Goal: Task Accomplishment & Management: Use online tool/utility

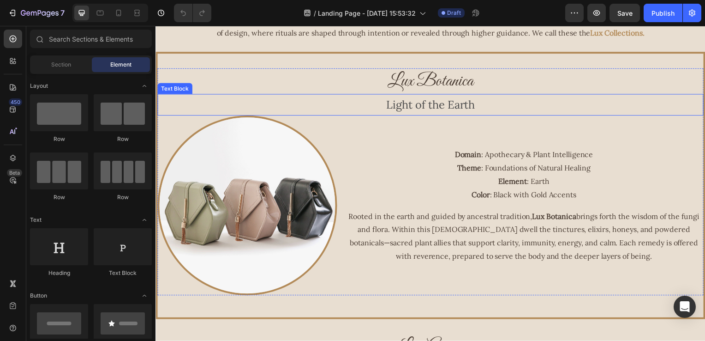
scroll to position [369, 0]
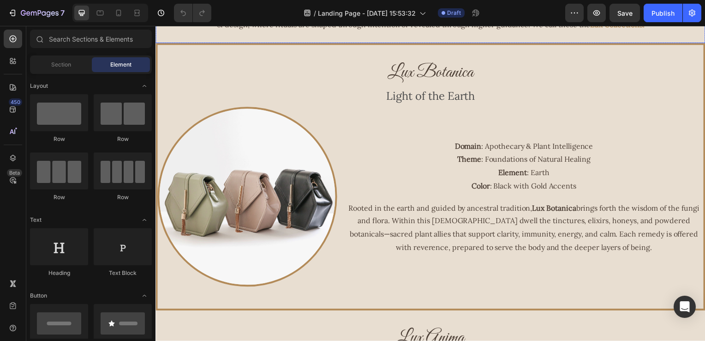
click at [675, 41] on div "Within the Revered House of Alchemy, five illumined paths carry forth all that …" at bounding box center [433, 13] width 554 height 60
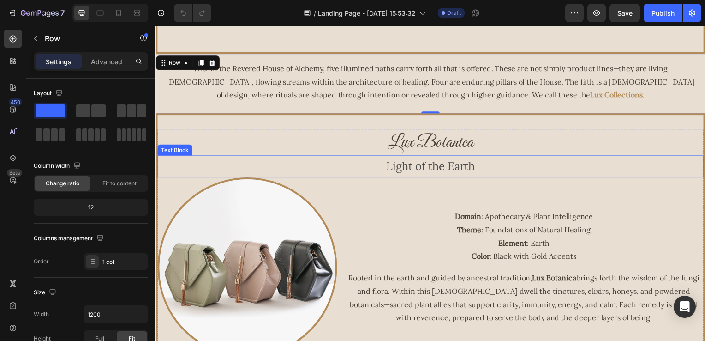
scroll to position [323, 0]
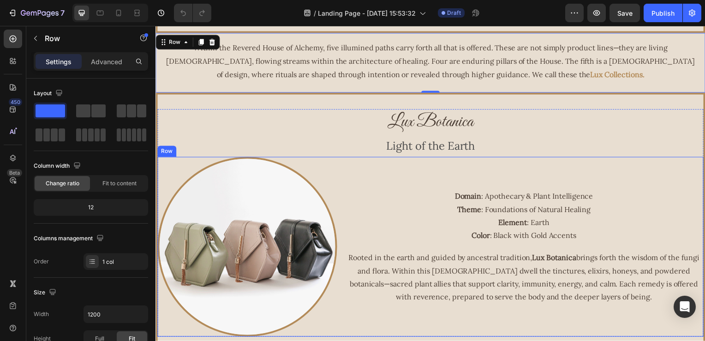
click at [586, 238] on p "Domain : Apothecary & Plant Intelligence Theme : Foundations of Natural Healing…" at bounding box center [527, 217] width 360 height 53
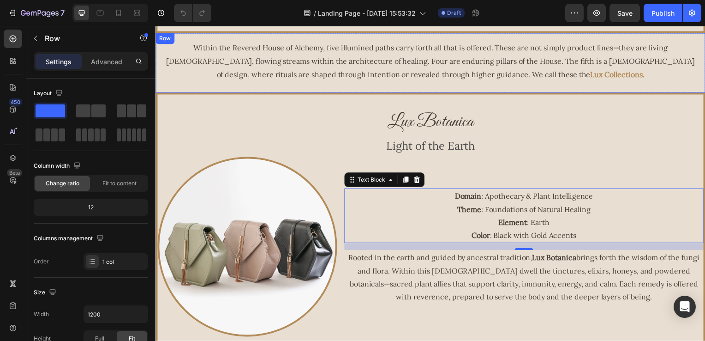
click at [296, 86] on div "Within the Revered House of Alchemy, five illumined paths carry forth all that …" at bounding box center [433, 63] width 554 height 60
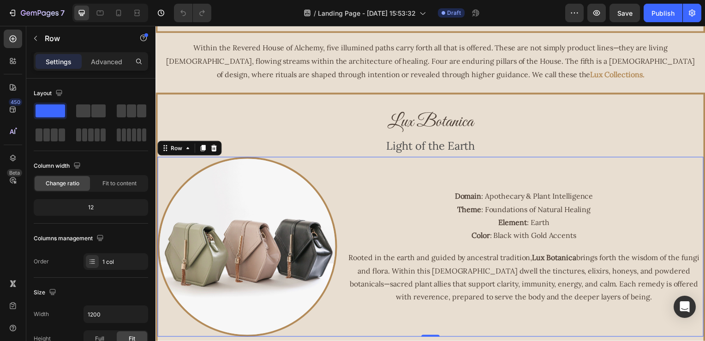
click at [418, 180] on div "Domain : Apothecary & Plant Intelligence Theme : Foundations of Natural Healing…" at bounding box center [527, 248] width 362 height 181
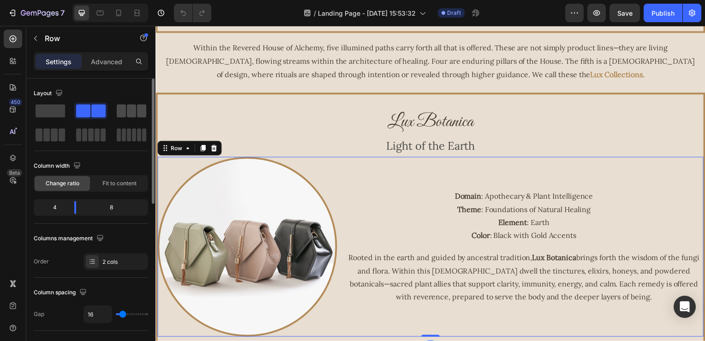
click at [67, 126] on div at bounding box center [50, 134] width 33 height 17
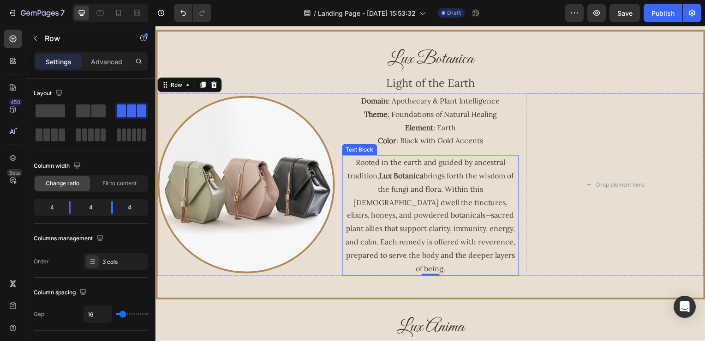
scroll to position [369, 0]
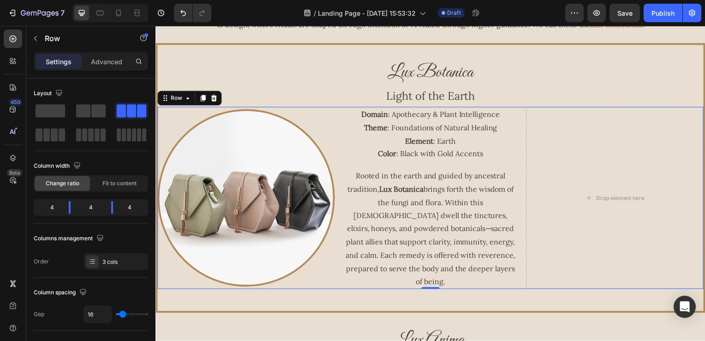
click at [335, 141] on div "Image Domain : Apothecary & Plant Intelligence Theme : Foundations of Natural H…" at bounding box center [432, 199] width 550 height 183
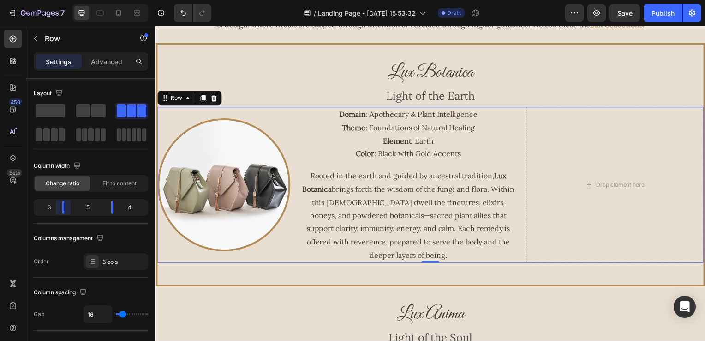
click at [64, 0] on body "7 Version history / Landing Page - [DATE] 15:53:32 Draft Preview Save Publish 4…" at bounding box center [352, 0] width 705 height 0
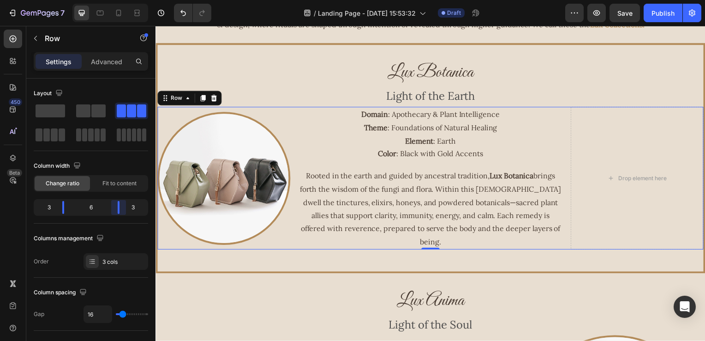
drag, startPoint x: 111, startPoint y: 207, endPoint x: 120, endPoint y: 206, distance: 9.3
click at [120, 0] on body "7 Version history / Landing Page - [DATE] 15:53:32 Draft Preview Save Publish 4…" at bounding box center [352, 0] width 705 height 0
click at [239, 176] on img at bounding box center [224, 180] width 134 height 134
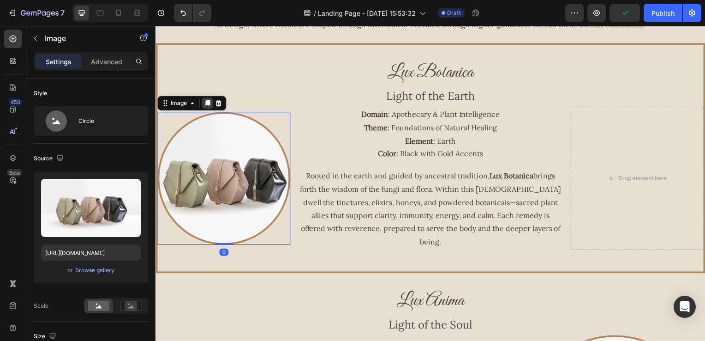
click at [209, 101] on icon at bounding box center [207, 104] width 5 height 6
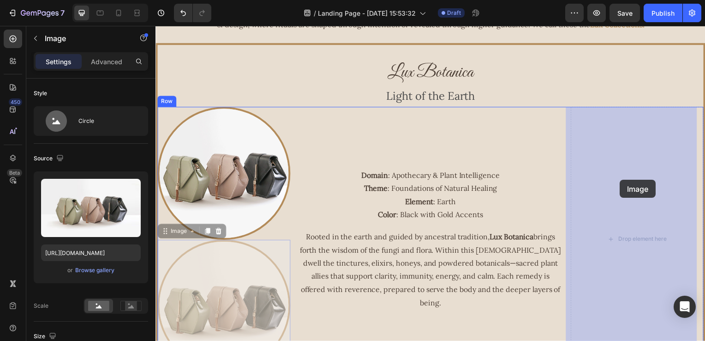
drag, startPoint x: 219, startPoint y: 262, endPoint x: 624, endPoint y: 181, distance: 412.9
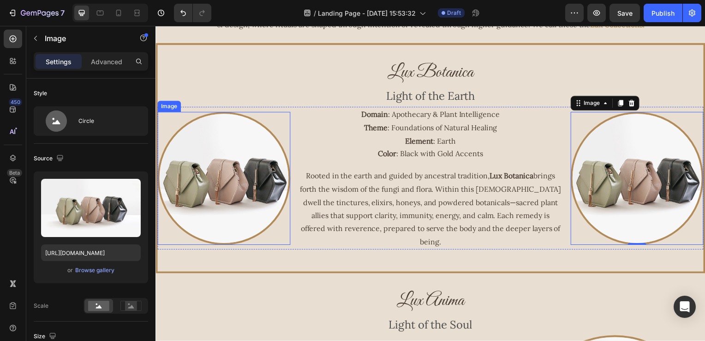
click at [187, 166] on img at bounding box center [224, 180] width 134 height 134
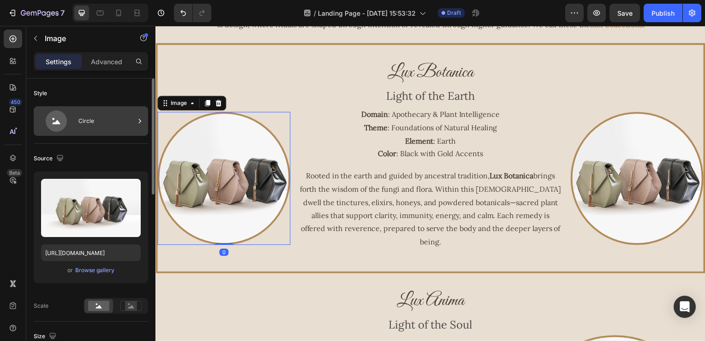
click at [110, 132] on div "Circle" at bounding box center [91, 121] width 114 height 30
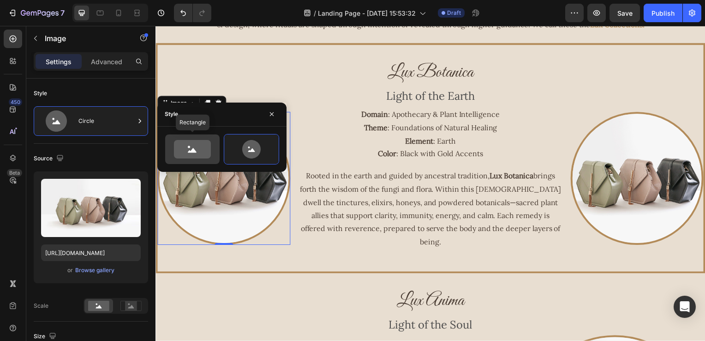
click at [192, 156] on icon at bounding box center [192, 149] width 37 height 18
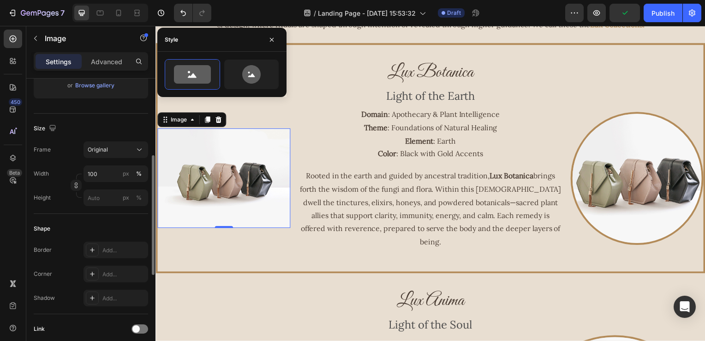
scroll to position [277, 0]
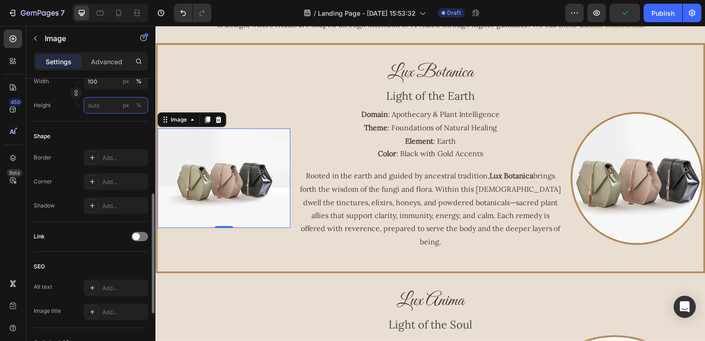
click at [107, 104] on input "px %" at bounding box center [116, 105] width 65 height 17
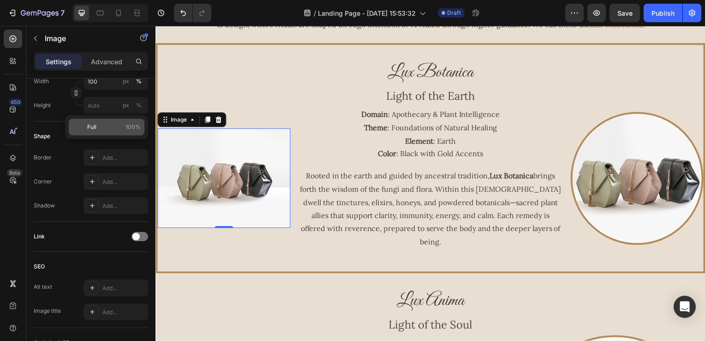
click at [103, 128] on p "Full 100%" at bounding box center [114, 127] width 54 height 8
type input "100"
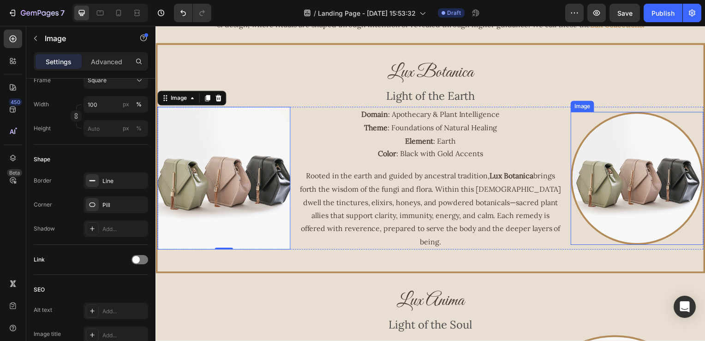
click at [604, 163] on img at bounding box center [641, 180] width 134 height 134
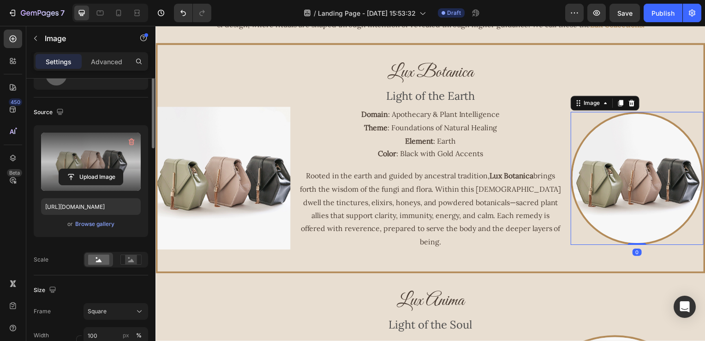
scroll to position [0, 0]
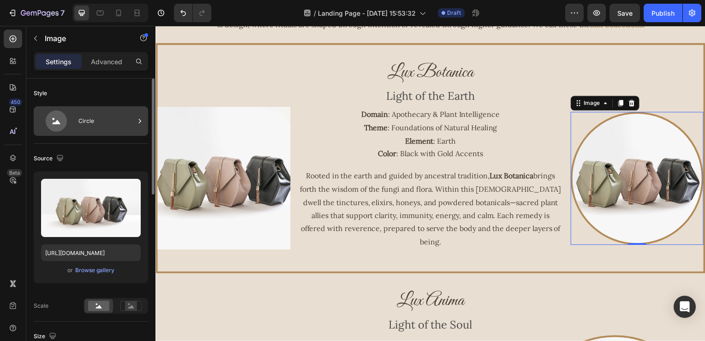
click at [107, 125] on div "Circle" at bounding box center [106, 120] width 56 height 21
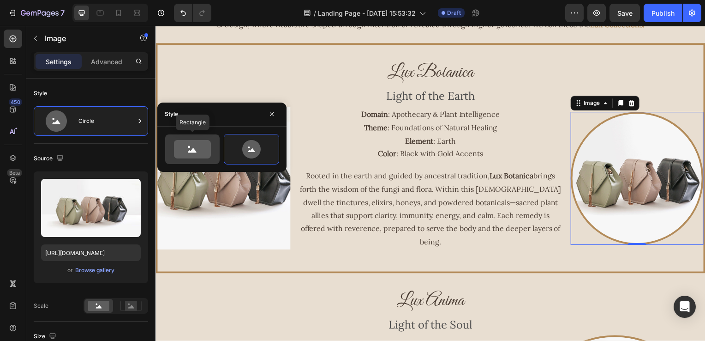
click at [196, 152] on icon at bounding box center [192, 150] width 9 height 5
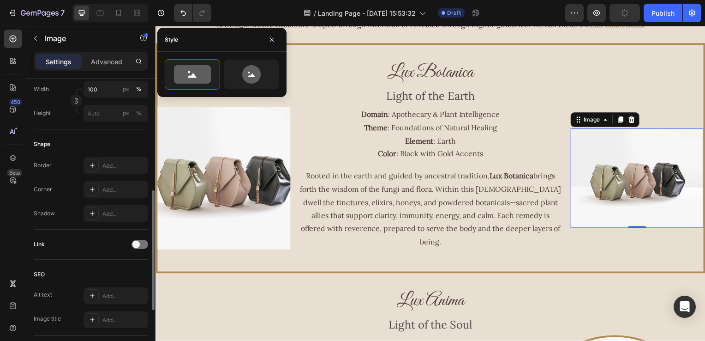
scroll to position [177, 0]
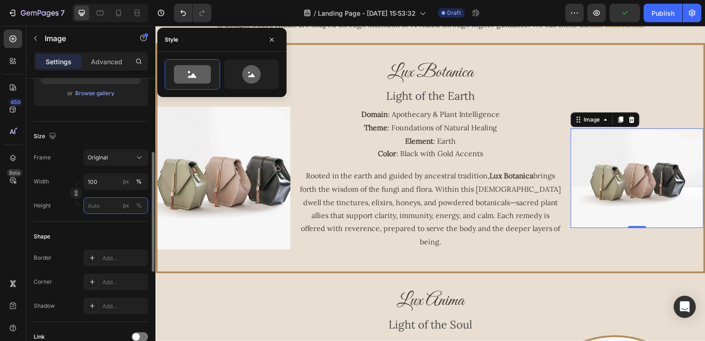
click at [89, 202] on input "px %" at bounding box center [116, 205] width 65 height 17
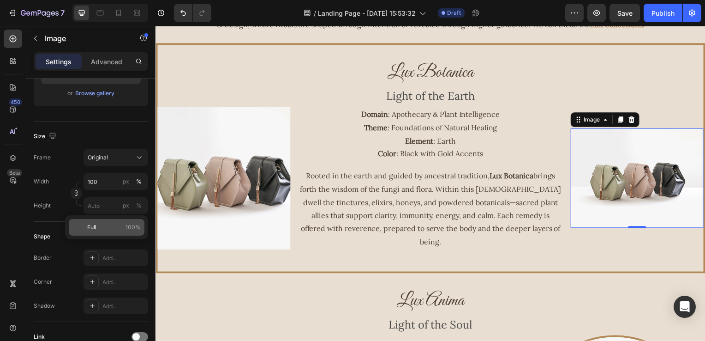
click at [94, 226] on span "Full" at bounding box center [91, 227] width 9 height 8
type input "100"
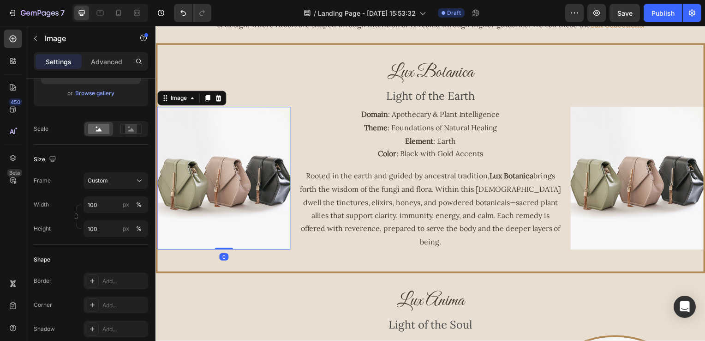
click at [250, 148] on img at bounding box center [224, 180] width 134 height 144
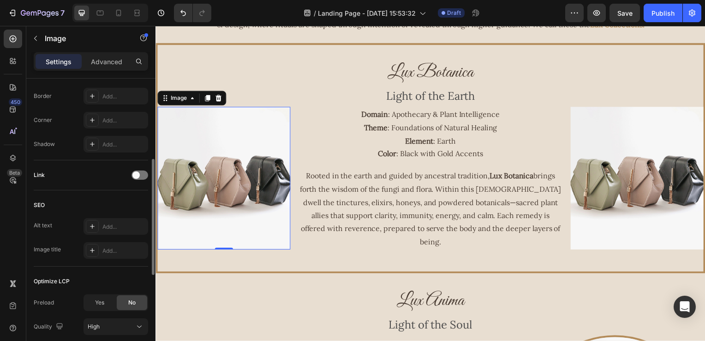
scroll to position [315, 0]
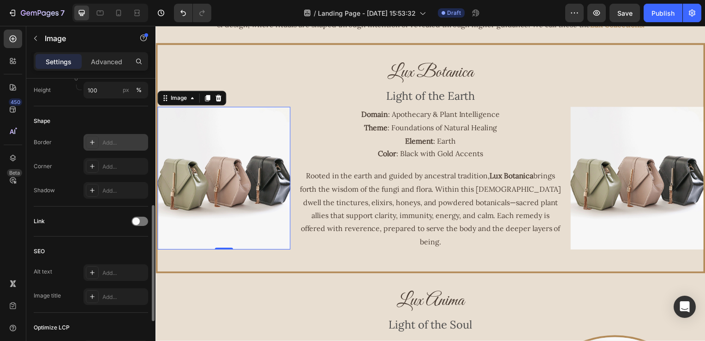
click at [92, 145] on div at bounding box center [92, 142] width 13 height 13
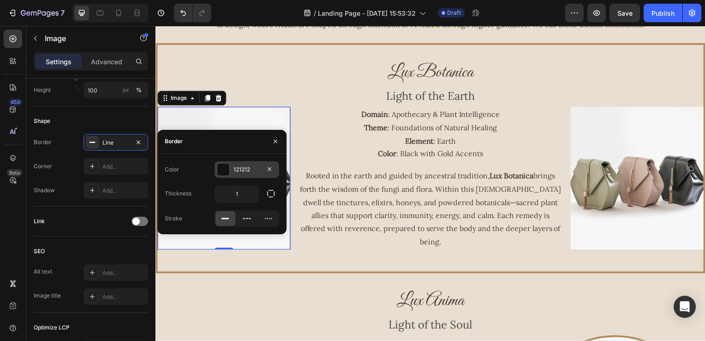
click at [225, 171] on div at bounding box center [223, 169] width 12 height 12
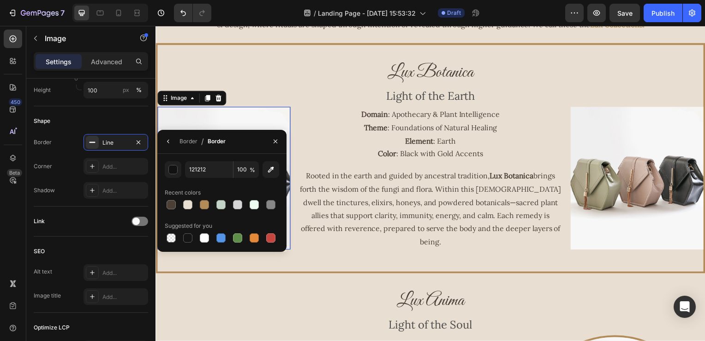
click at [211, 204] on div at bounding box center [222, 204] width 114 height 13
click at [206, 203] on div at bounding box center [204, 204] width 9 height 9
type input "B38B59"
click at [174, 139] on button "button" at bounding box center [168, 141] width 15 height 15
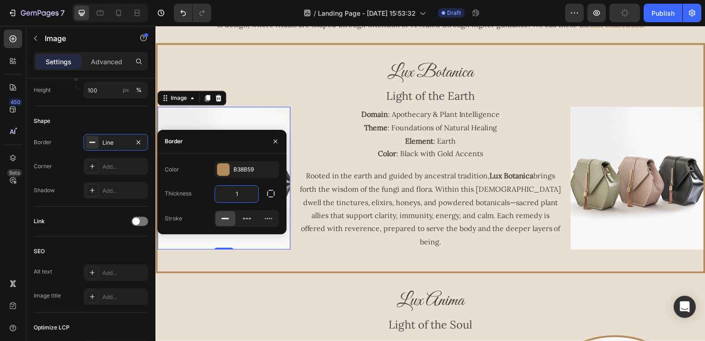
click at [233, 196] on input "1" at bounding box center [236, 194] width 43 height 17
type input "4"
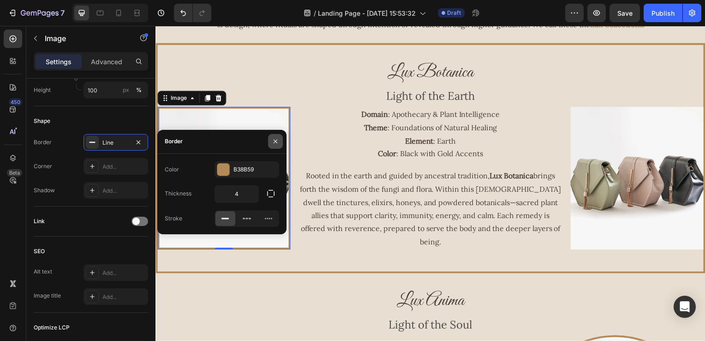
click at [268, 145] on button "button" at bounding box center [275, 141] width 15 height 15
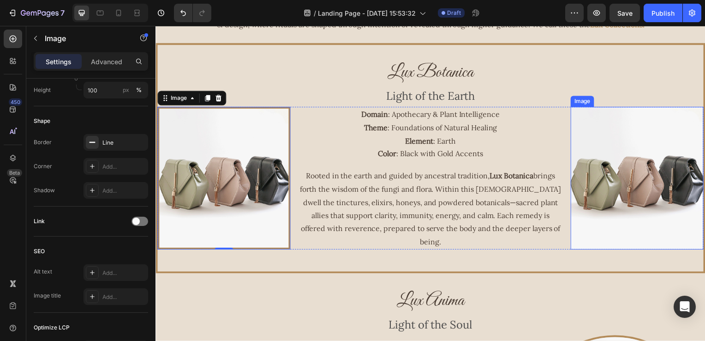
click at [583, 171] on img at bounding box center [641, 180] width 134 height 144
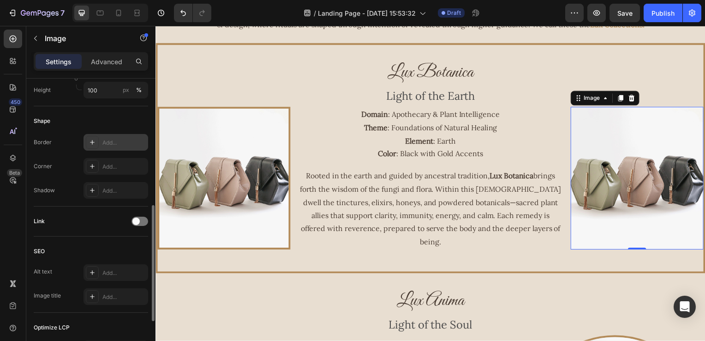
click at [92, 141] on icon at bounding box center [92, 142] width 5 height 5
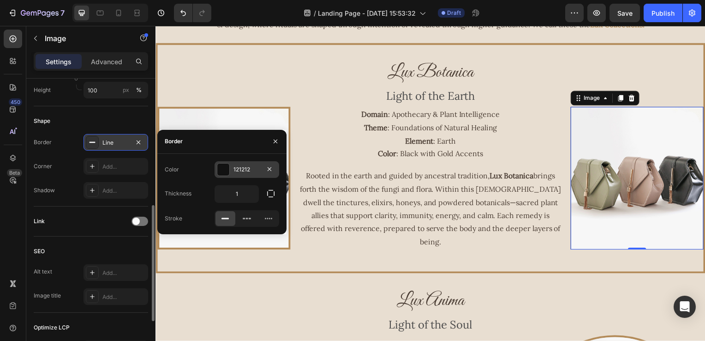
click at [226, 169] on div at bounding box center [223, 169] width 12 height 12
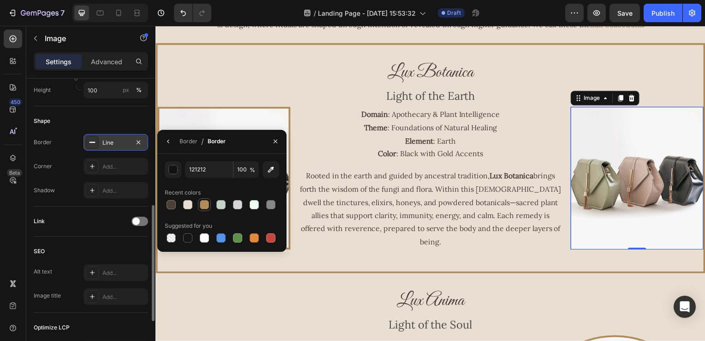
click at [204, 204] on div at bounding box center [204, 204] width 9 height 9
type input "B38B59"
click at [170, 145] on icon "button" at bounding box center [168, 141] width 7 height 7
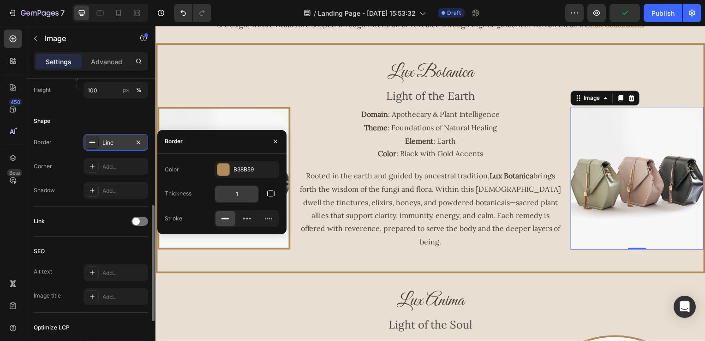
click at [233, 198] on input "1" at bounding box center [236, 194] width 43 height 17
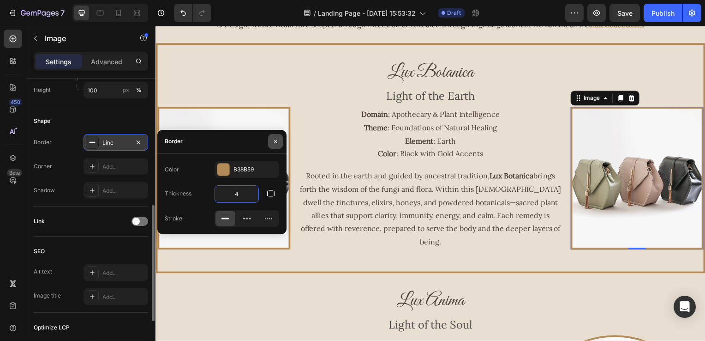
type input "4"
click at [273, 145] on button "button" at bounding box center [275, 141] width 15 height 15
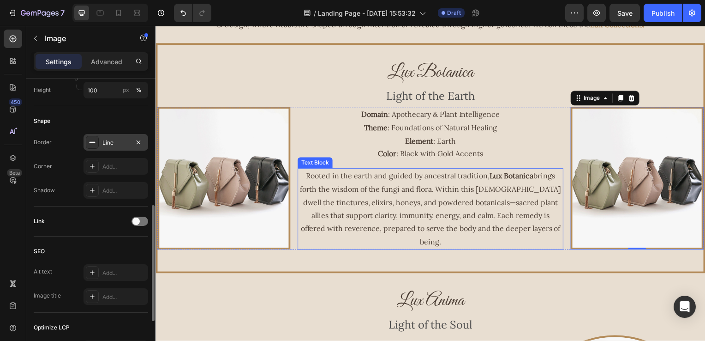
click at [386, 194] on p "Rooted in the earth and guided by ancestral tradition, Lux Botanica brings fort…" at bounding box center [433, 210] width 266 height 80
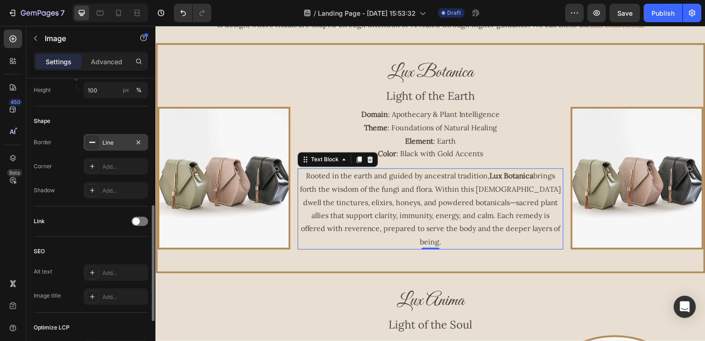
scroll to position [0, 0]
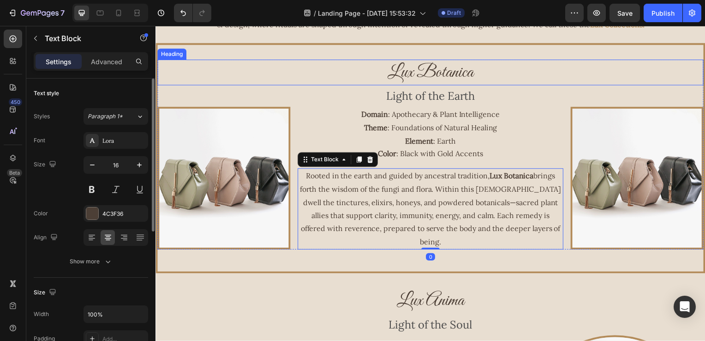
click at [551, 71] on h2 "Lux Botanica" at bounding box center [432, 73] width 550 height 26
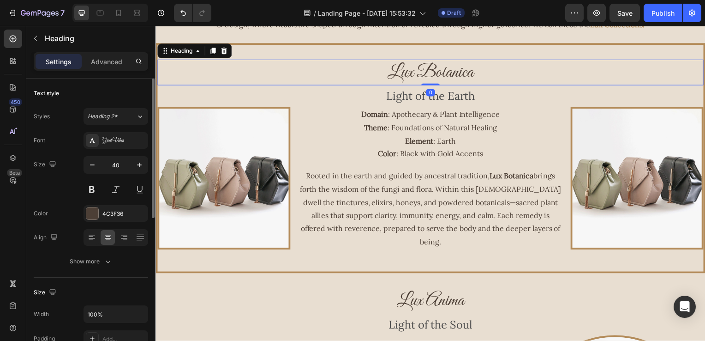
click at [558, 61] on h2 "Lux Botanica" at bounding box center [432, 73] width 550 height 26
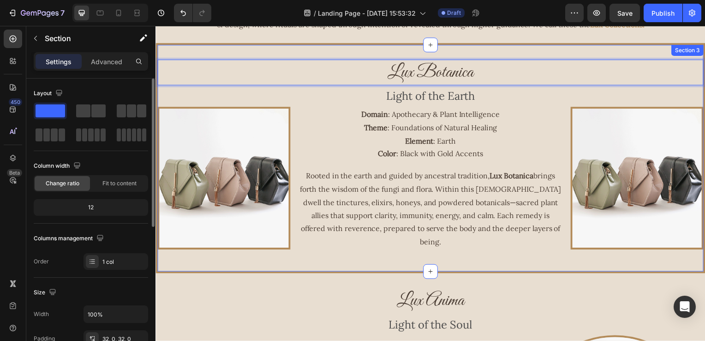
click at [561, 57] on div "Lux Botanica Heading 0 Light of the Earth Text Block Image Domain : Apothecary …" at bounding box center [433, 159] width 554 height 232
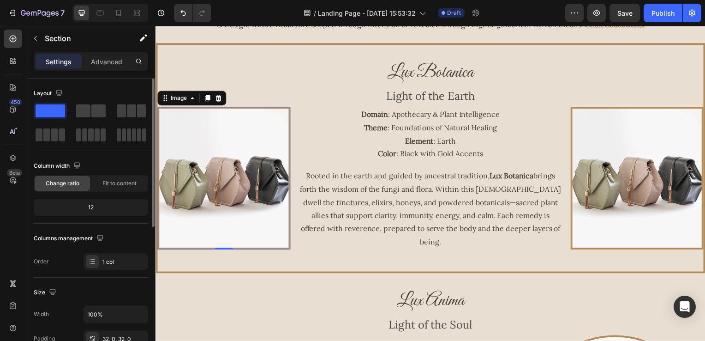
click at [236, 152] on img at bounding box center [224, 180] width 134 height 144
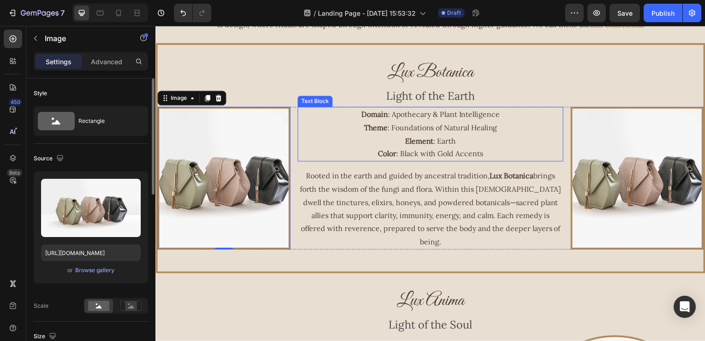
click at [408, 115] on p "Domain : Apothecary & Plant Intelligence Theme : Foundations of Natural Healing…" at bounding box center [433, 134] width 266 height 53
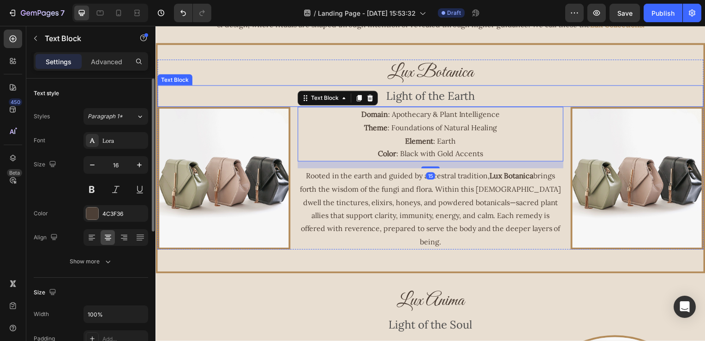
click at [414, 97] on p "Light of the Earth" at bounding box center [432, 97] width 548 height 20
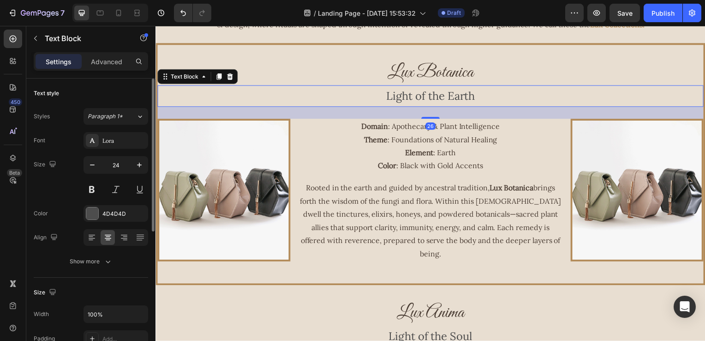
drag, startPoint x: 424, startPoint y: 107, endPoint x: 425, endPoint y: 119, distance: 12.1
click at [425, 119] on div at bounding box center [432, 119] width 18 height 2
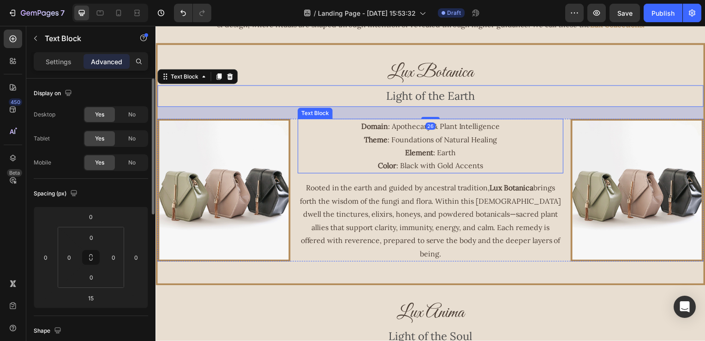
click at [479, 156] on p "Domain : Apothecary & Plant Intelligence Theme : Foundations of Natural Healing…" at bounding box center [433, 146] width 266 height 53
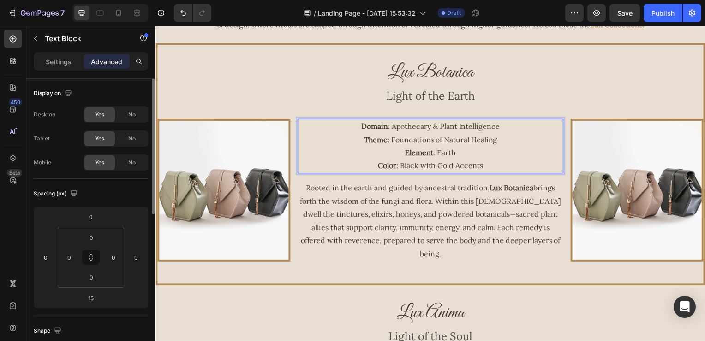
click at [500, 173] on p "Domain : Apothecary & Plant Intelligence Theme : Foundations of Natural Healing…" at bounding box center [433, 146] width 266 height 53
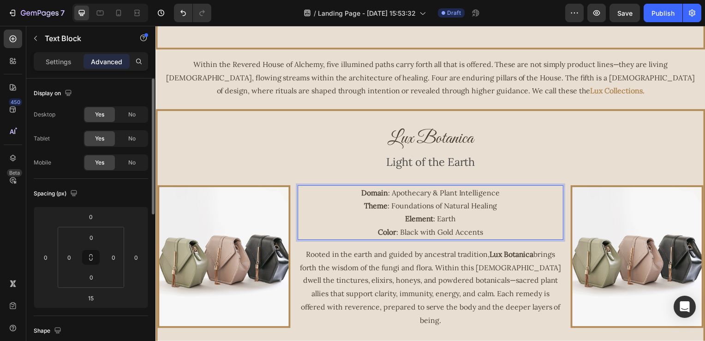
scroll to position [231, 0]
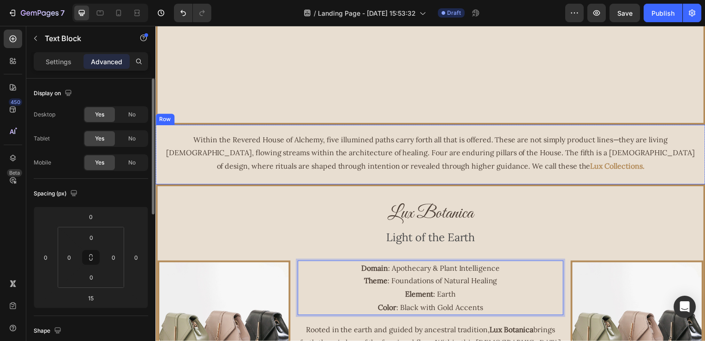
click at [522, 177] on div "Within the Revered House of Alchemy, five illumined paths carry forth all that …" at bounding box center [433, 156] width 554 height 60
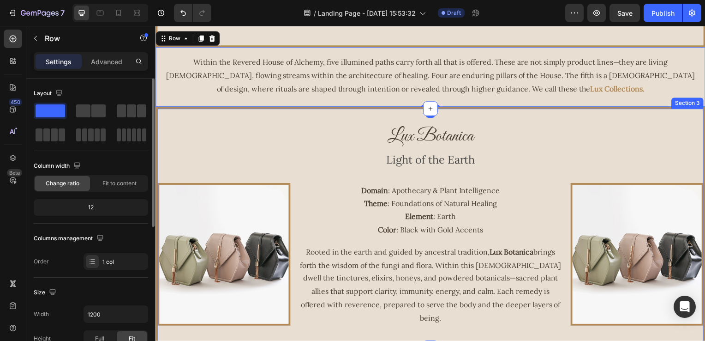
scroll to position [323, 0]
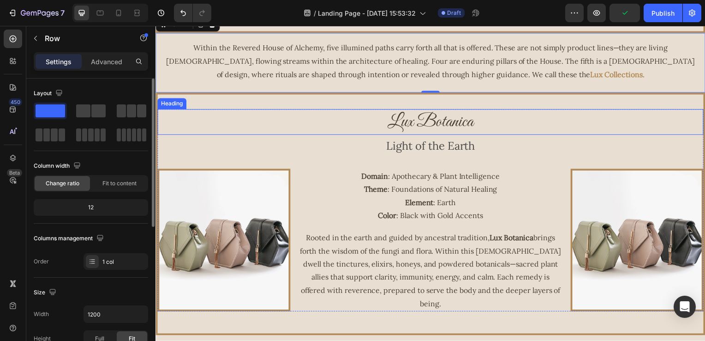
click at [431, 119] on p "Lux Botanica" at bounding box center [432, 123] width 548 height 24
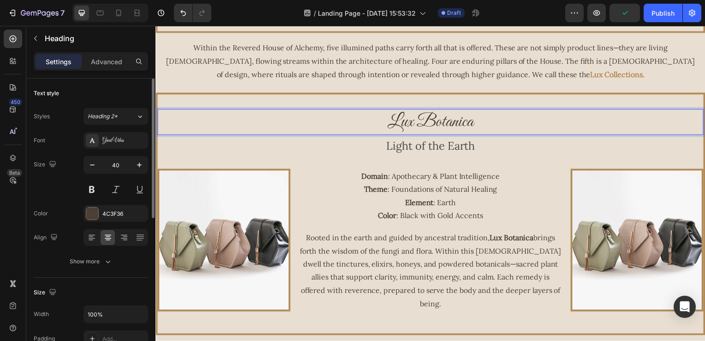
click at [497, 119] on p "Lux Botanica" at bounding box center [432, 123] width 548 height 24
click at [409, 181] on p "Domain : Apothecary & Plant Intelligence Theme : Foundations of Natural Healing…" at bounding box center [433, 197] width 266 height 53
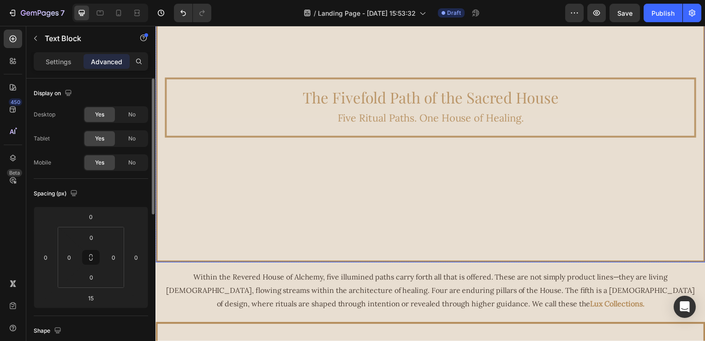
scroll to position [0, 0]
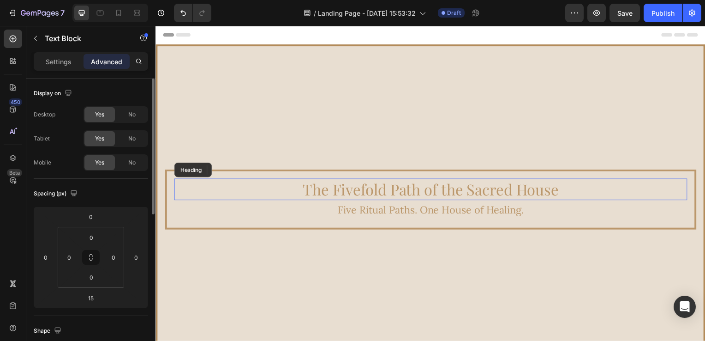
click at [308, 181] on span "The Fivefold Path of the Sacred House" at bounding box center [433, 190] width 258 height 20
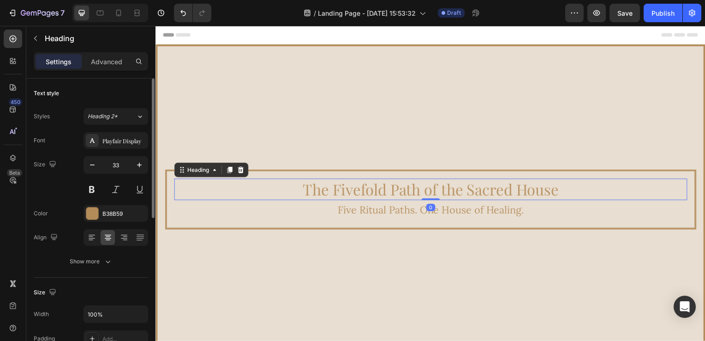
click at [296, 184] on h2 "The Fivefold Path of the Sacred House" at bounding box center [432, 191] width 517 height 22
click at [675, 146] on video "Background Image" at bounding box center [432, 202] width 550 height 310
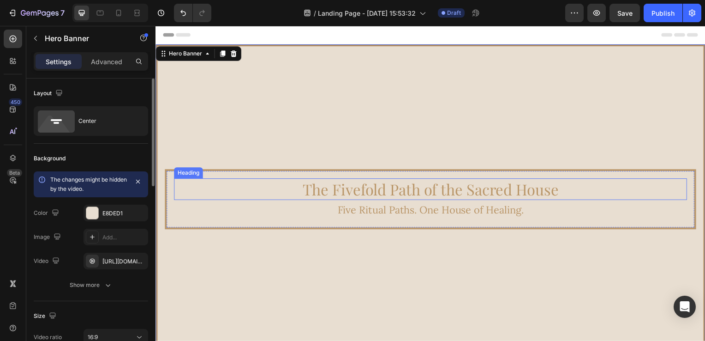
scroll to position [92, 0]
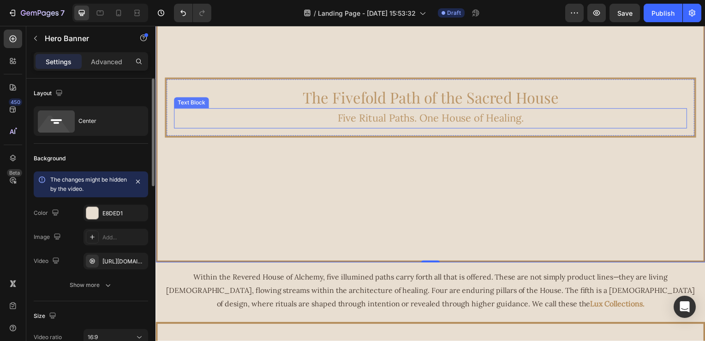
click at [500, 110] on p "Five Ritual Paths. One House of Healing." at bounding box center [432, 119] width 515 height 18
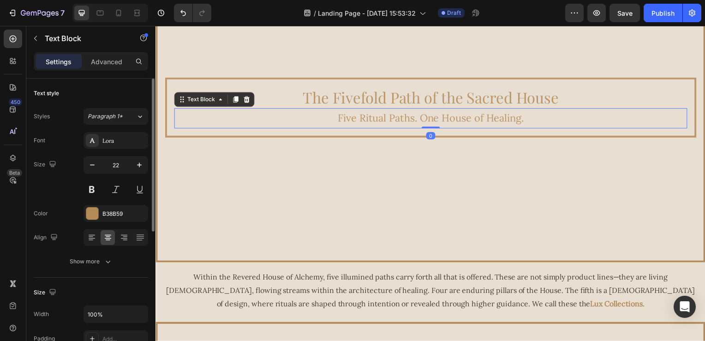
click at [549, 116] on p "Five Ritual Paths. One House of Healing." at bounding box center [432, 119] width 515 height 18
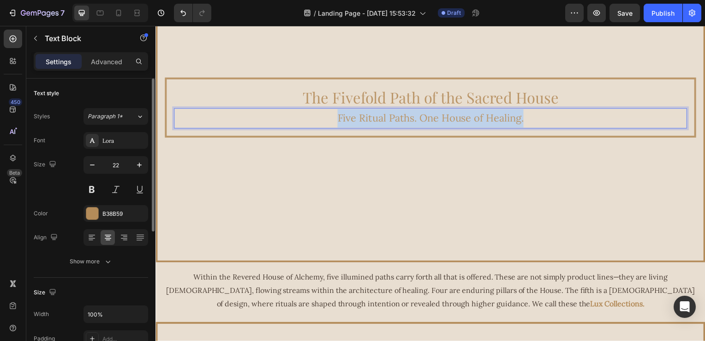
drag, startPoint x: 516, startPoint y: 114, endPoint x: 294, endPoint y: 107, distance: 221.7
click at [294, 110] on p "Five Ritual Paths. One House of Healing." at bounding box center [432, 119] width 515 height 18
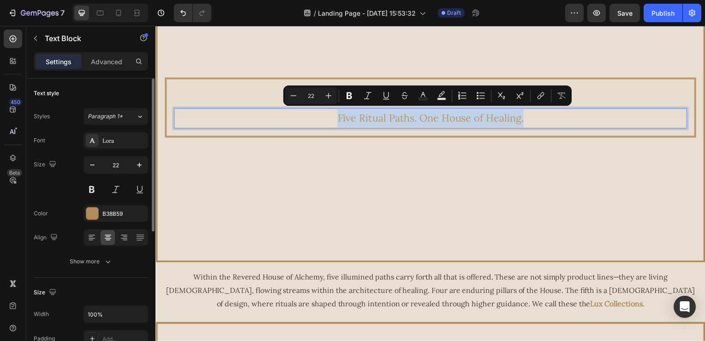
copy p "Five Ritual Paths. One House of Healing."
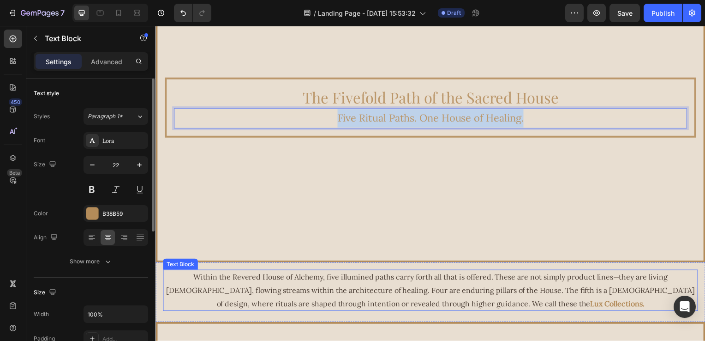
click at [626, 300] on p "Within the Revered House of Alchemy, five illumined paths carry forth all that …" at bounding box center [432, 292] width 537 height 40
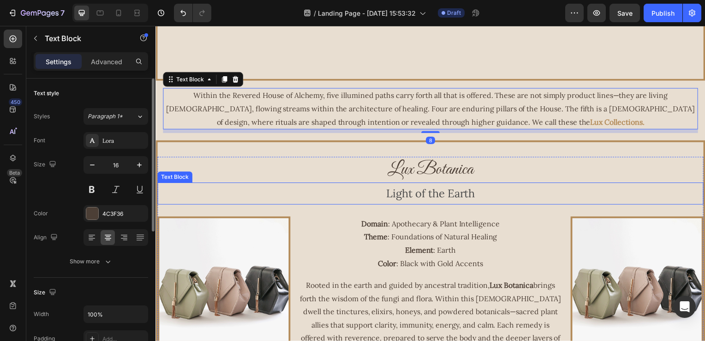
scroll to position [277, 0]
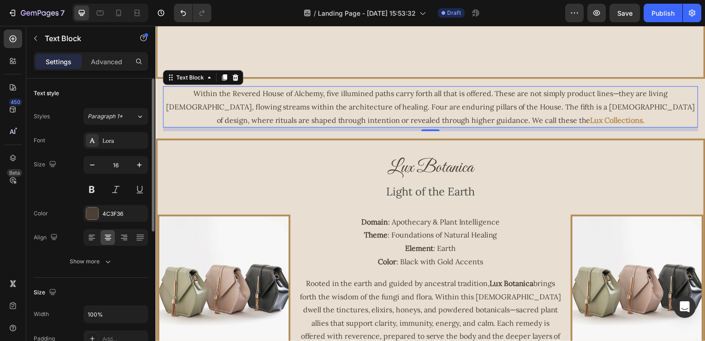
click at [602, 113] on p "Within the Revered House of Alchemy, five illumined paths carry forth all that …" at bounding box center [432, 108] width 537 height 40
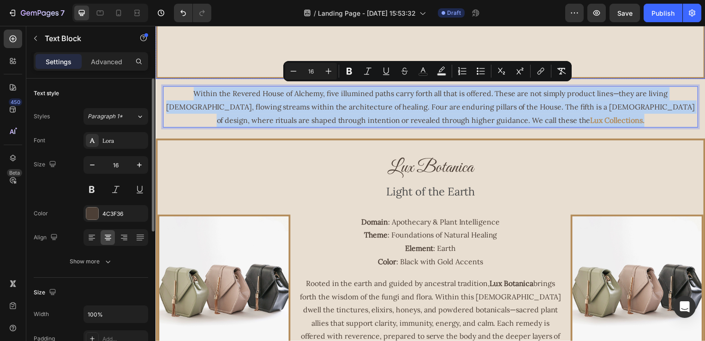
drag, startPoint x: 591, startPoint y: 117, endPoint x: 149, endPoint y: 66, distance: 445.2
click at [156, 66] on html "Header ⁠⁠⁠⁠⁠⁠⁠ The Fivefold Path of the Sacred House Heading Five Ritual Paths.…" at bounding box center [433, 297] width 554 height 1096
copy p "Within the Revered House of Alchemy, five illumined paths carry forth all that …"
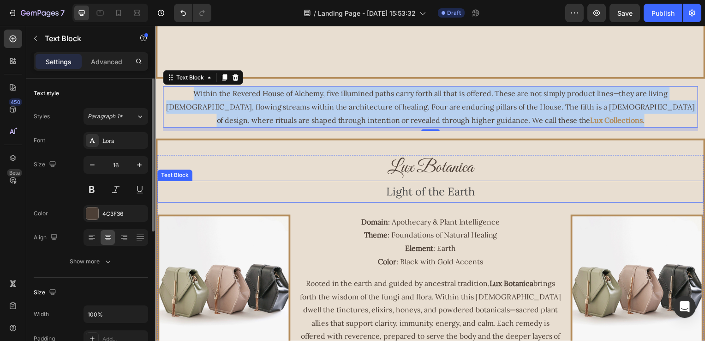
click at [683, 182] on div "Light of the Earth" at bounding box center [432, 193] width 550 height 22
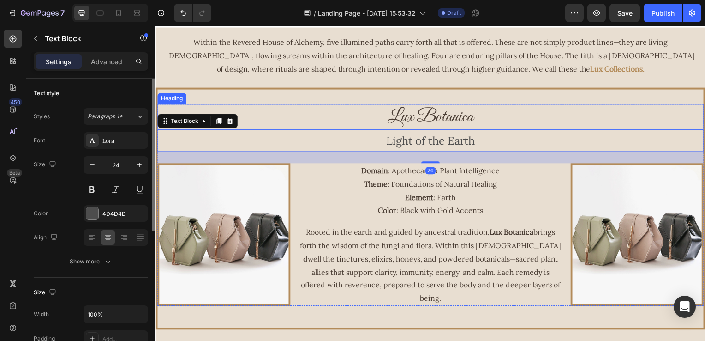
scroll to position [415, 0]
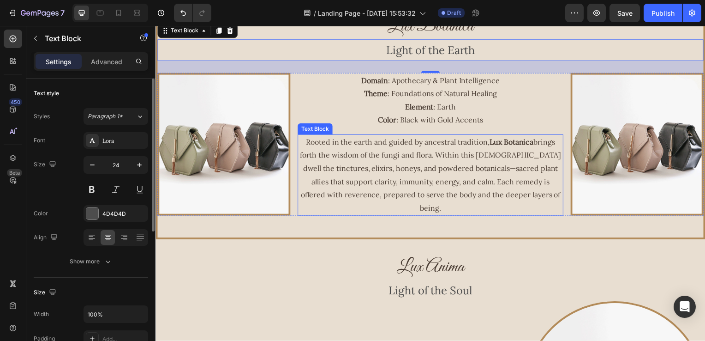
click at [551, 197] on p "Rooted in the earth and guided by ancestral tradition, Lux Botanica brings fort…" at bounding box center [433, 176] width 266 height 80
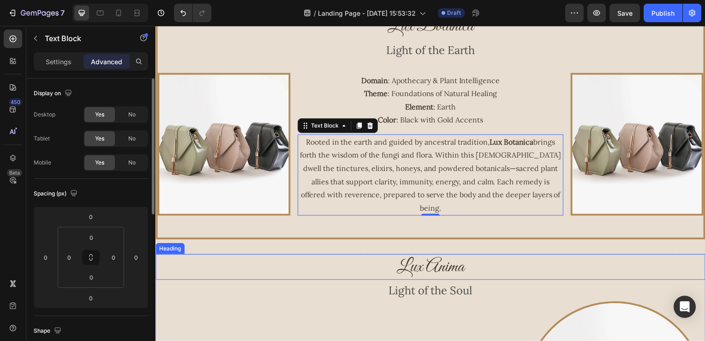
click at [671, 256] on h2 "Lux Anima" at bounding box center [433, 269] width 554 height 26
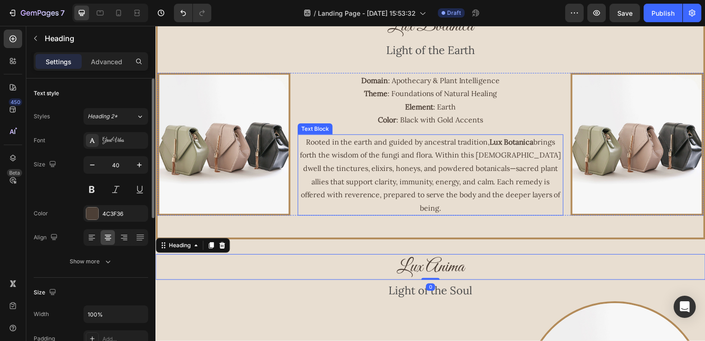
click at [374, 149] on p "Rooted in the earth and guided by ancestral tradition, Lux Botanica brings fort…" at bounding box center [433, 176] width 266 height 80
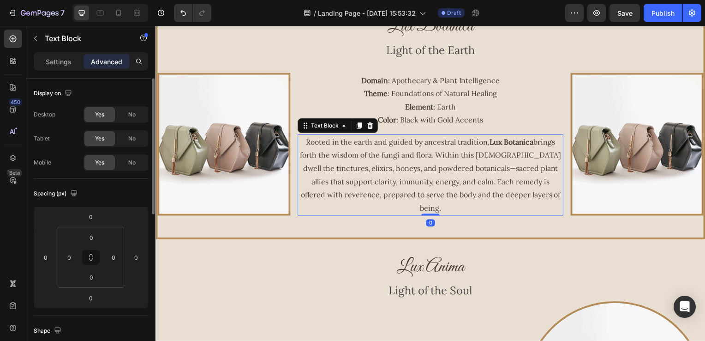
click at [494, 176] on p "Rooted in the earth and guided by ancestral tradition, Lux Botanica brings fort…" at bounding box center [433, 176] width 266 height 80
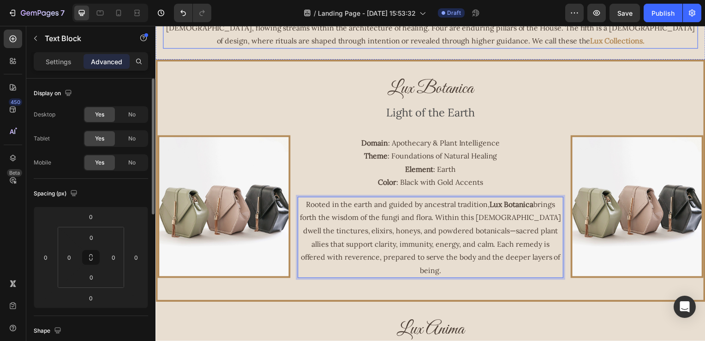
scroll to position [369, 0]
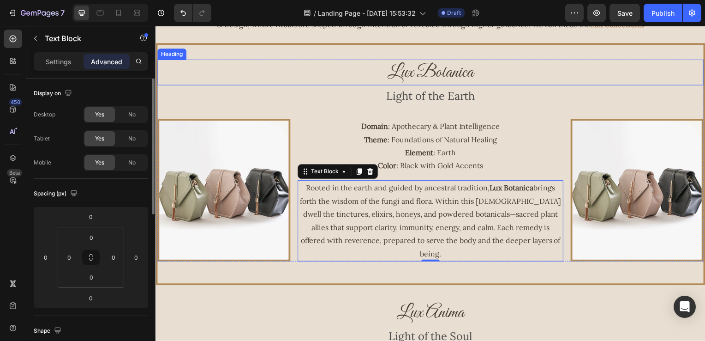
click at [662, 69] on h2 "Lux Botanica" at bounding box center [432, 73] width 550 height 26
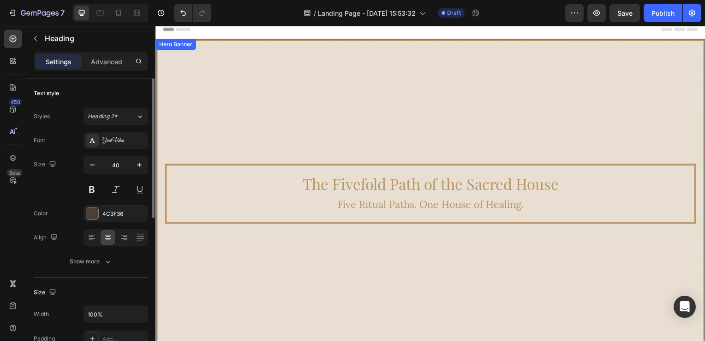
scroll to position [0, 0]
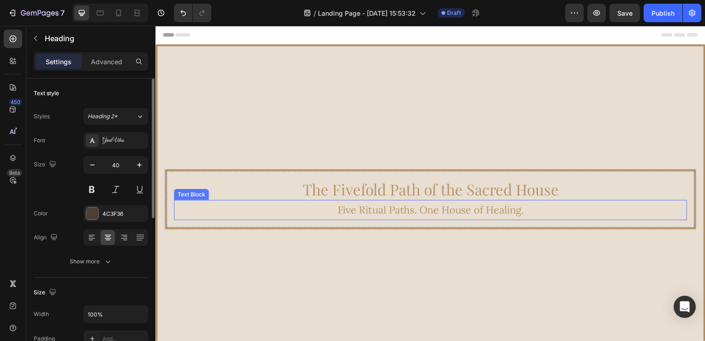
drag, startPoint x: 600, startPoint y: 201, endPoint x: 595, endPoint y: 198, distance: 5.2
click at [600, 202] on p "Five Ritual Paths. One House of Healing." at bounding box center [432, 211] width 515 height 18
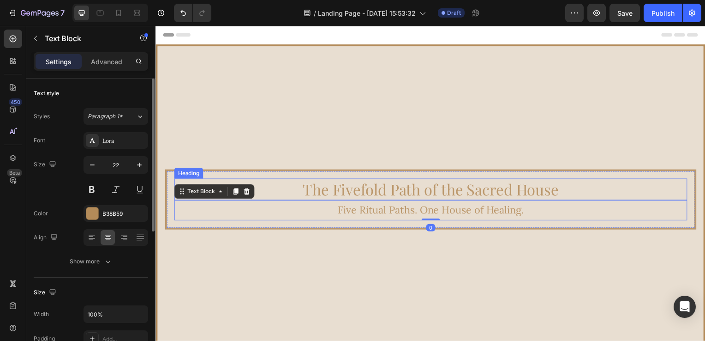
click at [575, 190] on h2 "The Fivefold Path of the Sacred House" at bounding box center [432, 191] width 517 height 22
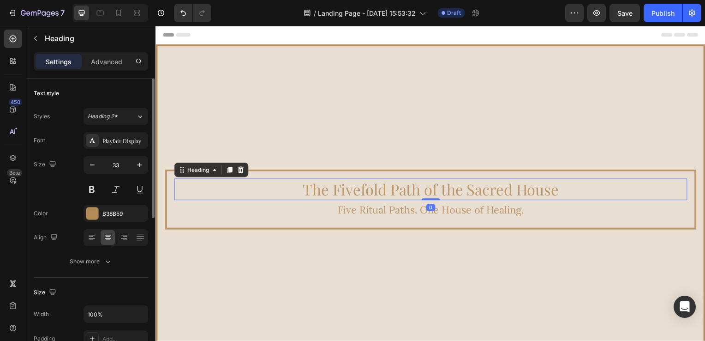
click at [573, 190] on h2 "The Fivefold Path of the Sacred House" at bounding box center [432, 191] width 517 height 22
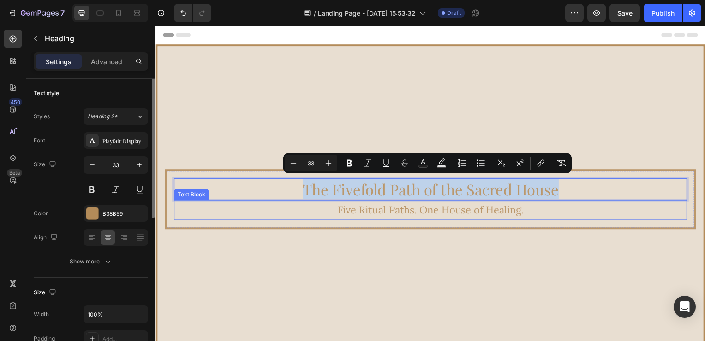
drag, startPoint x: 572, startPoint y: 190, endPoint x: 270, endPoint y: 226, distance: 304.1
click at [270, 226] on div "The Fivefold Path of the Sacred House Heading 0 Five Ritual Paths. One House of…" at bounding box center [432, 200] width 535 height 60
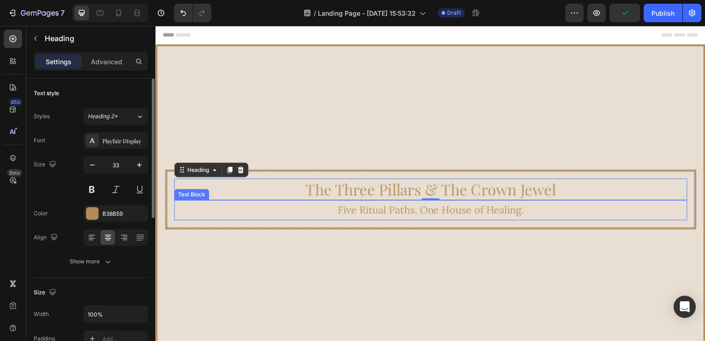
click at [622, 208] on p "Five Ritual Paths. One House of Healing." at bounding box center [432, 211] width 515 height 18
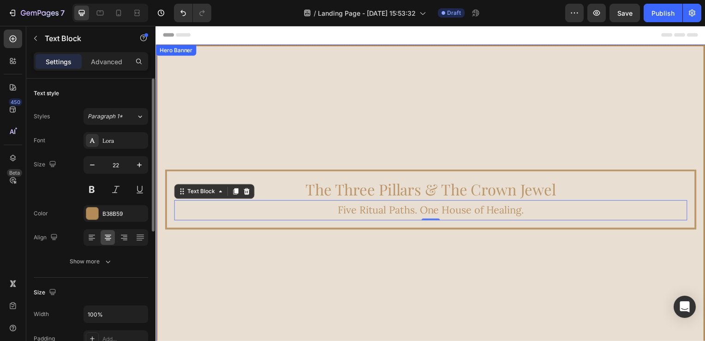
scroll to position [46, 0]
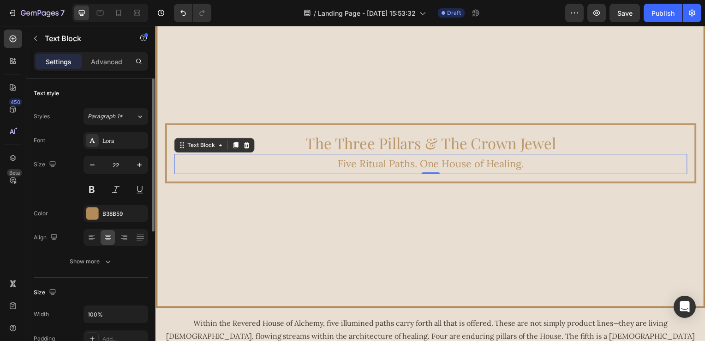
click at [603, 156] on p "Five Ritual Paths. One House of Healing." at bounding box center [432, 165] width 515 height 18
click at [523, 165] on p "Five Ritual Paths. One House of Healing." at bounding box center [432, 165] width 515 height 18
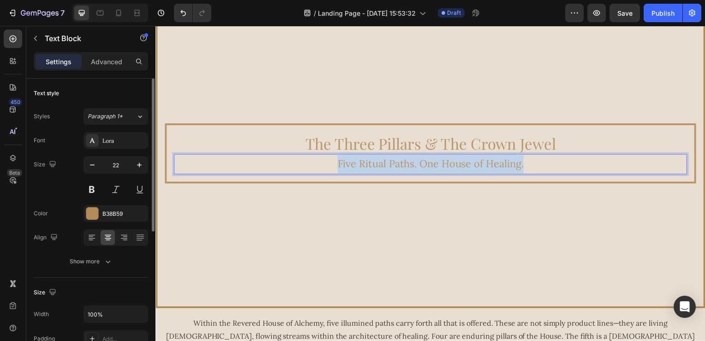
drag, startPoint x: 536, startPoint y: 167, endPoint x: 329, endPoint y: 156, distance: 207.5
click at [325, 156] on p "Five Ritual Paths. One House of Healing." at bounding box center [432, 165] width 515 height 18
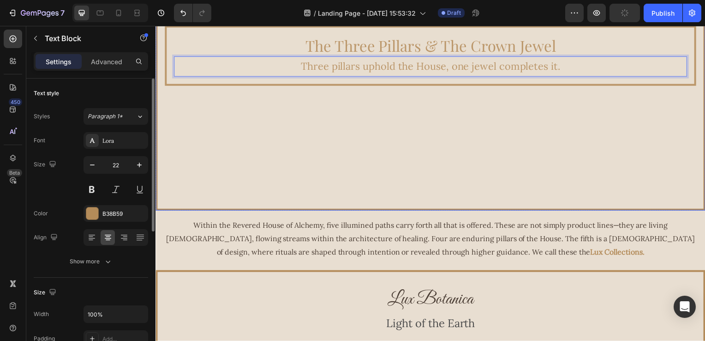
scroll to position [185, 0]
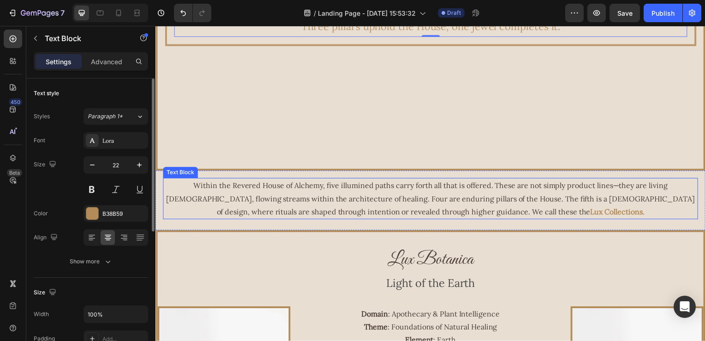
click at [602, 192] on p "Within the Revered House of Alchemy, five illumined paths carry forth all that …" at bounding box center [432, 200] width 537 height 40
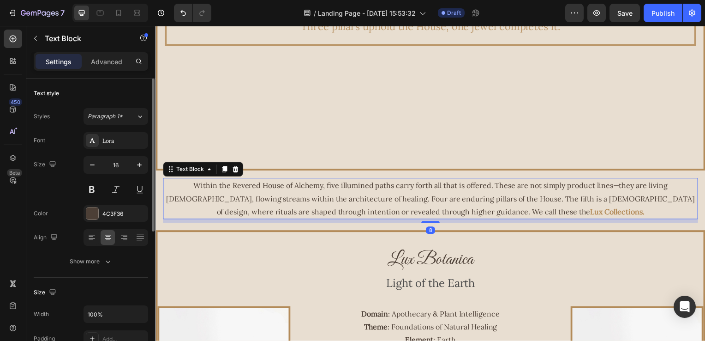
click at [589, 203] on p "Within the Revered House of Alchemy, five illumined paths carry forth all that …" at bounding box center [432, 200] width 537 height 40
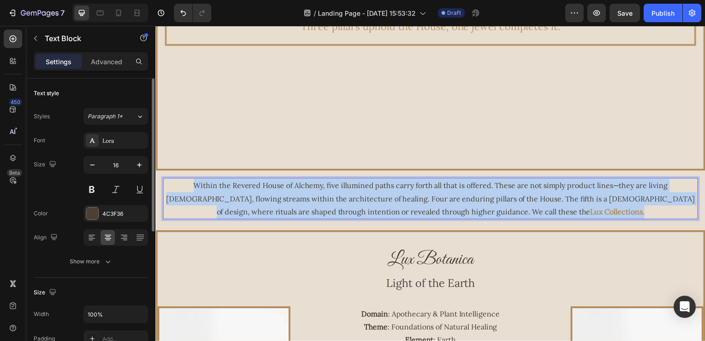
drag, startPoint x: 595, startPoint y: 207, endPoint x: 153, endPoint y: 178, distance: 442.7
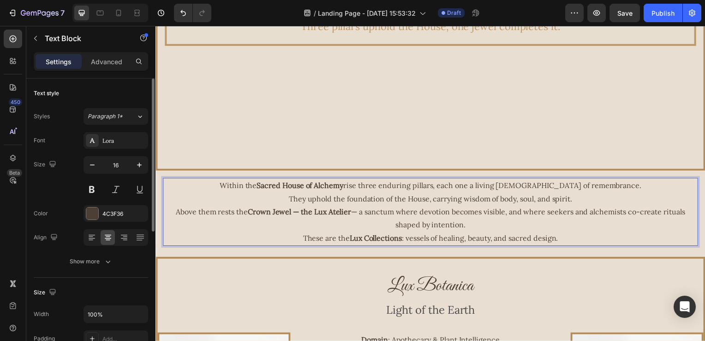
click at [533, 233] on p "These are the Lux Collections : vessels of healing, beauty, and sacred design." at bounding box center [432, 239] width 537 height 13
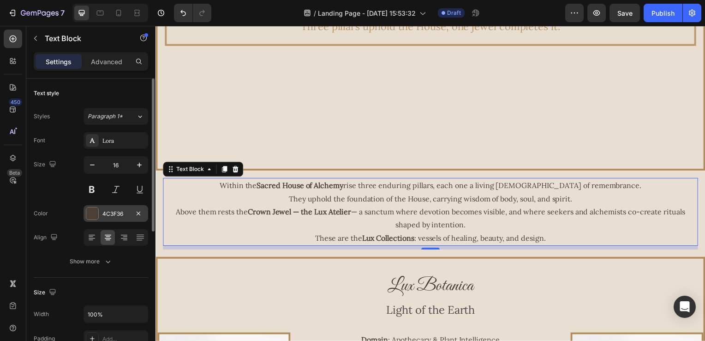
click at [117, 211] on div "4C3F36" at bounding box center [115, 214] width 27 height 8
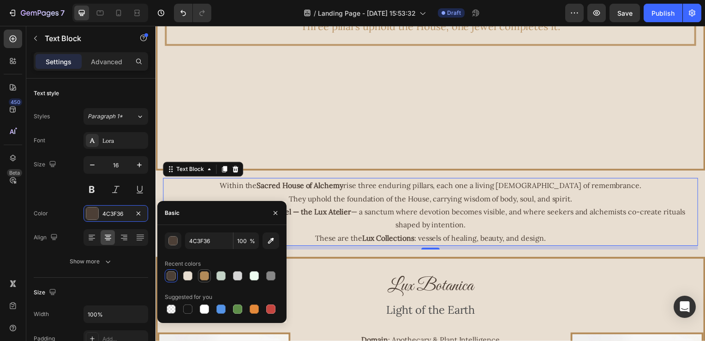
click at [207, 276] on div at bounding box center [204, 275] width 9 height 9
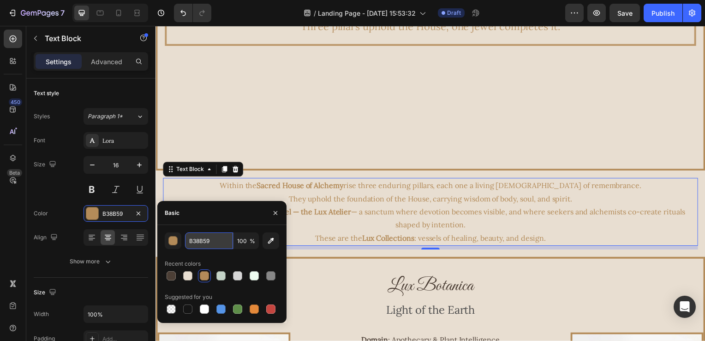
click at [207, 241] on input "B38B59" at bounding box center [209, 240] width 48 height 17
click at [172, 278] on div at bounding box center [171, 275] width 9 height 9
type input "4C3F36"
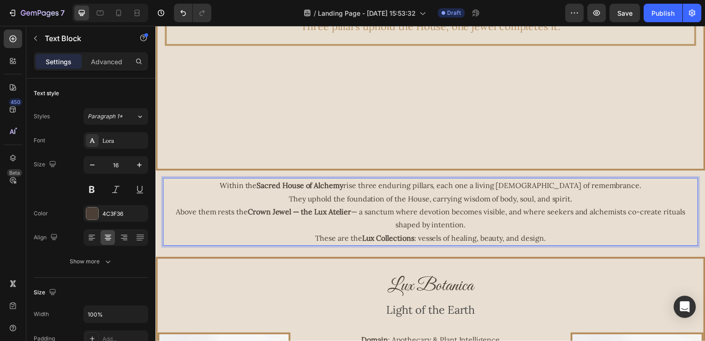
click at [345, 182] on strong "Sacred House of Alchemy" at bounding box center [301, 186] width 87 height 9
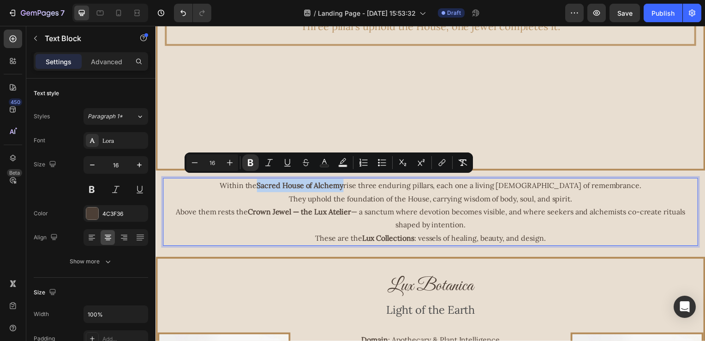
drag, startPoint x: 372, startPoint y: 184, endPoint x: 285, endPoint y: 180, distance: 86.4
click at [285, 182] on strong "Sacred House of Alchemy" at bounding box center [301, 186] width 87 height 9
click at [326, 165] on rect "Editor contextual toolbar" at bounding box center [324, 166] width 9 height 2
type input "4C3F36"
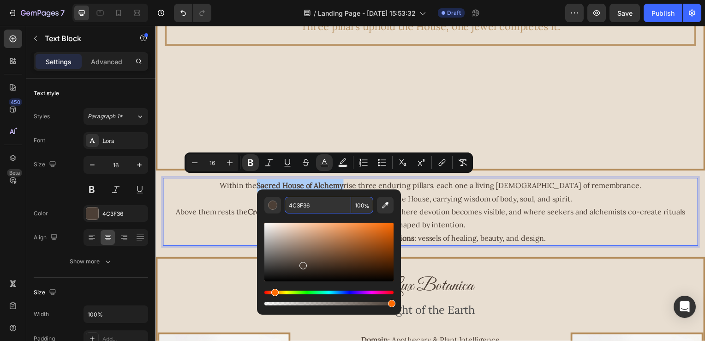
click at [319, 210] on input "4C3F36" at bounding box center [318, 205] width 66 height 17
paste input "B38B59"
type input "B38B59"
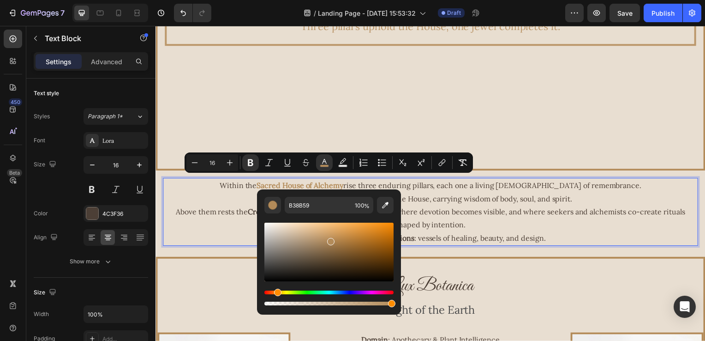
click at [422, 195] on p "Within the Sacred House of Alchemy rise three enduring pillars, each one a livi…" at bounding box center [432, 193] width 537 height 27
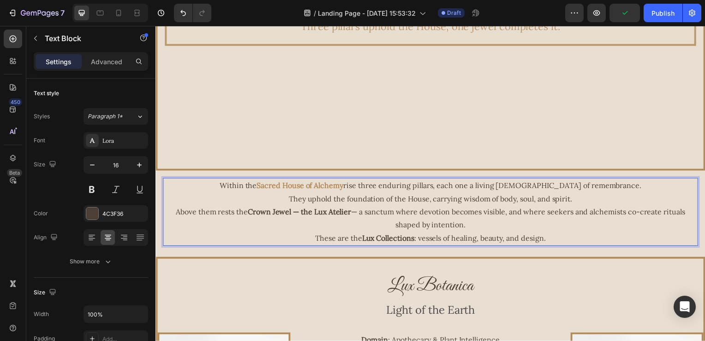
click at [351, 209] on p "Above them rests the Crown Jewel — the Lux Atelier — a sanctum where devotion b…" at bounding box center [432, 220] width 537 height 27
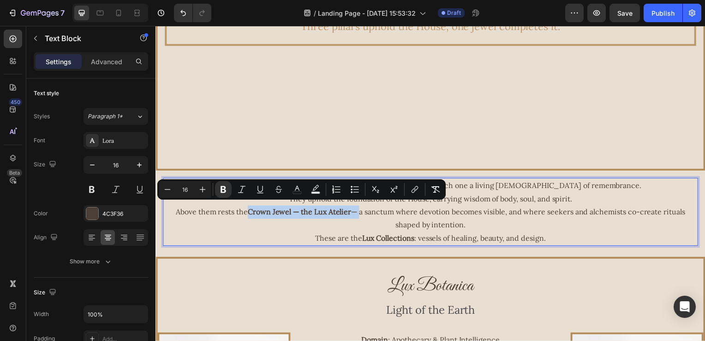
drag, startPoint x: 351, startPoint y: 209, endPoint x: 252, endPoint y: 205, distance: 98.4
click at [252, 207] on p "Above them rests the Crown Jewel — the Lux Atelier — a sanctum where devotion b…" at bounding box center [432, 220] width 537 height 27
click at [292, 187] on button "color" at bounding box center [297, 189] width 17 height 17
type input "4C3F36"
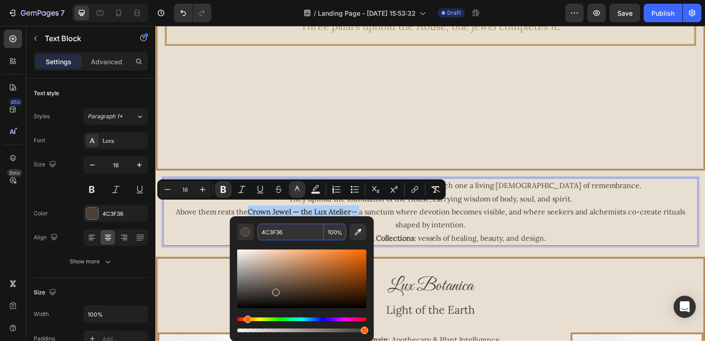
click at [294, 228] on input "4C3F36" at bounding box center [291, 231] width 66 height 17
paste input "B38B59"
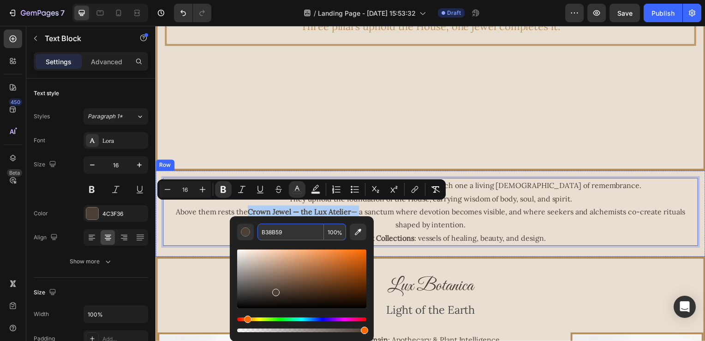
type input "B38B59"
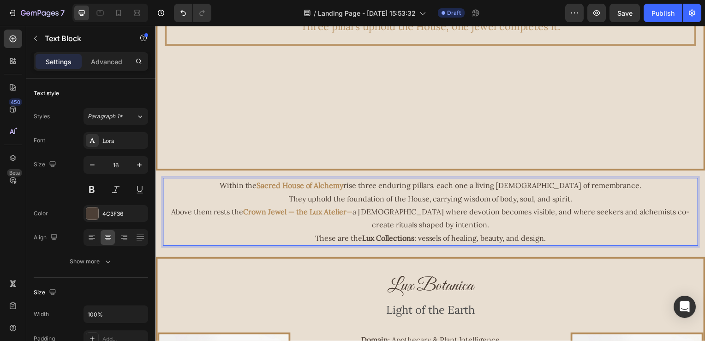
click at [419, 225] on p "Above them rests the Crown Jewel — the Lux Atelier — a sanctum where devotion b…" at bounding box center [432, 220] width 537 height 27
click at [414, 239] on p "These are the Lux Collections : vessels of healing, beauty, and design." at bounding box center [432, 239] width 537 height 13
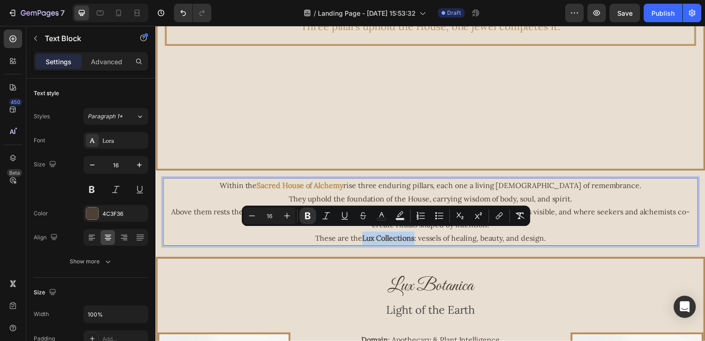
drag, startPoint x: 414, startPoint y: 239, endPoint x: 361, endPoint y: 236, distance: 52.7
click at [361, 236] on p "These are the Lux Collections : vessels of healing, beauty, and design." at bounding box center [432, 239] width 537 height 13
click at [382, 218] on icon "Editor contextual toolbar" at bounding box center [381, 215] width 9 height 9
type input "4C3F36"
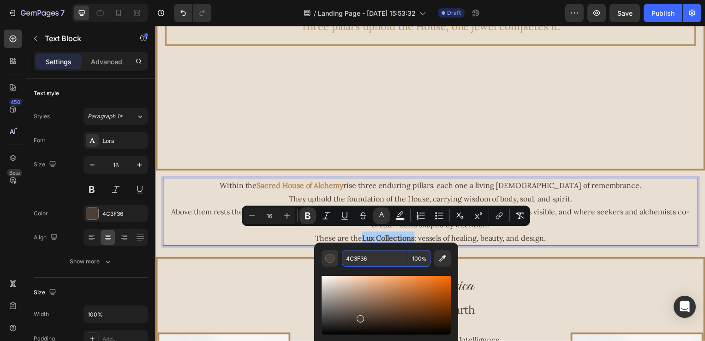
click at [389, 250] on input "4C3F36" at bounding box center [375, 258] width 66 height 17
paste input "B38B59"
type input "B38B59"
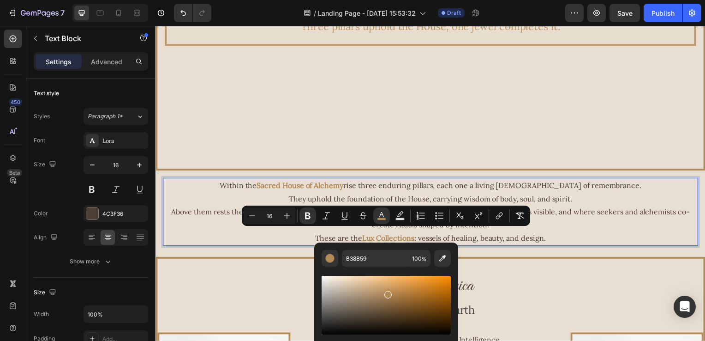
click at [573, 218] on p "Above them rests the Crown Jewel — the Lux Atelier — a sanctum where devotion b…" at bounding box center [432, 220] width 537 height 27
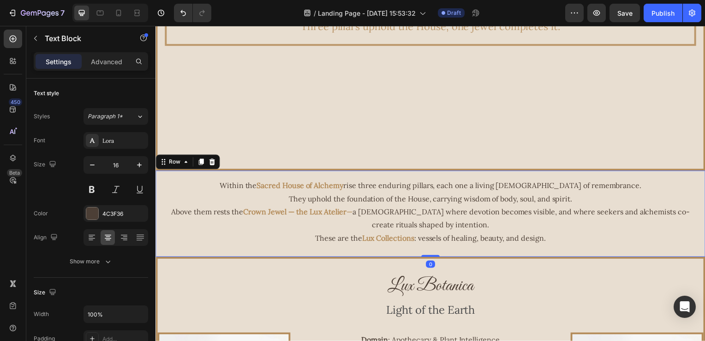
click at [520, 249] on div "Within the Sacred House of Alchemy rise three enduring pillars, each one a livi…" at bounding box center [433, 215] width 554 height 87
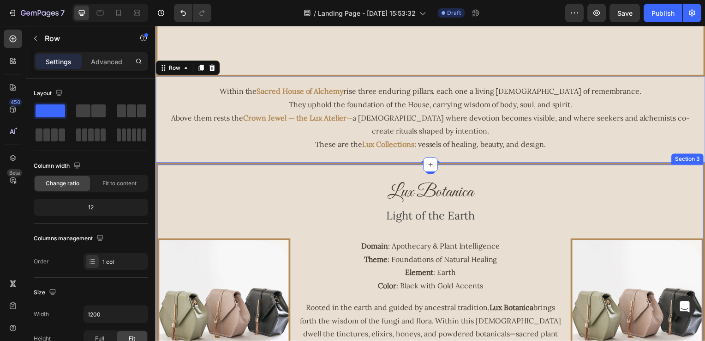
scroll to position [323, 0]
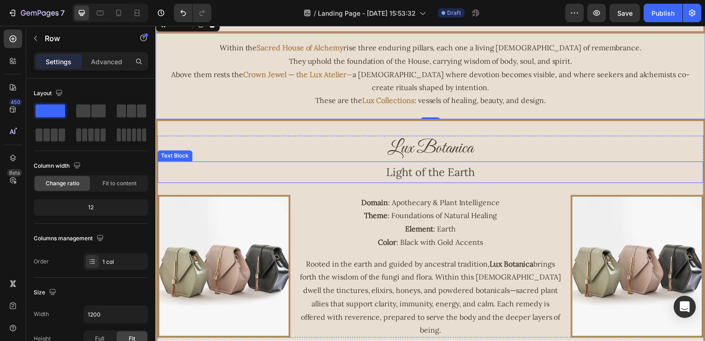
click at [584, 180] on div "Light of the Earth" at bounding box center [432, 173] width 550 height 22
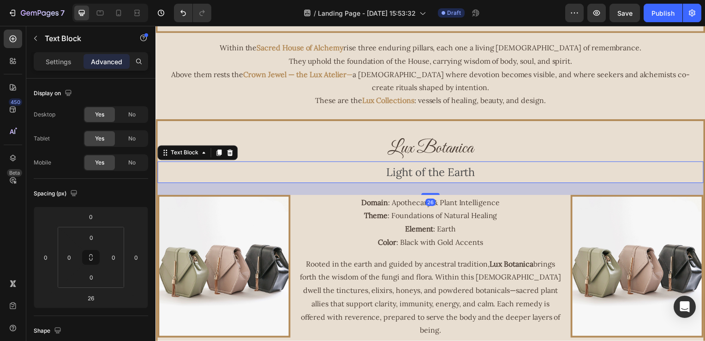
click at [489, 177] on p "Light of the Earth" at bounding box center [432, 173] width 548 height 20
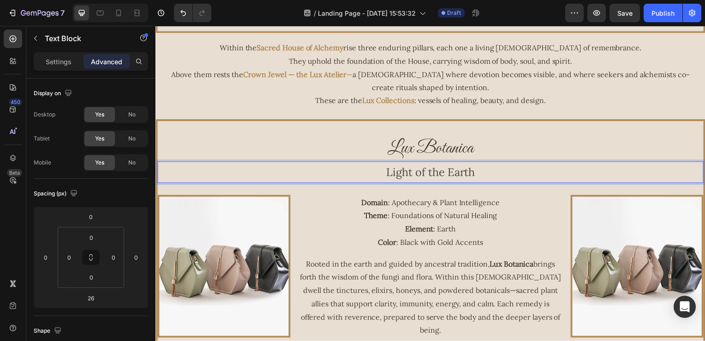
click at [493, 174] on p "Light of the Earth" at bounding box center [432, 173] width 548 height 20
drag, startPoint x: 467, startPoint y: 170, endPoint x: 372, endPoint y: 170, distance: 95.5
click at [372, 170] on p "Light of the Earth" at bounding box center [432, 173] width 548 height 20
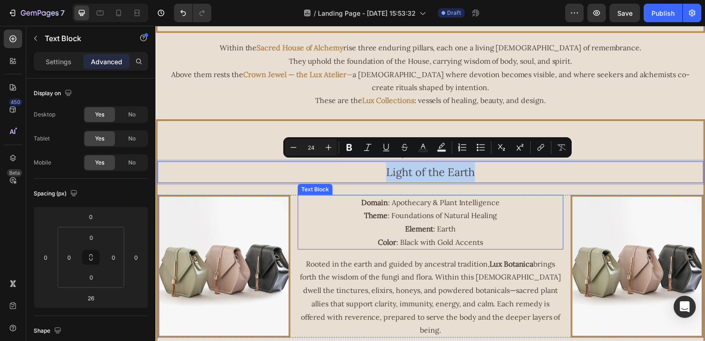
click at [392, 208] on p "Domain : Apothecary & Plant Intelligence Theme : Foundations of Natural Healing…" at bounding box center [433, 223] width 266 height 53
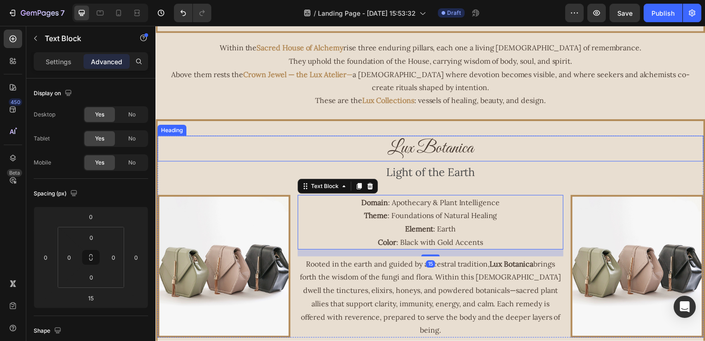
click at [378, 154] on h2 "Lux Botanica" at bounding box center [432, 150] width 550 height 26
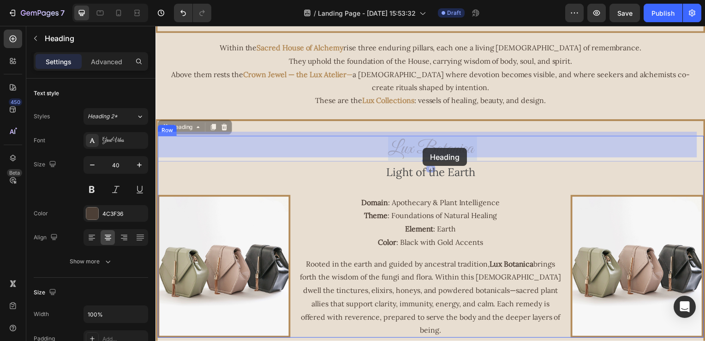
drag, startPoint x: 382, startPoint y: 144, endPoint x: 425, endPoint y: 149, distance: 42.8
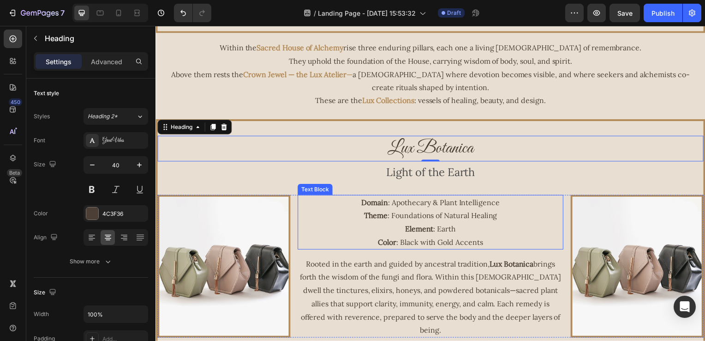
click at [434, 246] on div "Domain : Apothecary & Plant Intelligence Theme : Foundations of Natural Healing…" at bounding box center [433, 223] width 268 height 55
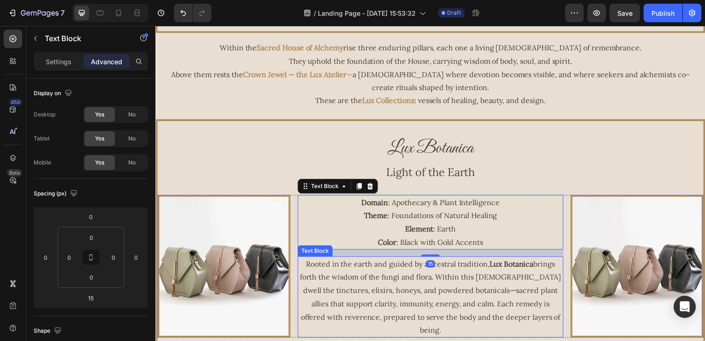
click at [523, 289] on p "Rooted in the earth and guided by ancestral tradition, Lux Botanica brings fort…" at bounding box center [433, 299] width 266 height 80
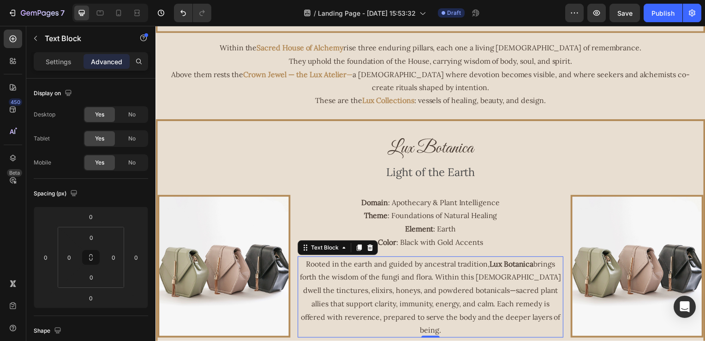
click at [553, 319] on p "Rooted in the earth and guided by ancestral tradition, Lux Botanica brings fort…" at bounding box center [433, 299] width 266 height 80
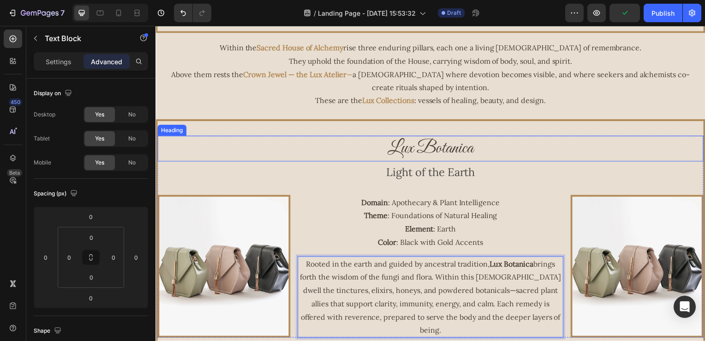
click at [388, 148] on p "Lux Botanica" at bounding box center [432, 150] width 548 height 24
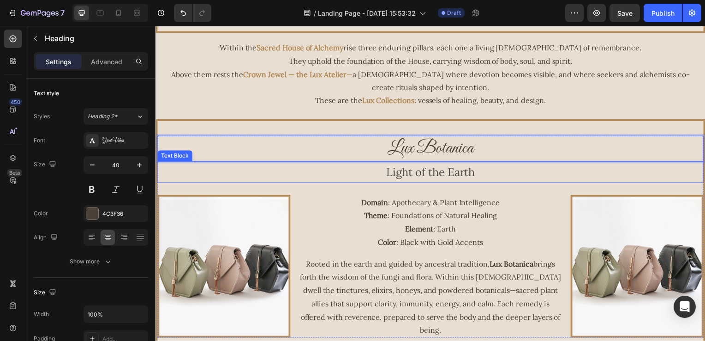
click at [484, 167] on p "Light of the Earth" at bounding box center [432, 173] width 548 height 20
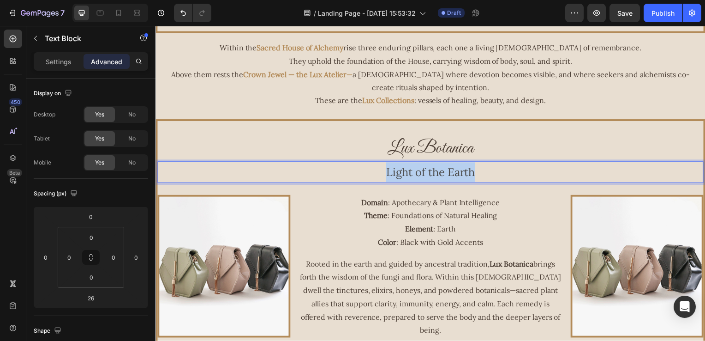
drag, startPoint x: 480, startPoint y: 172, endPoint x: 344, endPoint y: 176, distance: 135.8
click at [344, 176] on p "Light of the Earth" at bounding box center [432, 173] width 548 height 20
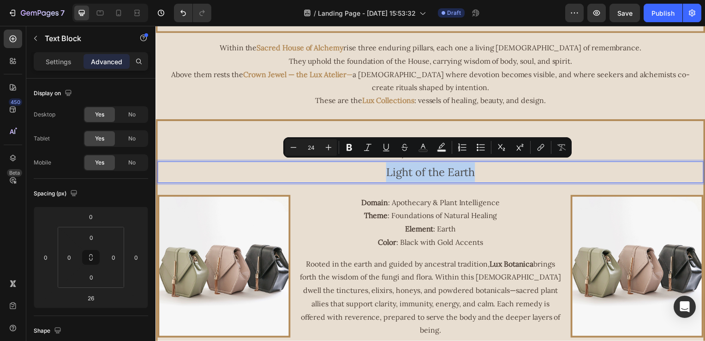
copy p "Light of the Earth"
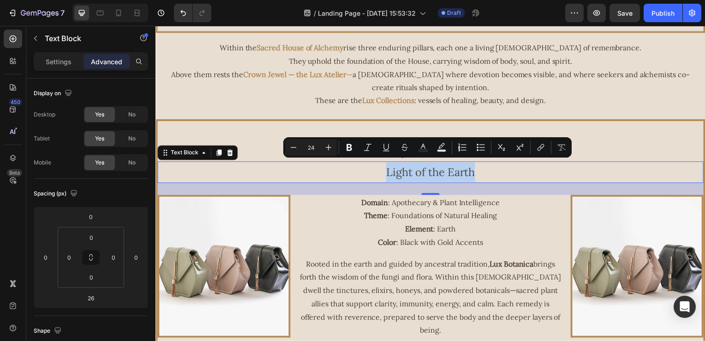
click at [609, 176] on p "Light of the Earth" at bounding box center [432, 173] width 548 height 20
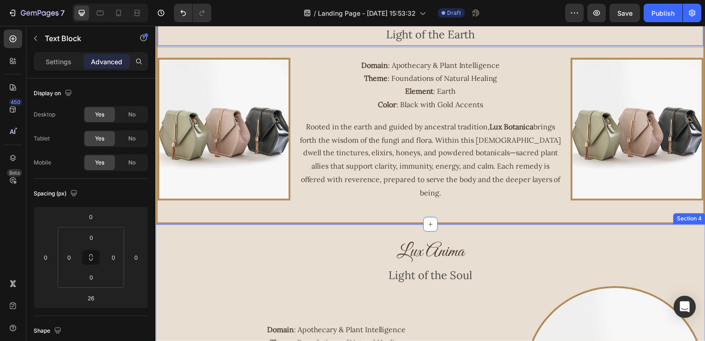
scroll to position [462, 0]
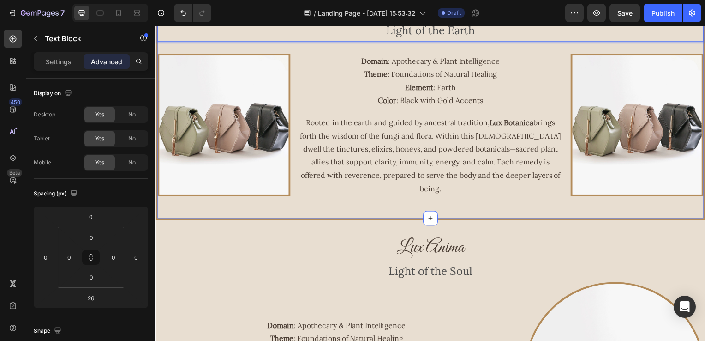
click at [539, 164] on p "Rooted in the earth and guided by ancestral tradition, Lux Botanica brings fort…" at bounding box center [433, 157] width 266 height 80
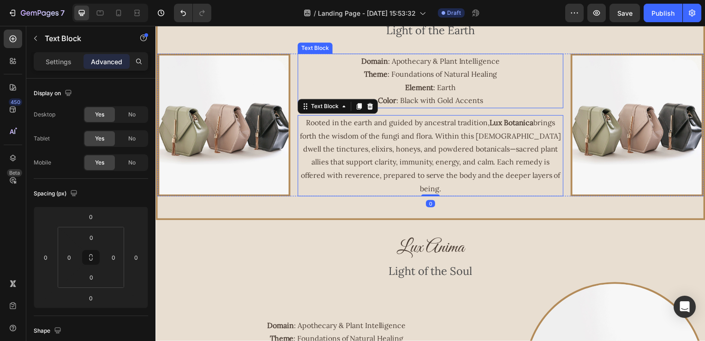
click at [403, 79] on p "Domain : Apothecary & Plant Intelligence Theme : Foundations of Natural Healing…" at bounding box center [433, 81] width 266 height 53
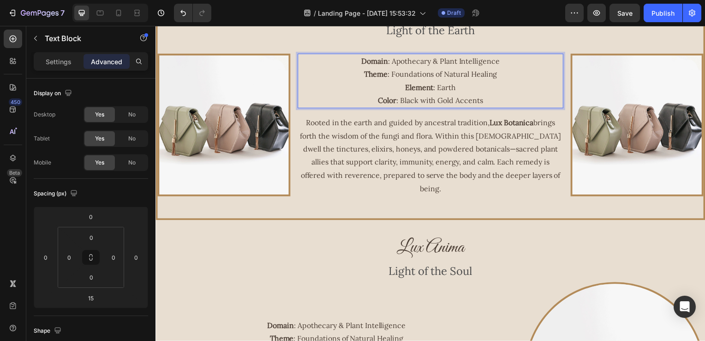
click at [482, 87] on p "Domain : Apothecary & Plant Intelligence Theme : Foundations of Natural Healing…" at bounding box center [433, 81] width 266 height 53
click at [493, 100] on p "Domain : Apothecary & Plant Intelligence Theme : Foundations of Natural Healing…" at bounding box center [433, 81] width 266 height 53
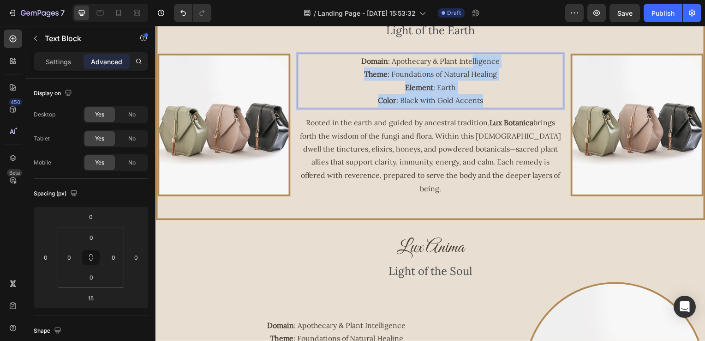
drag, startPoint x: 475, startPoint y: 61, endPoint x: 472, endPoint y: 52, distance: 10.2
click at [472, 52] on div "Lux Botanica Heading Light of the Earth Text Block Image Domain : Apothecary & …" at bounding box center [432, 95] width 550 height 203
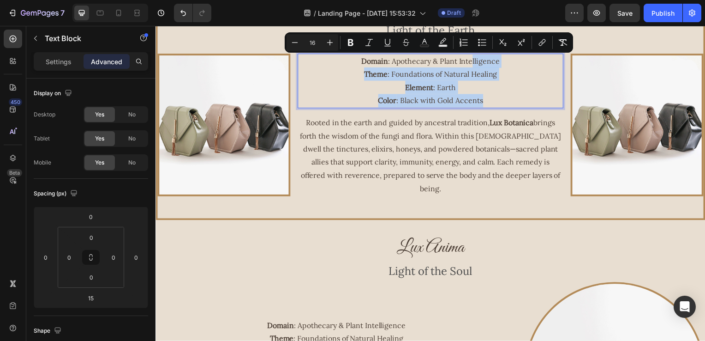
click at [473, 72] on p "Domain : Apothecary & Plant Intelligence Theme : Foundations of Natural Healing…" at bounding box center [433, 81] width 266 height 53
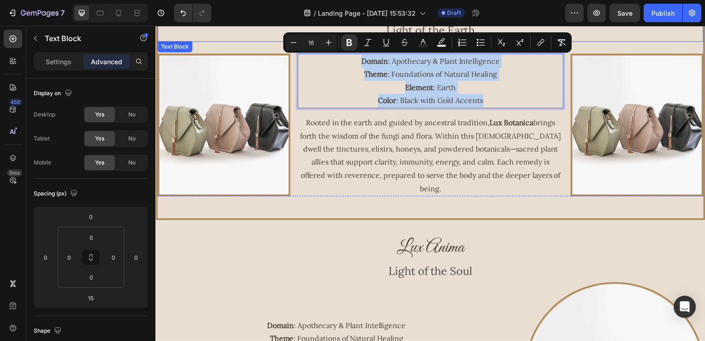
drag, startPoint x: 499, startPoint y: 107, endPoint x: 320, endPoint y: 32, distance: 193.7
click at [318, 32] on div "Lux Botanica Heading Light of the Earth Text Block Image Domain : Apothecary & …" at bounding box center [432, 95] width 550 height 203
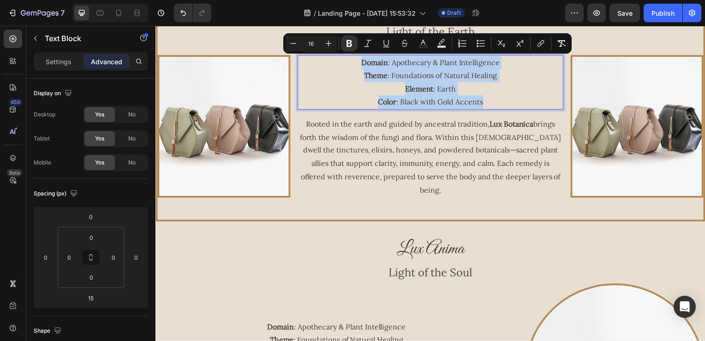
copy p "Domain : Apothecary & Plant Intelligence Theme : Foundations of Natural Healing…"
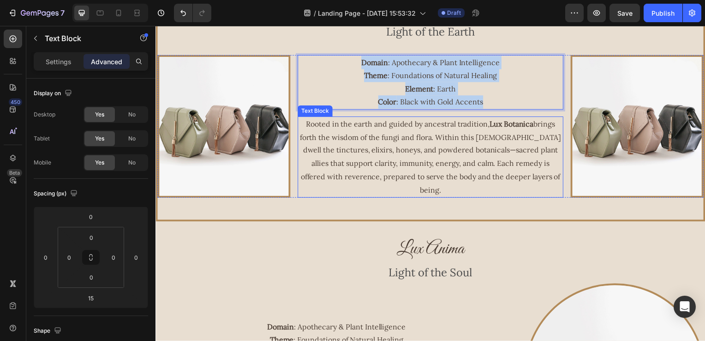
drag, startPoint x: 560, startPoint y: 168, endPoint x: 548, endPoint y: 170, distance: 12.7
click at [560, 168] on div "Rooted in the earth and guided by ancestral tradition, Lux Botanica brings fort…" at bounding box center [433, 158] width 268 height 82
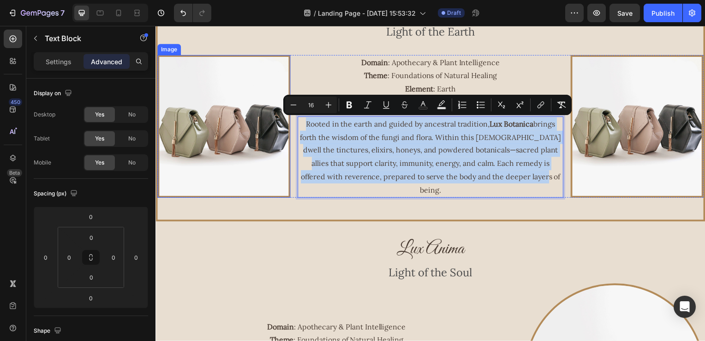
drag, startPoint x: 549, startPoint y: 178, endPoint x: 282, endPoint y: 109, distance: 275.5
click at [282, 109] on div "Image Domain : Apothecary & Plant Intelligence Theme : Foundations of Natural H…" at bounding box center [432, 127] width 550 height 144
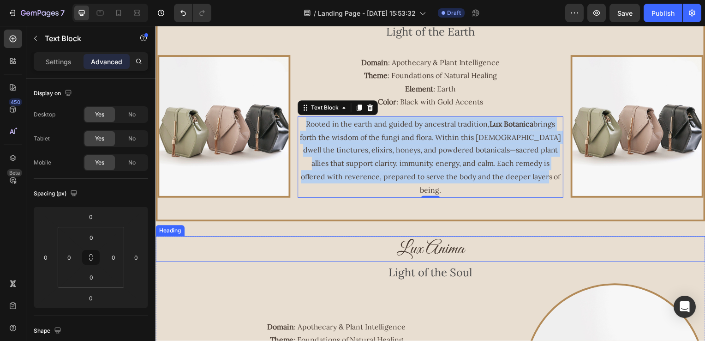
drag, startPoint x: 610, startPoint y: 225, endPoint x: 575, endPoint y: 167, distance: 67.9
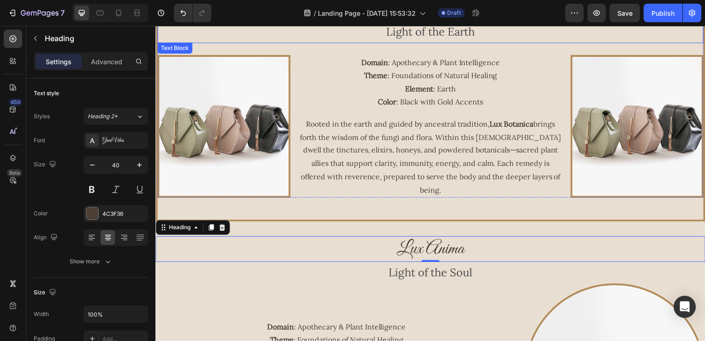
click at [369, 42] on div "Light of the Earth" at bounding box center [432, 32] width 550 height 22
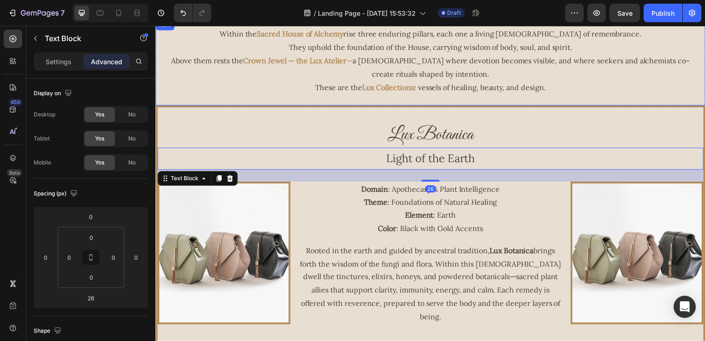
scroll to position [322, 0]
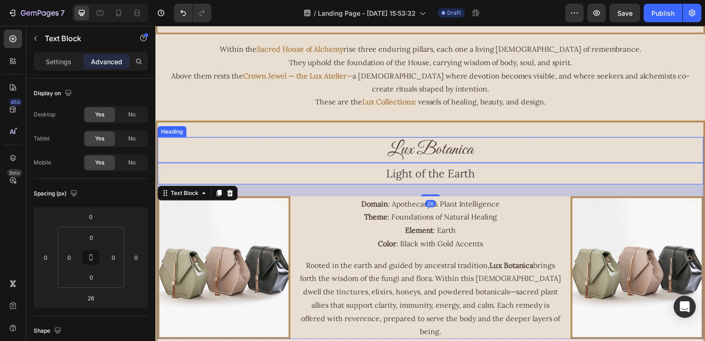
click at [436, 158] on p "Lux Botanica" at bounding box center [432, 151] width 548 height 24
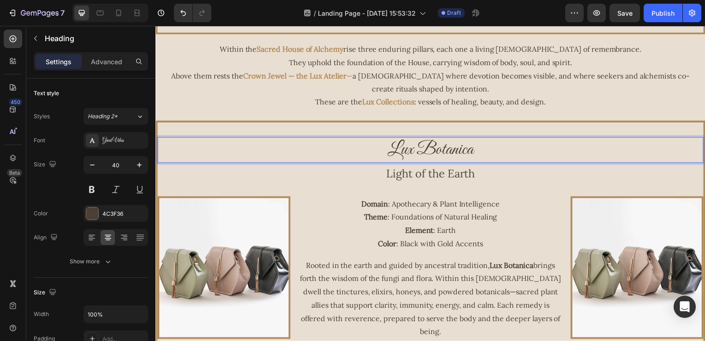
click at [488, 146] on p "Lux Botanica" at bounding box center [432, 151] width 548 height 24
drag, startPoint x: 471, startPoint y: 143, endPoint x: 360, endPoint y: 134, distance: 111.6
click at [360, 139] on p "Lux Botanica" at bounding box center [432, 151] width 548 height 24
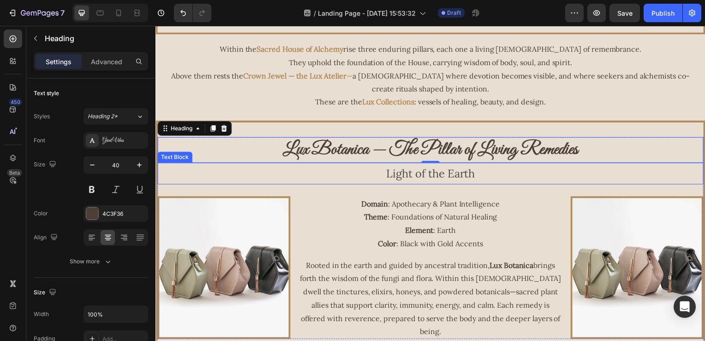
drag, startPoint x: 595, startPoint y: 168, endPoint x: 568, endPoint y: 168, distance: 27.7
click at [595, 168] on p "Light of the Earth" at bounding box center [432, 175] width 548 height 20
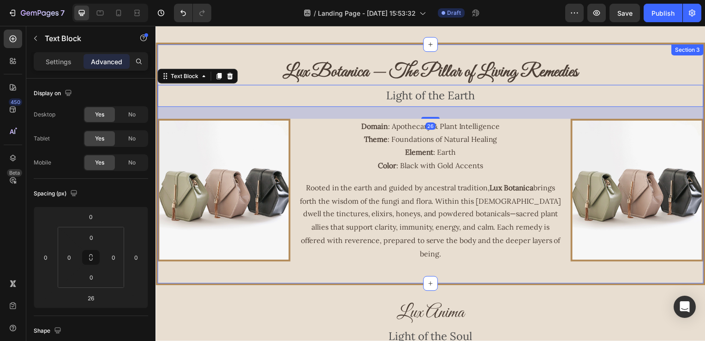
scroll to position [460, 0]
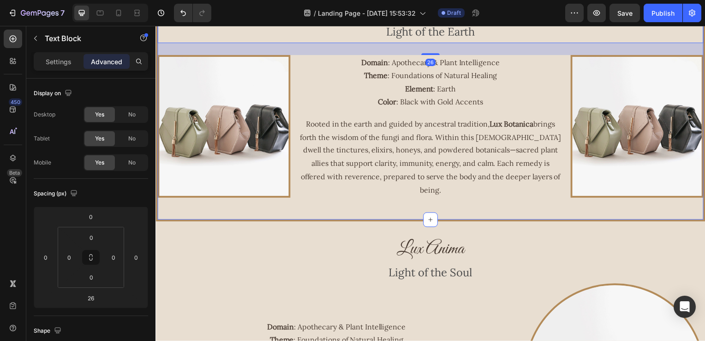
click at [512, 180] on p "Rooted in the earth and guided by ancestral tradition, Lux Botanica brings fort…" at bounding box center [433, 158] width 266 height 80
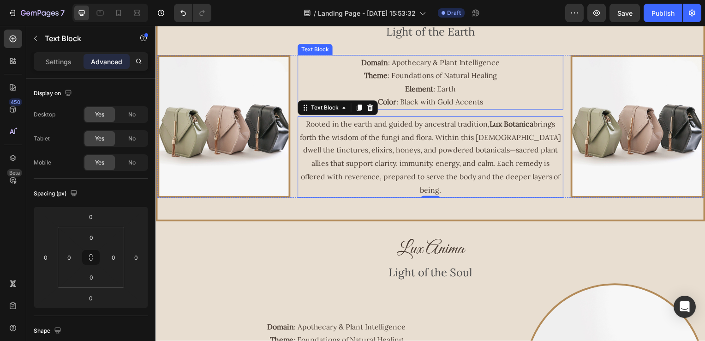
click at [452, 87] on p "Domain : Apothecary & Plant Intelligence Theme : Foundations of Natural Healing…" at bounding box center [433, 82] width 266 height 53
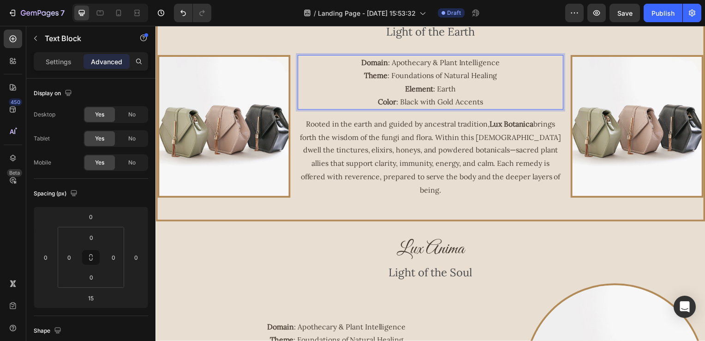
click at [495, 99] on p "Domain : Apothecary & Plant Intelligence Theme : Foundations of Natural Healing…" at bounding box center [433, 82] width 266 height 53
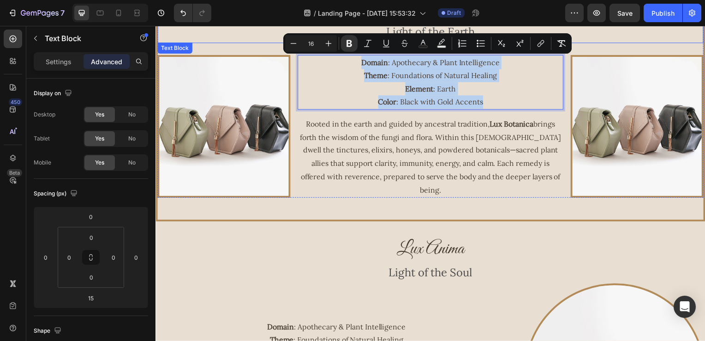
drag, startPoint x: 495, startPoint y: 99, endPoint x: 290, endPoint y: 42, distance: 213.2
click at [290, 42] on div "⁠⁠⁠⁠⁠⁠⁠ Lux Botanica — The Pillar of Living Remedies Heading Light of the Earth…" at bounding box center [432, 96] width 550 height 203
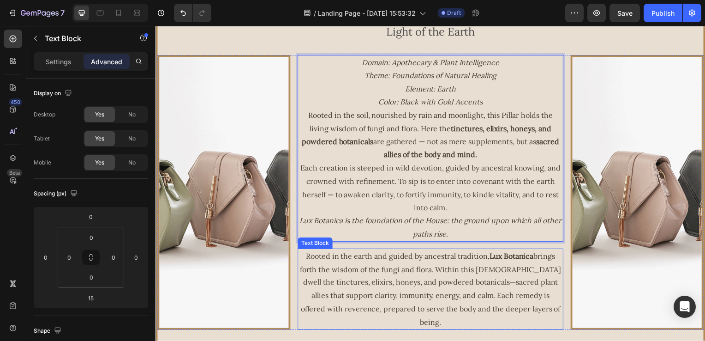
click at [405, 284] on p "Rooted in the earth and guided by ancestral tradition, Lux Botanica brings fort…" at bounding box center [433, 291] width 266 height 80
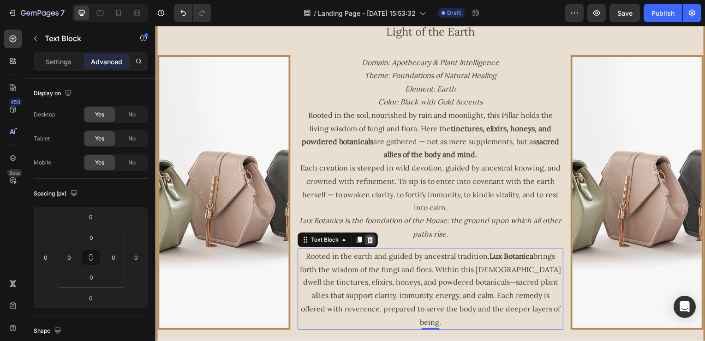
click at [372, 241] on icon at bounding box center [371, 241] width 7 height 7
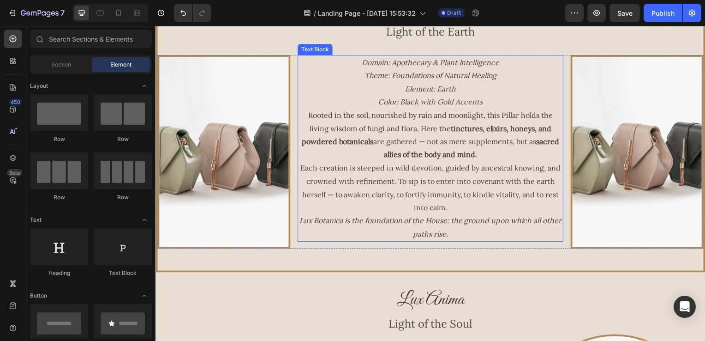
click at [498, 96] on p "Domain: Apothecary & Plant Intelligence Theme: Foundations of Natural Healing E…" at bounding box center [433, 82] width 266 height 53
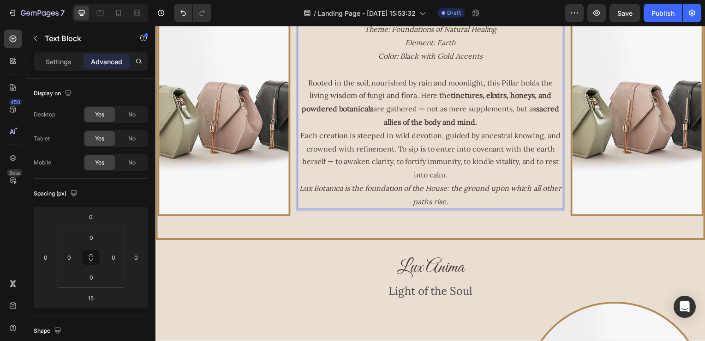
click at [385, 103] on p "Rooted in the soil, nourished by rain and moonlight, this Pillar holds the livi…" at bounding box center [433, 103] width 266 height 53
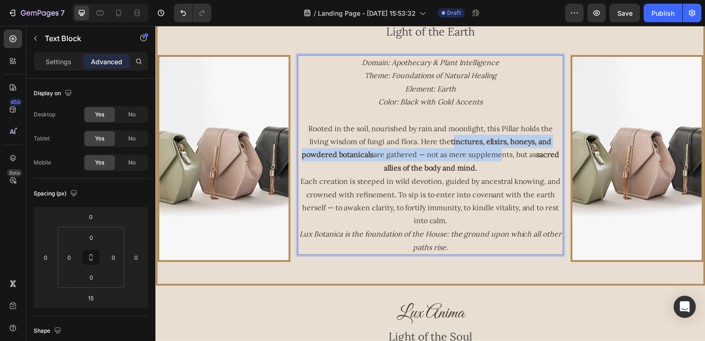
drag, startPoint x: 452, startPoint y: 144, endPoint x: 484, endPoint y: 141, distance: 32.5
click at [502, 150] on p "Rooted in the soil, nourished by rain and moonlight, this Pillar holds the livi…" at bounding box center [433, 149] width 266 height 53
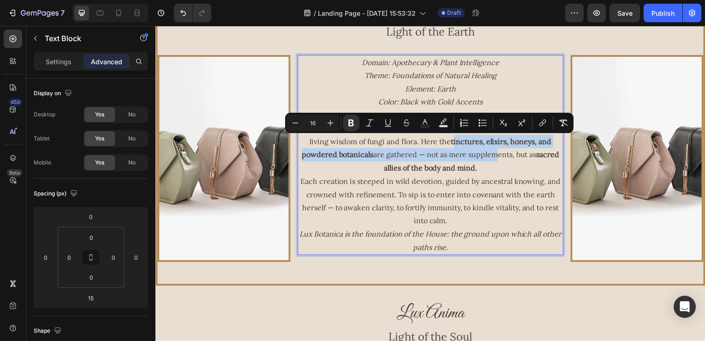
click at [469, 138] on strong "tinctures, elixirs, honeys, and powdered botanicals" at bounding box center [429, 149] width 252 height 23
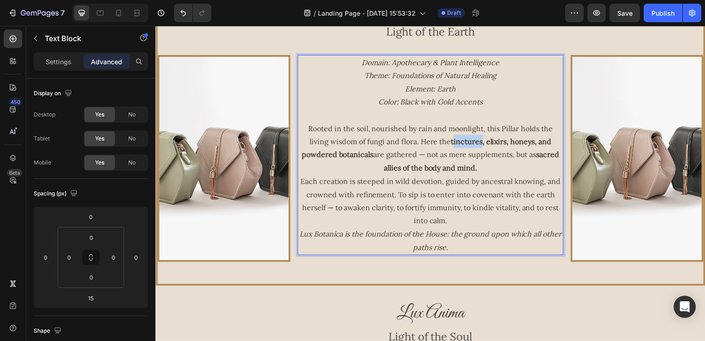
drag, startPoint x: 454, startPoint y: 143, endPoint x: 469, endPoint y: 147, distance: 16.1
click at [477, 148] on p "Rooted in the soil, nourished by rain and moonlight, this Pillar holds the livi…" at bounding box center [433, 149] width 266 height 53
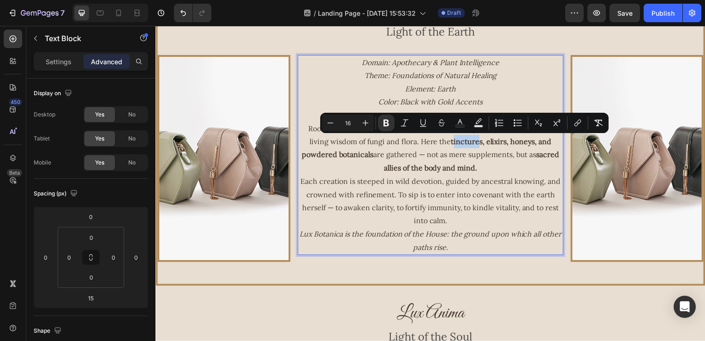
click at [456, 145] on strong "tinctures, elixirs, honeys, and powdered botanicals" at bounding box center [429, 149] width 252 height 23
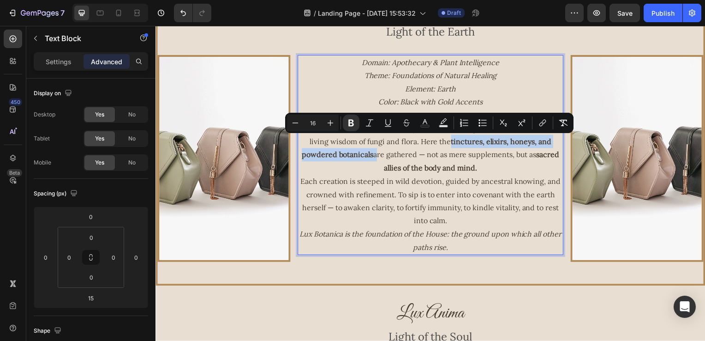
drag, startPoint x: 450, startPoint y: 144, endPoint x: 383, endPoint y: 159, distance: 69.0
click at [383, 159] on p "Rooted in the soil, nourished by rain and moonlight, this Pillar holds the livi…" at bounding box center [433, 149] width 266 height 53
click at [427, 124] on icon "Editor contextual toolbar" at bounding box center [424, 122] width 9 height 9
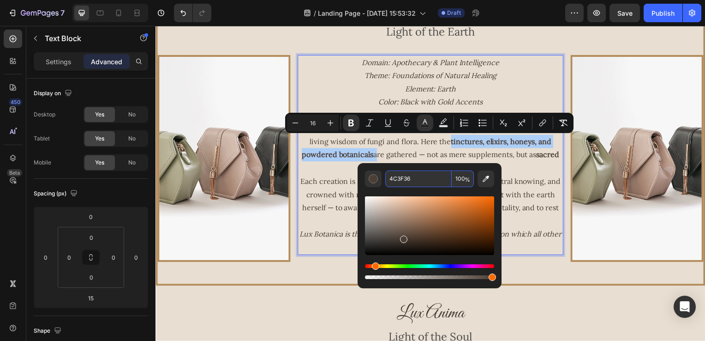
click at [431, 182] on input "4C3F36" at bounding box center [418, 178] width 66 height 17
paste input "Domain: Apothecary & Plant Intelligence Theme: Foundations of Natural Healing E…"
type input "Domain: Apothecary & Plant Intelligence Theme: Foundations of Natural Healing E…"
click at [344, 164] on p "Rooted in the soil, nourished by rain and moonlight, this Pillar holds the livi…" at bounding box center [433, 149] width 266 height 53
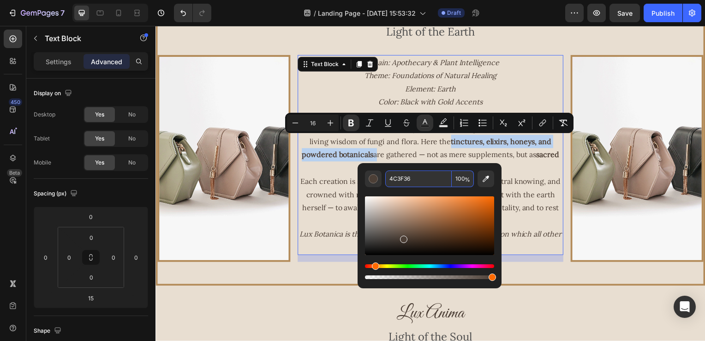
scroll to position [0, 0]
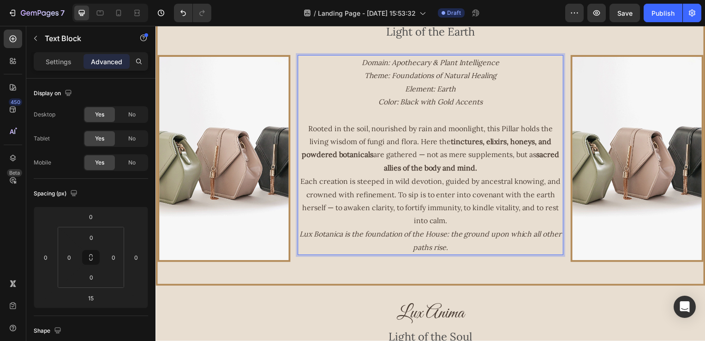
click at [354, 152] on strong "tinctures, elixirs, honeys, and powdered botanicals" at bounding box center [429, 149] width 252 height 23
click at [350, 156] on strong "tinctures, elixirs, honeys, and powdered botanicals" at bounding box center [429, 149] width 252 height 23
click at [55, 58] on p "Settings" at bounding box center [59, 62] width 26 height 10
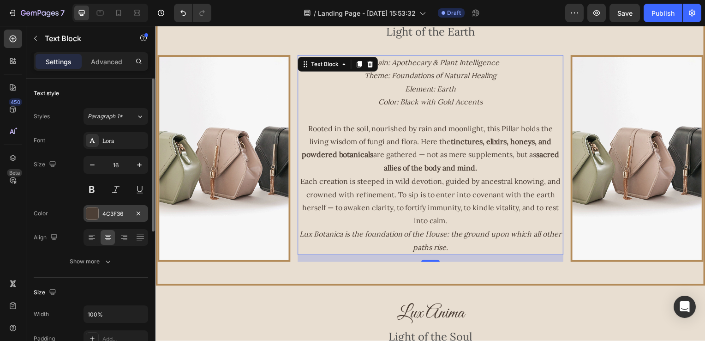
click at [105, 211] on div "4C3F36" at bounding box center [115, 214] width 27 height 8
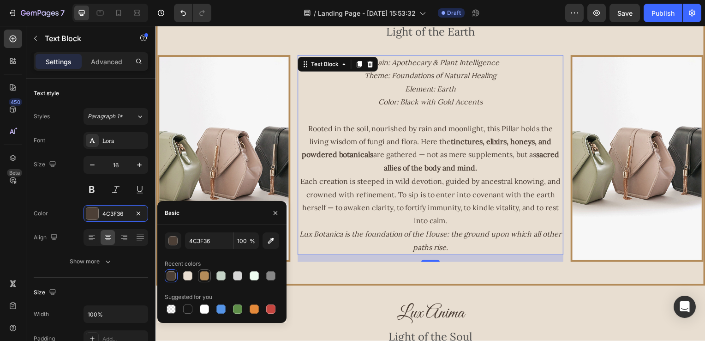
click at [204, 280] on div at bounding box center [204, 275] width 9 height 9
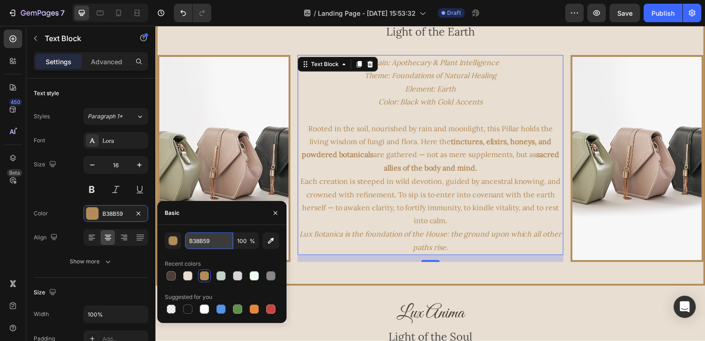
click at [216, 239] on input "B38B59" at bounding box center [209, 240] width 48 height 17
click at [172, 278] on div at bounding box center [171, 275] width 9 height 9
type input "4C3F36"
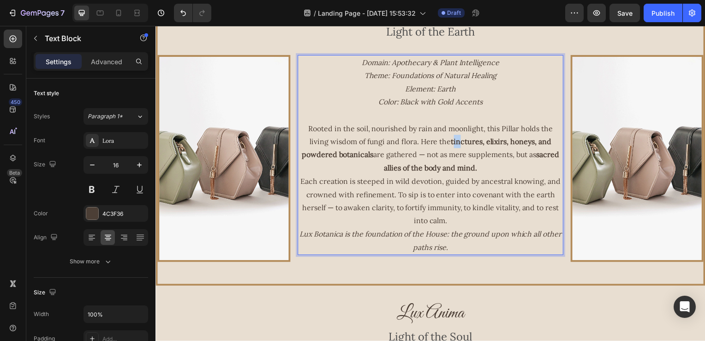
drag, startPoint x: 452, startPoint y: 144, endPoint x: 460, endPoint y: 144, distance: 7.4
click at [460, 144] on strong "tinctures, elixirs, honeys, and powdered botanicals" at bounding box center [429, 149] width 252 height 23
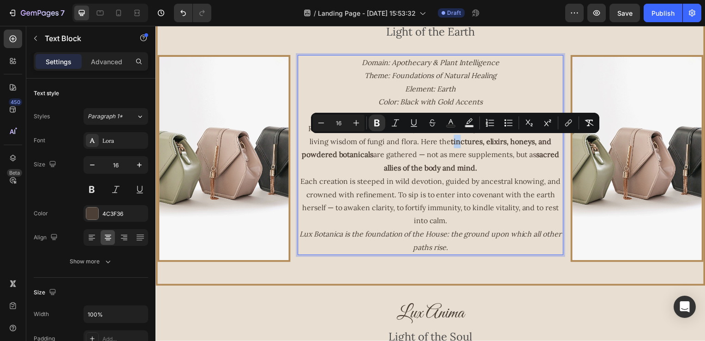
click at [452, 145] on strong "tinctures, elixirs, honeys, and powdered botanicals" at bounding box center [429, 149] width 252 height 23
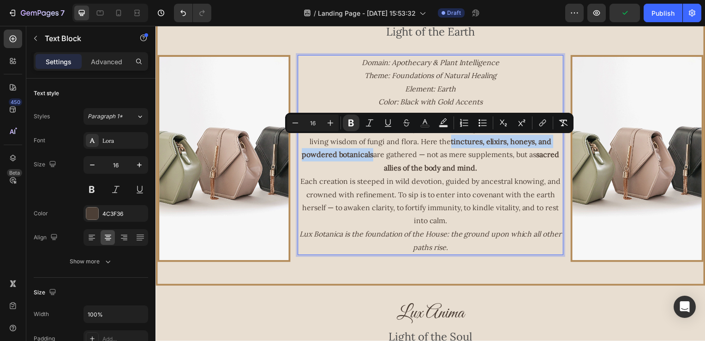
drag, startPoint x: 450, startPoint y: 145, endPoint x: 381, endPoint y: 161, distance: 70.5
click at [381, 161] on p "Rooted in the soil, nourished by rain and moonlight, this Pillar holds the livi…" at bounding box center [433, 149] width 266 height 53
click at [427, 122] on icon "Editor contextual toolbar" at bounding box center [424, 122] width 9 height 9
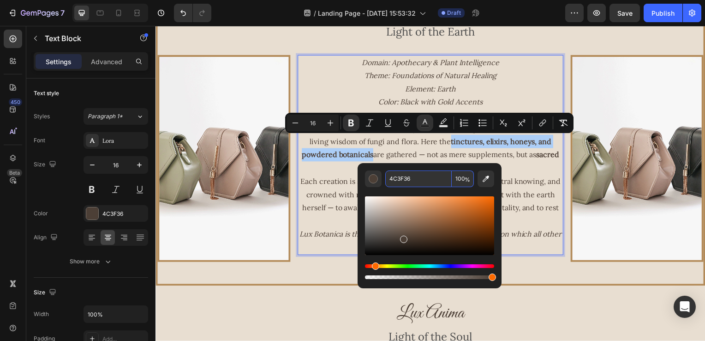
click at [419, 179] on input "4C3F36" at bounding box center [418, 178] width 66 height 17
paste input "B38B59"
type input "B38B59"
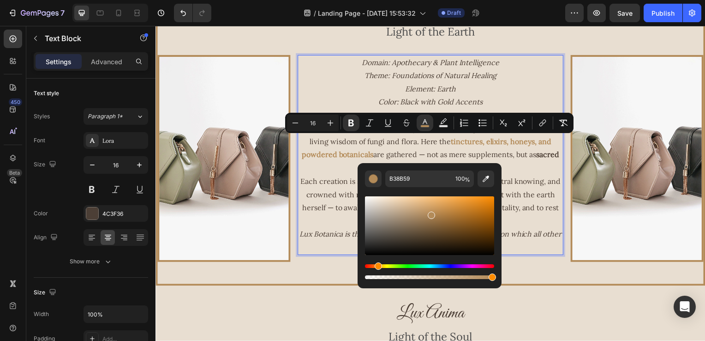
click at [525, 163] on p "Rooted in the soil, nourished by rain and moonlight, this Pillar holds the livi…" at bounding box center [433, 149] width 266 height 53
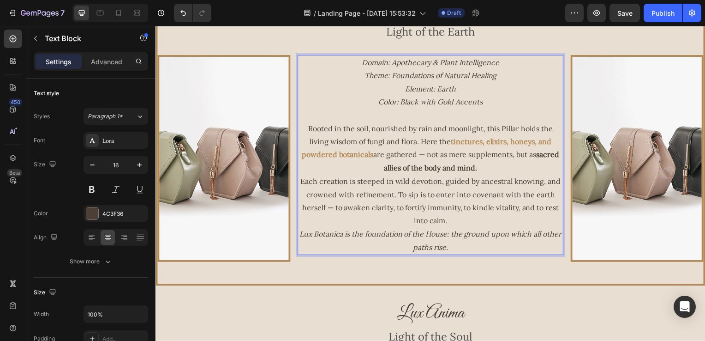
click at [493, 164] on p "Rooted in the soil, nourished by rain and moonlight, this Pillar holds the livi…" at bounding box center [433, 149] width 266 height 53
drag, startPoint x: 492, startPoint y: 165, endPoint x: 367, endPoint y: 170, distance: 124.7
click at [367, 170] on p "Rooted in the soil, nourished by rain and moonlight, this Pillar holds the livi…" at bounding box center [433, 149] width 266 height 53
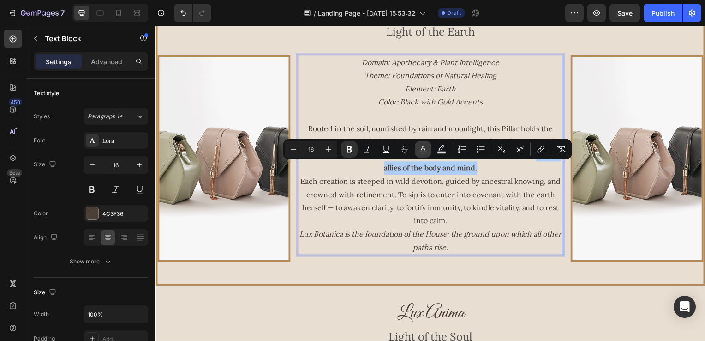
click at [430, 150] on button "color" at bounding box center [423, 149] width 17 height 17
type input "4C3F36"
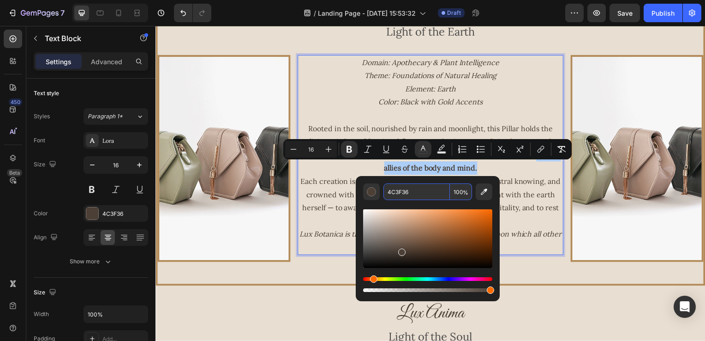
click at [416, 185] on input "4C3F36" at bounding box center [417, 191] width 66 height 17
paste input "B38B59"
type input "B38B59"
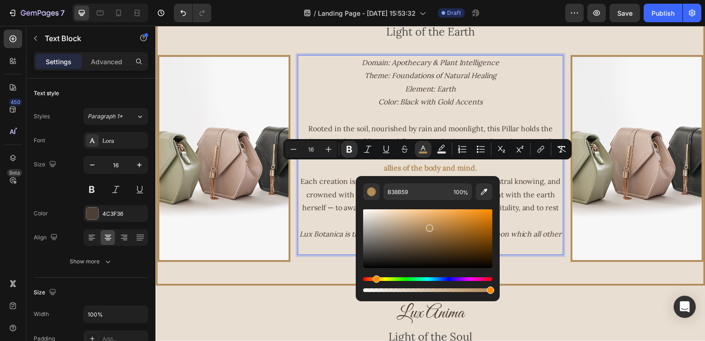
click at [519, 182] on p "Each creation is steeped in wild devotion, guided by ancestral knowing, and cro…" at bounding box center [433, 202] width 266 height 53
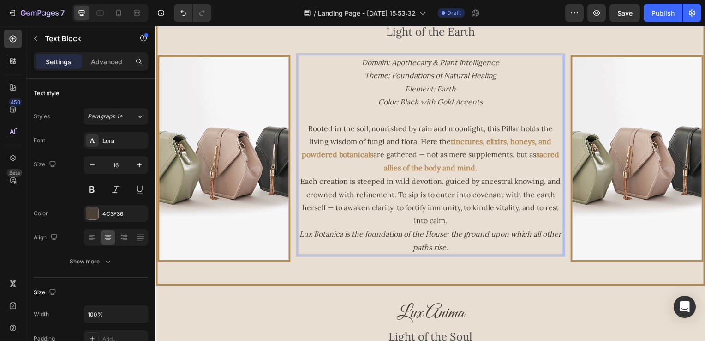
click at [438, 222] on p "Each creation is steeped in wild devotion, guided by ancestral knowing, and cro…" at bounding box center [433, 202] width 266 height 53
click at [433, 239] on icon "Lux Botanica is the foundation of the House: the ground upon which all other pa…" at bounding box center [432, 242] width 264 height 23
drag, startPoint x: 394, startPoint y: 240, endPoint x: 379, endPoint y: 241, distance: 14.9
click at [393, 240] on p "Lux Botanica is the foundation of the House: the ground upon which all other pa…" at bounding box center [433, 242] width 266 height 27
click at [308, 240] on p "Lux Botanica is the foundation of the House: the ground upon which all other pa…" at bounding box center [433, 242] width 266 height 27
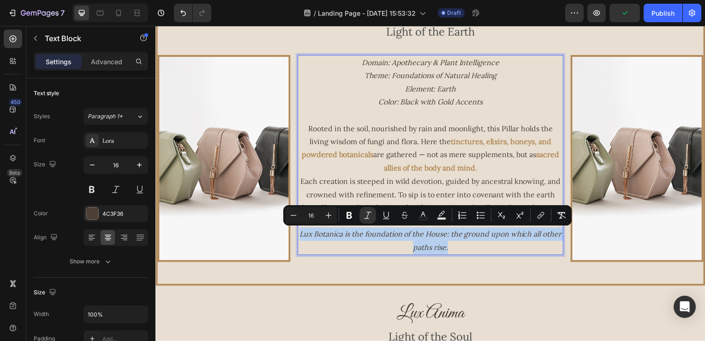
drag, startPoint x: 314, startPoint y: 238, endPoint x: 517, endPoint y: 254, distance: 204.2
click at [517, 254] on p "Lux Botanica is the foundation of the House: the ground upon which all other pa…" at bounding box center [433, 242] width 266 height 27
click at [350, 215] on icon "Editor contextual toolbar" at bounding box center [350, 215] width 6 height 7
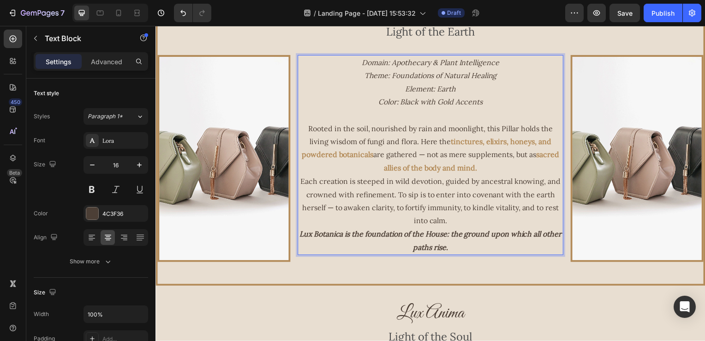
click at [441, 214] on p "Each creation is steeped in wild devotion, guided by ancestral knowing, and cro…" at bounding box center [433, 202] width 266 height 53
click at [366, 72] on icon "Theme: Foundations of Natural Healing" at bounding box center [432, 75] width 133 height 9
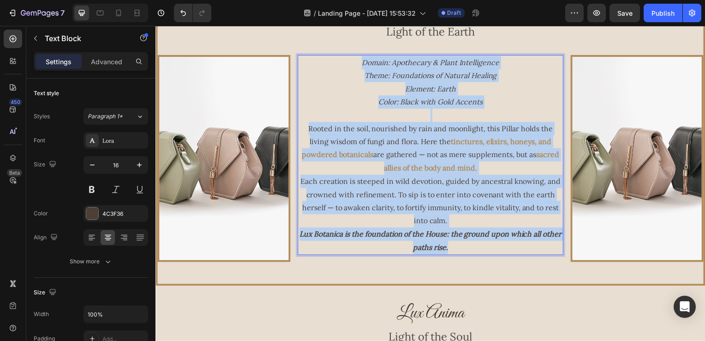
drag, startPoint x: 356, startPoint y: 61, endPoint x: 545, endPoint y: 250, distance: 266.7
click at [545, 250] on div "Domain: Apothecary & Plant Intelligence Theme: Foundations of Natural Healing E…" at bounding box center [433, 155] width 268 height 201
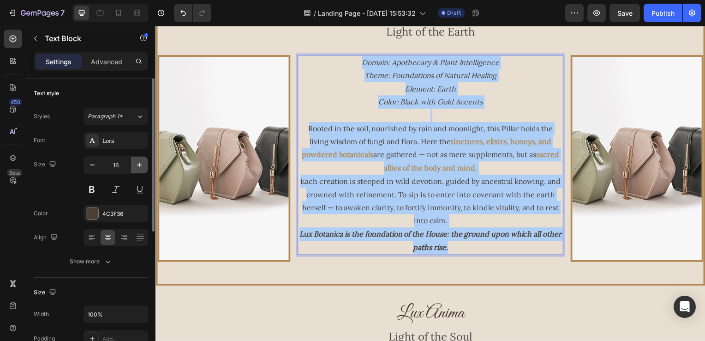
click at [139, 167] on icon "button" at bounding box center [139, 164] width 9 height 9
type input "17"
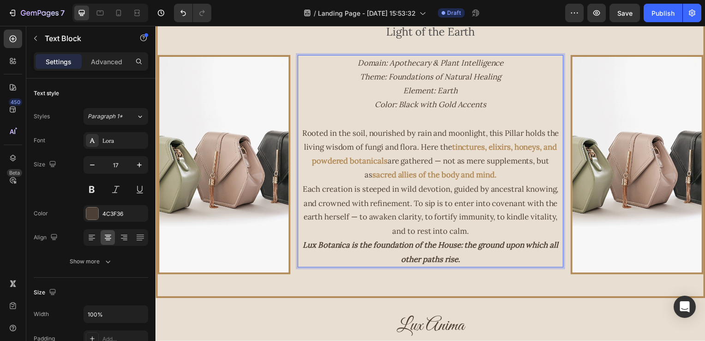
click at [423, 150] on p "Rooted in the soil, nourished by rain and moonlight, this Pillar holds the livi…" at bounding box center [433, 155] width 266 height 56
click at [516, 110] on p "Domain: Apothecary & Plant Intelligence Theme: Foundations of Natural Healing E…" at bounding box center [433, 84] width 266 height 56
click at [531, 90] on p "Domain: Apothecary & Plant Intelligence Theme: Foundations of Natural Healing E…" at bounding box center [433, 84] width 266 height 56
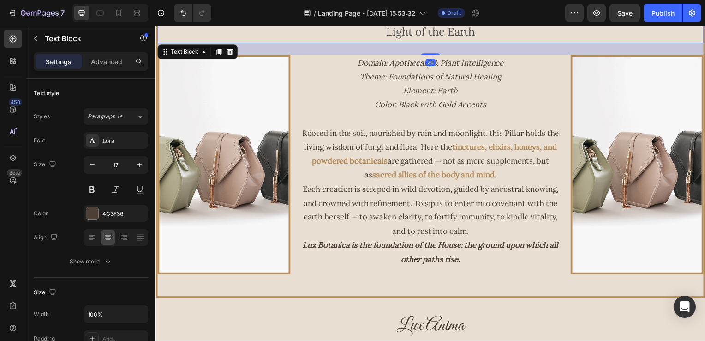
click at [538, 41] on div "Light of the Earth" at bounding box center [432, 32] width 550 height 22
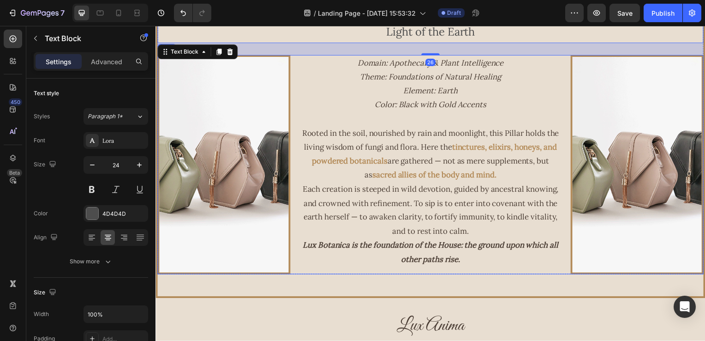
click at [246, 157] on img at bounding box center [224, 165] width 134 height 221
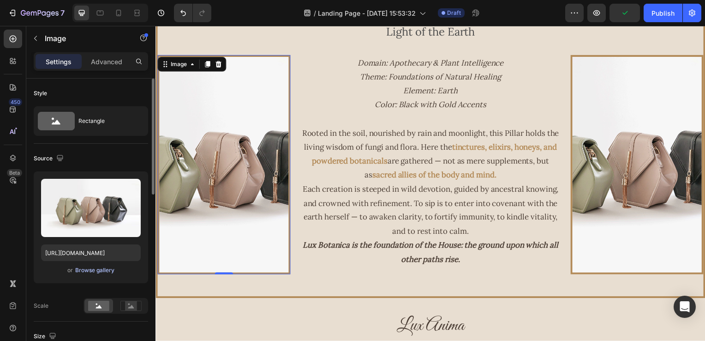
click at [97, 270] on div "Browse gallery" at bounding box center [94, 270] width 39 height 8
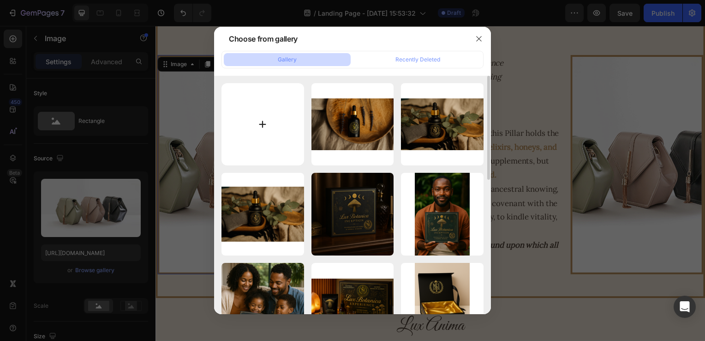
click at [284, 138] on input "file" at bounding box center [263, 124] width 83 height 83
type input "C:\fakepath\0921c50d-0036-4efa-ae56-87cee0c49c80.png"
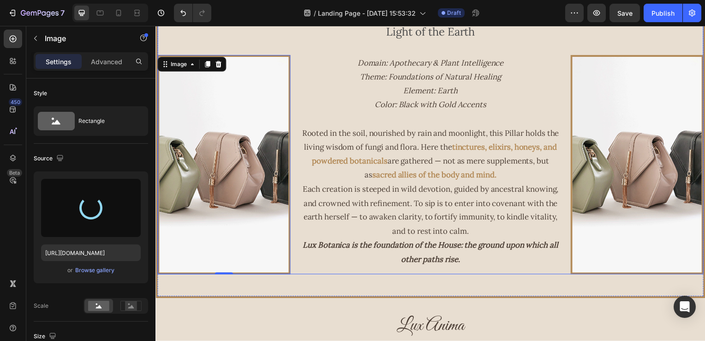
type input "https://cdn.shopify.com/s/files/1/0616/8500/6435/files/gempages_555187648306611…"
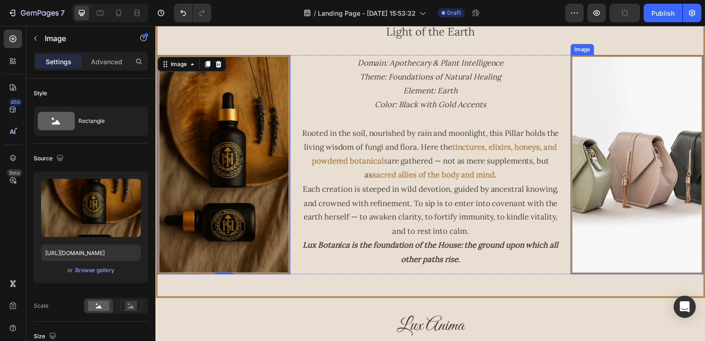
click at [603, 115] on img at bounding box center [641, 165] width 134 height 221
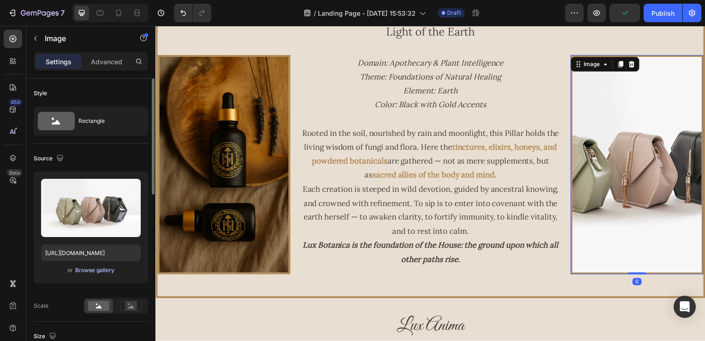
click at [96, 272] on div "Browse gallery" at bounding box center [94, 270] width 39 height 8
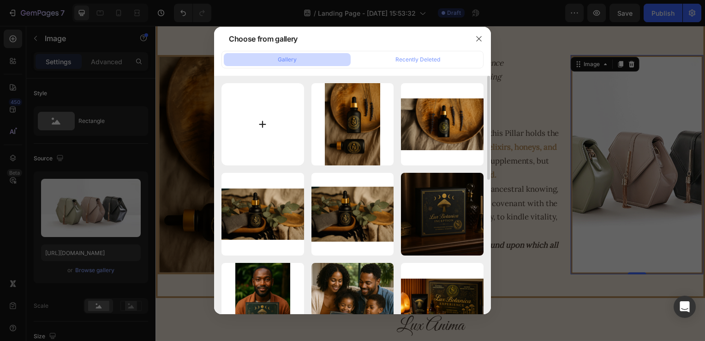
click at [265, 148] on input "file" at bounding box center [263, 124] width 83 height 83
click at [264, 114] on input "file" at bounding box center [263, 124] width 83 height 83
type input "C:\fakepath\pexels-matthew-montrone-230847-1179234.jpg"
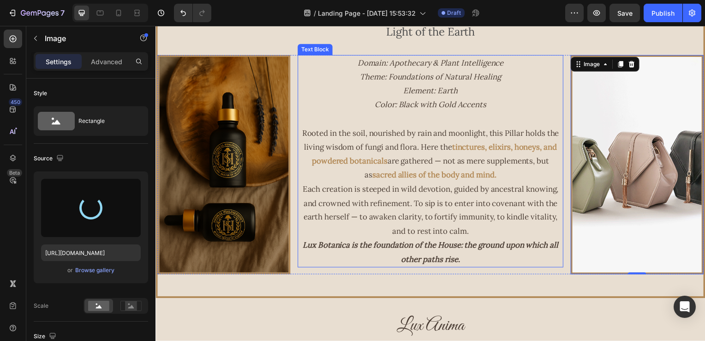
type input "https://cdn.shopify.com/s/files/1/0616/8500/6435/files/gempages_555187648306611…"
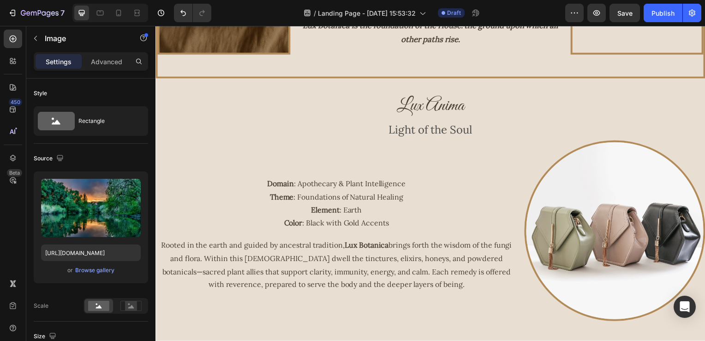
scroll to position [739, 0]
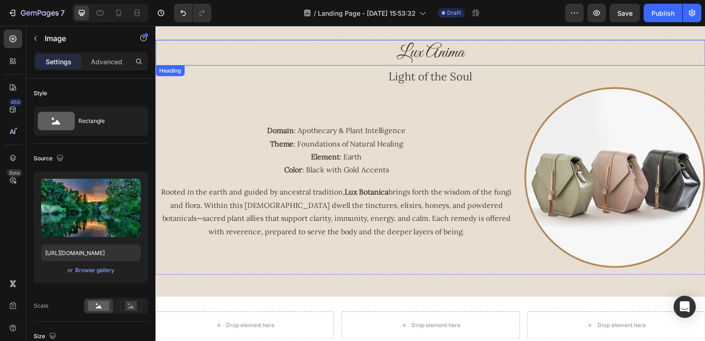
drag, startPoint x: 575, startPoint y: 61, endPoint x: 570, endPoint y: 61, distance: 5.1
click at [575, 61] on h2 "Lux Anima" at bounding box center [433, 53] width 554 height 26
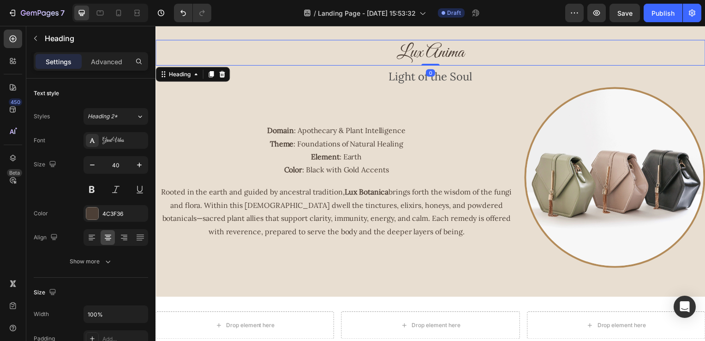
click at [486, 54] on h2 "Lux Anima" at bounding box center [433, 53] width 554 height 26
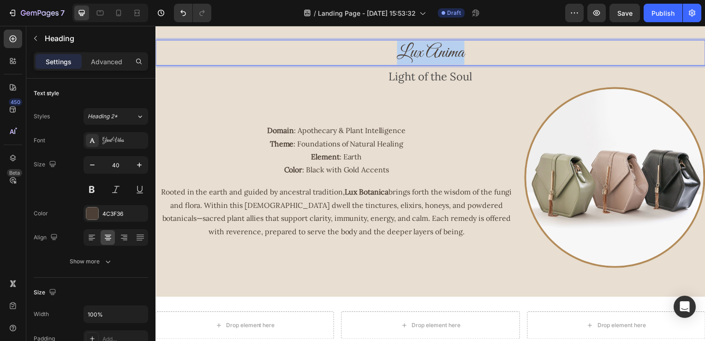
drag, startPoint x: 472, startPoint y: 55, endPoint x: 393, endPoint y: 55, distance: 79.4
click at [388, 55] on p "Lux Anima" at bounding box center [432, 53] width 552 height 24
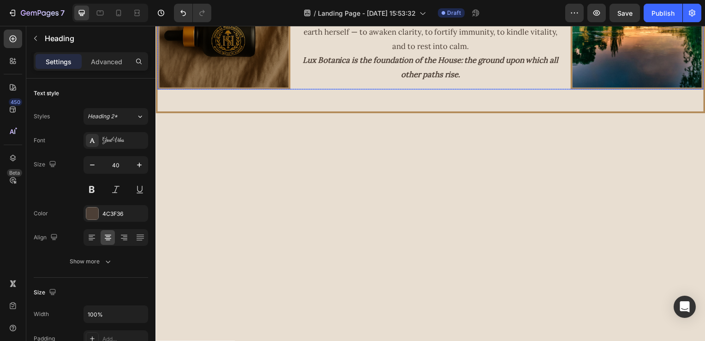
scroll to position [366, 0]
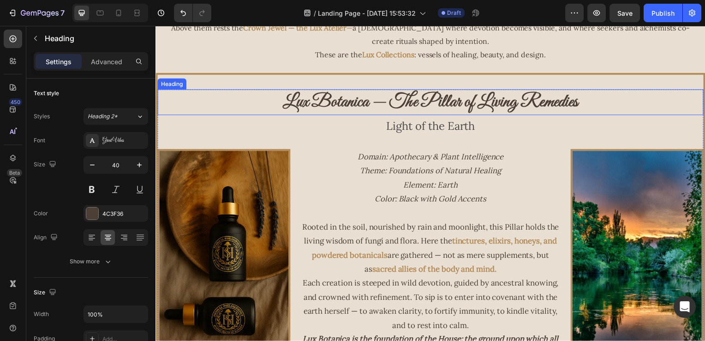
click at [436, 101] on strong "Lux Botanica — The Pillar of Living Remedies" at bounding box center [433, 102] width 298 height 23
click at [588, 104] on h2 "Lux Botanica — The Pillar of Living Remedies" at bounding box center [432, 103] width 550 height 26
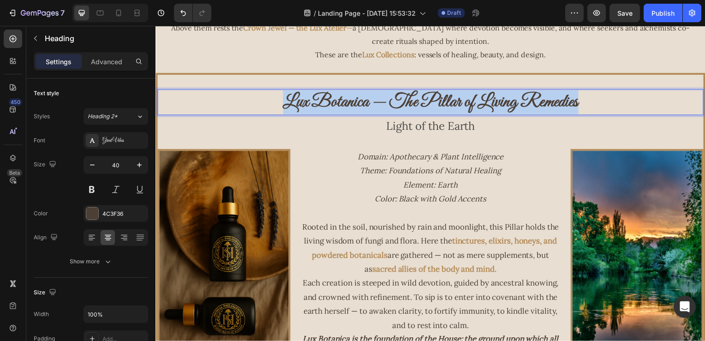
drag, startPoint x: 613, startPoint y: 103, endPoint x: 223, endPoint y: 103, distance: 390.5
click at [223, 103] on p "Lux Botanica — The Pillar of Living Remedies" at bounding box center [432, 103] width 548 height 24
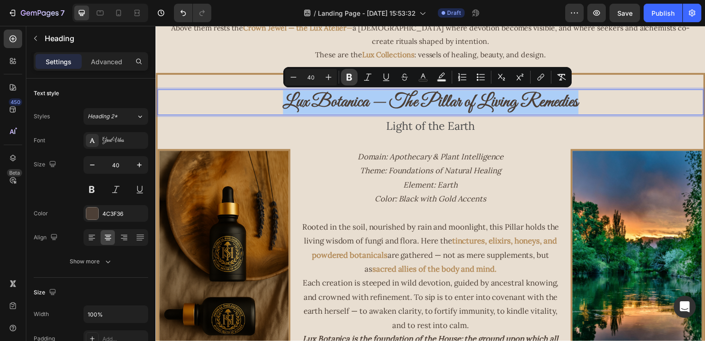
click at [347, 78] on icon "Editor contextual toolbar" at bounding box center [350, 77] width 6 height 7
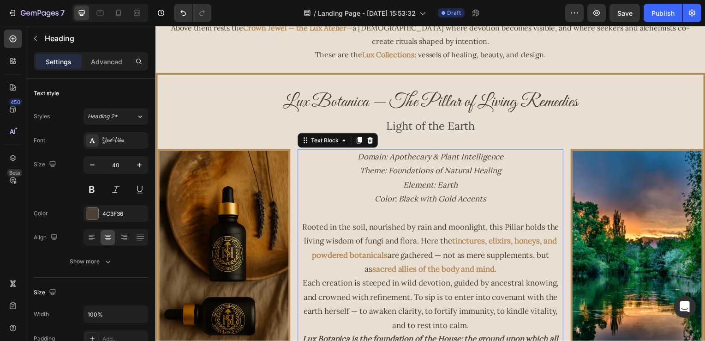
click at [503, 163] on p "Domain: Apothecary & Plant Intelligence Theme: Foundations of Natural Healing E…" at bounding box center [433, 179] width 266 height 56
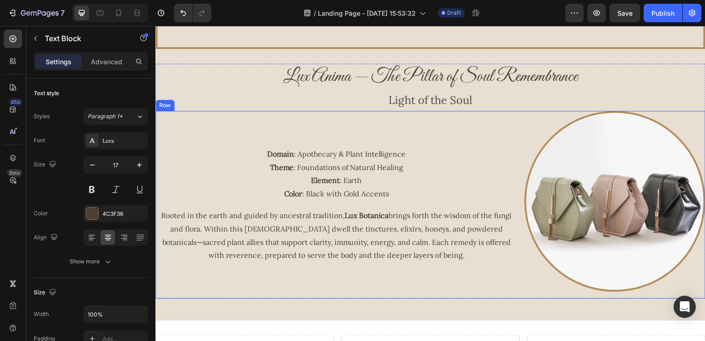
scroll to position [689, 0]
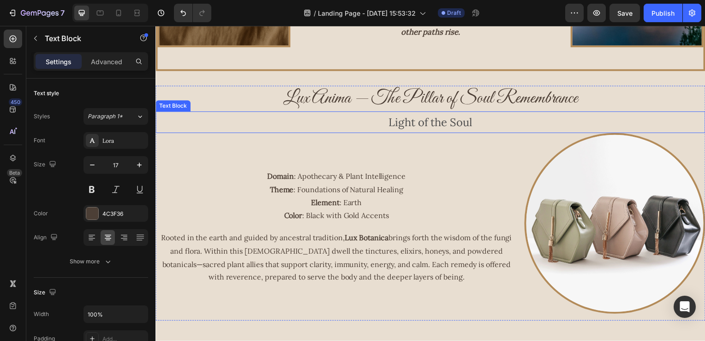
drag, startPoint x: 574, startPoint y: 124, endPoint x: 565, endPoint y: 122, distance: 9.3
click at [574, 124] on p "Light of the Soul" at bounding box center [432, 123] width 552 height 20
click at [476, 120] on p "Light of the Soul" at bounding box center [432, 123] width 552 height 20
click at [480, 125] on p "Light of the Soul" at bounding box center [432, 123] width 552 height 20
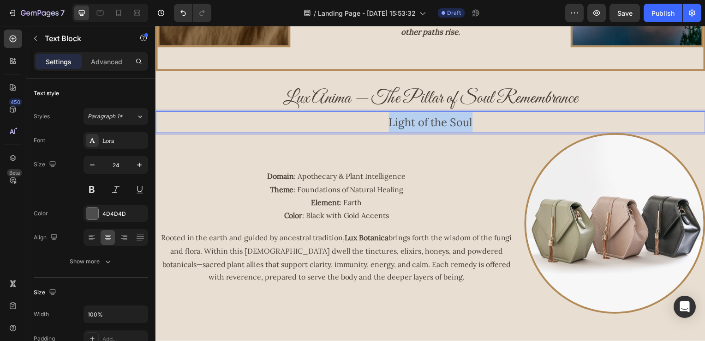
drag, startPoint x: 447, startPoint y: 126, endPoint x: 365, endPoint y: 126, distance: 82.6
click at [364, 126] on p "Light of the Soul" at bounding box center [432, 123] width 552 height 20
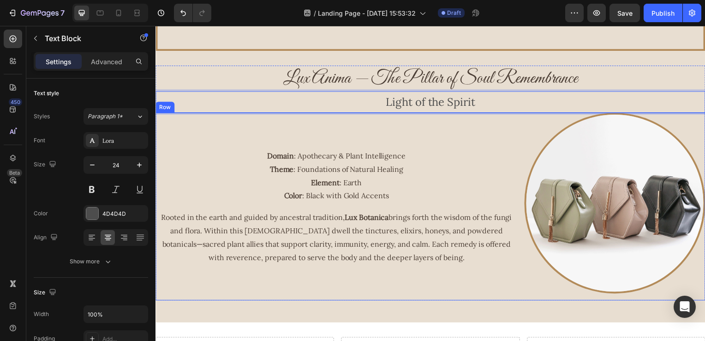
scroll to position [785, 0]
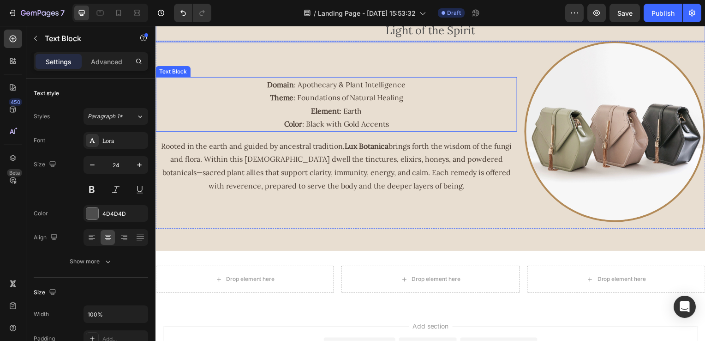
click at [330, 122] on p "Domain : Apothecary & Plant Intelligence Theme : Foundations of Natural Healing…" at bounding box center [337, 104] width 362 height 53
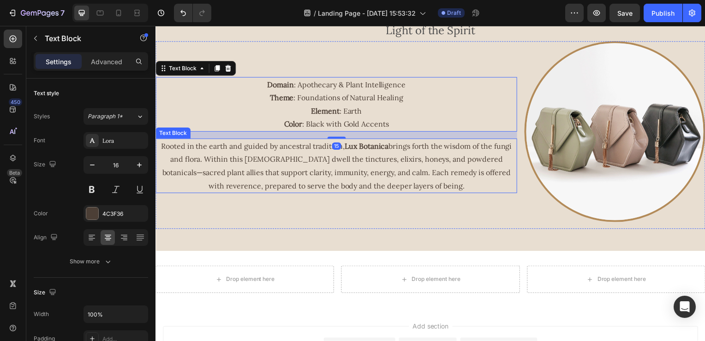
click at [319, 157] on p "Rooted in the earth and guided by ancestral tradition, Lux Botanica brings fort…" at bounding box center [337, 166] width 362 height 53
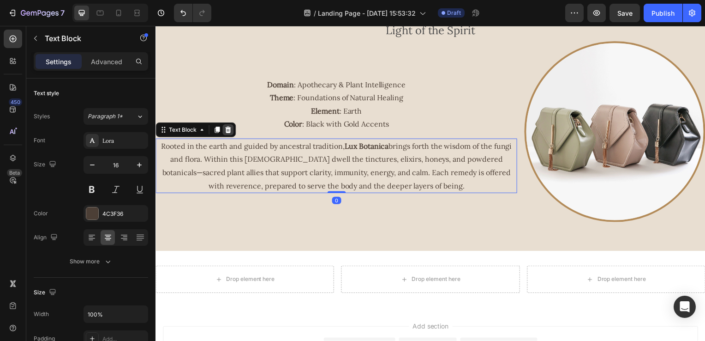
click at [228, 127] on icon at bounding box center [229, 130] width 6 height 6
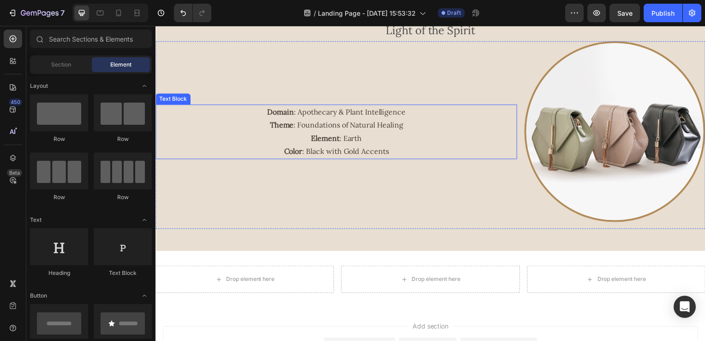
click at [316, 134] on strong "Element" at bounding box center [326, 138] width 29 height 9
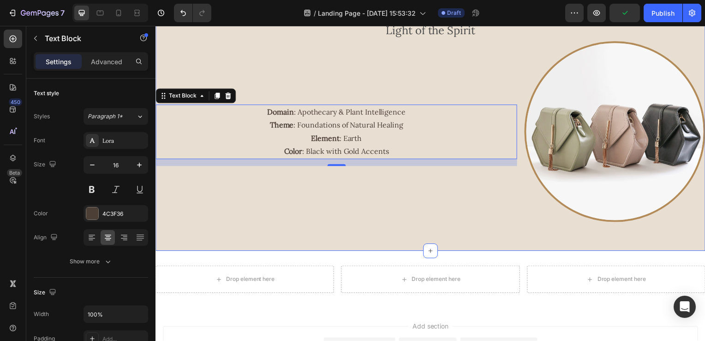
drag, startPoint x: 623, startPoint y: 234, endPoint x: 583, endPoint y: 227, distance: 40.4
click at [622, 234] on div "Lux Anima — The Pillar of Soul Remembrance Heading Light of the Spirit Text Blo…" at bounding box center [433, 116] width 554 height 244
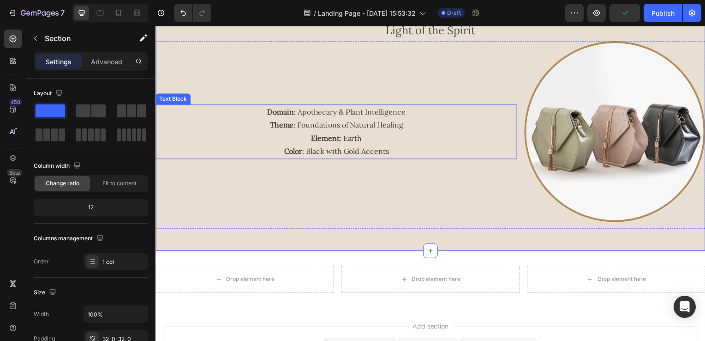
drag, startPoint x: 336, startPoint y: 140, endPoint x: 357, endPoint y: 143, distance: 21.4
click at [336, 139] on strong "Element" at bounding box center [326, 138] width 29 height 9
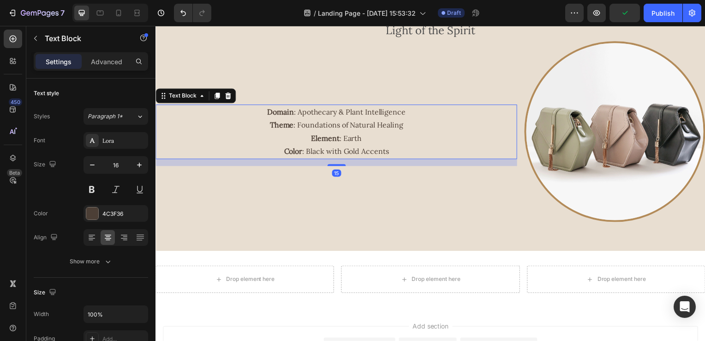
click at [391, 144] on p "Domain : Apothecary & Plant Intelligence Theme : Foundations of Natural Healing…" at bounding box center [337, 132] width 362 height 53
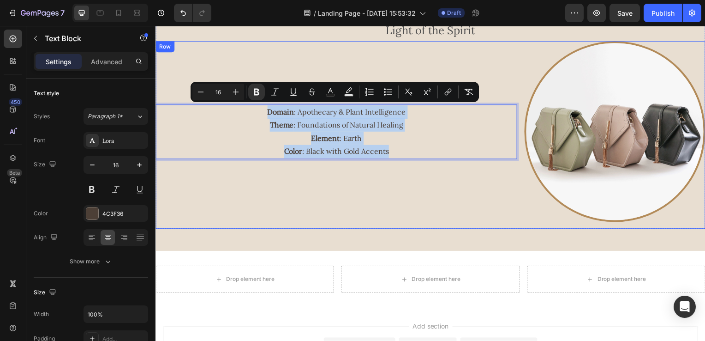
drag, startPoint x: 408, startPoint y: 151, endPoint x: 242, endPoint y: 99, distance: 173.6
click at [242, 99] on div "Domain : Apothecary & Plant Intelligence Theme : Foundations of Natural Healing…" at bounding box center [338, 136] width 364 height 189
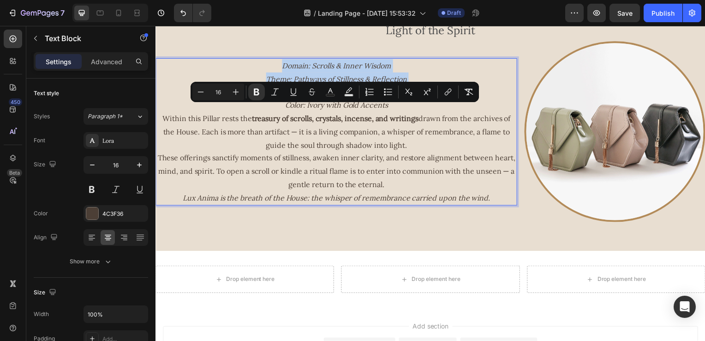
scroll to position [738, 0]
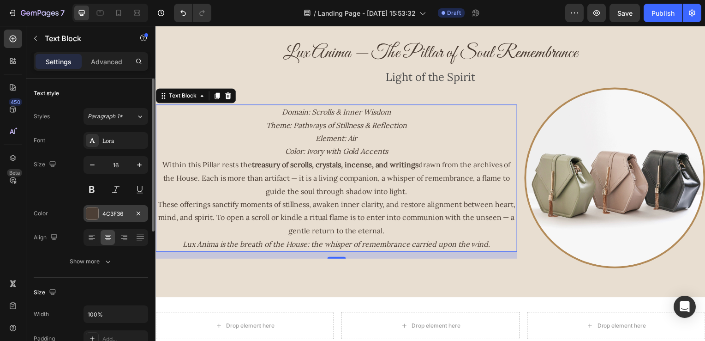
click at [112, 214] on div "4C3F36" at bounding box center [115, 214] width 27 height 8
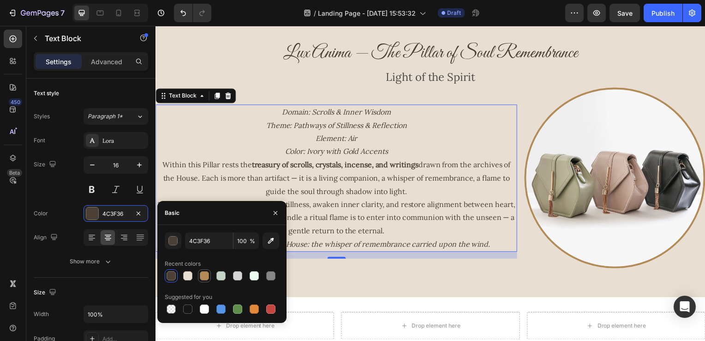
click at [207, 273] on div at bounding box center [204, 275] width 9 height 9
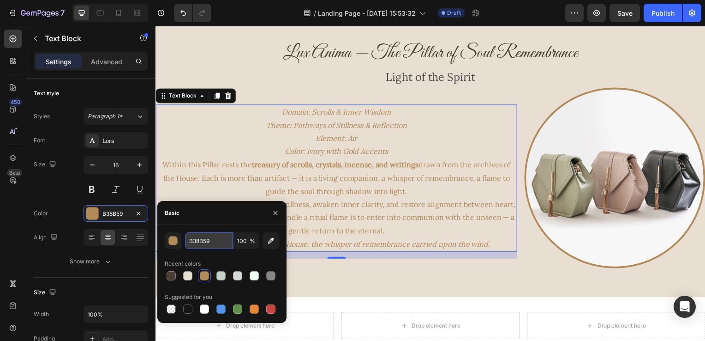
click at [200, 239] on input "B38B59" at bounding box center [209, 240] width 48 height 17
click at [169, 280] on div at bounding box center [171, 275] width 11 height 11
type input "4C3F36"
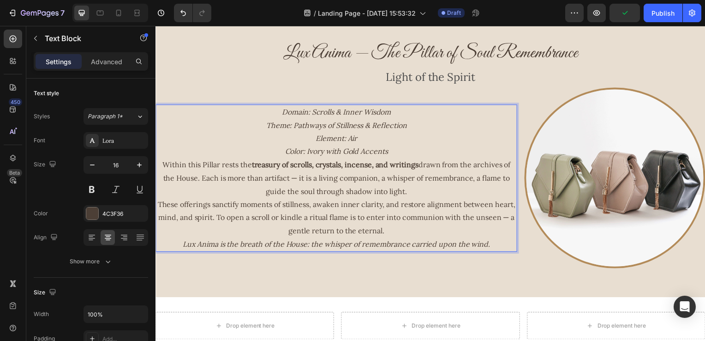
click at [404, 168] on strong "treasury of scrolls, crystals, incense, and writings" at bounding box center [336, 165] width 168 height 9
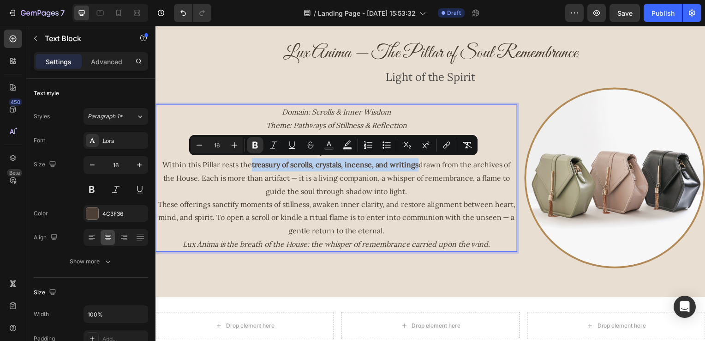
drag, startPoint x: 419, startPoint y: 165, endPoint x: 249, endPoint y: 163, distance: 169.4
click at [249, 163] on p "Within this Pillar rests the treasury of scrolls, crystals, incense, and writin…" at bounding box center [337, 179] width 362 height 40
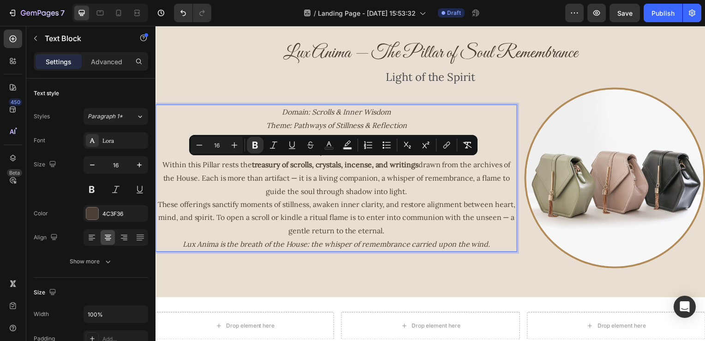
drag, startPoint x: 257, startPoint y: 165, endPoint x: 245, endPoint y: 169, distance: 12.4
click at [245, 169] on p "Within this Pillar rests the treasury of scrolls, crystals, incense, and writin…" at bounding box center [337, 179] width 362 height 40
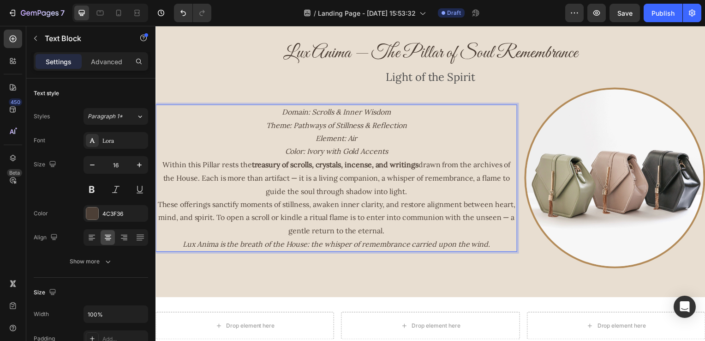
click at [420, 165] on p "Within this Pillar rests the treasury of scrolls, crystals, incense, and writin…" at bounding box center [337, 179] width 362 height 40
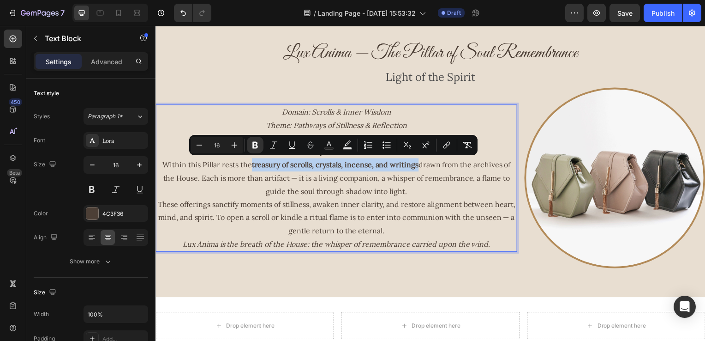
drag, startPoint x: 418, startPoint y: 165, endPoint x: 249, endPoint y: 164, distance: 168.9
click at [249, 164] on p "Within this Pillar rests the treasury of scrolls, crystals, incense, and writin…" at bounding box center [337, 179] width 362 height 40
click at [326, 142] on icon "Editor contextual toolbar" at bounding box center [328, 144] width 9 height 9
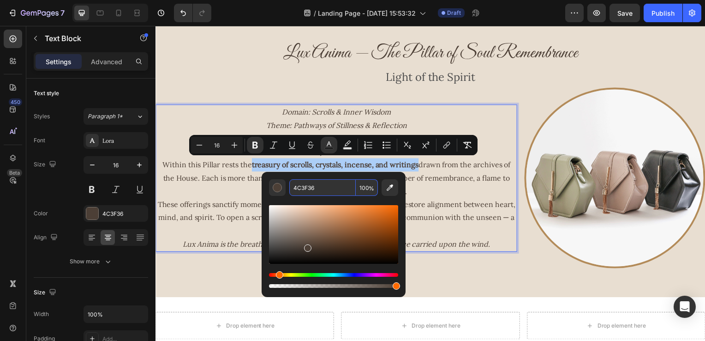
click at [327, 182] on input "4C3F36" at bounding box center [322, 187] width 66 height 17
paste input "B38B59"
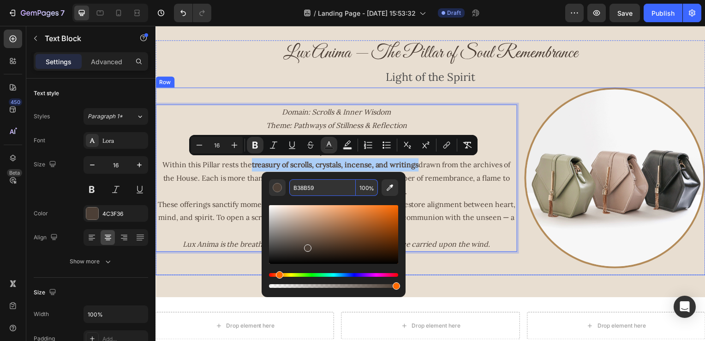
type input "B38B59"
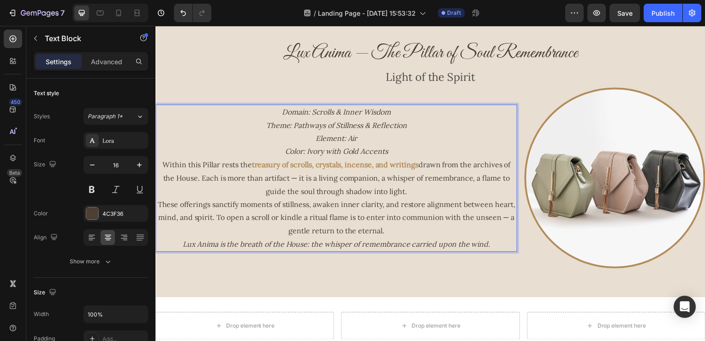
click at [443, 218] on p "These offerings sanctify moments of stillness, awaken inner clarity, and restor…" at bounding box center [337, 219] width 362 height 40
click at [491, 229] on p "These offerings sanctify moments of stillness, awaken inner clarity, and restor…" at bounding box center [337, 219] width 362 height 40
click at [492, 243] on p "Lux Anima is the breath of the House: the whisper of remembrance carried upon t…" at bounding box center [337, 245] width 362 height 13
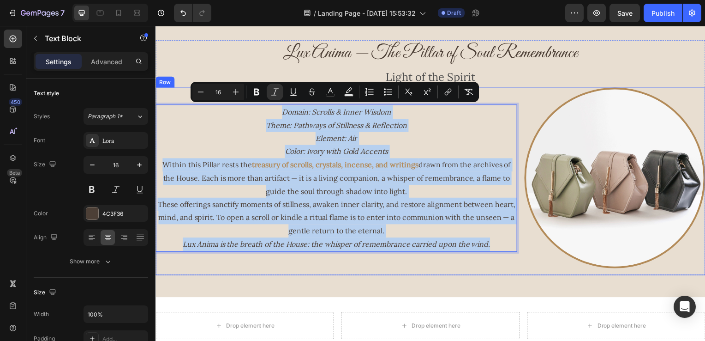
drag, startPoint x: 494, startPoint y: 245, endPoint x: 353, endPoint y: 122, distance: 187.1
click at [197, 97] on div "Domain: Scrolls & Inner Wisdom Theme: Pathways of Stillness & Reflection Elemen…" at bounding box center [338, 182] width 364 height 189
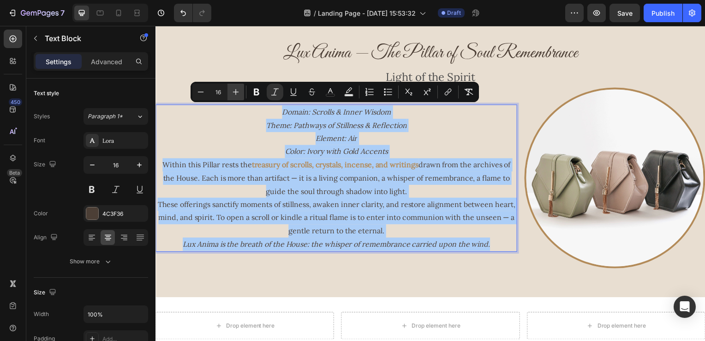
click at [236, 91] on icon "Editor contextual toolbar" at bounding box center [235, 91] width 9 height 9
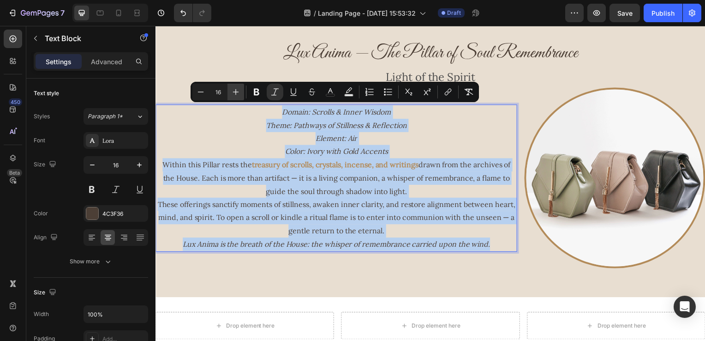
type input "17"
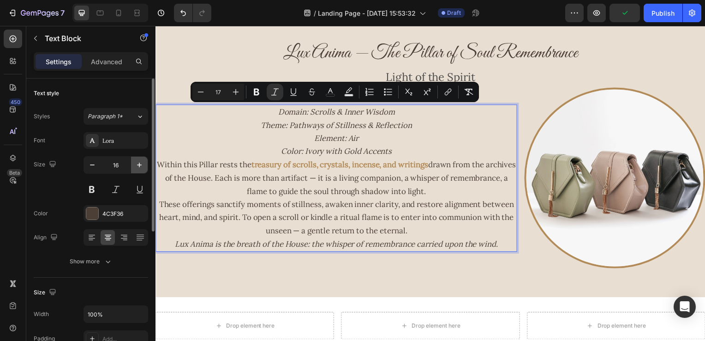
click at [133, 168] on button "button" at bounding box center [139, 164] width 17 height 17
type input "17"
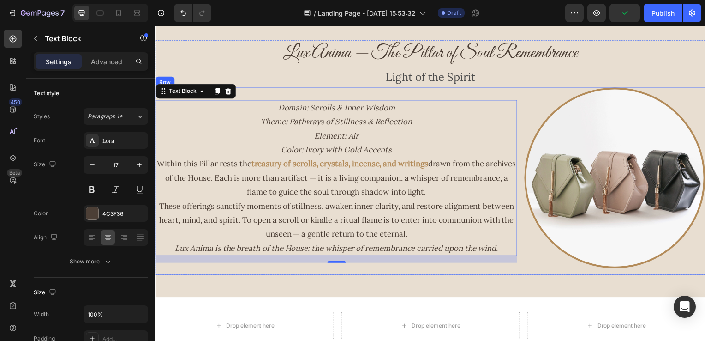
click at [396, 273] on div "Domain: Scrolls & Inner Wisdom Theme: Pathways of Stillness & Reflection Elemen…" at bounding box center [338, 182] width 364 height 189
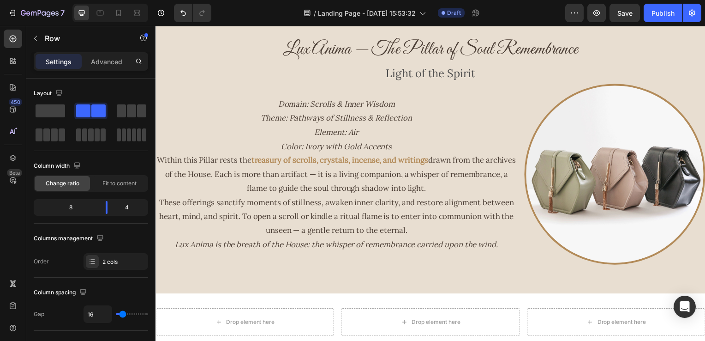
scroll to position [692, 0]
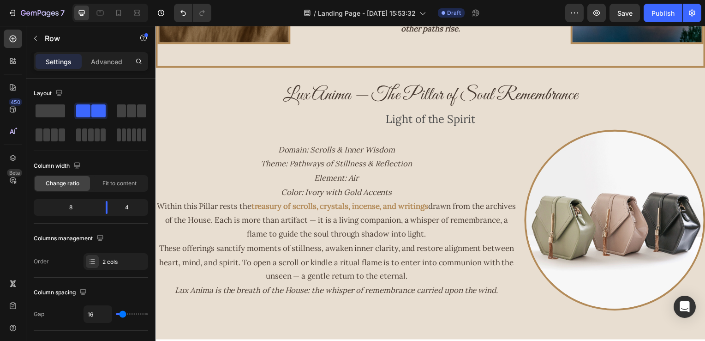
click at [516, 145] on div "Domain: Scrolls & Inner Wisdom Theme: Pathways of Stillness & Reflection Elemen…" at bounding box center [433, 225] width 554 height 189
click at [521, 141] on div "Domain: Scrolls & Inner Wisdom Theme: Pathways of Stillness & Reflection Elemen…" at bounding box center [433, 225] width 554 height 189
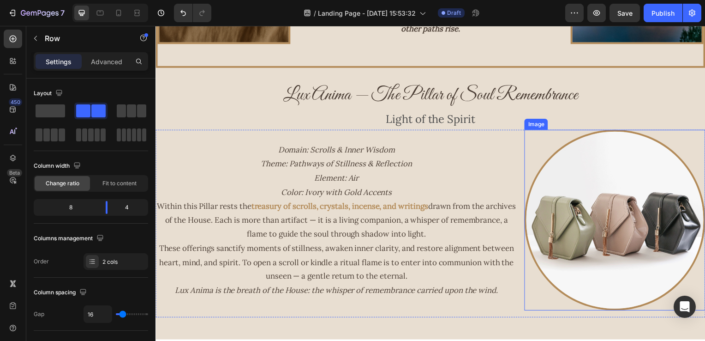
click at [529, 131] on div at bounding box center [618, 222] width 182 height 182
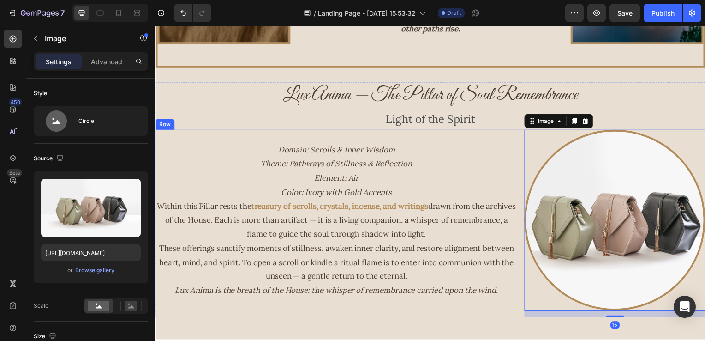
click at [518, 131] on div "Domain: Scrolls & Inner Wisdom Theme: Pathways of Stillness & Reflection Elemen…" at bounding box center [433, 225] width 554 height 189
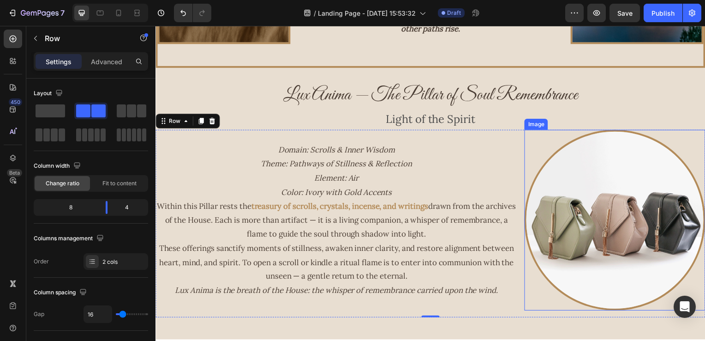
click at [575, 166] on img at bounding box center [618, 222] width 182 height 182
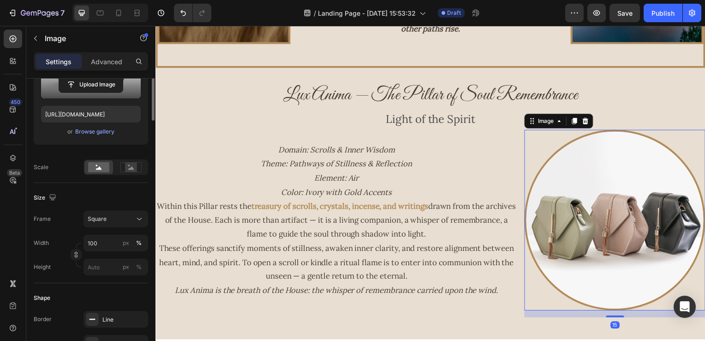
scroll to position [0, 0]
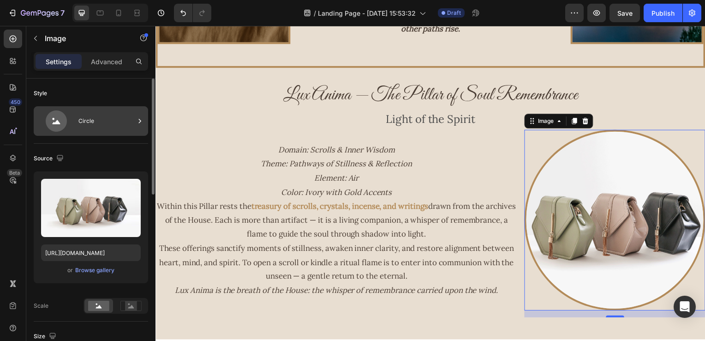
click at [117, 119] on div "Circle" at bounding box center [106, 120] width 56 height 21
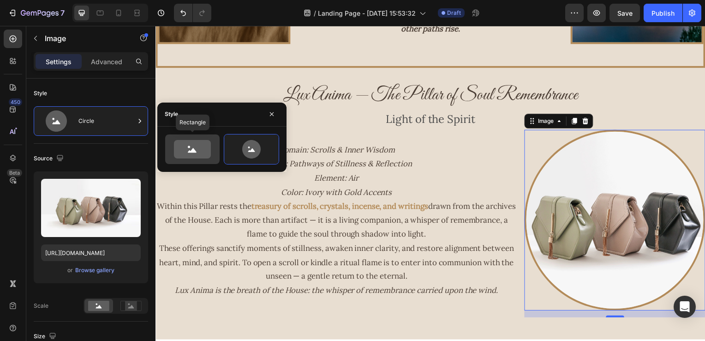
click at [214, 152] on div at bounding box center [192, 149] width 54 height 30
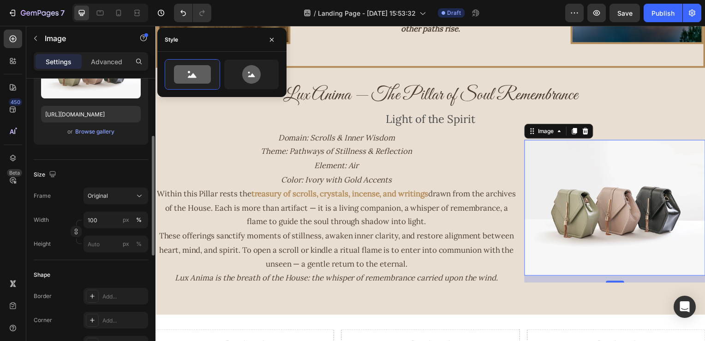
scroll to position [231, 0]
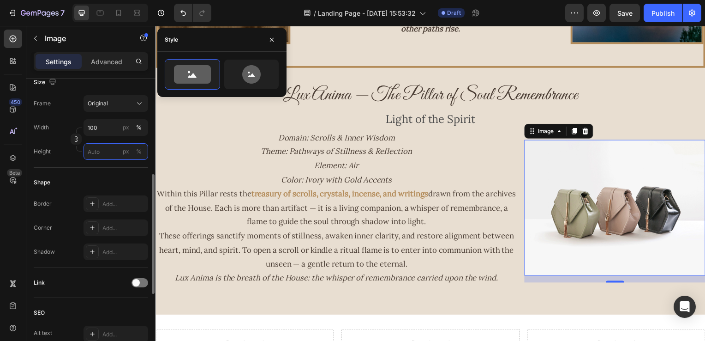
click at [105, 149] on input "px %" at bounding box center [116, 151] width 65 height 17
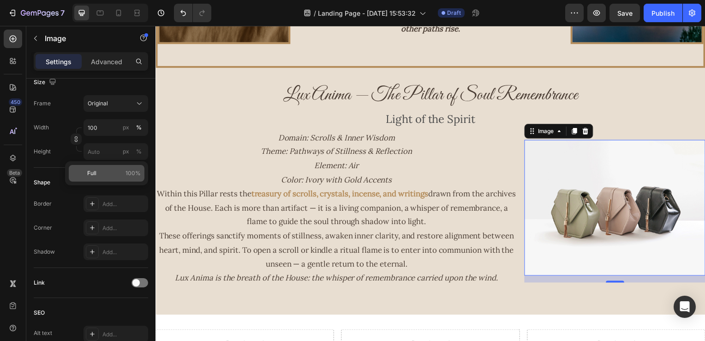
click at [102, 174] on p "Full 100%" at bounding box center [114, 173] width 54 height 8
type input "100"
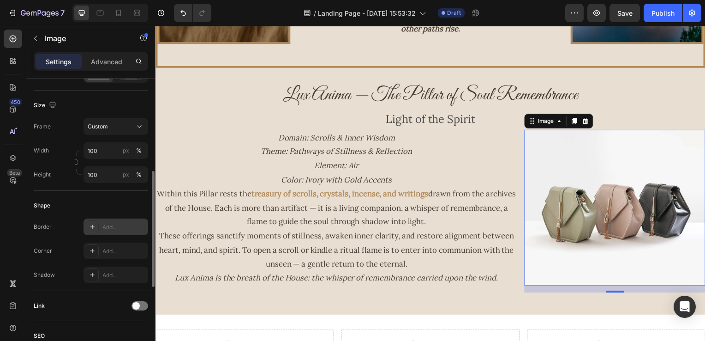
click at [87, 223] on div at bounding box center [92, 226] width 13 height 13
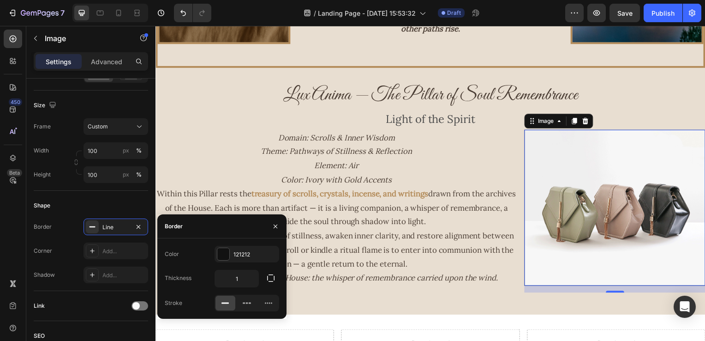
click at [217, 262] on div "Color 121212 Thickness 1 Stroke" at bounding box center [221, 279] width 129 height 66
click at [221, 258] on div at bounding box center [223, 254] width 12 height 12
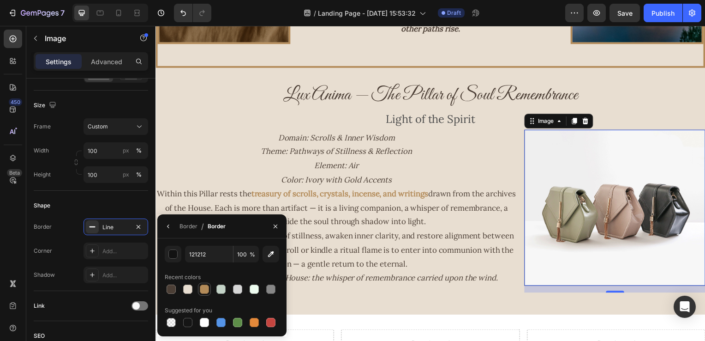
click at [204, 288] on div at bounding box center [204, 288] width 9 height 9
type input "B38B59"
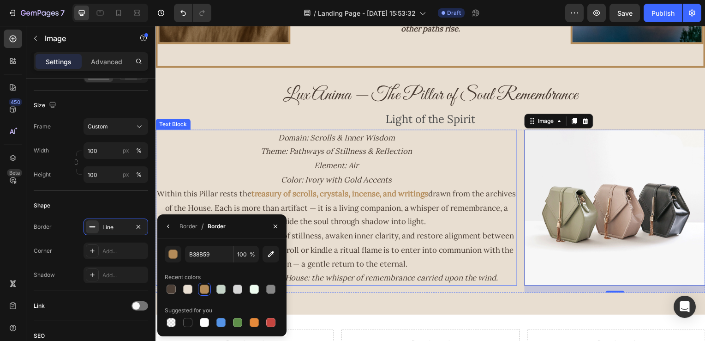
scroll to position [646, 0]
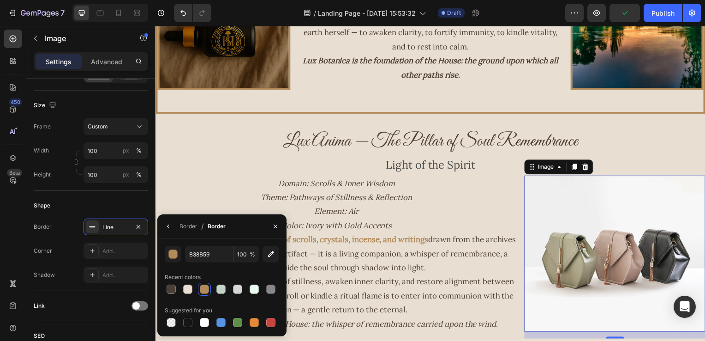
click at [596, 272] on img at bounding box center [618, 255] width 182 height 157
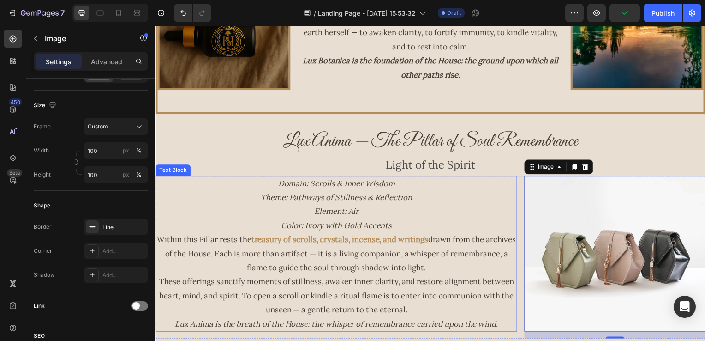
scroll to position [738, 0]
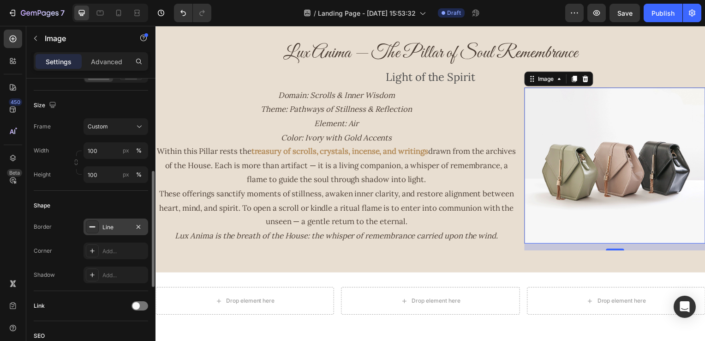
click at [106, 228] on div "Line" at bounding box center [115, 227] width 27 height 8
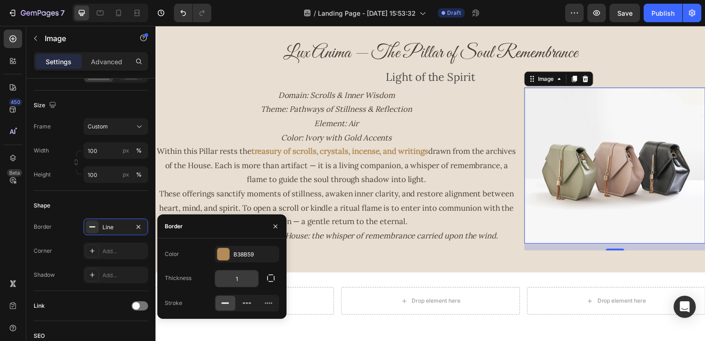
drag, startPoint x: 235, startPoint y: 277, endPoint x: 217, endPoint y: 281, distance: 17.9
click at [235, 278] on input "1" at bounding box center [236, 278] width 43 height 17
type input "4"
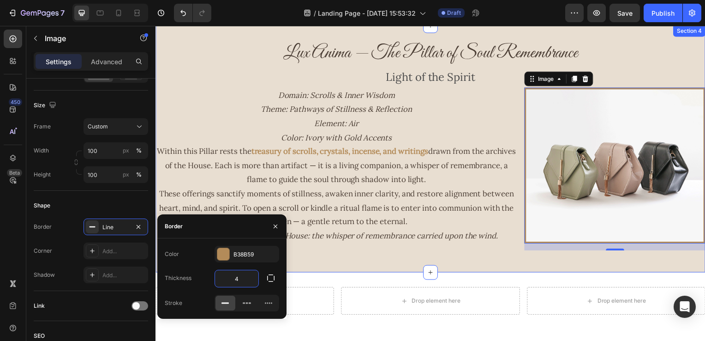
click at [331, 264] on div "Lux Anima — The Pillar of Soul Remembrance Heading Light of the Spirit Text Blo…" at bounding box center [433, 150] width 554 height 249
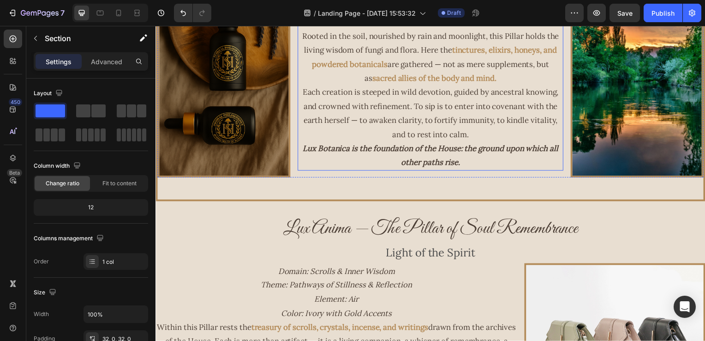
scroll to position [600, 0]
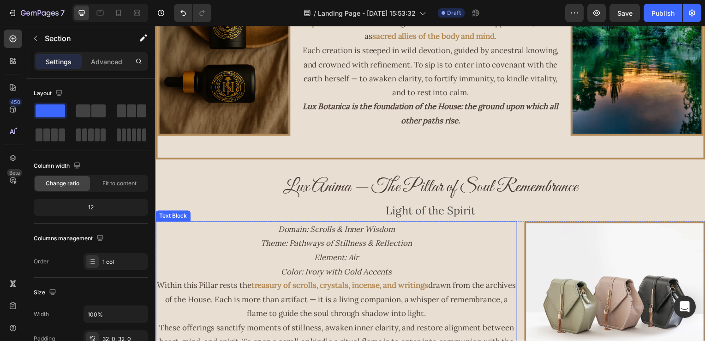
click at [300, 232] on icon "Domain: Scrolls & Inner Wisdom" at bounding box center [338, 231] width 118 height 10
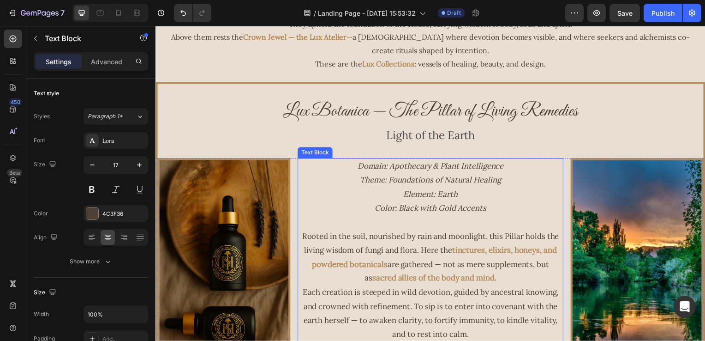
scroll to position [323, 0]
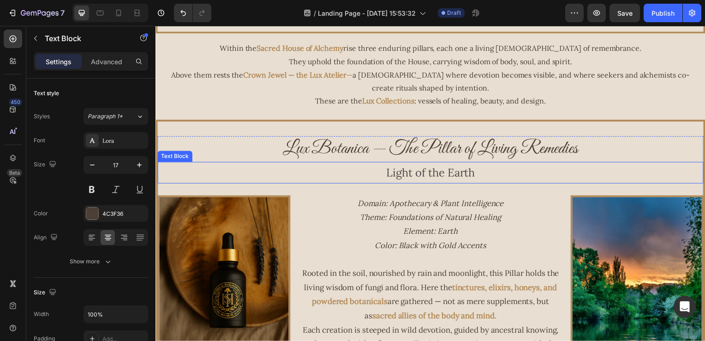
click at [445, 165] on p "Light of the Earth" at bounding box center [432, 174] width 548 height 20
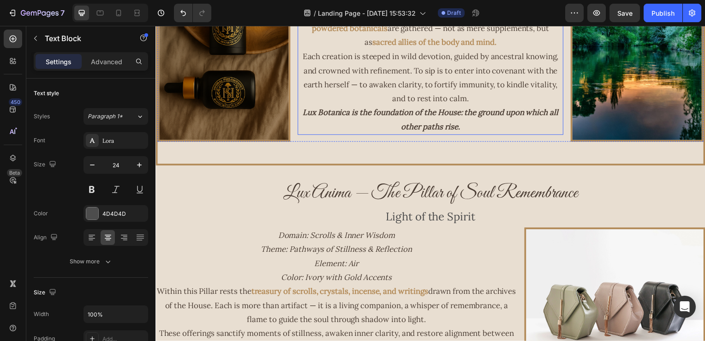
scroll to position [600, 0]
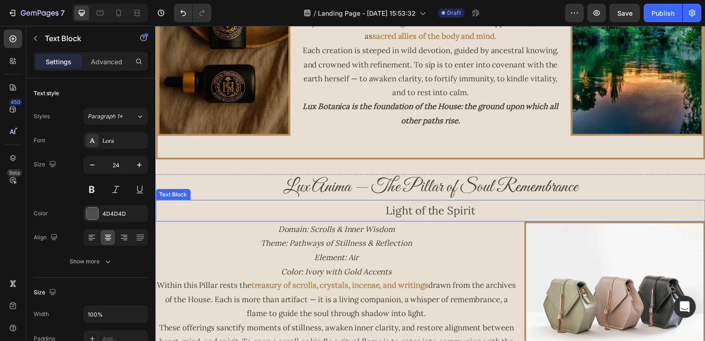
click at [421, 213] on p "Light of the Spirit" at bounding box center [432, 212] width 552 height 20
click at [428, 217] on p "Light of the Spirit" at bounding box center [432, 212] width 552 height 20
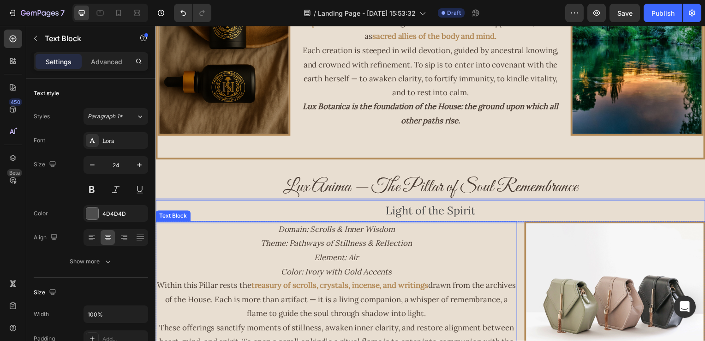
click at [444, 278] on p "Domain: Scrolls & Inner Wisdom Theme: Pathways of Stillness & Reflection Elemen…" at bounding box center [337, 252] width 362 height 56
click at [440, 210] on p "Light of the Spirit" at bounding box center [432, 212] width 552 height 20
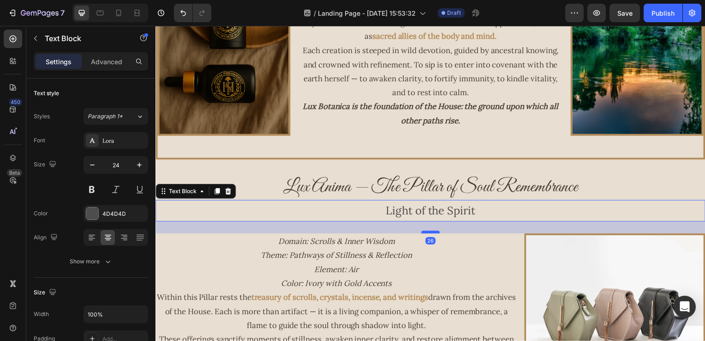
drag, startPoint x: 428, startPoint y: 221, endPoint x: 431, endPoint y: 233, distance: 12.2
click at [431, 233] on div at bounding box center [432, 233] width 18 height 3
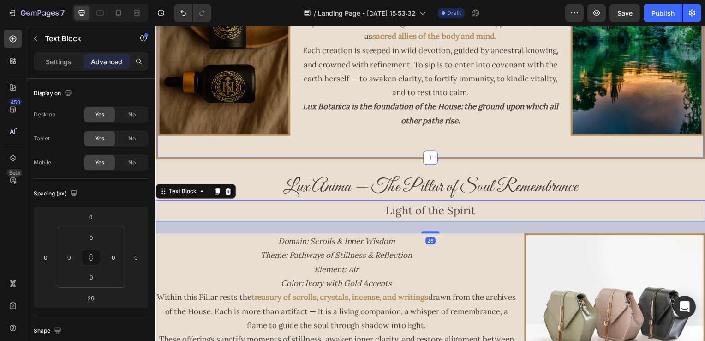
click at [489, 144] on div "Lux Botanica — The Pillar of Living Remedies Heading Light of the Earth Text Bl…" at bounding box center [433, -1] width 554 height 321
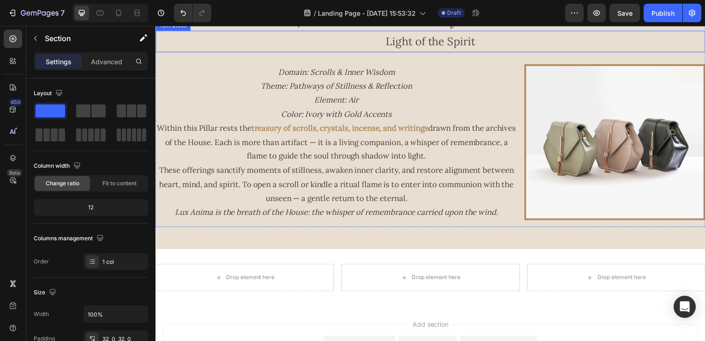
scroll to position [871, 0]
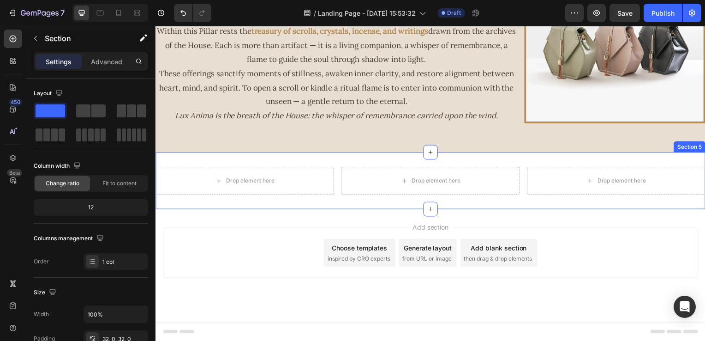
click at [384, 166] on div "Drop element here Drop element here Drop element here Section 5" at bounding box center [433, 181] width 554 height 57
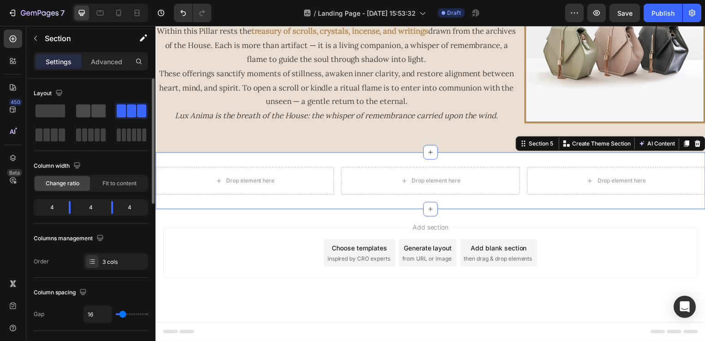
click at [88, 116] on span at bounding box center [83, 110] width 14 height 13
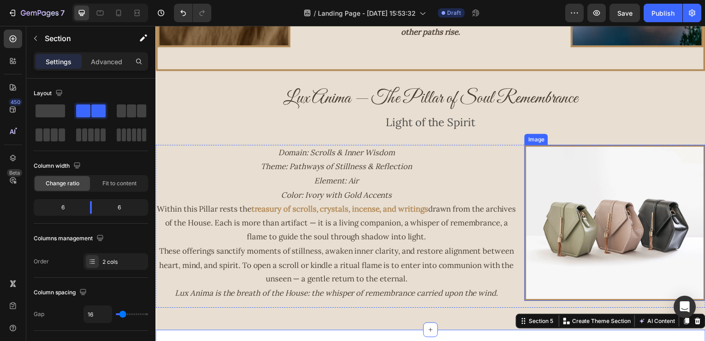
scroll to position [686, 0]
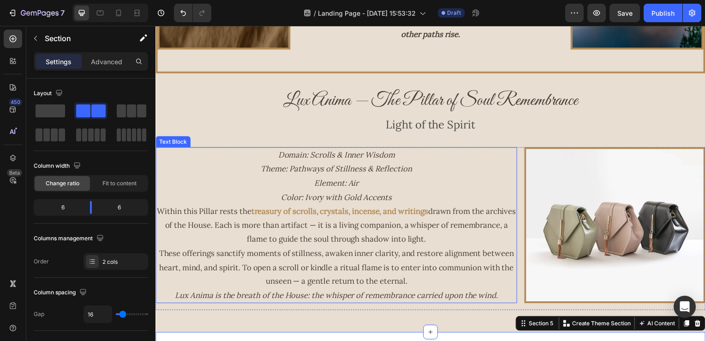
click at [409, 203] on p "Domain: Scrolls & Inner Wisdom Theme: Pathways of Stillness & Reflection Elemen…" at bounding box center [337, 177] width 362 height 56
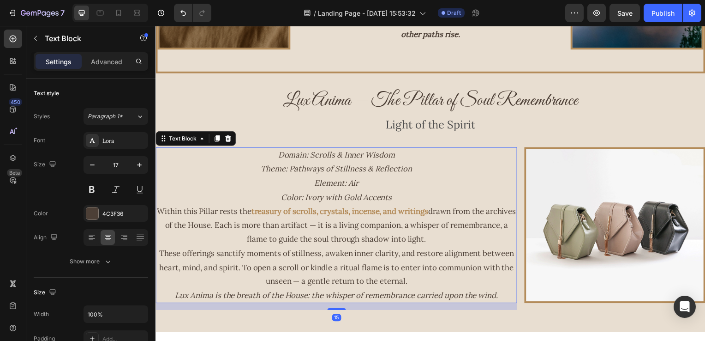
click at [394, 197] on p "Domain: Scrolls & Inner Wisdom Theme: Pathways of Stillness & Reflection Elemen…" at bounding box center [337, 177] width 362 height 56
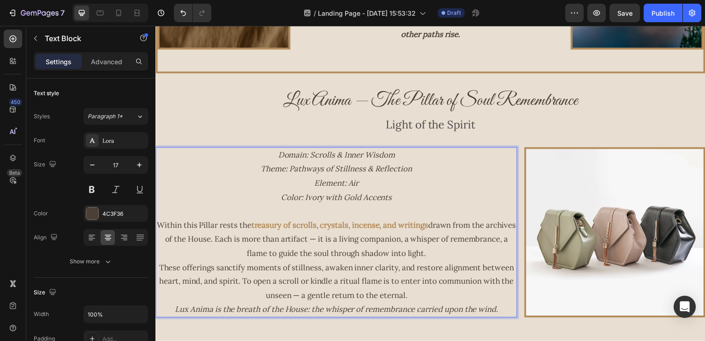
click at [506, 314] on p "Lux Anima is the breath of the House: the whisper of remembrance carried upon t…" at bounding box center [337, 311] width 362 height 14
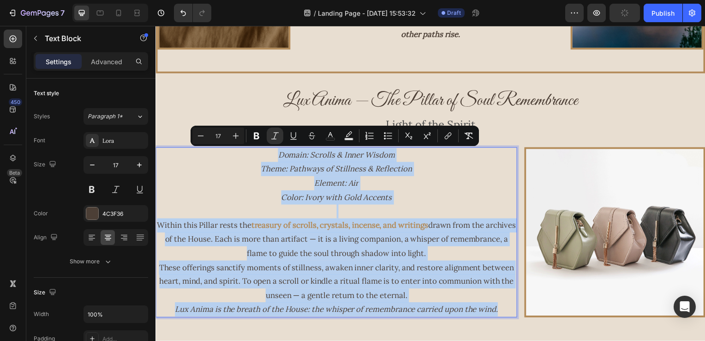
drag, startPoint x: 502, startPoint y: 312, endPoint x: 193, endPoint y: 153, distance: 346.6
click at [193, 153] on div "Domain: Scrolls & Inner Wisdom Theme: Pathways of Stillness & Reflection Elemen…" at bounding box center [338, 233] width 364 height 171
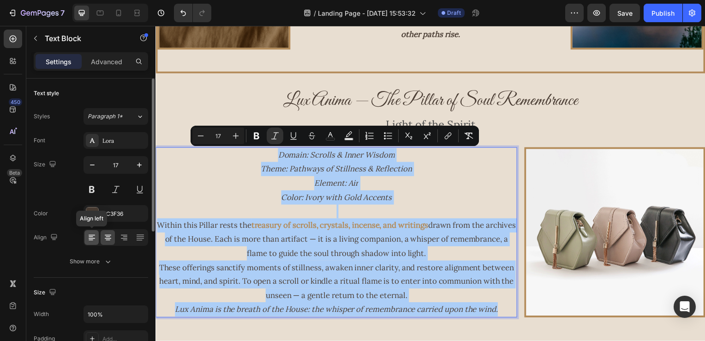
click at [90, 238] on icon at bounding box center [92, 238] width 6 height 1
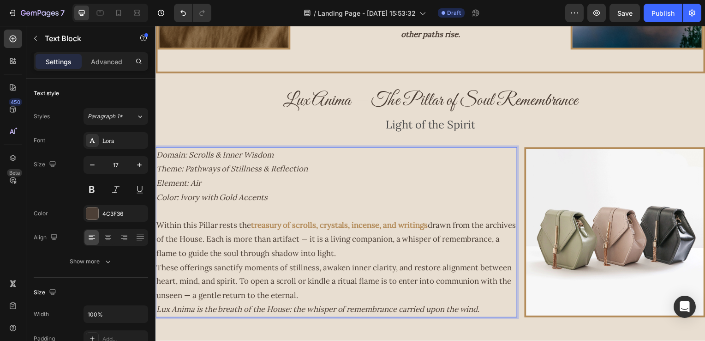
click at [395, 193] on p "Domain: Scrolls & Inner Wisdom Theme: Pathways of Stillness & Reflection Elemen…" at bounding box center [337, 177] width 362 height 56
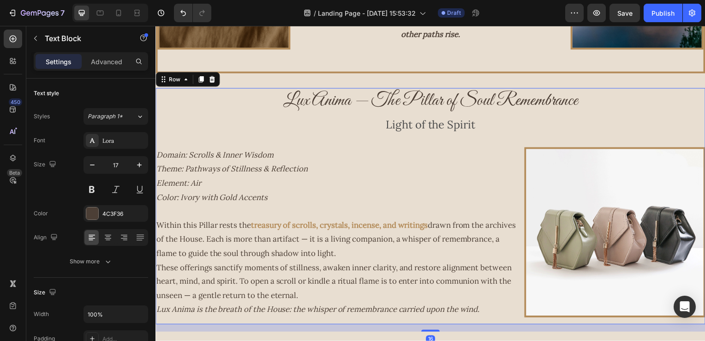
click at [245, 142] on div "Lux Anima — The Pillar of Soul Remembrance Heading Light of the Spirit Text Blo…" at bounding box center [433, 208] width 554 height 238
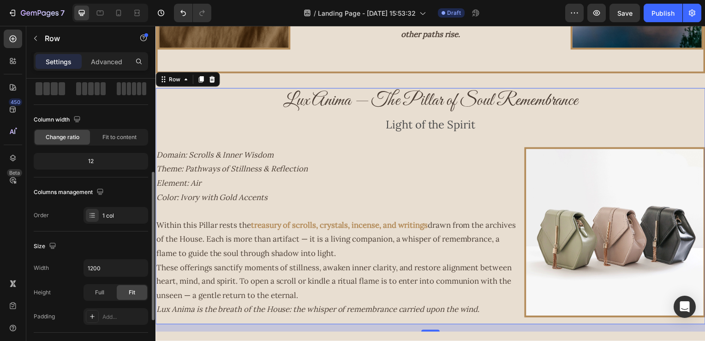
scroll to position [92, 0]
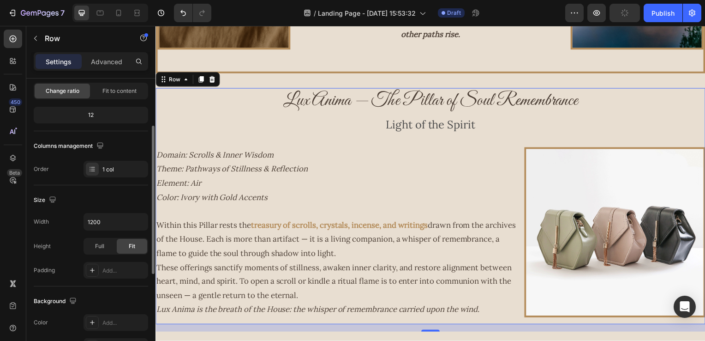
click at [109, 232] on div "Width 1200 Height Full Fit Padding Add..." at bounding box center [91, 246] width 114 height 66
click at [113, 229] on div "1200" at bounding box center [116, 222] width 65 height 18
click at [114, 227] on input "1200" at bounding box center [116, 221] width 64 height 17
click at [106, 246] on div "Full" at bounding box center [99, 246] width 30 height 15
click at [126, 240] on div "Fit" at bounding box center [132, 246] width 30 height 15
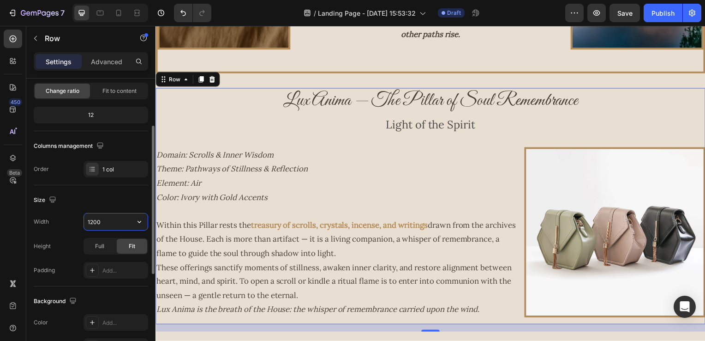
drag, startPoint x: 90, startPoint y: 220, endPoint x: 97, endPoint y: 220, distance: 6.5
click at [91, 220] on input "1200" at bounding box center [116, 221] width 64 height 17
click at [133, 218] on button "button" at bounding box center [139, 221] width 17 height 17
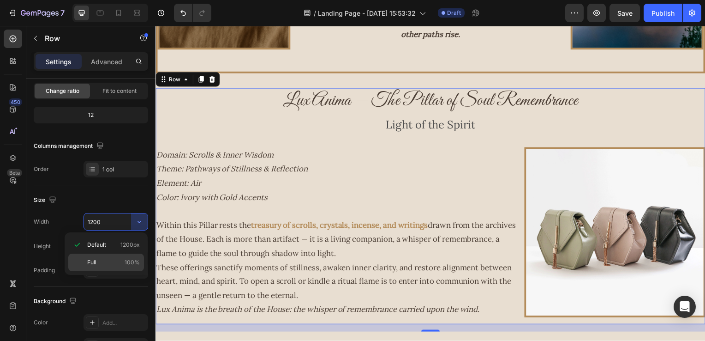
click at [98, 262] on p "Full 100%" at bounding box center [113, 262] width 53 height 8
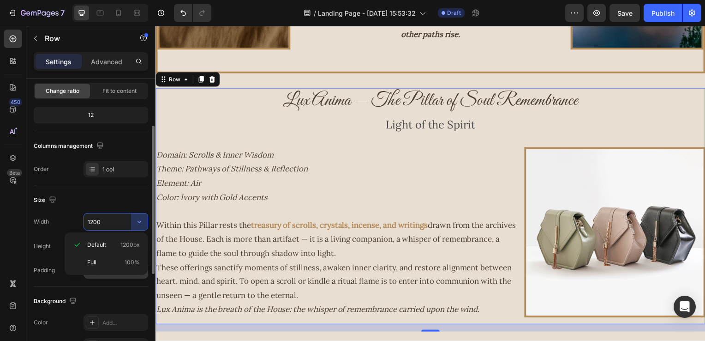
type input "100%"
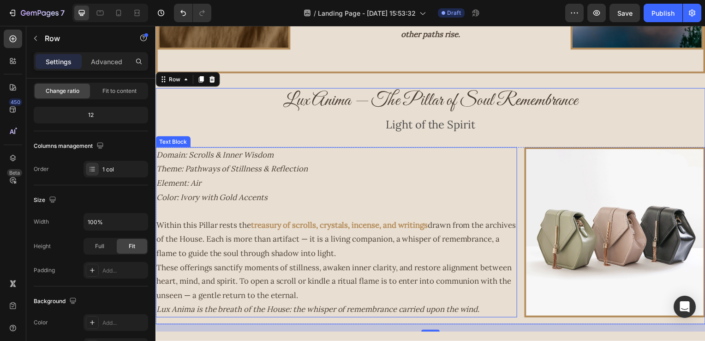
click at [316, 163] on p "Domain: Scrolls & Inner Wisdom Theme: Pathways of Stillness & Reflection Elemen…" at bounding box center [337, 177] width 362 height 56
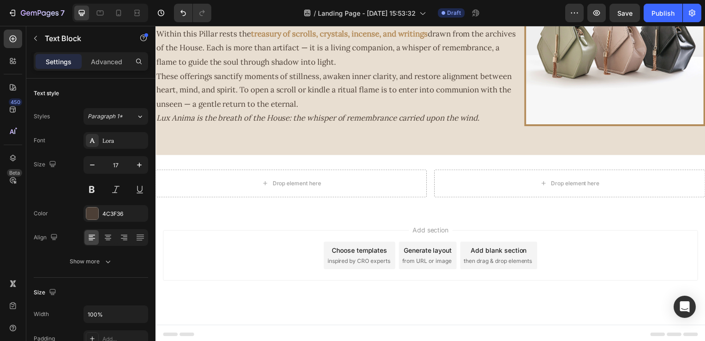
scroll to position [885, 0]
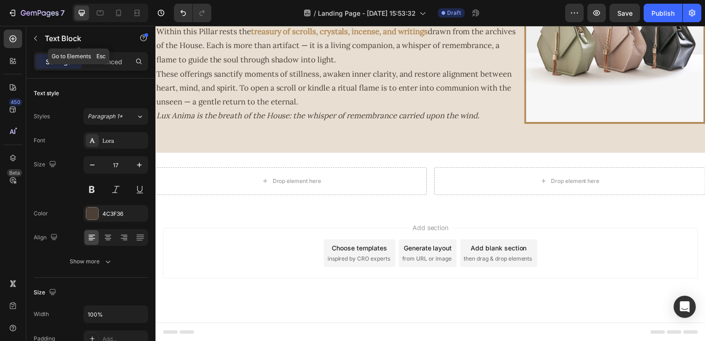
click at [65, 30] on div "Text Block" at bounding box center [78, 38] width 105 height 24
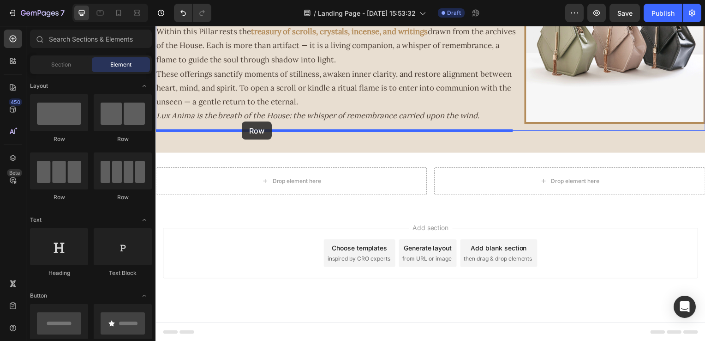
drag, startPoint x: 251, startPoint y: 122, endPoint x: 247, endPoint y: 127, distance: 6.6
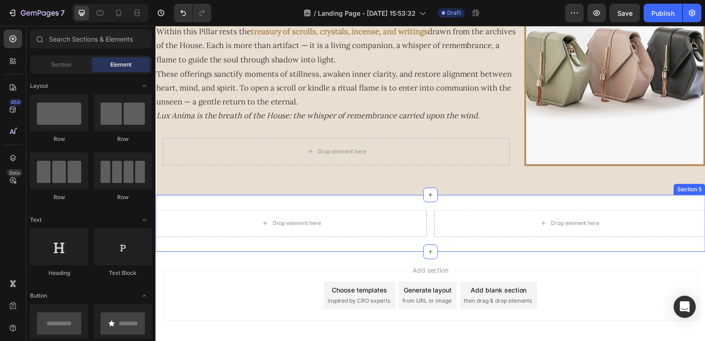
click at [385, 204] on div "Drop element here Drop element here Section 5" at bounding box center [433, 224] width 554 height 57
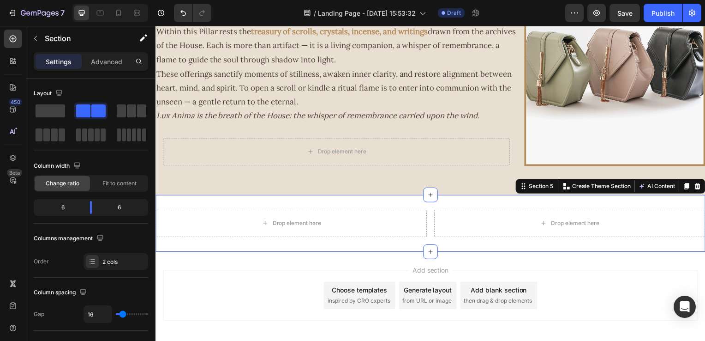
click at [343, 223] on div "Drop element here" at bounding box center [292, 225] width 273 height 28
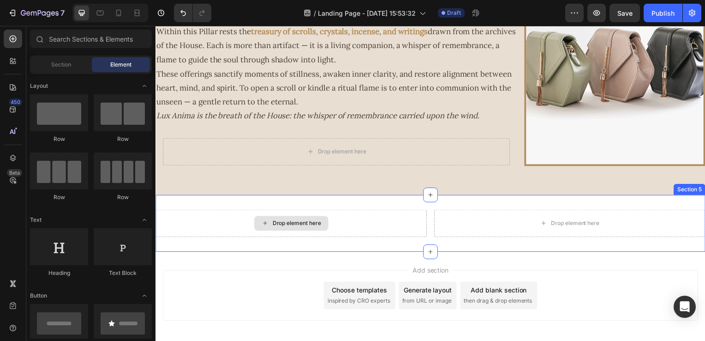
click at [344, 217] on div "Drop element here" at bounding box center [292, 225] width 273 height 28
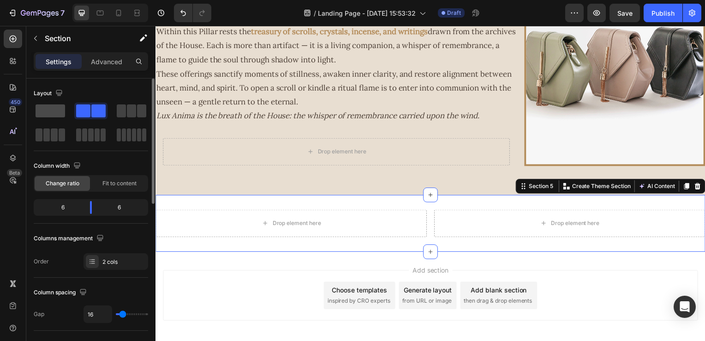
click at [61, 113] on span at bounding box center [51, 110] width 30 height 13
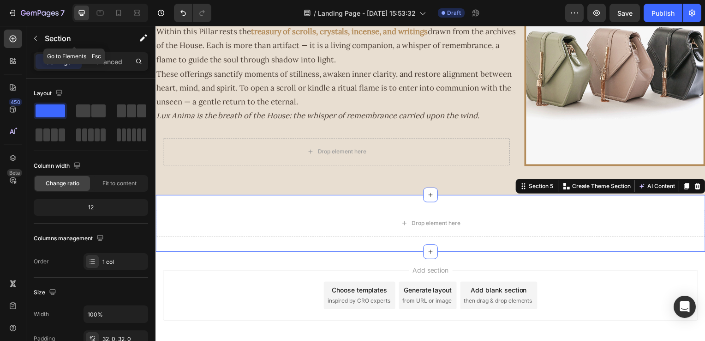
click at [56, 42] on p "Section" at bounding box center [83, 38] width 76 height 11
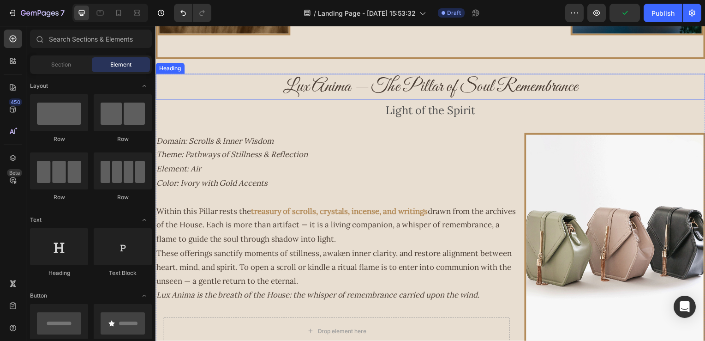
scroll to position [700, 0]
click at [318, 86] on h2 "Lux Anima — The Pillar of Soul Remembrance" at bounding box center [433, 88] width 554 height 26
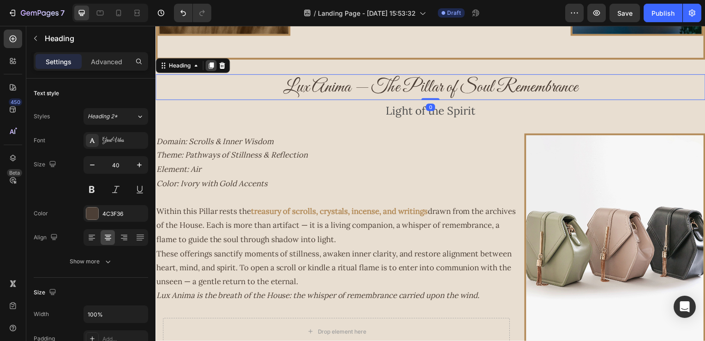
click at [215, 65] on icon at bounding box center [211, 65] width 7 height 7
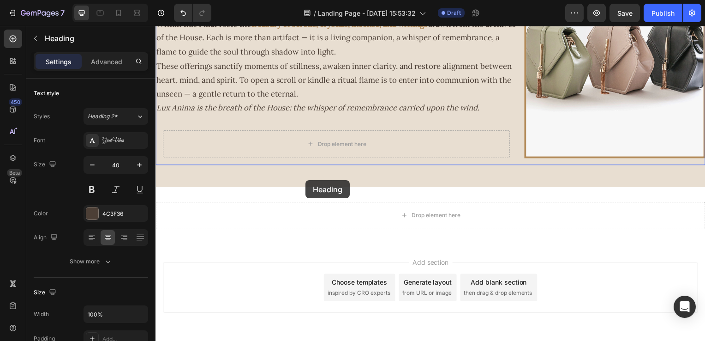
scroll to position [935, 0]
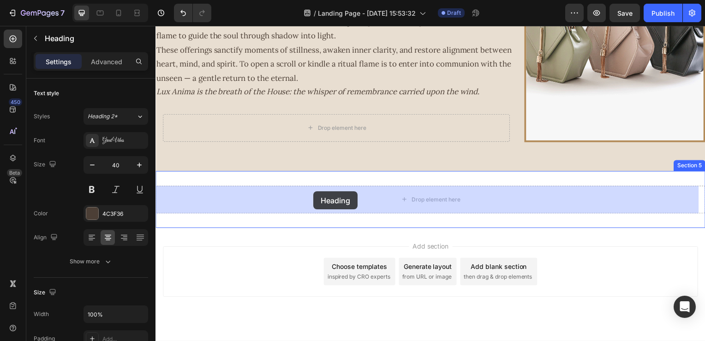
drag, startPoint x: 293, startPoint y: 103, endPoint x: 315, endPoint y: 192, distance: 91.7
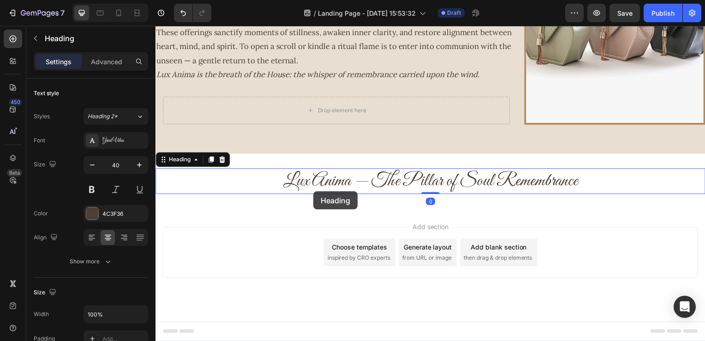
scroll to position [909, 0]
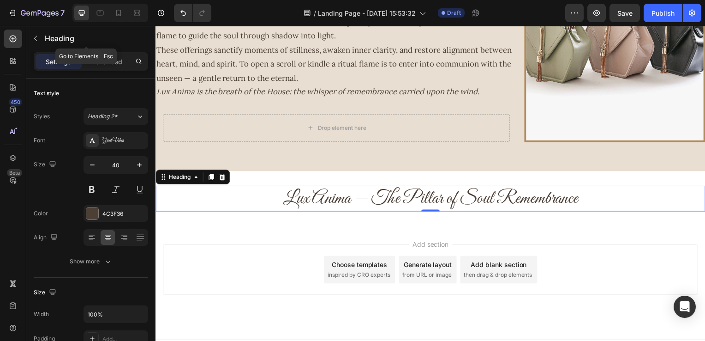
click at [46, 37] on p "Heading" at bounding box center [95, 38] width 100 height 11
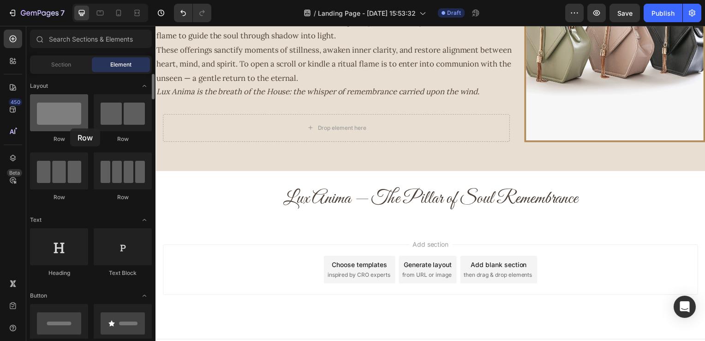
click at [70, 128] on div at bounding box center [59, 112] width 58 height 37
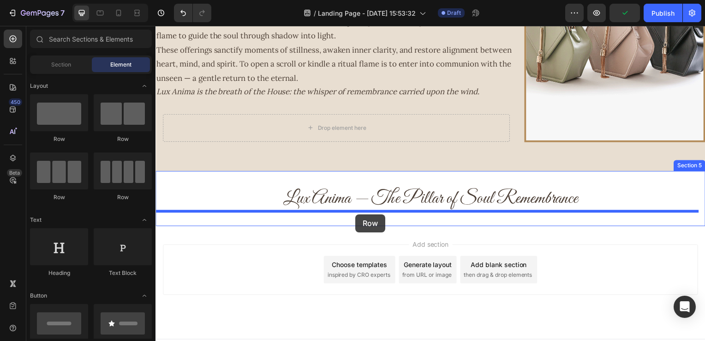
drag, startPoint x: 357, startPoint y: 216, endPoint x: 294, endPoint y: 119, distance: 115.5
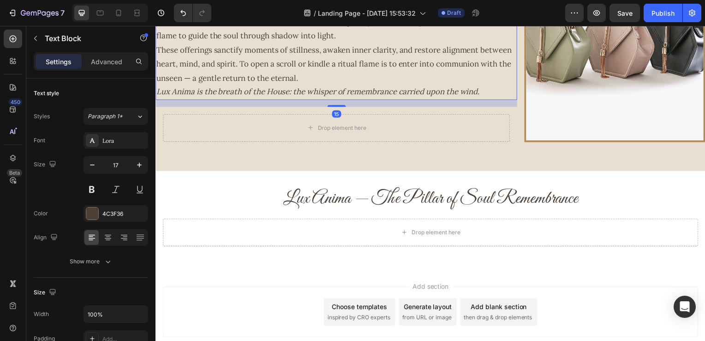
drag, startPoint x: 257, startPoint y: -1, endPoint x: 240, endPoint y: -35, distance: 38.0
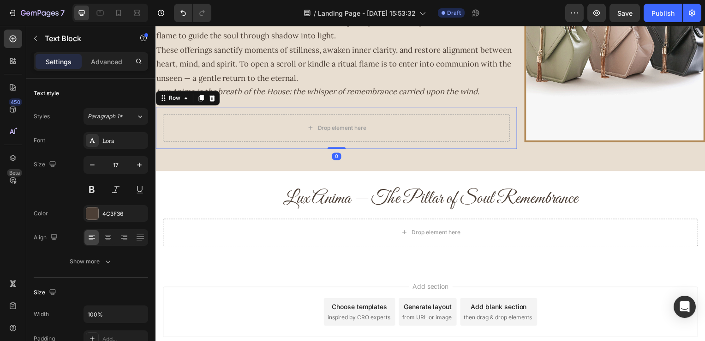
drag, startPoint x: 240, startPoint y: -35, endPoint x: 404, endPoint y: 145, distance: 243.7
click at [404, 145] on div "Drop element here Row 0" at bounding box center [338, 129] width 364 height 42
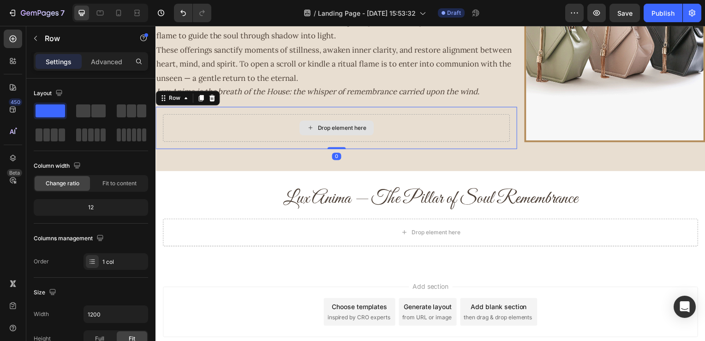
click at [414, 140] on div "Drop element here" at bounding box center [337, 129] width 349 height 28
click at [215, 103] on div at bounding box center [212, 98] width 11 height 11
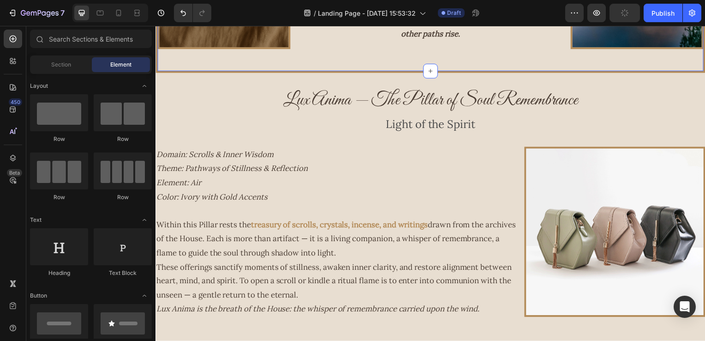
scroll to position [632, 0]
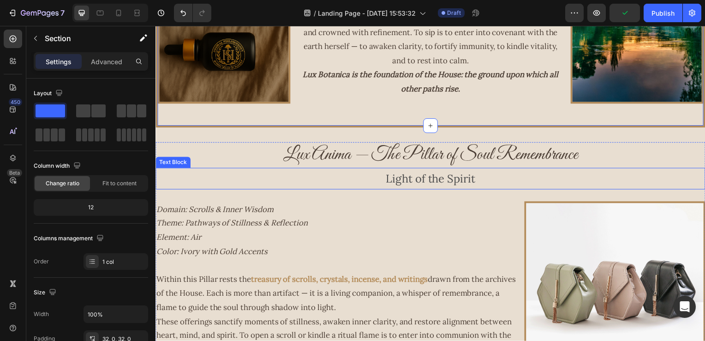
click at [395, 182] on p "Light of the Spirit" at bounding box center [432, 180] width 552 height 20
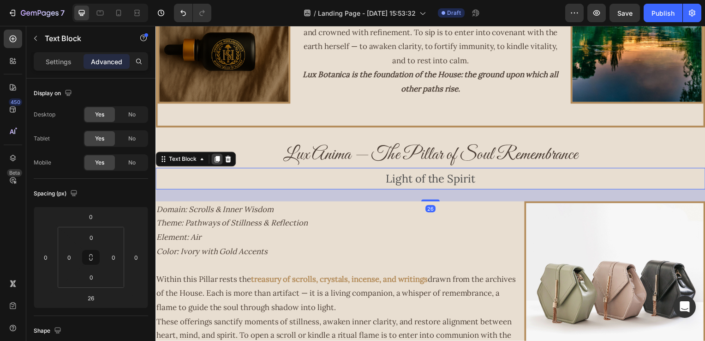
click at [220, 159] on icon at bounding box center [217, 159] width 7 height 7
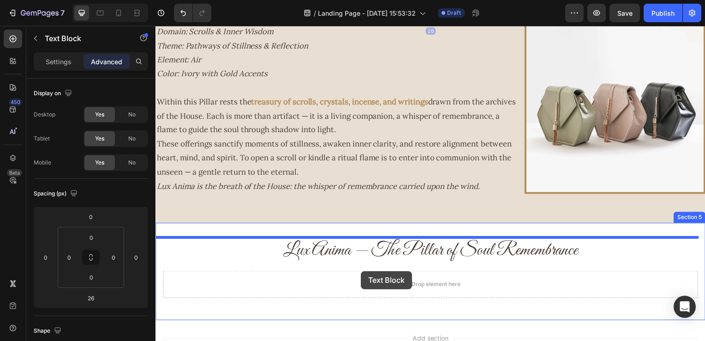
scroll to position [866, 0]
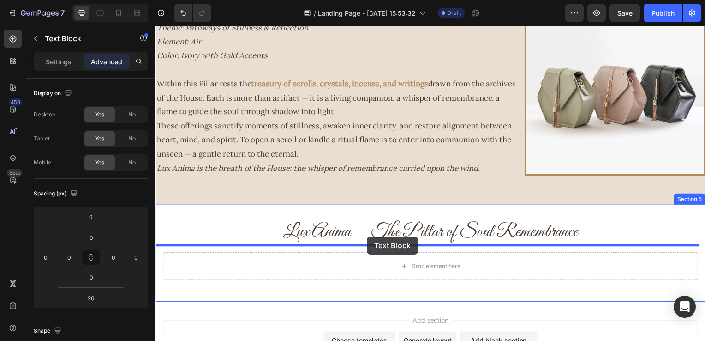
drag, startPoint x: 354, startPoint y: 208, endPoint x: 368, endPoint y: 238, distance: 33.0
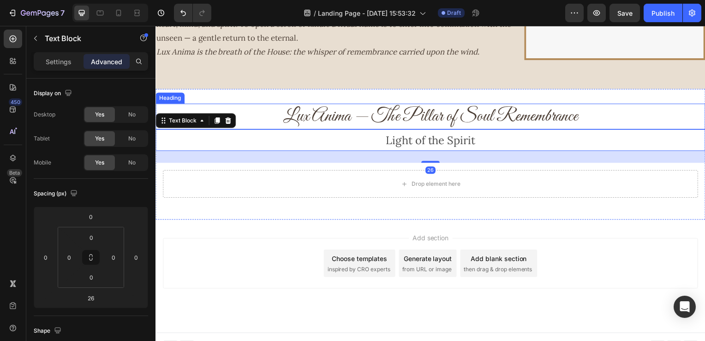
scroll to position [960, 0]
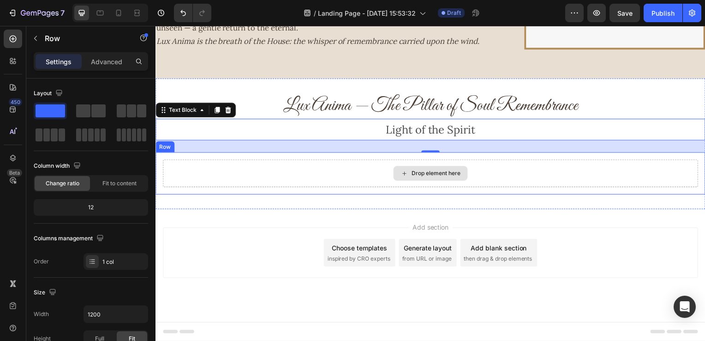
click at [344, 171] on div "Drop element here" at bounding box center [432, 175] width 539 height 28
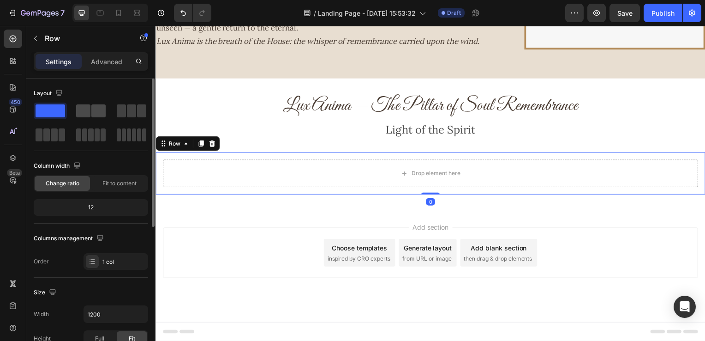
click at [115, 102] on div at bounding box center [131, 110] width 33 height 17
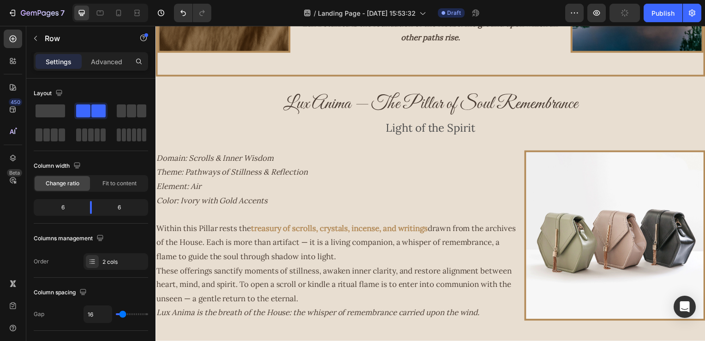
scroll to position [683, 0]
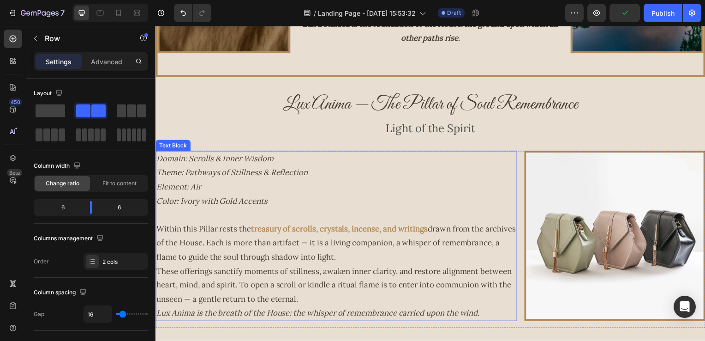
click at [312, 199] on p "Domain: Scrolls & Inner Wisdom Theme: Pathways of Stillness & Reflection Elemen…" at bounding box center [337, 181] width 362 height 56
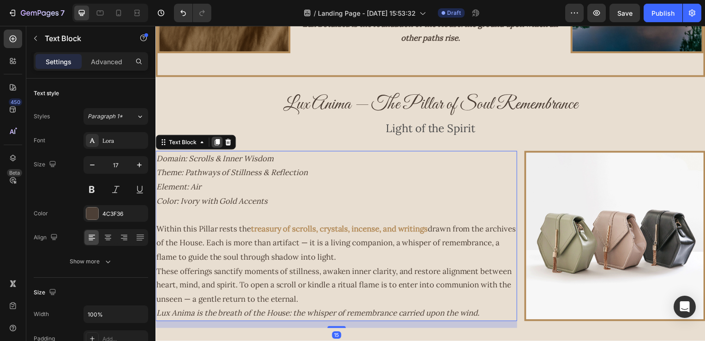
click at [216, 145] on icon at bounding box center [217, 142] width 7 height 7
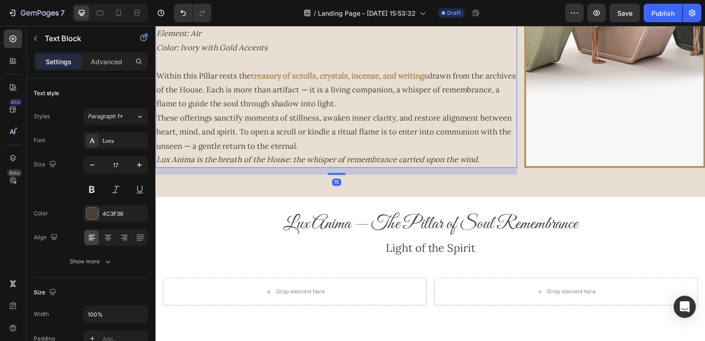
scroll to position [1093, 0]
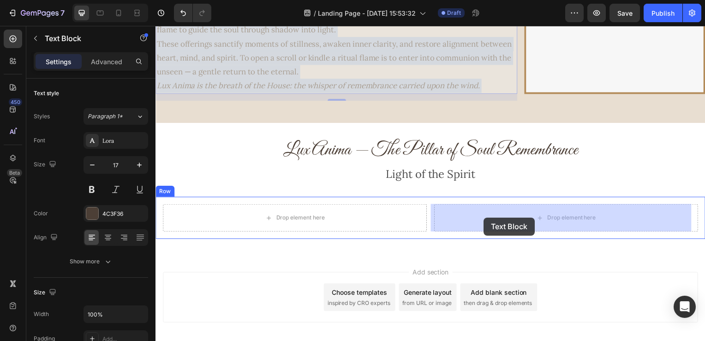
drag, startPoint x: 228, startPoint y: 44, endPoint x: 487, endPoint y: 219, distance: 312.8
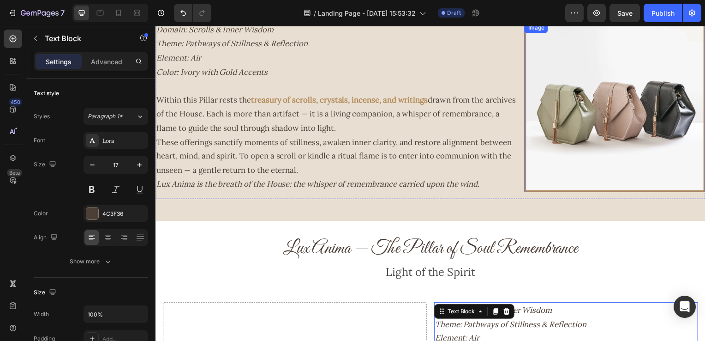
click at [564, 116] on img at bounding box center [618, 107] width 182 height 171
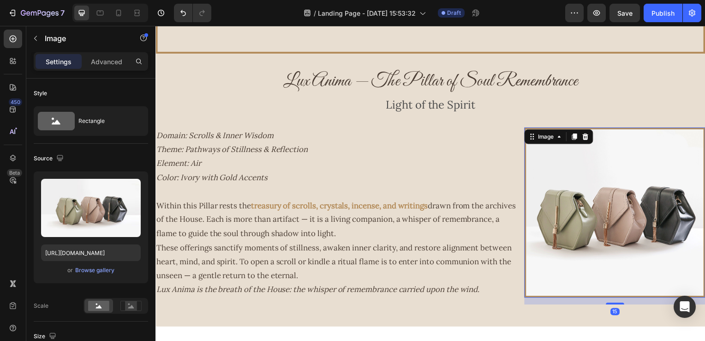
scroll to position [678, 0]
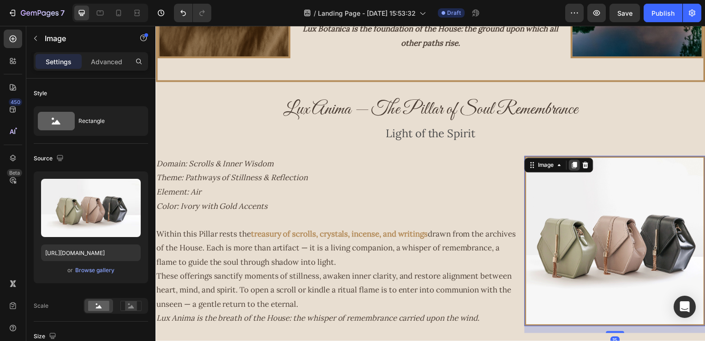
click at [574, 166] on icon at bounding box center [577, 165] width 7 height 7
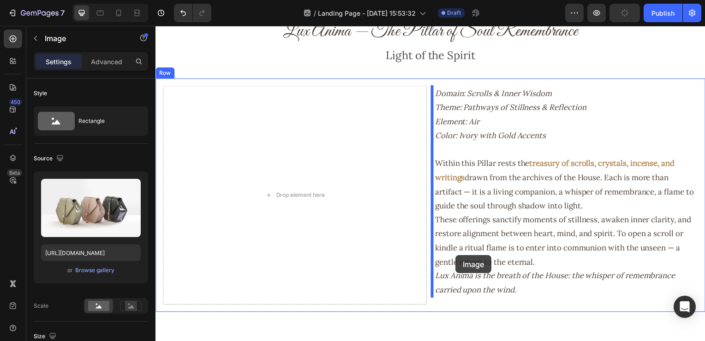
scroll to position [1150, 0]
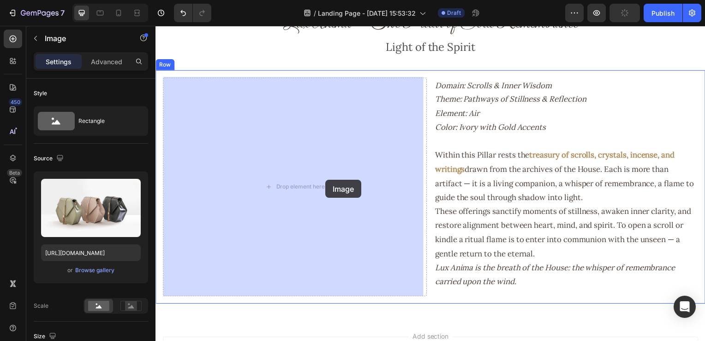
drag, startPoint x: 589, startPoint y: 133, endPoint x: 327, endPoint y: 181, distance: 266.0
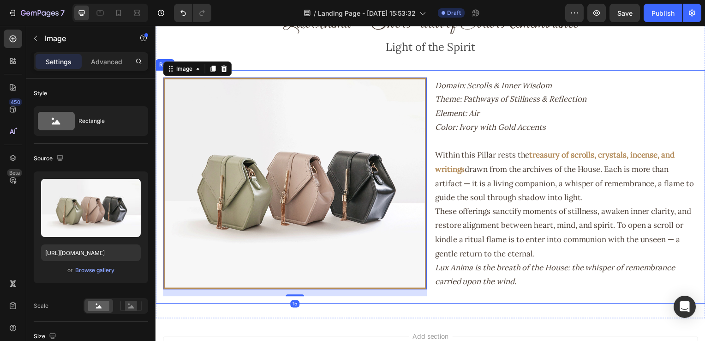
click at [431, 138] on div "Image 15 Domain: Scrolls & Inner Wisdom Theme: Pathways of Stillness & Reflecti…" at bounding box center [433, 188] width 554 height 235
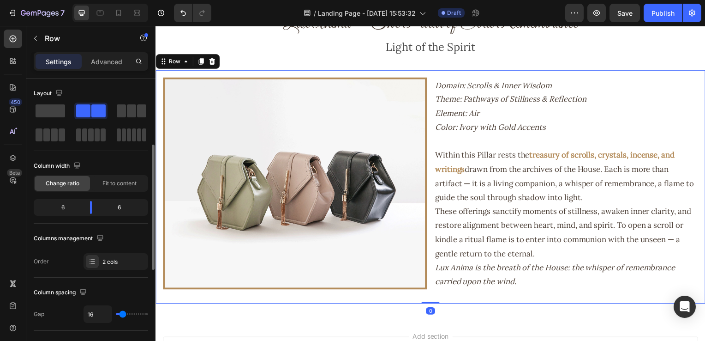
scroll to position [46, 0]
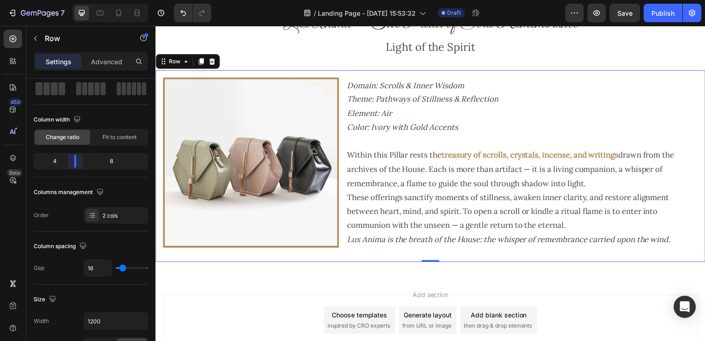
drag, startPoint x: 90, startPoint y: 158, endPoint x: 73, endPoint y: 160, distance: 16.8
click at [73, 0] on body "7 Version history / Landing Page - Aug 8, 15:53:32 Draft Preview Save Publish 4…" at bounding box center [352, 0] width 705 height 0
click at [513, 258] on div "Image Domain: Scrolls & Inner Wisdom Theme: Pathways of Stillness & Reflection …" at bounding box center [433, 167] width 554 height 193
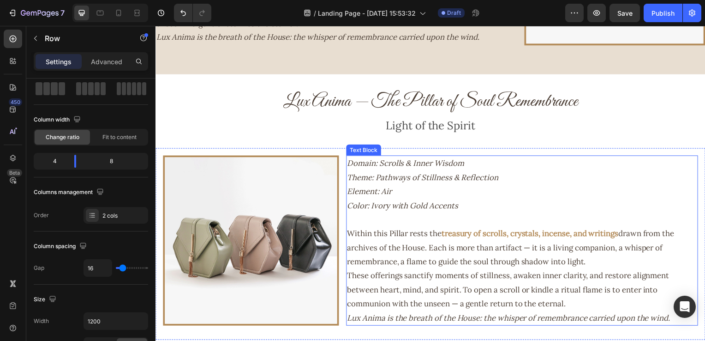
scroll to position [966, 0]
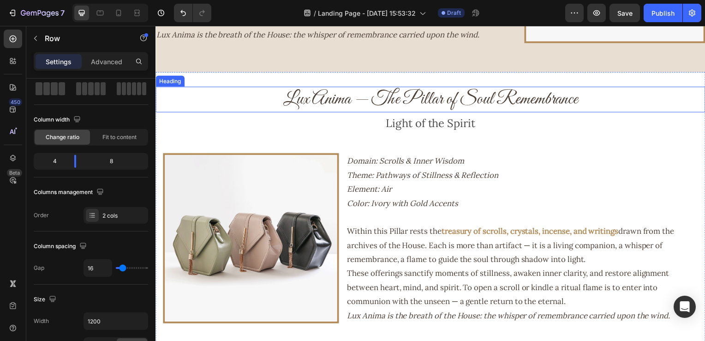
click at [579, 106] on h2 "Lux Anima — The Pillar of Soul Remembrance" at bounding box center [433, 100] width 554 height 26
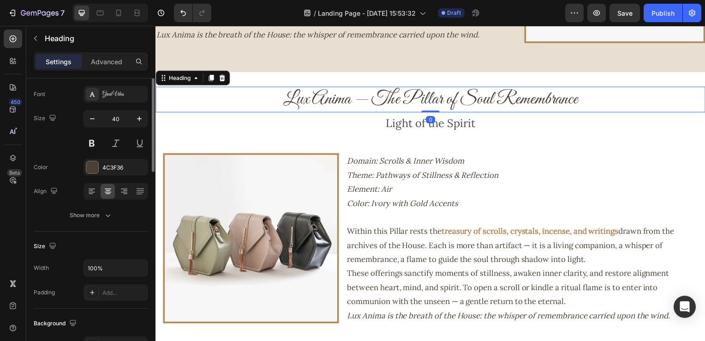
scroll to position [0, 0]
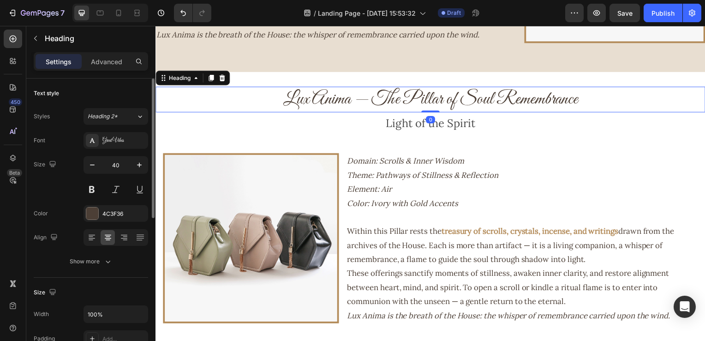
click at [535, 107] on h2 "Lux Anima — The Pillar of Soul Remembrance" at bounding box center [433, 100] width 554 height 26
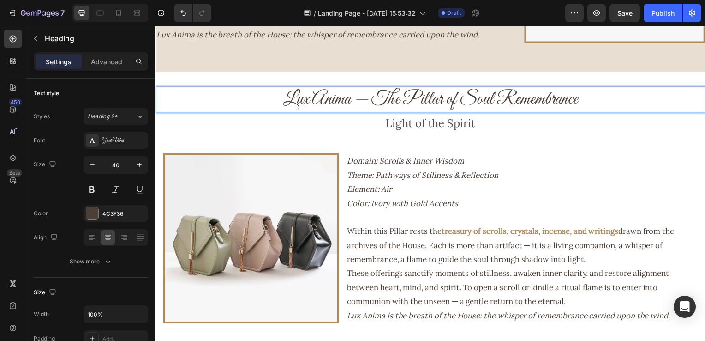
click at [591, 102] on p "Lux Anima — The Pillar of Soul Remembrance" at bounding box center [432, 100] width 552 height 24
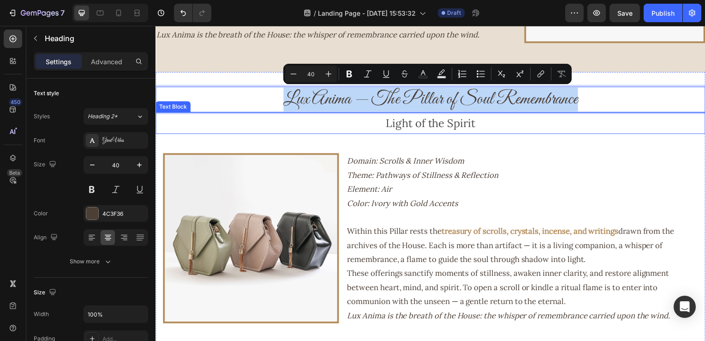
drag, startPoint x: 604, startPoint y: 102, endPoint x: 253, endPoint y: 111, distance: 351.4
click at [253, 112] on h2 "Lux Anima — The Pillar of Soul Remembrance" at bounding box center [433, 100] width 554 height 26
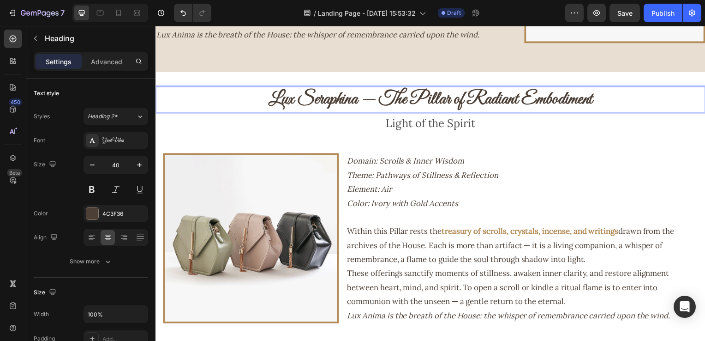
click at [589, 110] on strong "Lux Seraphina — The Pillar of Radiant Embodiment" at bounding box center [432, 100] width 327 height 23
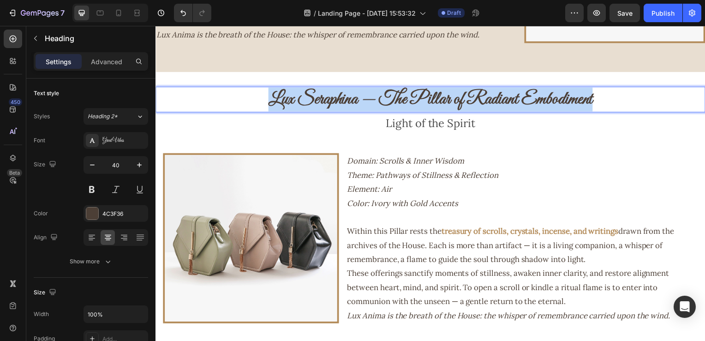
drag, startPoint x: 617, startPoint y: 101, endPoint x: 295, endPoint y: 137, distance: 323.7
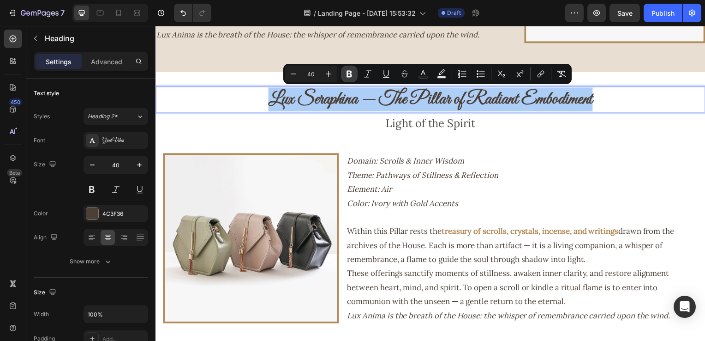
click at [351, 78] on icon "Editor contextual toolbar" at bounding box center [349, 73] width 9 height 9
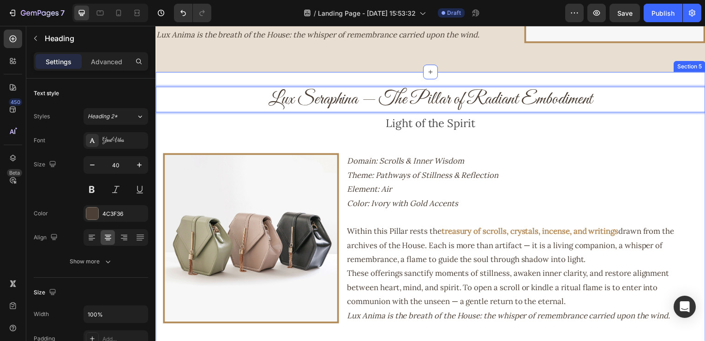
click at [390, 144] on div "Lux Seraphina — The Pillar of Radiant Embodiment Heading 0 Light of the Spirit …" at bounding box center [433, 213] width 554 height 252
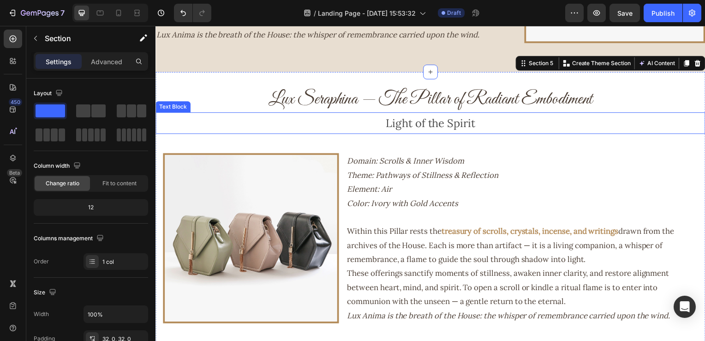
drag, startPoint x: 639, startPoint y: 122, endPoint x: 605, endPoint y: 120, distance: 34.7
click at [640, 122] on p "Light of the Spirit" at bounding box center [432, 124] width 552 height 20
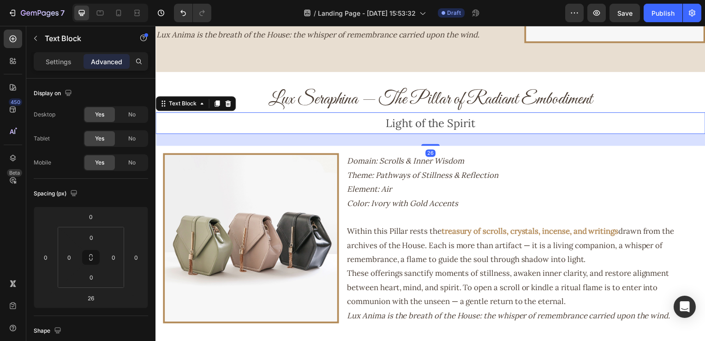
click at [474, 122] on p "Light of the Spirit" at bounding box center [432, 124] width 552 height 20
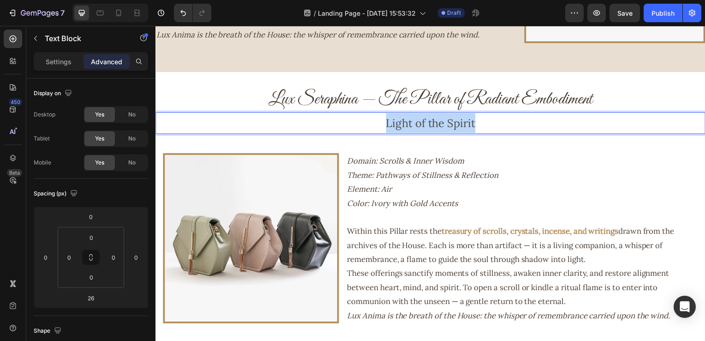
drag, startPoint x: 488, startPoint y: 120, endPoint x: 354, endPoint y: 129, distance: 134.6
click at [354, 129] on p "Light of the Spirit" at bounding box center [432, 124] width 552 height 20
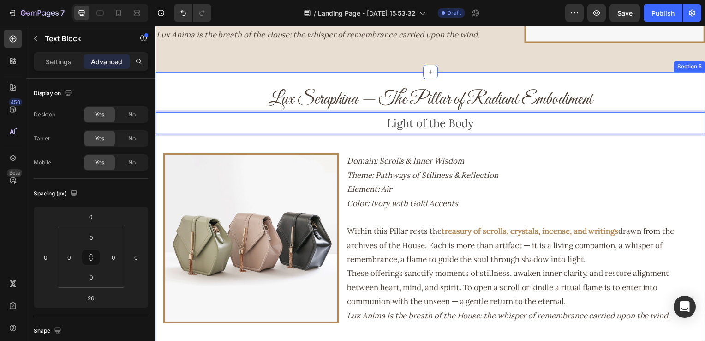
click at [637, 81] on div "Lux Seraphina — The Pillar of Radiant Embodiment Heading Light of the Body Text…" at bounding box center [433, 213] width 554 height 282
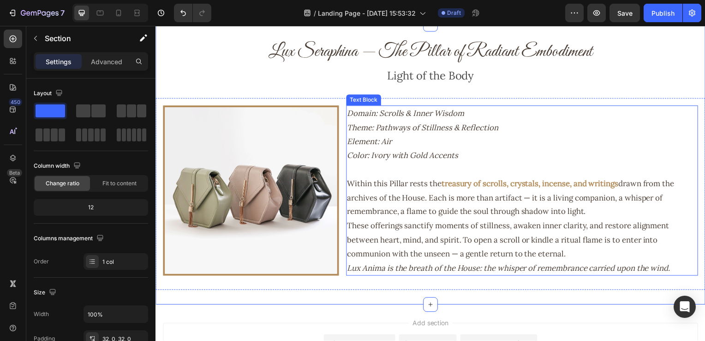
scroll to position [1058, 0]
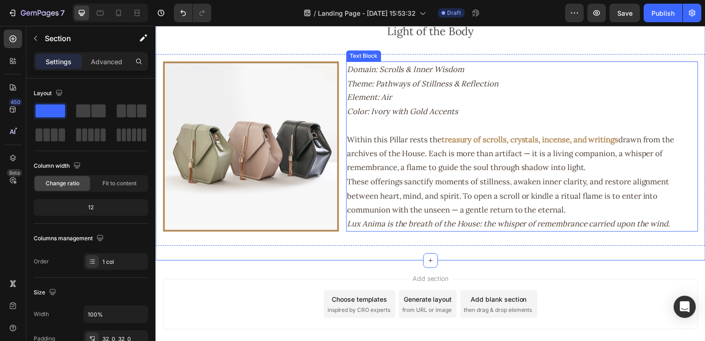
drag, startPoint x: 596, startPoint y: 219, endPoint x: 590, endPoint y: 216, distance: 6.2
click at [596, 219] on p "Lux Anima is the breath of the House: the whisper of remembrance carried upon t…" at bounding box center [524, 225] width 353 height 14
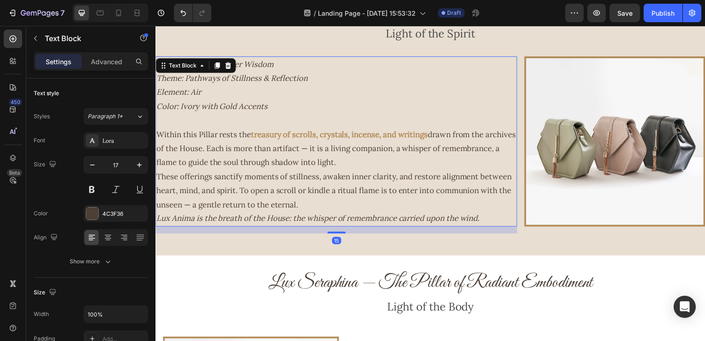
drag, startPoint x: 395, startPoint y: 124, endPoint x: 366, endPoint y: 85, distance: 47.8
click at [374, 92] on div "Domain: Scrolls & Inner Wisdom Theme: Pathways of Stillness & Reflection Elemen…" at bounding box center [338, 142] width 364 height 171
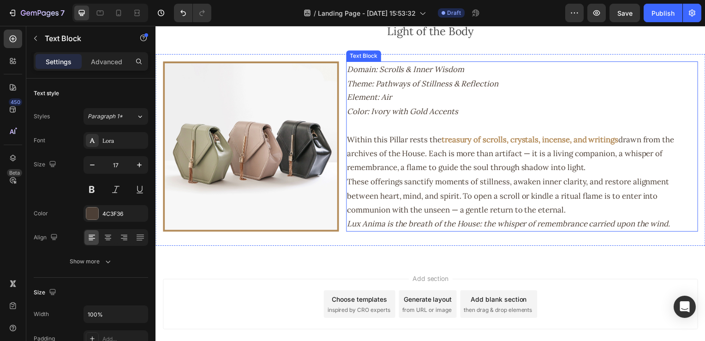
drag, startPoint x: 630, startPoint y: 208, endPoint x: 653, endPoint y: 207, distance: 22.6
click at [631, 208] on p "These offerings sanctify moments of stillness, awaken inner clarity, and restor…" at bounding box center [524, 197] width 353 height 42
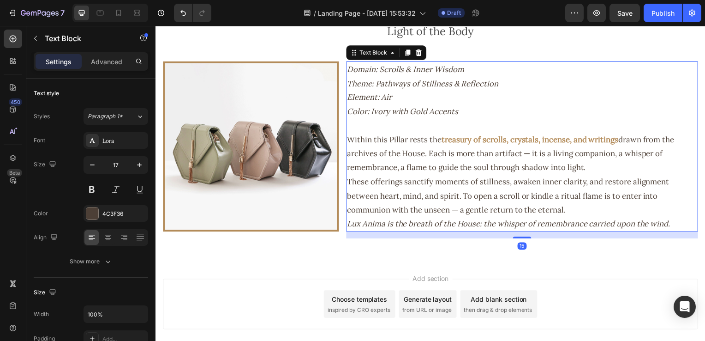
click at [665, 210] on p "These offerings sanctify moments of stillness, awaken inner clarity, and restor…" at bounding box center [524, 197] width 353 height 42
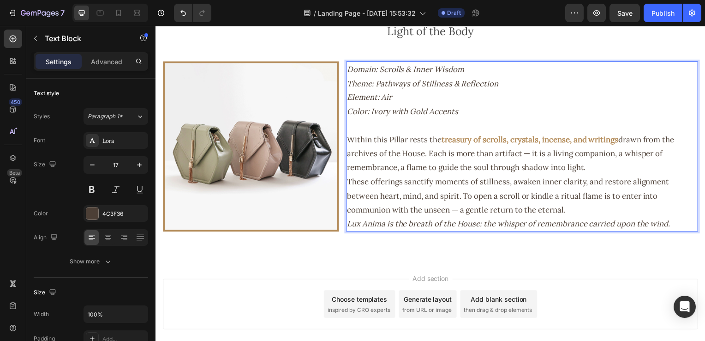
click at [680, 219] on p "Lux Anima is the breath of the House: the whisper of remembrance carried upon t…" at bounding box center [524, 225] width 353 height 14
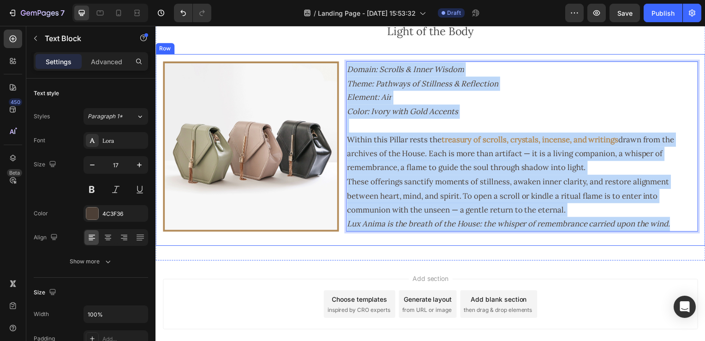
drag, startPoint x: 680, startPoint y: 226, endPoint x: 368, endPoint y: 69, distance: 349.1
click at [342, 64] on div "Image Domain: Scrolls & Inner Wisdom Theme: Pathways of Stillness & Reflection …" at bounding box center [433, 150] width 554 height 193
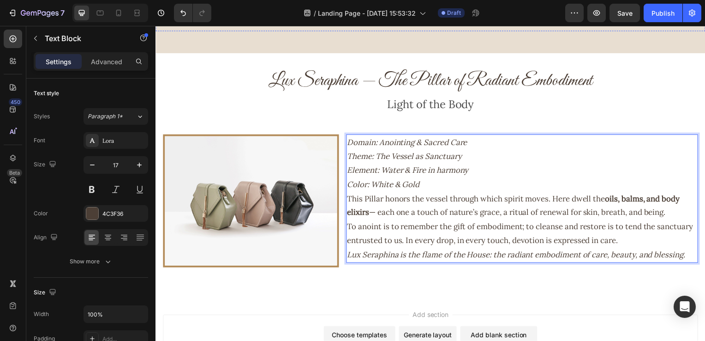
scroll to position [1012, 0]
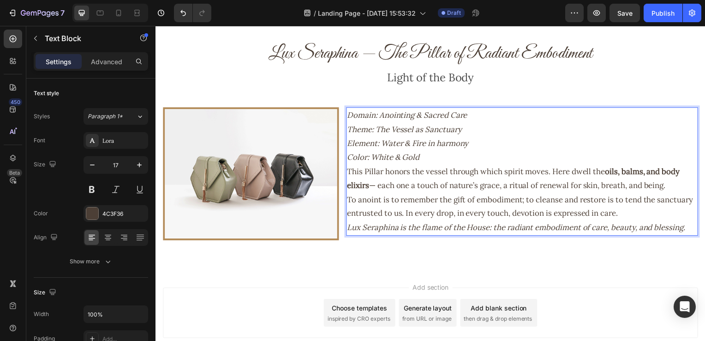
drag, startPoint x: 440, startPoint y: 180, endPoint x: 480, endPoint y: 186, distance: 40.0
click at [442, 180] on p "This Pillar honors the vessel through which spirit moves. Here dwell the oils, …" at bounding box center [524, 180] width 353 height 28
drag, startPoint x: 516, startPoint y: 197, endPoint x: 561, endPoint y: 205, distance: 46.4
click at [523, 201] on p "To anoint is to remember the gift of embodiment; to cleanse and restore is to t…" at bounding box center [524, 208] width 353 height 28
drag, startPoint x: 596, startPoint y: 215, endPoint x: 615, endPoint y: 217, distance: 19.1
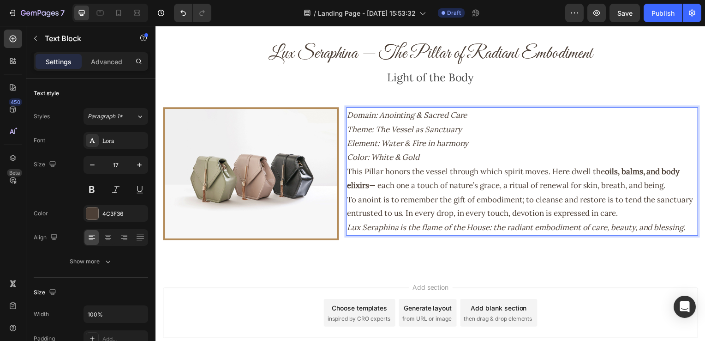
click at [599, 216] on p "To anoint is to remember the gift of embodiment; to cleanse and restore is to t…" at bounding box center [524, 208] width 353 height 28
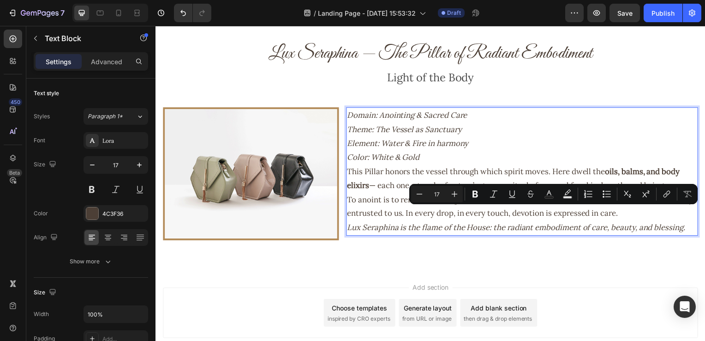
click at [644, 226] on icon "Lux Seraphina is the flame of the House: the radiant embodiment of care, beauty…" at bounding box center [518, 229] width 341 height 10
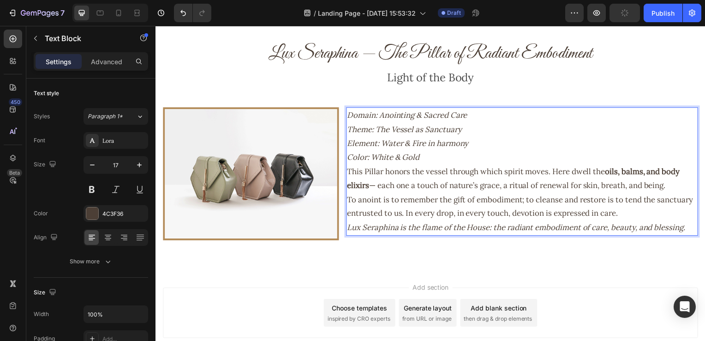
drag, startPoint x: 412, startPoint y: 156, endPoint x: 420, endPoint y: 155, distance: 8.4
click at [416, 156] on icon "Color: White & Gold" at bounding box center [384, 158] width 73 height 10
click at [426, 156] on p "Domain: Anointing & Sacred Care Theme: The Vessel as Sanctuary Element: Water &…" at bounding box center [524, 137] width 353 height 56
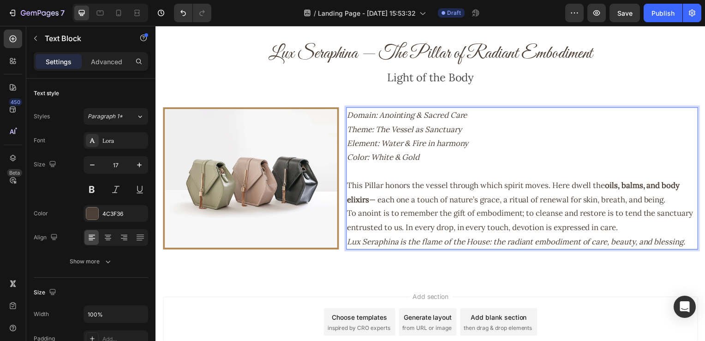
click at [664, 226] on p "To anoint is to remember the gift of embodiment; to cleanse and restore is to t…" at bounding box center [524, 222] width 353 height 28
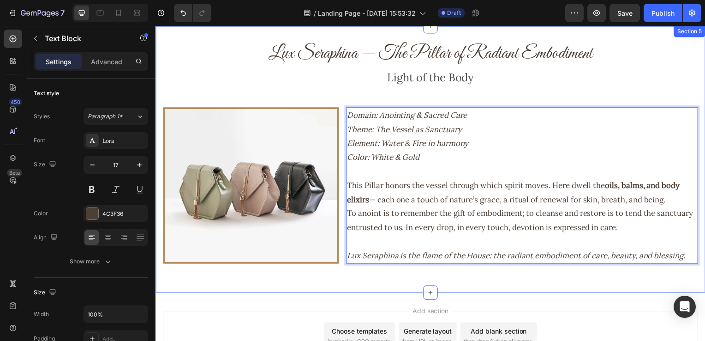
click at [535, 99] on div "Lux Seraphina — The Pillar of Radiant Embodiment Heading Light of the Body Text…" at bounding box center [433, 160] width 554 height 239
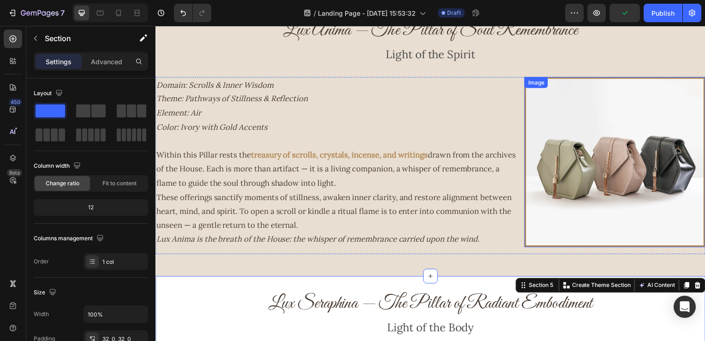
scroll to position [735, 0]
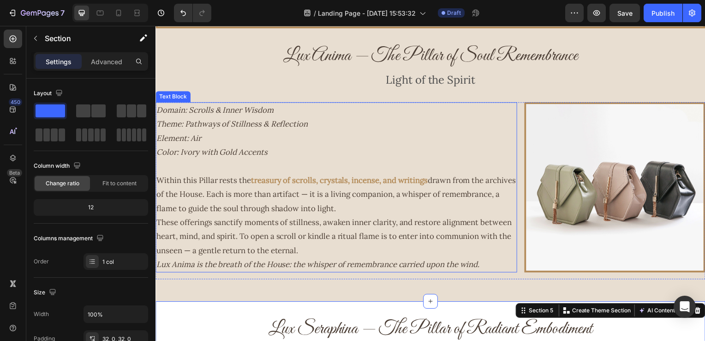
click at [407, 193] on span "drawn from the archives of the House. Each is more than artifact — it is a livi…" at bounding box center [337, 195] width 362 height 38
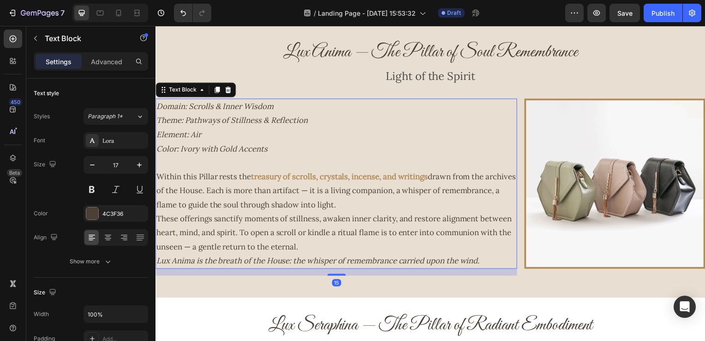
click at [398, 241] on p "These offerings sanctify moments of stillness, awaken inner clarity, and restor…" at bounding box center [337, 234] width 362 height 42
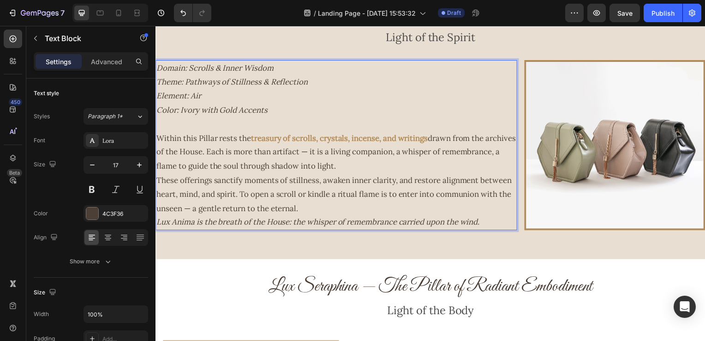
scroll to position [831, 0]
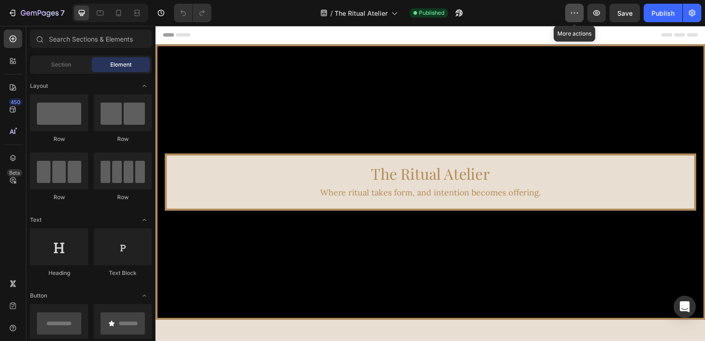
click at [576, 12] on icon "button" at bounding box center [574, 12] width 9 height 9
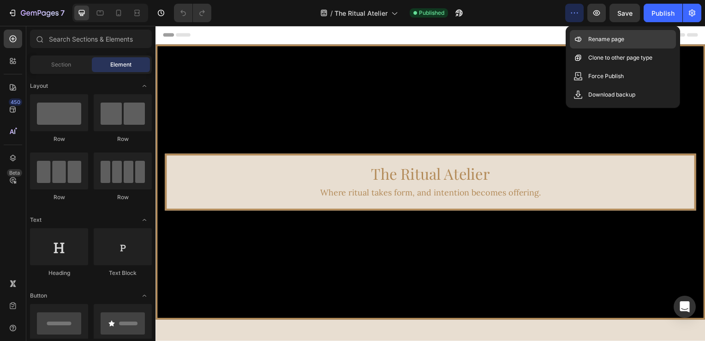
click at [590, 38] on p "Rename page" at bounding box center [607, 39] width 36 height 9
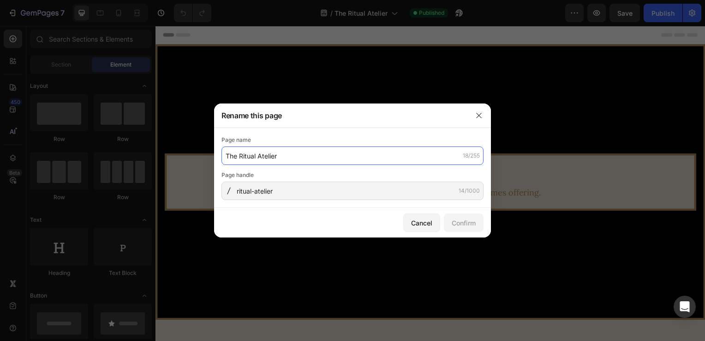
click at [259, 158] on input "The Ritual Atelier" at bounding box center [353, 155] width 262 height 18
click at [257, 156] on input "The Ritual Atelier" at bounding box center [353, 155] width 262 height 18
type input "The Lux Atelier"
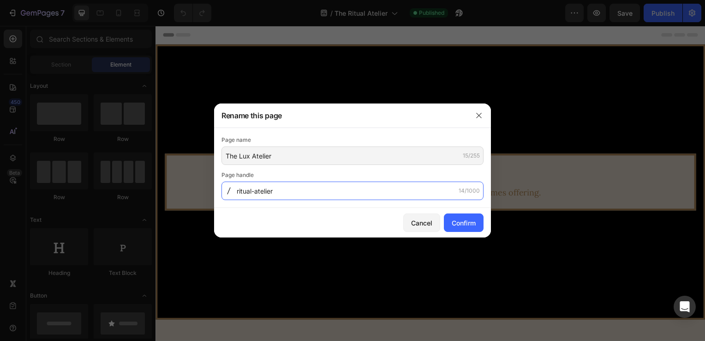
click at [251, 193] on input "ritual-atelier" at bounding box center [353, 190] width 262 height 18
type input "lux-atelier"
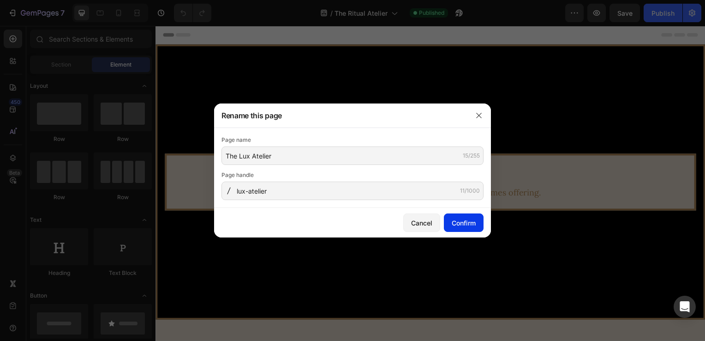
click at [452, 223] on div "Confirm" at bounding box center [464, 223] width 24 height 10
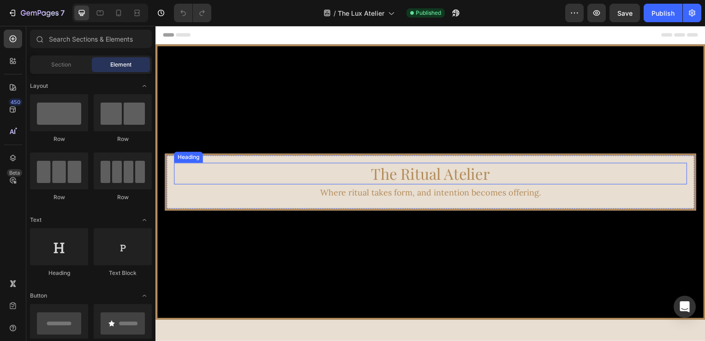
click at [434, 171] on span "The Ritual Atelier" at bounding box center [432, 174] width 120 height 20
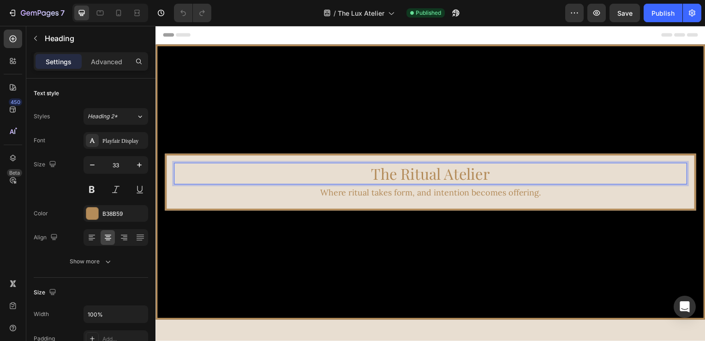
click at [441, 178] on span "The Ritual Atelier" at bounding box center [432, 174] width 120 height 20
click at [440, 180] on span "The Ritual Atelier" at bounding box center [432, 174] width 120 height 20
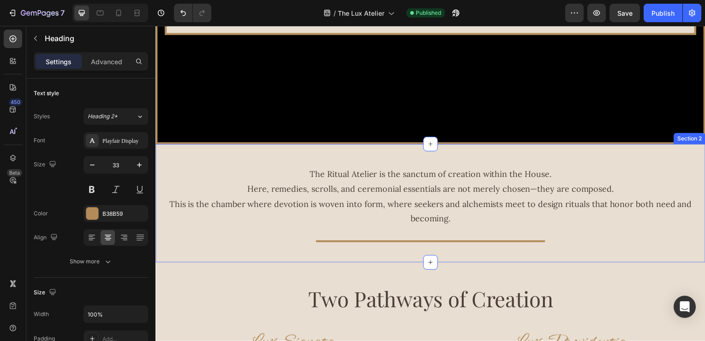
scroll to position [185, 0]
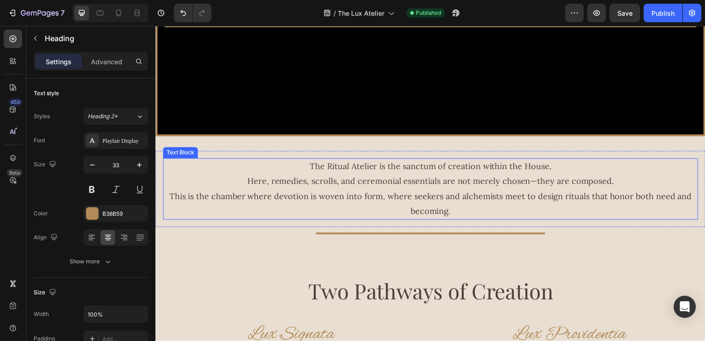
click at [353, 168] on p "The Ritual Atelier is the sanctum of creation within the House." at bounding box center [432, 167] width 537 height 15
click at [348, 168] on p "The Ritual Atelier is the sanctum of creation within the House." at bounding box center [432, 167] width 537 height 15
click at [345, 169] on p "The Ritual Atelier is the sanctum of creation within the House." at bounding box center [432, 167] width 537 height 15
click at [346, 169] on p "The Ritual Atelier is the sanctum of creation within the House." at bounding box center [432, 167] width 537 height 15
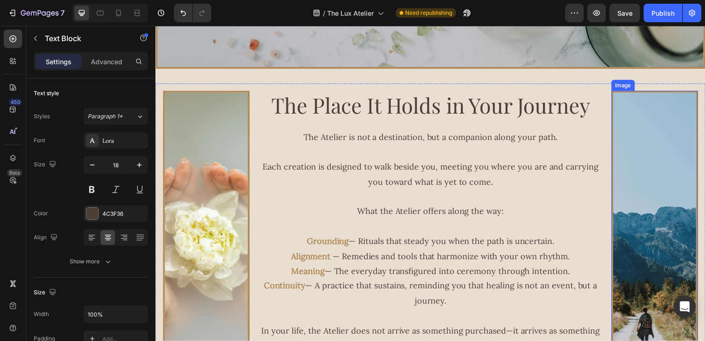
scroll to position [877, 0]
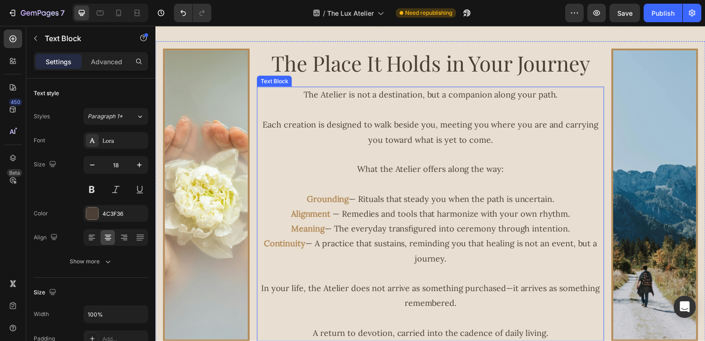
click at [491, 159] on p at bounding box center [432, 155] width 348 height 15
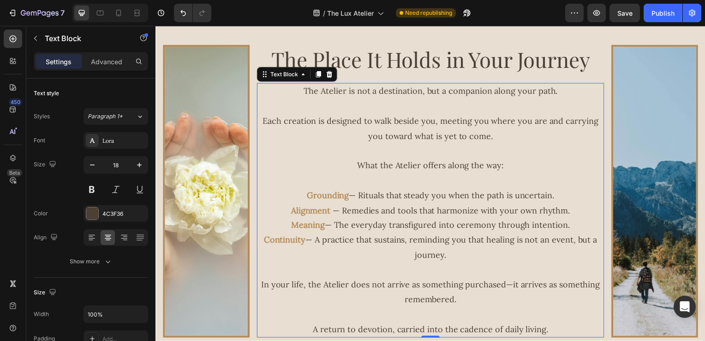
click at [567, 159] on p at bounding box center [432, 151] width 348 height 15
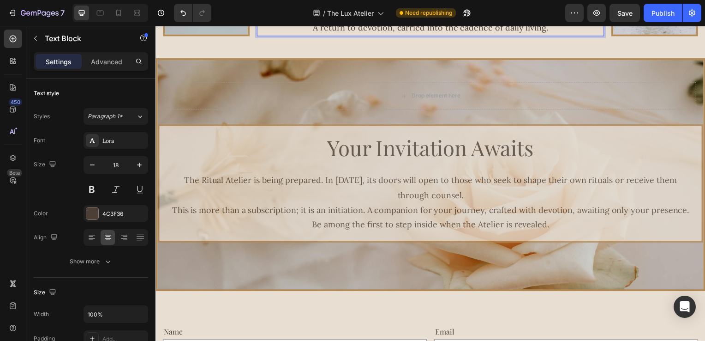
scroll to position [1200, 0]
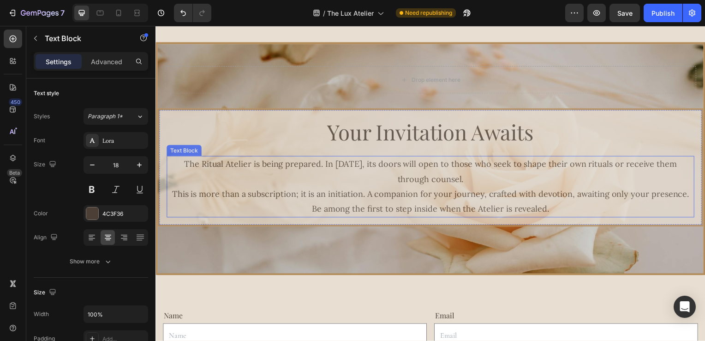
click at [218, 167] on p "The Ritual Atelier is being prepared. In 2026, its doors will open to those who…" at bounding box center [433, 173] width 530 height 30
click at [212, 168] on p "The Ritual Atelier is being prepared. In 2026, its doors will open to those who…" at bounding box center [433, 173] width 530 height 30
click at [211, 168] on p "The Ritual Atelier is being prepared. In 2026, its doors will open to those who…" at bounding box center [433, 173] width 530 height 30
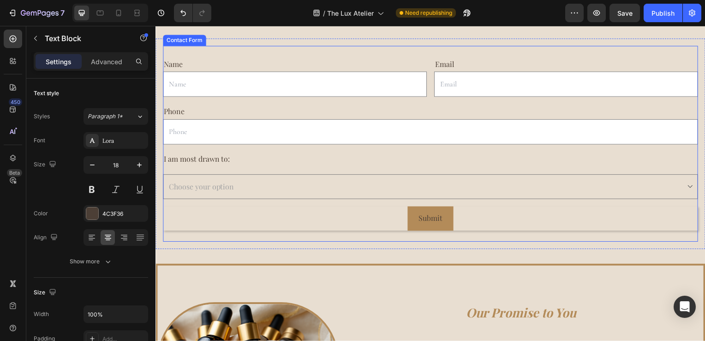
scroll to position [1481, 0]
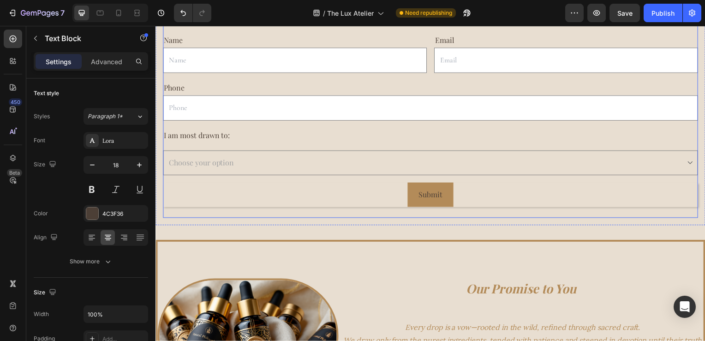
click at [240, 171] on select "Choose your option Lux Signata Lux Providentia Both" at bounding box center [432, 163] width 539 height 25
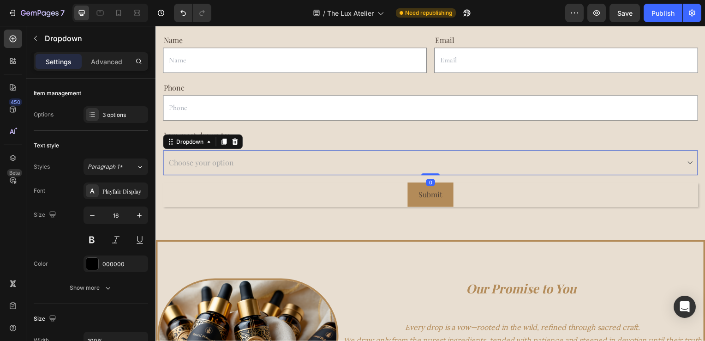
click at [295, 178] on div "Name Text Block Text Field Email Text Block Email Field Row Phone Text Block Te…" at bounding box center [432, 121] width 539 height 198
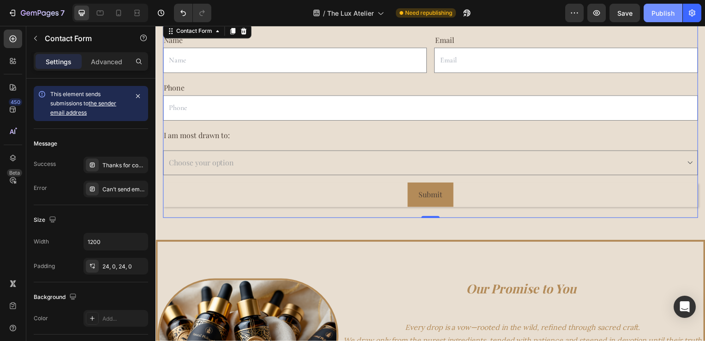
click at [665, 19] on button "Publish" at bounding box center [663, 13] width 39 height 18
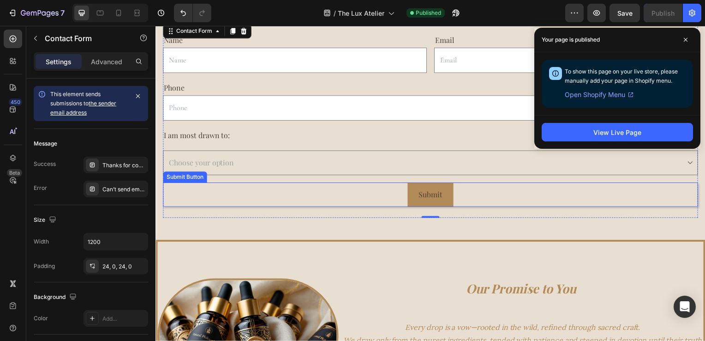
click at [289, 196] on div "Submit Submit Button" at bounding box center [432, 196] width 539 height 24
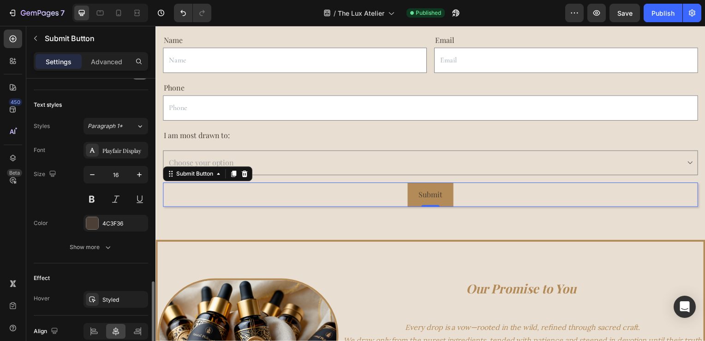
scroll to position [364, 0]
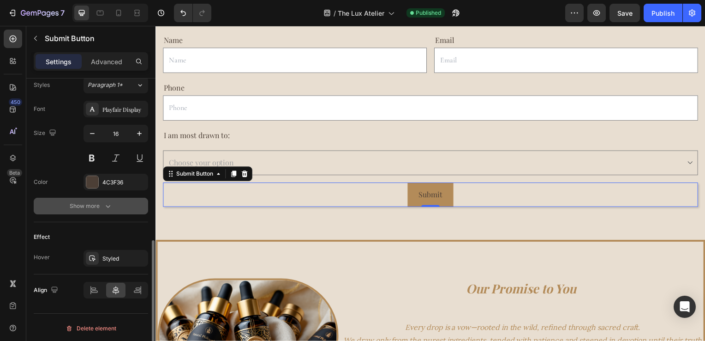
click at [109, 206] on icon "button" at bounding box center [107, 205] width 9 height 9
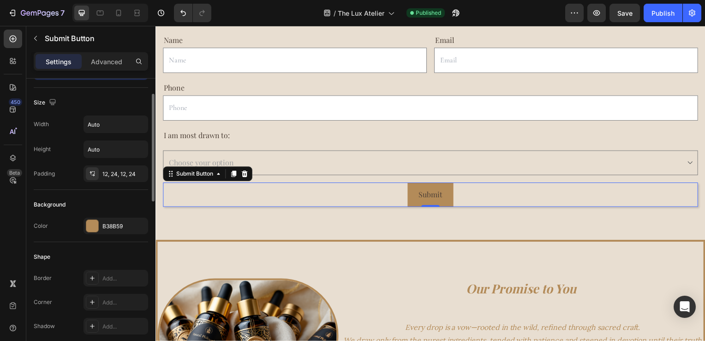
scroll to position [0, 0]
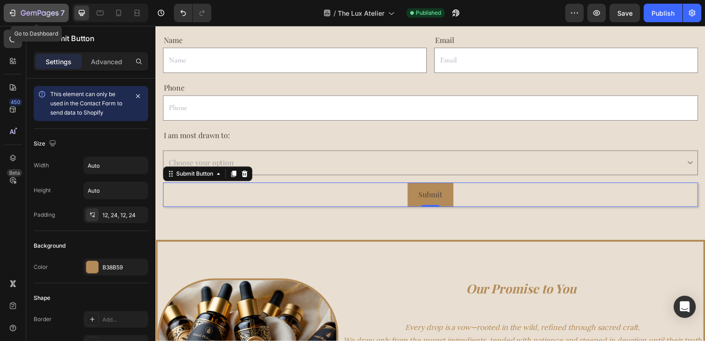
click at [39, 12] on icon "button" at bounding box center [40, 14] width 38 height 8
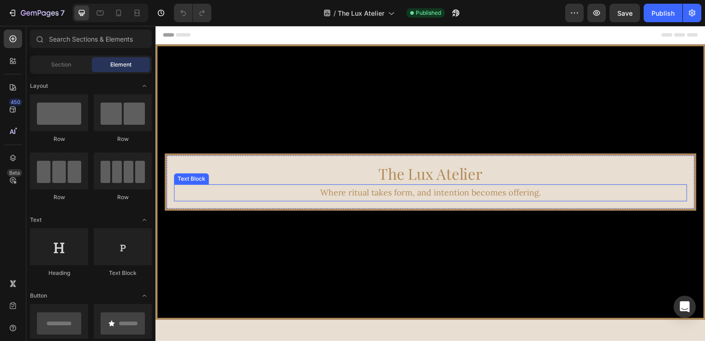
click at [460, 195] on p "Where ritual takes form, and intention becomes offering." at bounding box center [432, 193] width 515 height 15
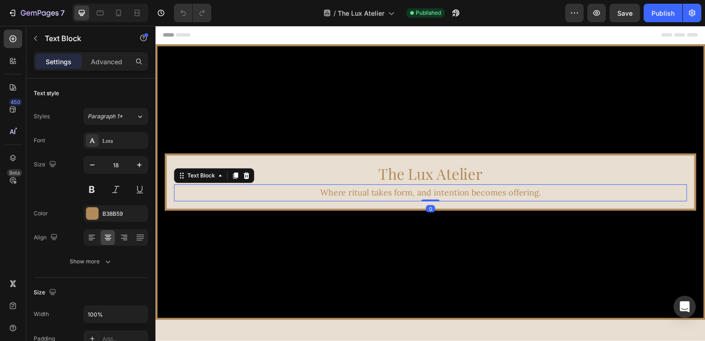
click at [527, 197] on p "Where ritual takes form, and intention becomes offering." at bounding box center [432, 193] width 515 height 15
click at [544, 197] on p "Where ritual takes form, and intention becomes offering." at bounding box center [432, 193] width 515 height 15
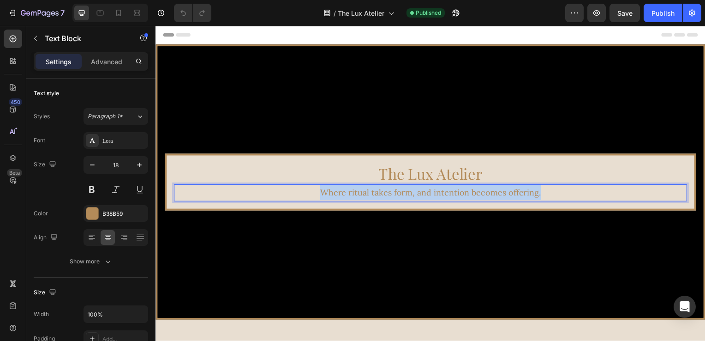
drag, startPoint x: 544, startPoint y: 197, endPoint x: 297, endPoint y: 191, distance: 246.6
click at [297, 192] on p "Where ritual takes form, and intention becomes offering." at bounding box center [432, 193] width 515 height 15
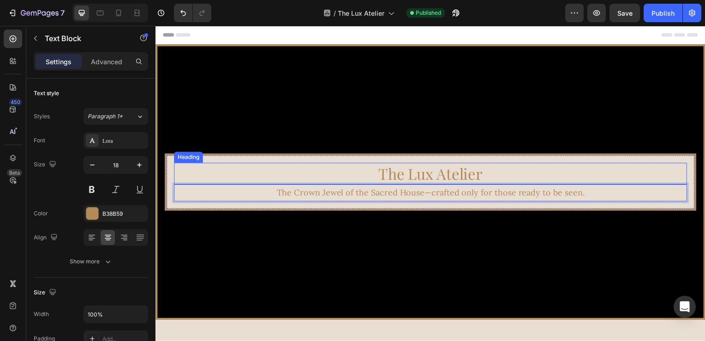
click at [527, 167] on h2 "The Lux Atelier" at bounding box center [432, 175] width 517 height 22
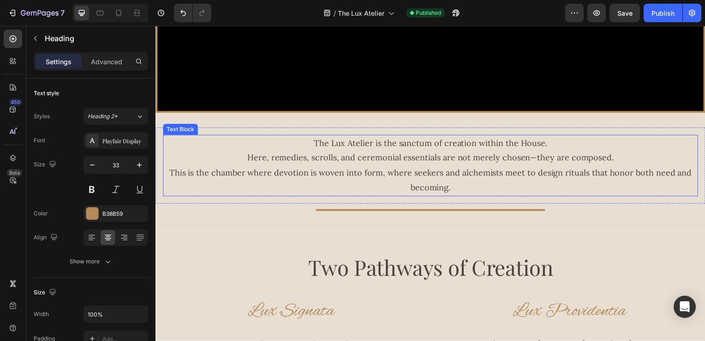
scroll to position [231, 0]
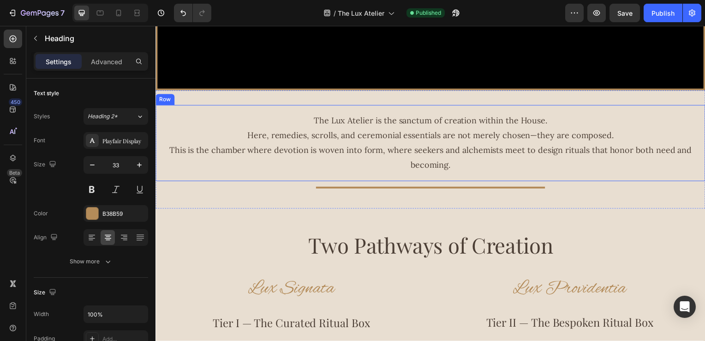
click at [298, 122] on p "The Lux Atelier is the sanctum of creation within the House." at bounding box center [432, 121] width 537 height 15
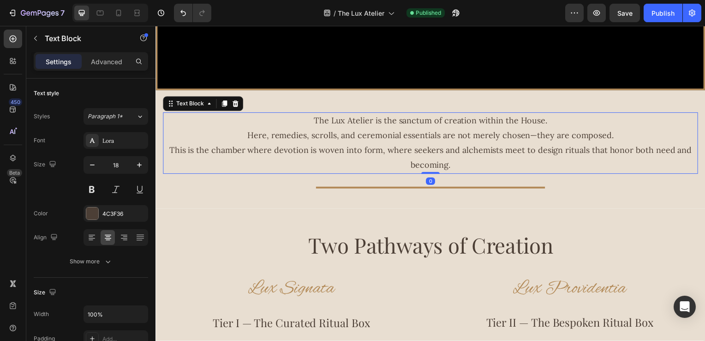
click at [303, 122] on p "The Lux Atelier is the sanctum of creation within the House." at bounding box center [432, 121] width 537 height 15
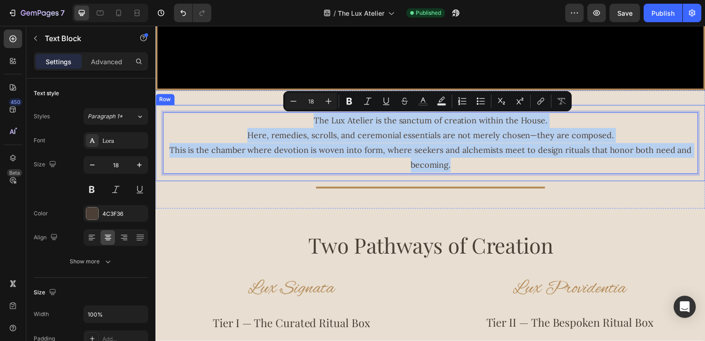
drag, startPoint x: 304, startPoint y: 122, endPoint x: 566, endPoint y: 151, distance: 263.8
click at [638, 173] on div "The Lux Atelier is the sanctum of creation within the House. Here, remedies, sc…" at bounding box center [432, 144] width 539 height 62
copy div "The Lux Atelier is the sanctum of creation within the House. Here, remedies, sc…"
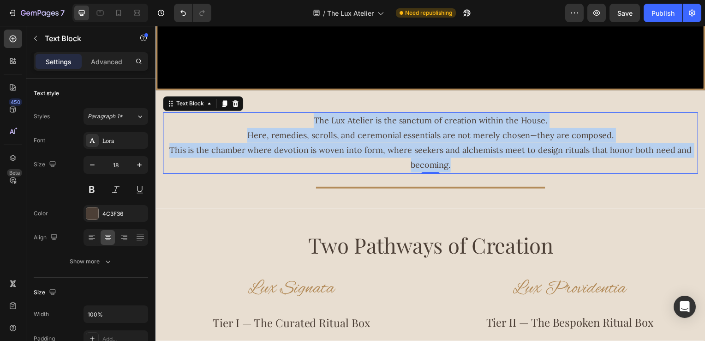
drag, startPoint x: 628, startPoint y: 161, endPoint x: 622, endPoint y: 161, distance: 6.0
click at [628, 161] on p "This is the chamber where devotion is woven into form, where seekers and alchem…" at bounding box center [432, 159] width 537 height 30
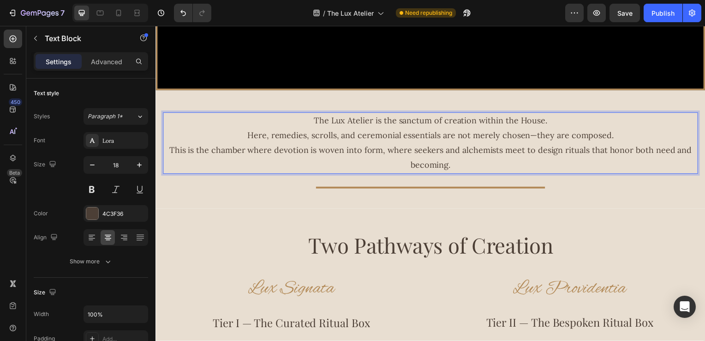
click at [466, 172] on p "This is the chamber where devotion is woven into form, where seekers and alchem…" at bounding box center [432, 159] width 537 height 30
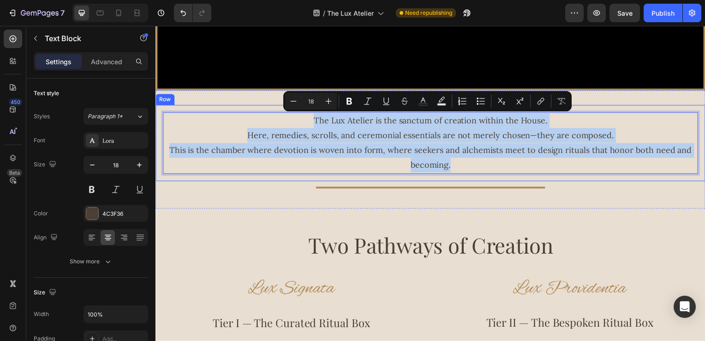
drag, startPoint x: 464, startPoint y: 167, endPoint x: 283, endPoint y: 111, distance: 189.5
click at [283, 111] on div "The Lux Atelier is the sanctum of creation within the House. Here, remedies, sc…" at bounding box center [433, 144] width 554 height 77
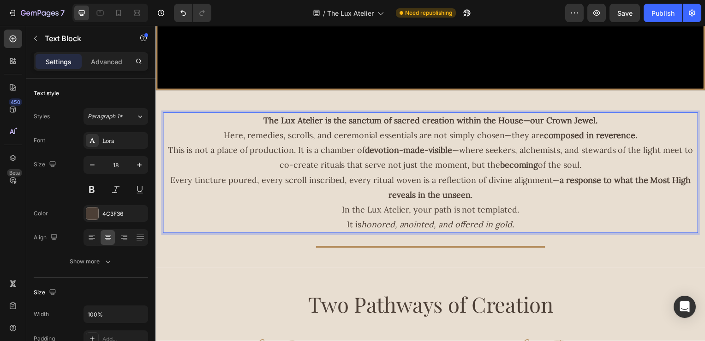
click at [544, 212] on p "In the Lux Atelier, your path is not templated. It is honored, anointed, and of…" at bounding box center [432, 219] width 537 height 30
click at [536, 233] on p "In the Lux Atelier, your path is not templated. It is honored, anointed, and of…" at bounding box center [432, 219] width 537 height 30
click at [485, 201] on p "Every tincture poured, every scroll inscribed, every ritual woven is a reflecti…" at bounding box center [432, 189] width 537 height 30
click at [482, 201] on p "Every tincture poured, every scroll inscribed, every ritual woven is a reflecti…" at bounding box center [432, 189] width 537 height 30
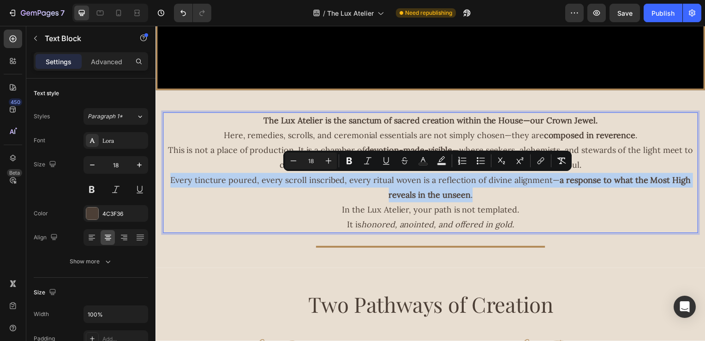
drag, startPoint x: 169, startPoint y: 182, endPoint x: 627, endPoint y: 197, distance: 458.6
click at [627, 197] on p "Every tincture poured, every scroll inscribed, every ritual woven is a reflecti…" at bounding box center [432, 189] width 537 height 30
copy p "Every tincture poured, every scroll inscribed, every ritual woven is a reflecti…"
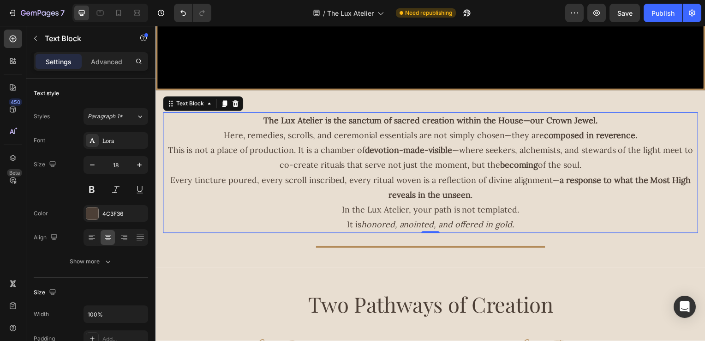
drag, startPoint x: 604, startPoint y: 220, endPoint x: 601, endPoint y: 215, distance: 5.8
click at [604, 219] on p "In the Lux Atelier, your path is not templated. It is honored, anointed, and of…" at bounding box center [432, 219] width 537 height 30
click at [488, 196] on p "Every tincture poured, every scroll inscribed, every ritual woven is a reflecti…" at bounding box center [432, 189] width 537 height 30
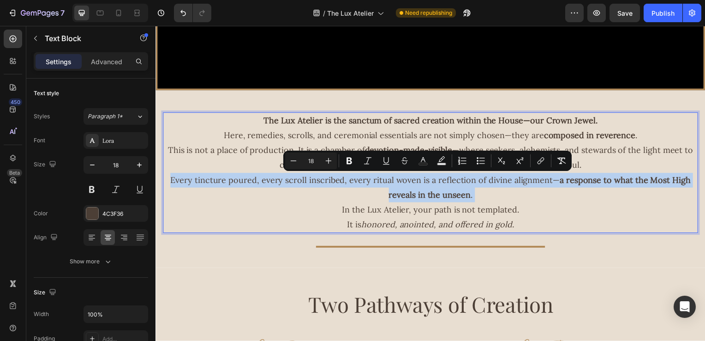
drag, startPoint x: 488, startPoint y: 196, endPoint x: 174, endPoint y: 176, distance: 314.5
click at [174, 176] on p "Every tincture poured, every scroll inscribed, every ritual woven is a reflecti…" at bounding box center [432, 189] width 537 height 30
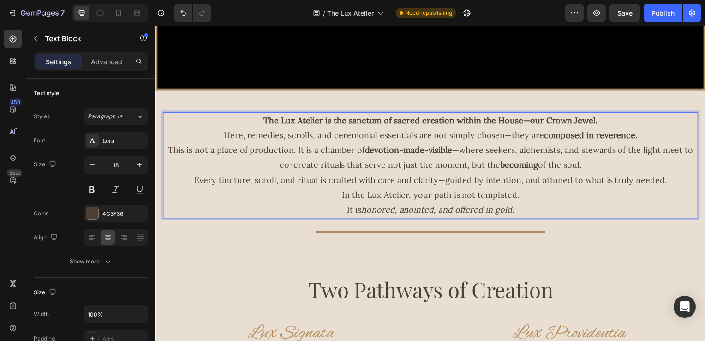
click at [341, 210] on p "In the Lux Atelier, your path is not templated. It is honored, anointed, and of…" at bounding box center [432, 204] width 537 height 30
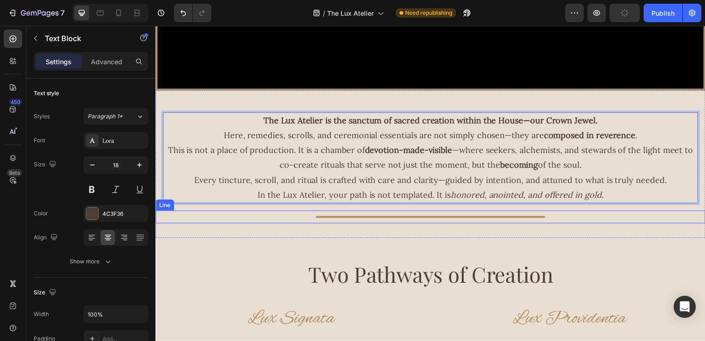
click at [619, 214] on div "Title Line" at bounding box center [433, 218] width 554 height 13
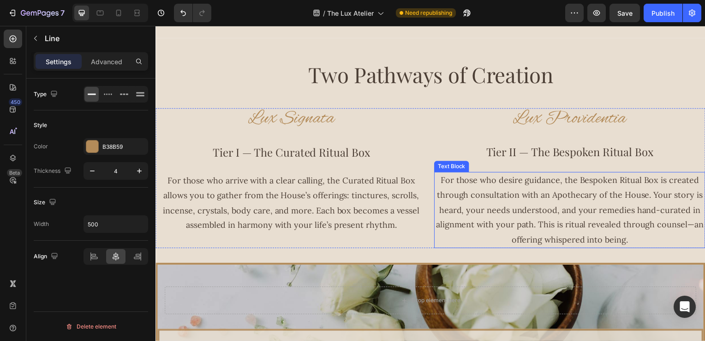
scroll to position [462, 0]
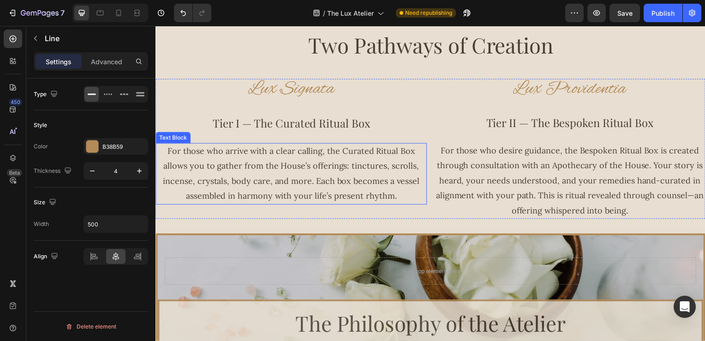
click at [401, 201] on p "For those who arrive with a clear calling, the Curated Ritual Box allows you to…" at bounding box center [291, 175] width 271 height 60
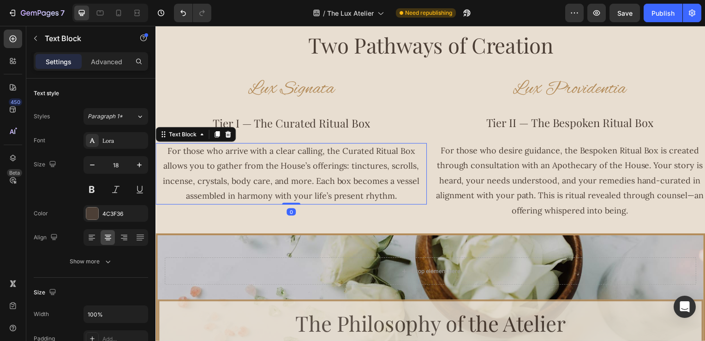
click at [404, 199] on p "For those who arrive with a clear calling, the Curated Ritual Box allows you to…" at bounding box center [291, 175] width 271 height 60
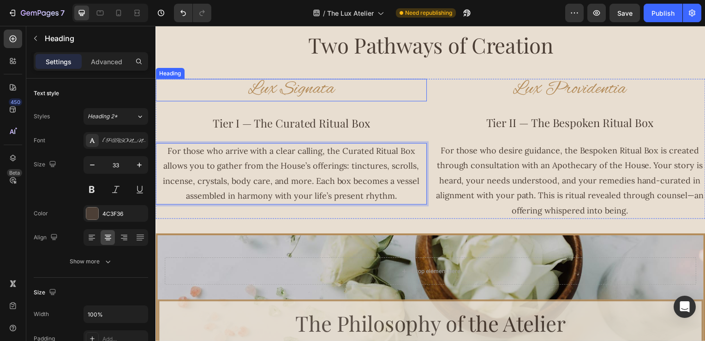
click at [252, 88] on span "Lux Signata" at bounding box center [292, 90] width 87 height 24
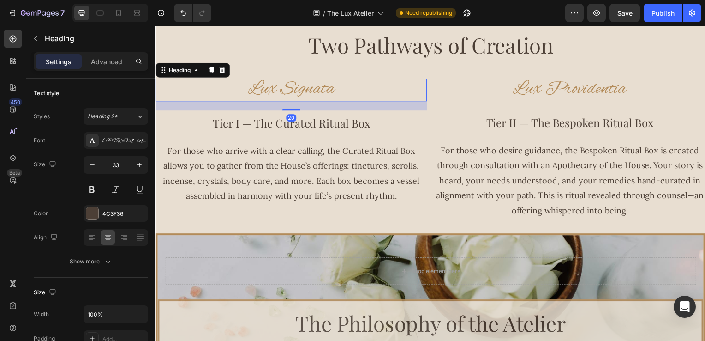
click at [241, 92] on h2 "Lux Signata" at bounding box center [292, 90] width 273 height 23
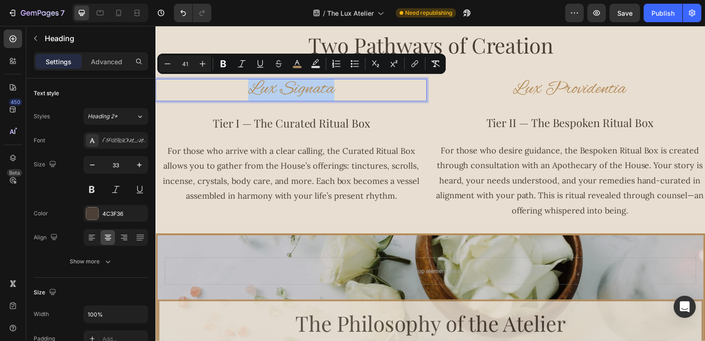
drag, startPoint x: 242, startPoint y: 92, endPoint x: 362, endPoint y: 96, distance: 119.6
click at [362, 96] on p "Lux Signata" at bounding box center [291, 90] width 271 height 21
drag, startPoint x: 305, startPoint y: 90, endPoint x: 496, endPoint y: 218, distance: 230.4
click at [496, 218] on p "For those who desire guidance, the Bespoken Ritual Box is created through consu…" at bounding box center [572, 181] width 271 height 75
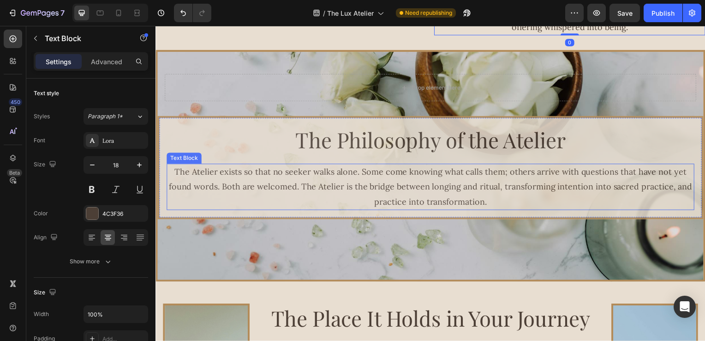
scroll to position [692, 0]
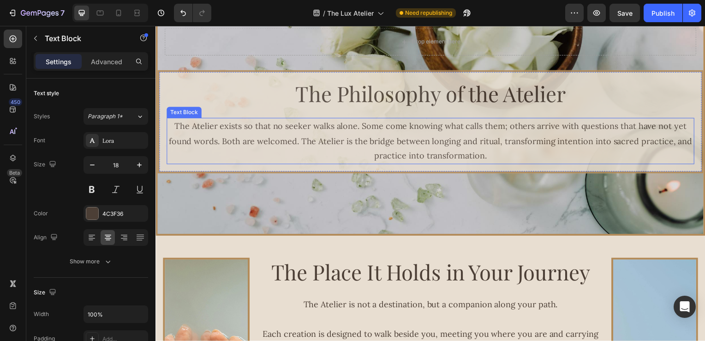
click at [493, 156] on p "The Atelier exists so that no seeker walks alone. Some come knowing what calls …" at bounding box center [433, 142] width 530 height 45
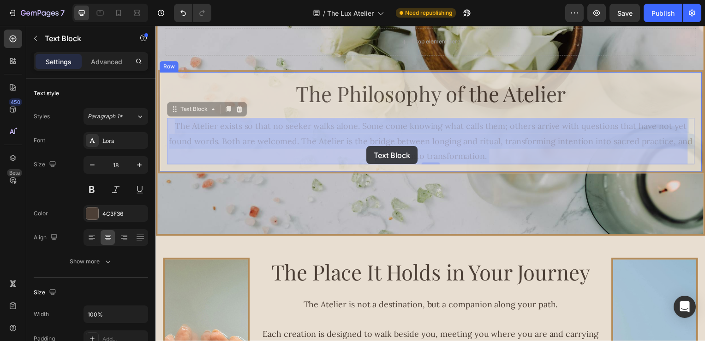
drag, startPoint x: 493, startPoint y: 156, endPoint x: 368, endPoint y: 147, distance: 124.9
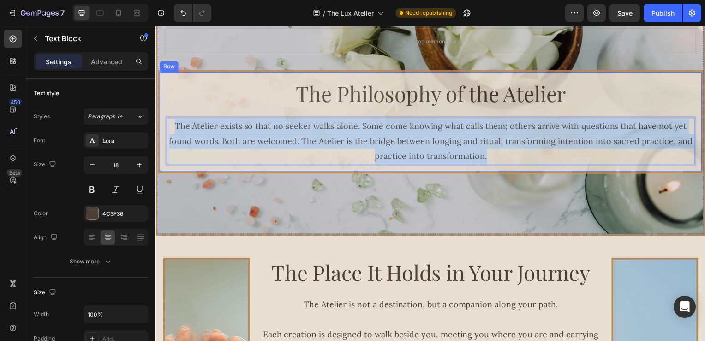
drag, startPoint x: 490, startPoint y: 156, endPoint x: 172, endPoint y: 116, distance: 320.2
click at [172, 116] on div "The Philosophy of the Atelier Heading The Atelier exists so that no seeker walk…" at bounding box center [433, 122] width 532 height 85
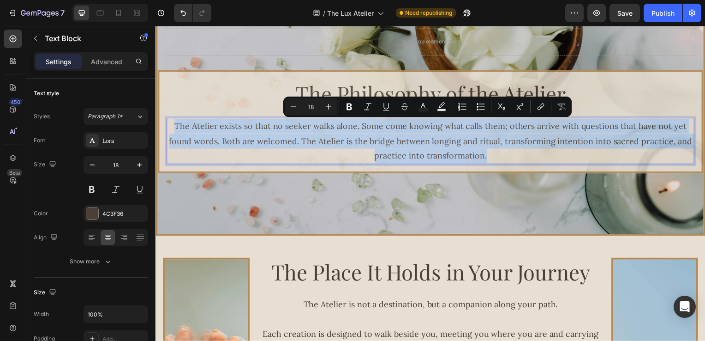
copy p "The Atelier exists so that no seeker walks alone. Some come knowing what calls …"
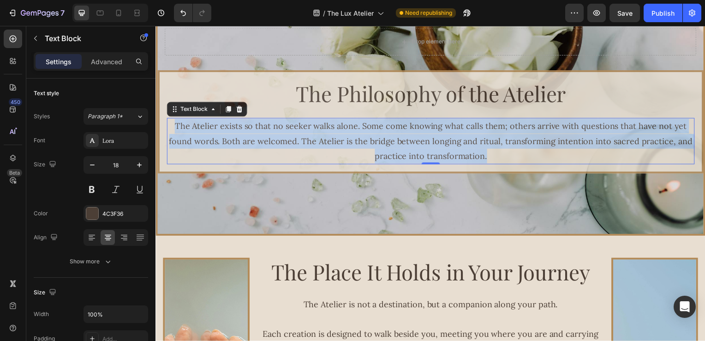
click at [576, 147] on p "The Atelier exists so that no seeker walks alone. Some come knowing what calls …" at bounding box center [433, 142] width 530 height 45
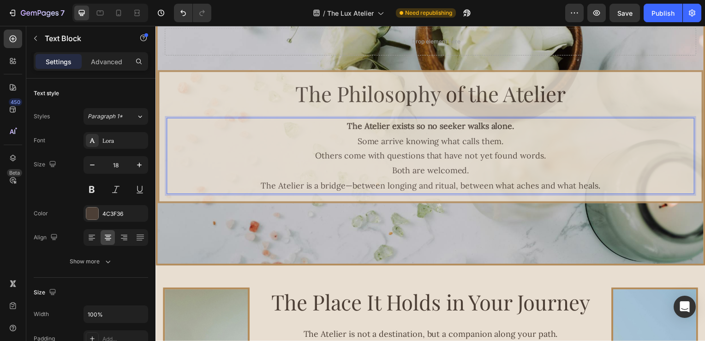
click at [356, 140] on p "The Atelier exists so no seeker walks alone. Some arrive knowing what calls the…" at bounding box center [433, 150] width 530 height 60
click at [638, 182] on p "The Atelier is a bridge—between longing and ritual, between what aches and what…" at bounding box center [433, 187] width 530 height 15
click at [611, 191] on p "The Atelier is a bridge—between longing and ritual, between what aches and what…" at bounding box center [433, 187] width 530 height 15
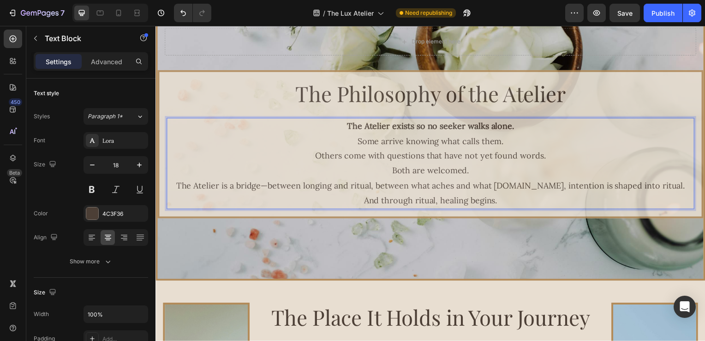
click at [531, 188] on p "The Atelier is a bridge—between longing and ritual, between what aches and what…" at bounding box center [433, 195] width 530 height 30
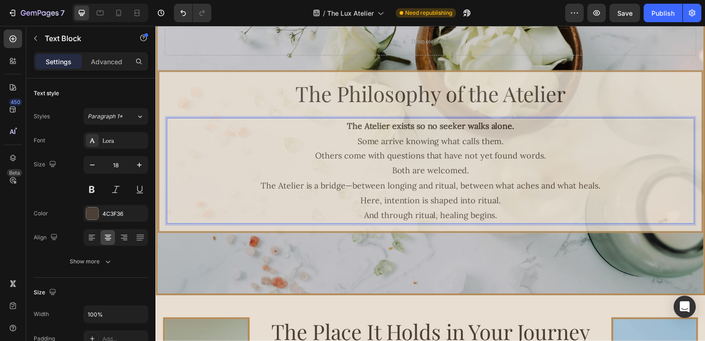
click at [316, 158] on p "The Atelier exists so no seeker walks alone. Some arrive knowing what calls the…" at bounding box center [433, 150] width 530 height 60
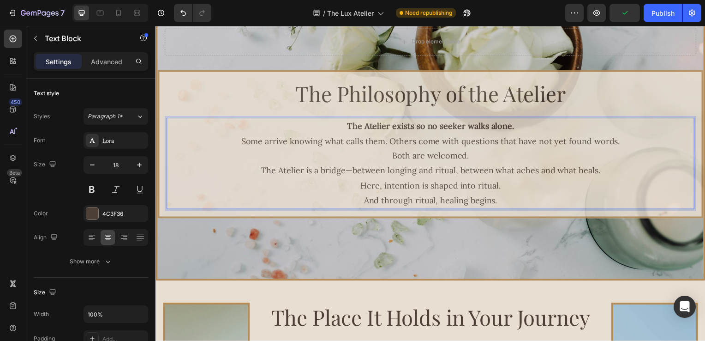
click at [391, 158] on p "The Atelier exists so no seeker walks alone. Some arrive knowing what calls the…" at bounding box center [433, 142] width 530 height 45
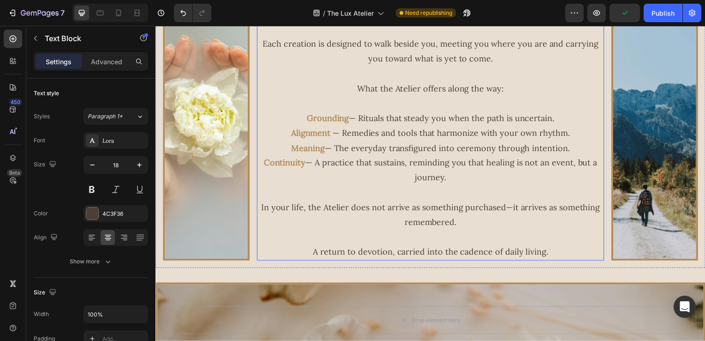
scroll to position [1019, 0]
click at [554, 241] on p at bounding box center [432, 237] width 348 height 15
click at [556, 249] on p "A return to devotion, carried into the cadence of daily living." at bounding box center [432, 252] width 348 height 15
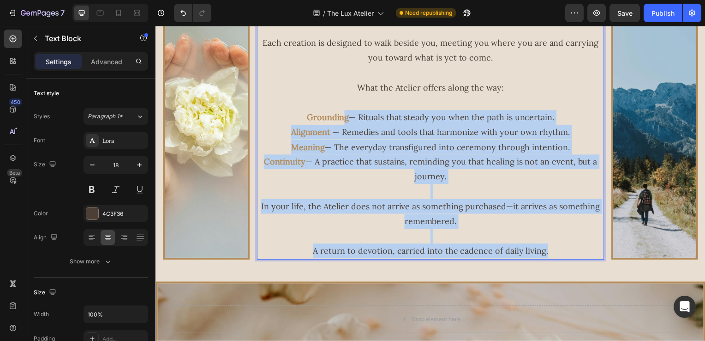
scroll to position [877, 0]
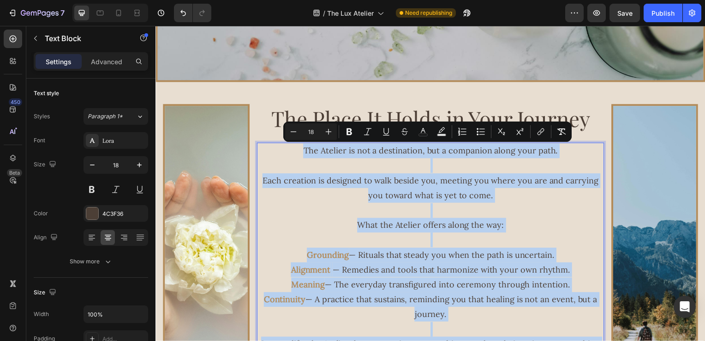
drag, startPoint x: 508, startPoint y: 243, endPoint x: 294, endPoint y: 148, distance: 234.3
click at [294, 148] on div "The Atelier is not a destination, but a companion along your path. Each creatio…" at bounding box center [432, 272] width 349 height 256
copy div "The Atelier is not a destination, but a companion along your path. Each creatio…"
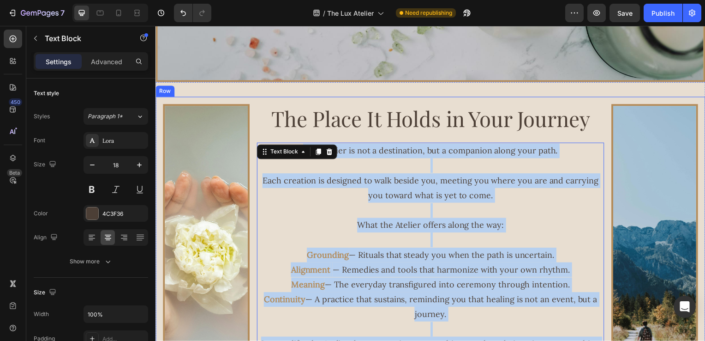
click at [596, 138] on div "The Place It Holds in Your Journey Heading The Atelier is not a destination, bu…" at bounding box center [432, 252] width 349 height 295
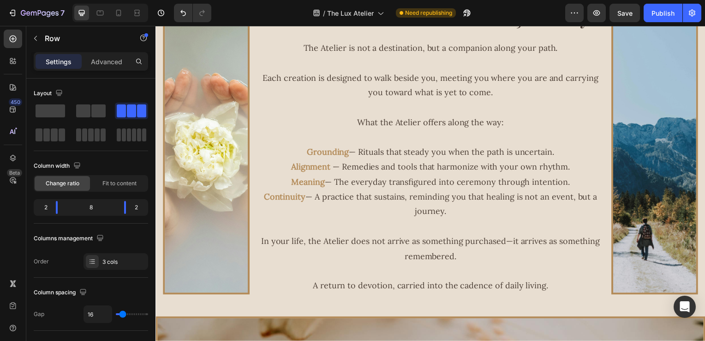
scroll to position [927, 0]
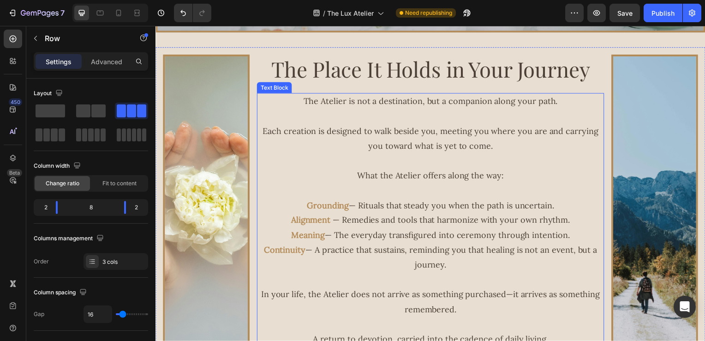
click at [586, 182] on p "What the Atelier offers along the way:" at bounding box center [432, 176] width 348 height 15
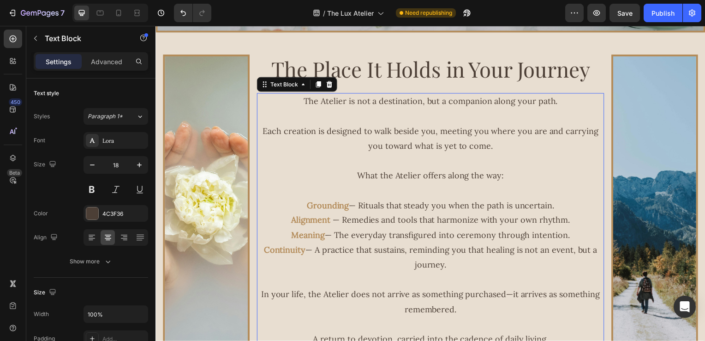
drag, startPoint x: 581, startPoint y: 209, endPoint x: 578, endPoint y: 204, distance: 4.8
click at [581, 209] on p "Grounding — Rituals that steady you when the path is uncertain." at bounding box center [432, 206] width 348 height 15
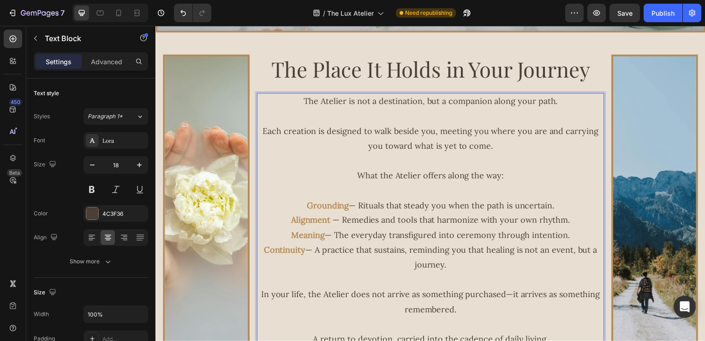
click at [295, 97] on p "The Atelier is not a destination, but a companion along your path." at bounding box center [432, 102] width 348 height 15
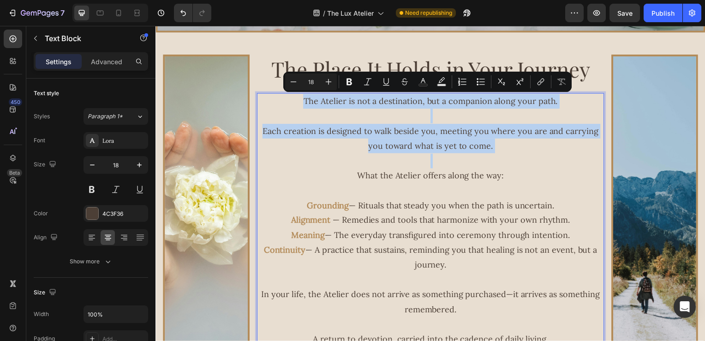
drag, startPoint x: 296, startPoint y: 99, endPoint x: 517, endPoint y: 158, distance: 228.9
click at [517, 158] on div "The Atelier is not a destination, but a companion along your path. Each creatio…" at bounding box center [432, 222] width 349 height 256
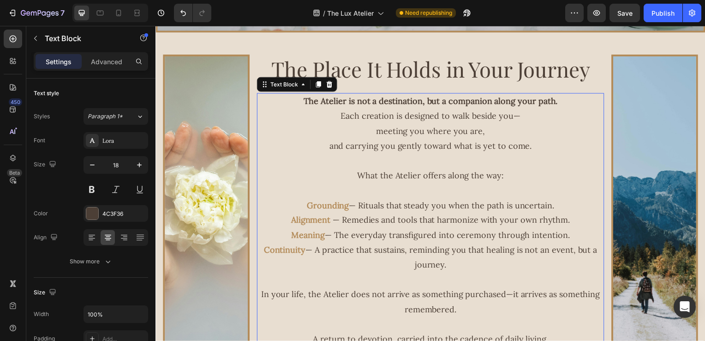
click at [573, 177] on p "What the Atelier offers along the way:" at bounding box center [432, 176] width 348 height 15
drag, startPoint x: 570, startPoint y: 173, endPoint x: 499, endPoint y: 176, distance: 71.2
click at [569, 173] on p "What the Atelier offers along the way:" at bounding box center [432, 176] width 348 height 15
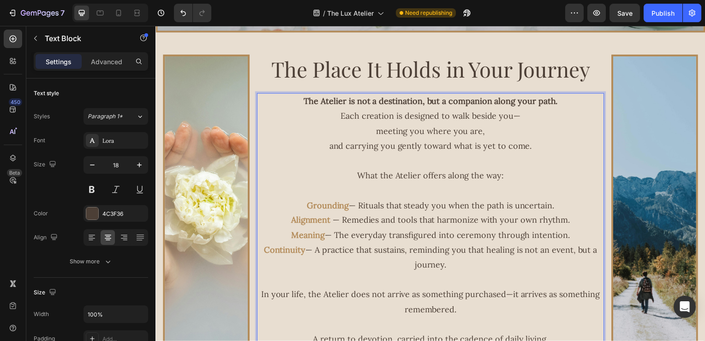
click at [565, 223] on p "Alignment — Remedies and tools that harmonize with your own rhythm." at bounding box center [432, 221] width 348 height 15
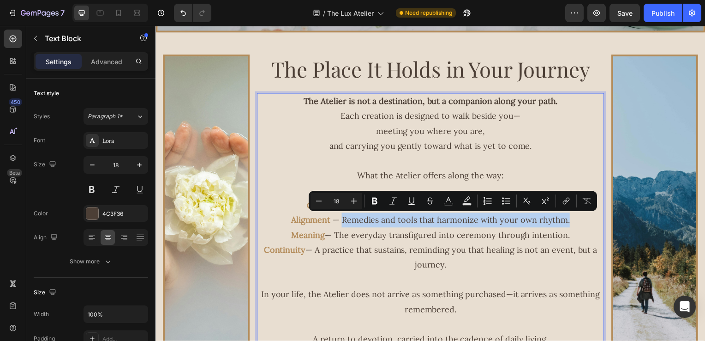
drag, startPoint x: 570, startPoint y: 222, endPoint x: 341, endPoint y: 222, distance: 228.5
click at [341, 222] on p "Alignment — Remedies and tools that harmonize with your own rhythm." at bounding box center [432, 221] width 348 height 15
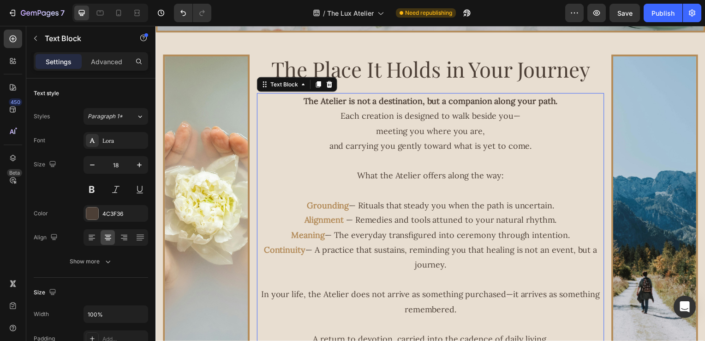
click at [587, 197] on p "Rich Text Editor. Editing area: main" at bounding box center [432, 191] width 348 height 15
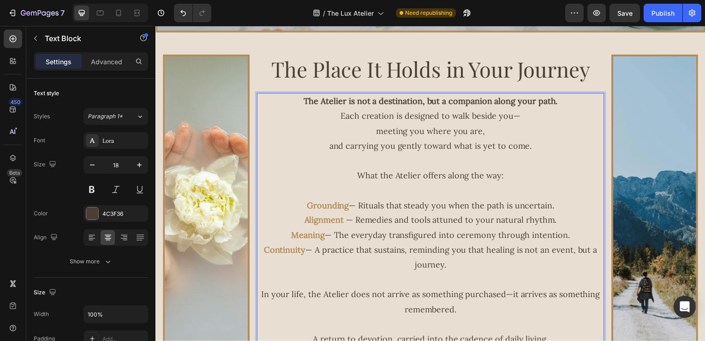
drag, startPoint x: 390, startPoint y: 241, endPoint x: 384, endPoint y: 240, distance: 7.2
click at [389, 241] on p "Meaning — The everyday transfigured into ceremony through intention." at bounding box center [432, 236] width 348 height 15
click at [341, 236] on p "Meaning — The everyday transfigured into ceremony through intention." at bounding box center [432, 236] width 348 height 15
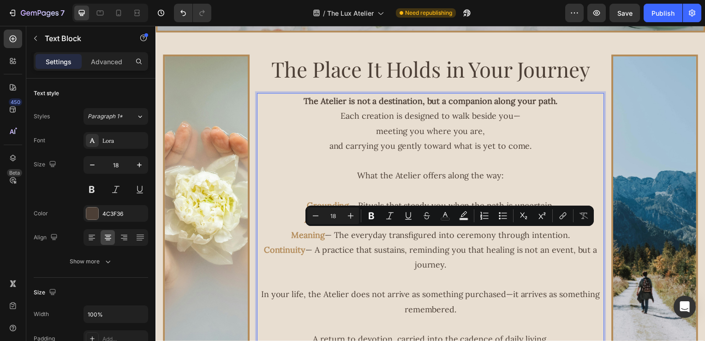
drag, startPoint x: 336, startPoint y: 239, endPoint x: 573, endPoint y: 234, distance: 237.3
click at [573, 234] on p "Meaning — The everyday transfigured into ceremony through intention." at bounding box center [432, 236] width 348 height 15
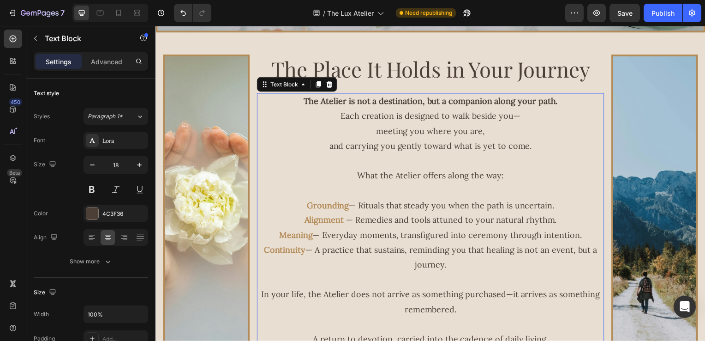
click at [583, 305] on p "In your life, the Atelier does not arrive as something purchased—it arrives as …" at bounding box center [432, 304] width 348 height 30
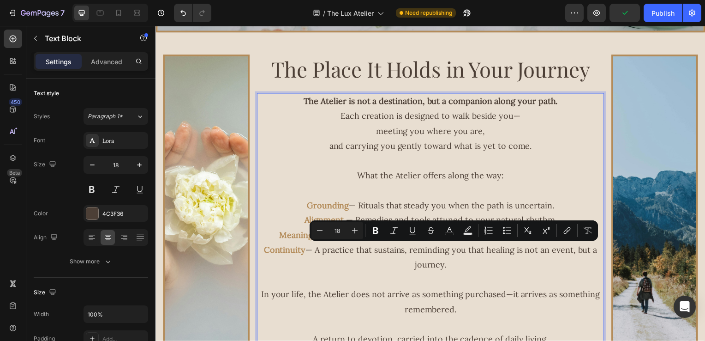
drag, startPoint x: 316, startPoint y: 249, endPoint x: 538, endPoint y: 272, distance: 222.7
click at [538, 272] on p "Continuity — A practice that sustains, reminding you that healing is not an eve…" at bounding box center [432, 259] width 348 height 30
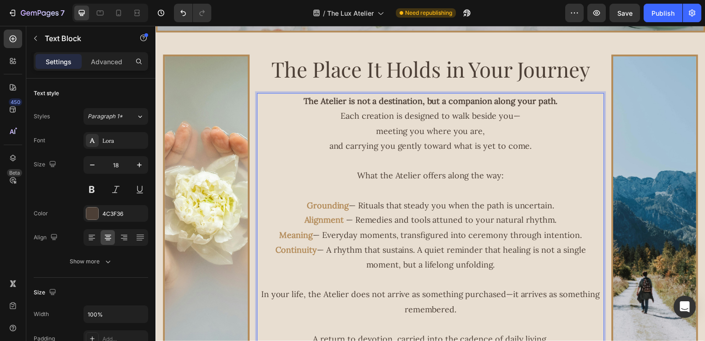
click at [368, 132] on p "Each creation is designed to walk beside you— meeting you where you are, and ca…" at bounding box center [432, 131] width 348 height 45
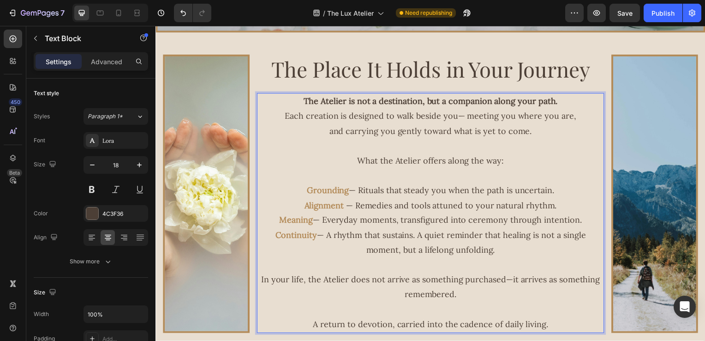
click at [332, 135] on p "Each creation is designed to walk beside you— meeting you where you are, and ca…" at bounding box center [432, 124] width 348 height 30
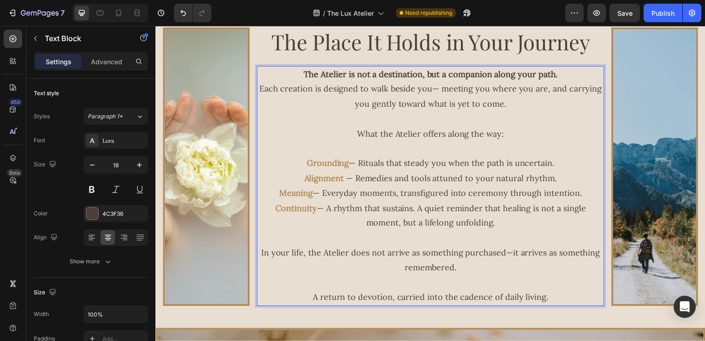
scroll to position [977, 0]
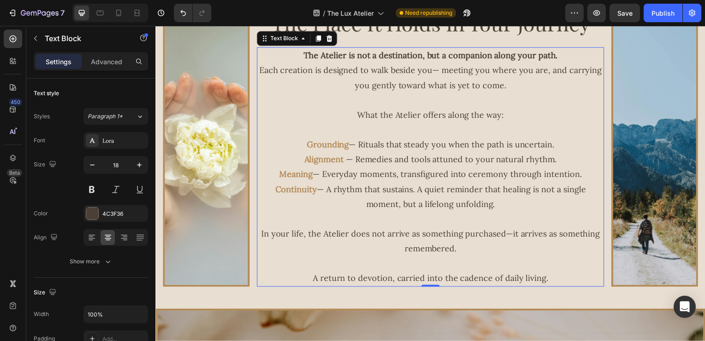
drag, startPoint x: 581, startPoint y: 246, endPoint x: 573, endPoint y: 246, distance: 7.9
click at [581, 246] on p "In your life, the Atelier does not arrive as something purchased—it arrives as …" at bounding box center [432, 243] width 348 height 30
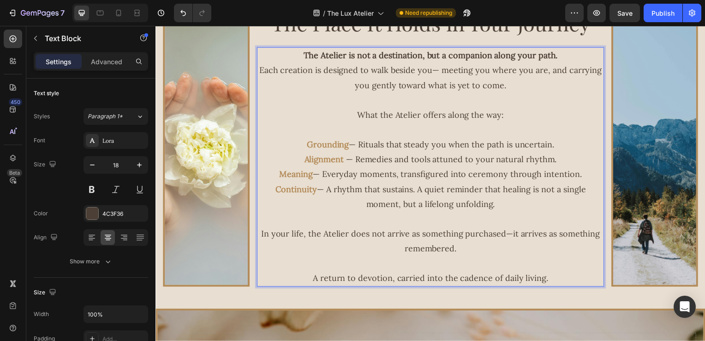
click at [552, 283] on p "A return to devotion, carried into the cadence of daily living." at bounding box center [432, 280] width 348 height 15
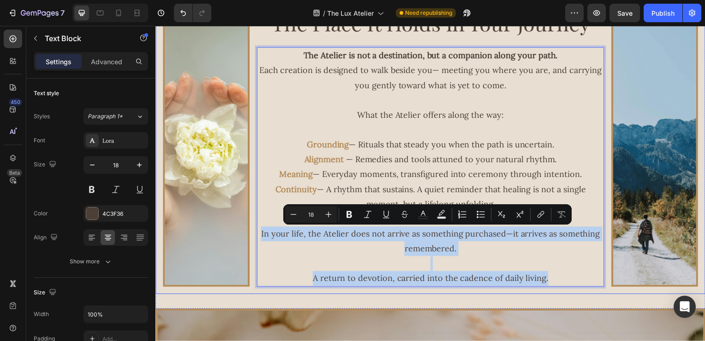
drag, startPoint x: 552, startPoint y: 283, endPoint x: 255, endPoint y: 236, distance: 301.0
click at [255, 236] on div "Image The Place It Holds in Your Journey Heading The Atelier is not a destinati…" at bounding box center [433, 148] width 554 height 294
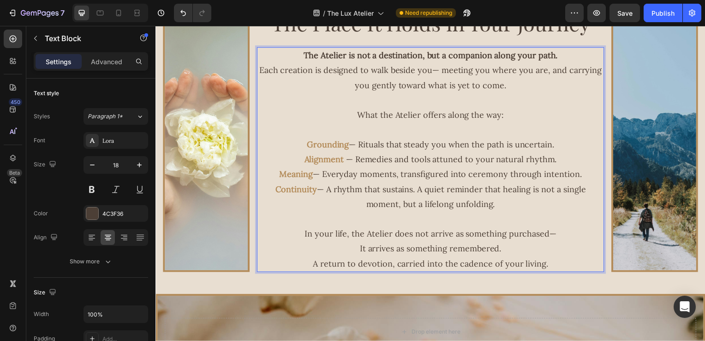
click at [349, 254] on p "In your life, the Atelier does not arrive as something purchased— It arrives as…" at bounding box center [432, 250] width 348 height 45
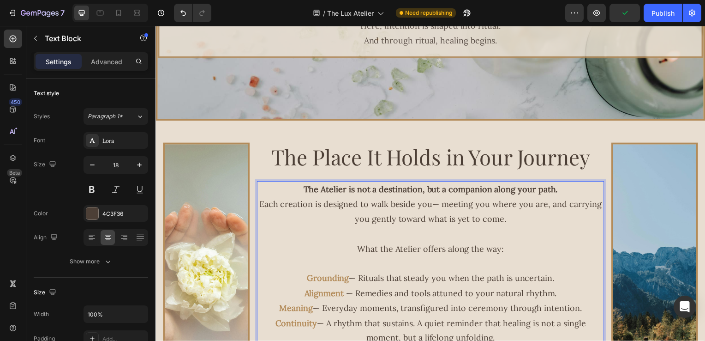
scroll to position [835, 0]
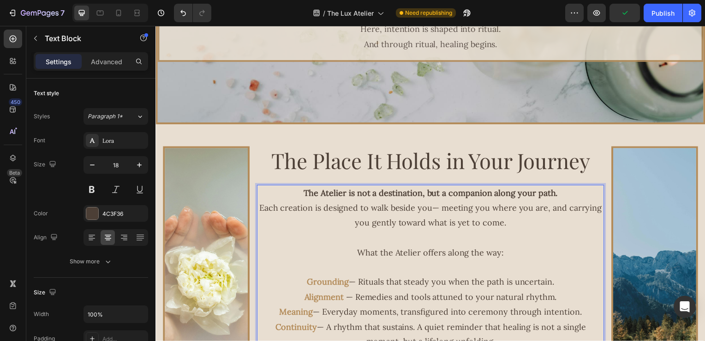
click at [324, 283] on strong "Grounding" at bounding box center [329, 283] width 42 height 11
click at [314, 288] on strong "Grounding" at bounding box center [329, 283] width 42 height 11
click at [112, 208] on div "4C3F36" at bounding box center [116, 213] width 65 height 17
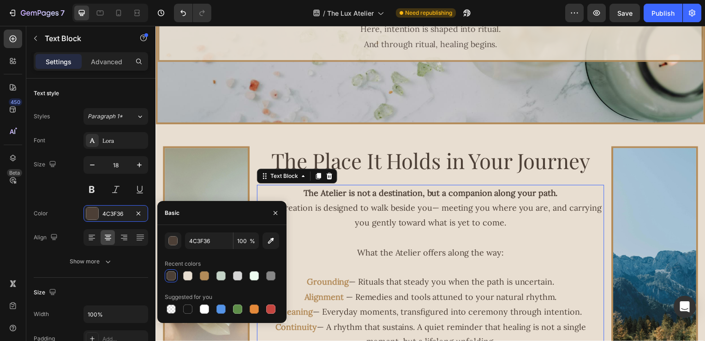
drag, startPoint x: 205, startPoint y: 275, endPoint x: 205, endPoint y: 258, distance: 16.2
click at [205, 275] on div at bounding box center [204, 275] width 9 height 9
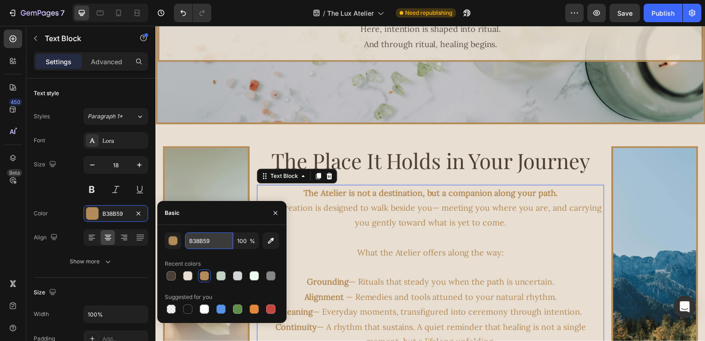
click at [212, 241] on input "B38B59" at bounding box center [209, 240] width 48 height 17
click at [167, 274] on div at bounding box center [171, 275] width 9 height 9
type input "4C3F36"
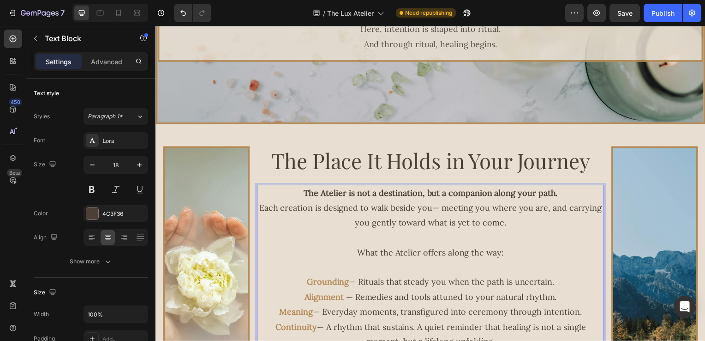
click at [547, 197] on strong "The Atelier is not a destination, but a companion along your path." at bounding box center [432, 194] width 256 height 11
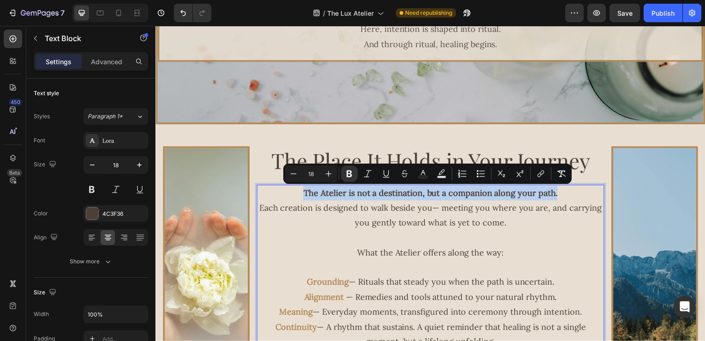
drag, startPoint x: 558, startPoint y: 196, endPoint x: 273, endPoint y: 201, distance: 284.8
click at [273, 201] on p "The Atelier is not a destination, but a companion along your path." at bounding box center [432, 194] width 348 height 15
click at [115, 211] on div "4C3F36" at bounding box center [115, 214] width 27 height 8
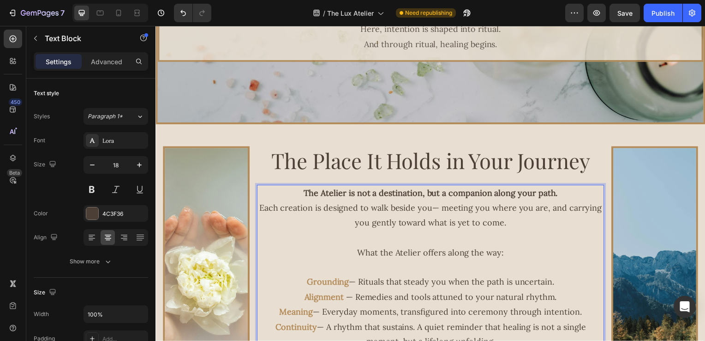
click at [531, 184] on div "The Place It Holds in Your Journey Heading The Atelier is not a destination, bu…" at bounding box center [432, 279] width 349 height 265
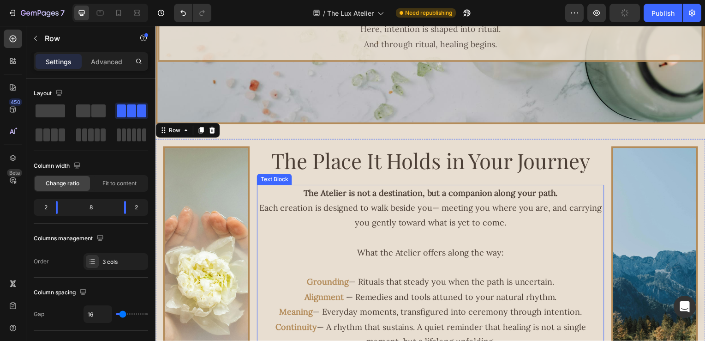
click at [559, 193] on p "The Atelier is not a destination, but a companion along your path." at bounding box center [432, 194] width 348 height 15
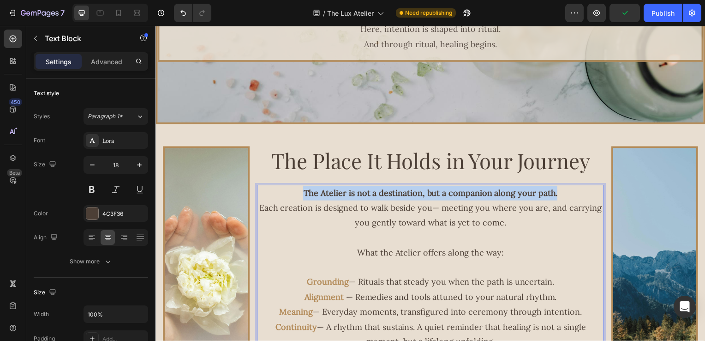
drag, startPoint x: 559, startPoint y: 197, endPoint x: 289, endPoint y: 193, distance: 269.6
click at [289, 193] on p "The Atelier is not a destination, but a companion along your path." at bounding box center [432, 194] width 348 height 15
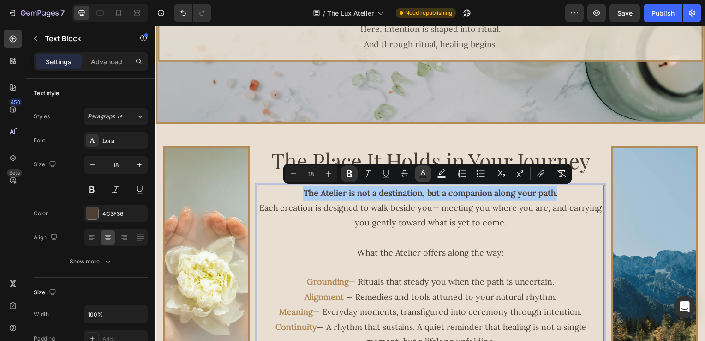
click at [427, 177] on rect "Editor contextual toolbar" at bounding box center [423, 177] width 9 height 2
type input "4C3F36"
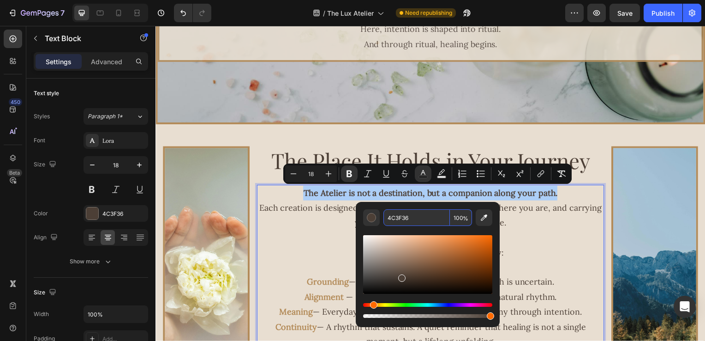
click at [424, 221] on input "4C3F36" at bounding box center [417, 217] width 66 height 17
paste input "B38B59"
type input "B38B59"
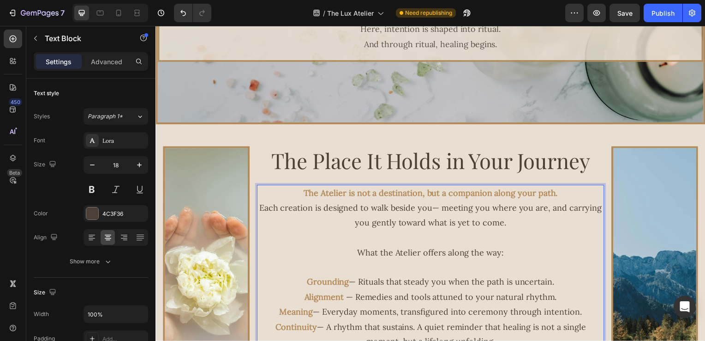
click at [533, 222] on p "Each creation is designed to walk beside you— meeting you where you are, and ca…" at bounding box center [432, 217] width 348 height 30
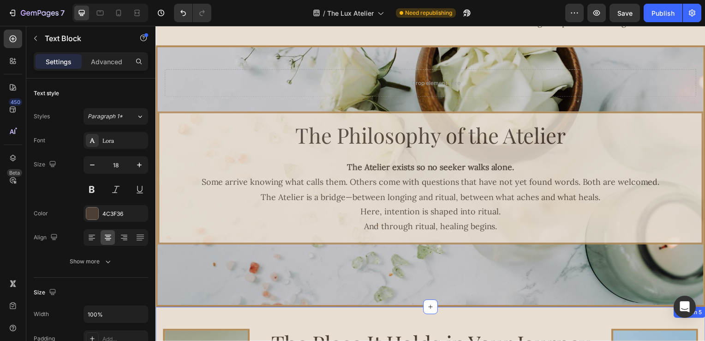
scroll to position [650, 0]
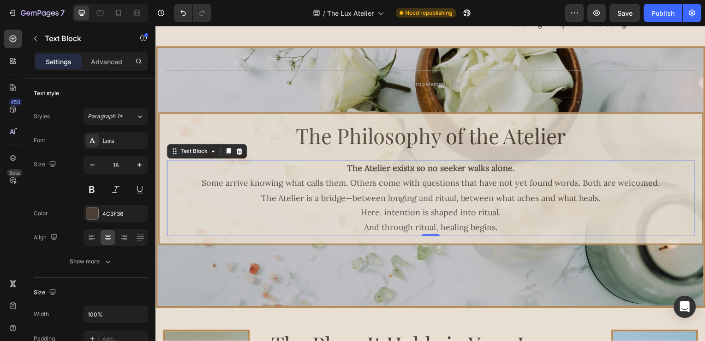
click at [489, 170] on strong "The Atelier exists so no seeker walks alone." at bounding box center [432, 169] width 168 height 11
click at [500, 170] on strong "The Atelier exists so no seeker walks alone." at bounding box center [432, 169] width 168 height 11
click at [513, 171] on p "The Atelier exists so no seeker walks alone. Some arrive knowing what calls the…" at bounding box center [433, 177] width 530 height 30
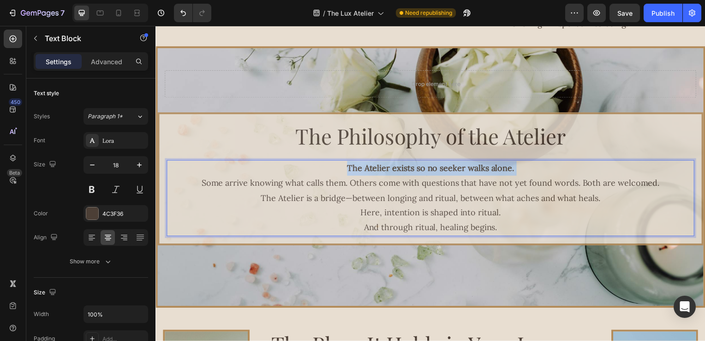
drag, startPoint x: 506, startPoint y: 170, endPoint x: 331, endPoint y: 169, distance: 174.5
click at [331, 169] on p "The Atelier exists so no seeker walks alone. Some arrive knowing what calls the…" at bounding box center [433, 177] width 530 height 30
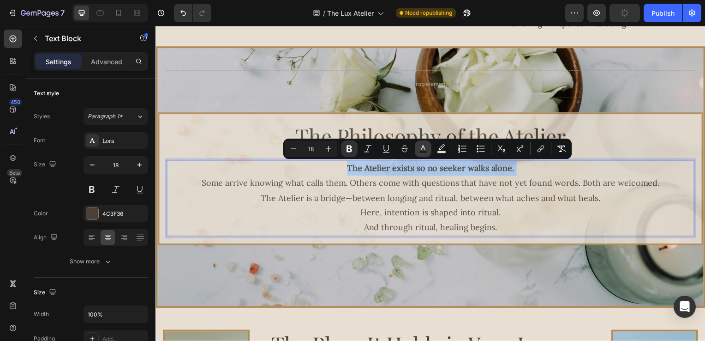
click at [423, 151] on rect "Editor contextual toolbar" at bounding box center [423, 152] width 9 height 2
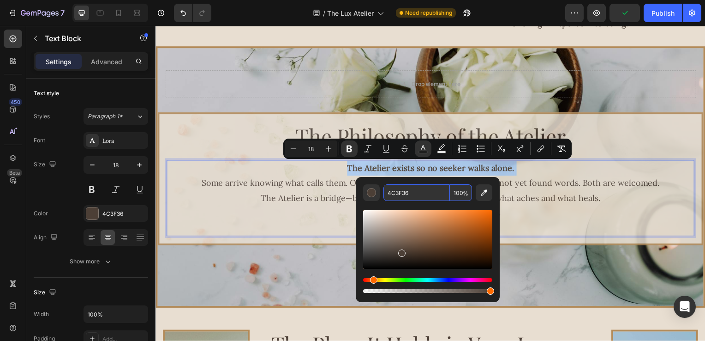
click at [412, 189] on input "4C3F36" at bounding box center [417, 192] width 66 height 17
paste input "B38B59"
type input "B38B59"
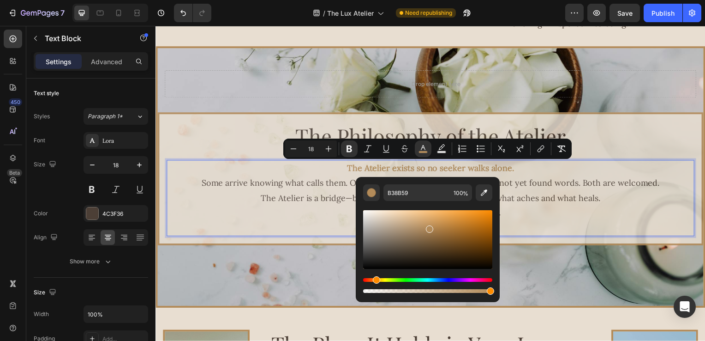
click at [553, 190] on p "The Atelier exists so no seeker walks alone. Some arrive knowing what calls the…" at bounding box center [433, 177] width 530 height 30
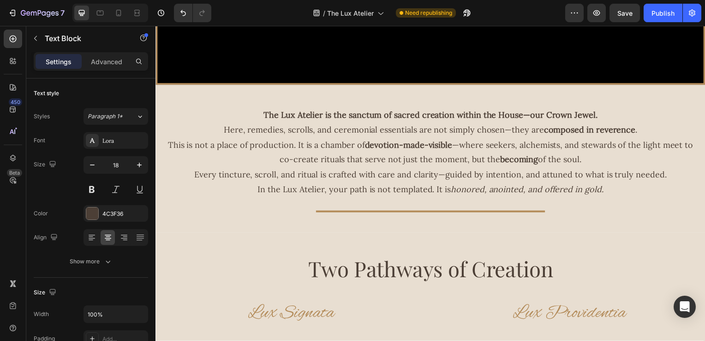
scroll to position [234, 0]
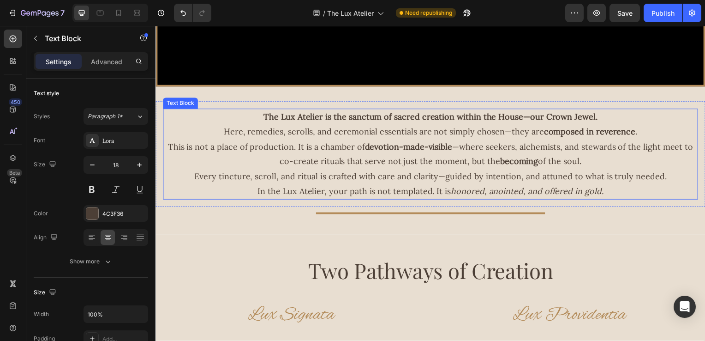
click at [529, 165] on strong "becoming" at bounding box center [522, 162] width 38 height 11
click at [535, 162] on p "This is not a place of production. It is a chamber of devotion-made-visible —wh…" at bounding box center [432, 155] width 537 height 30
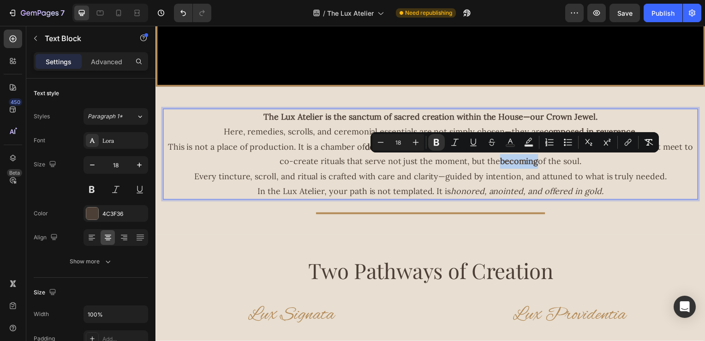
drag, startPoint x: 535, startPoint y: 162, endPoint x: 498, endPoint y: 163, distance: 37.9
click at [498, 163] on p "This is not a place of production. It is a chamber of devotion-made-visible —wh…" at bounding box center [432, 155] width 537 height 30
click at [509, 146] on rect "Editor contextual toolbar" at bounding box center [510, 145] width 9 height 2
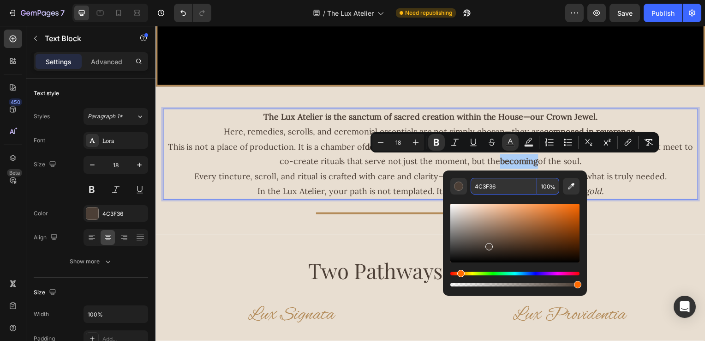
click at [508, 187] on input "4C3F36" at bounding box center [504, 186] width 66 height 17
paste input "B38B59"
type input "B38B59"
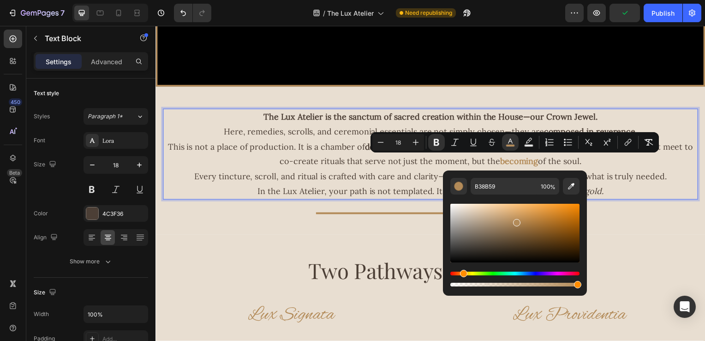
click at [370, 172] on p "Every tincture, scroll, and ritual is crafted with care and clarity—guided by i…" at bounding box center [432, 177] width 537 height 15
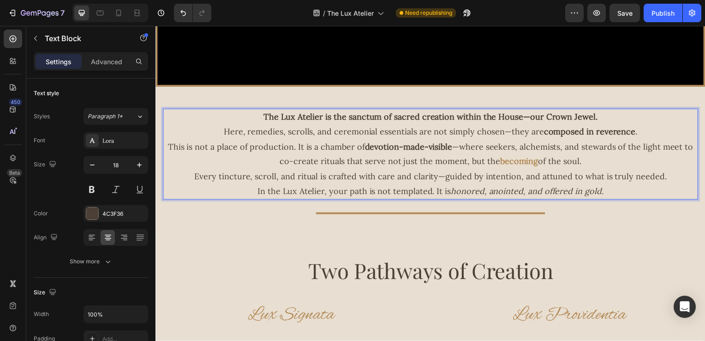
click at [447, 145] on strong "devotion-made-visible" at bounding box center [410, 147] width 88 height 11
click at [451, 147] on p "This is not a place of production. It is a chamber of devotion-made-visible —wh…" at bounding box center [432, 155] width 537 height 30
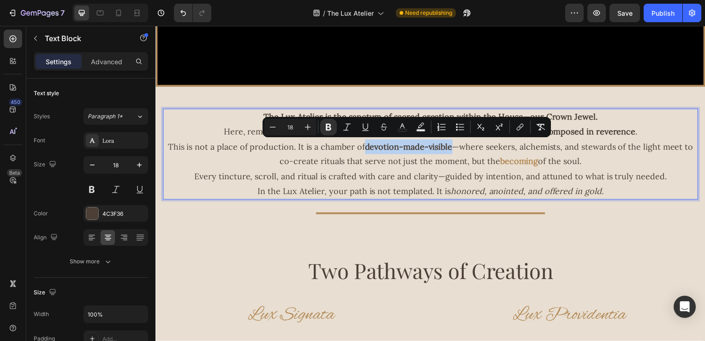
drag, startPoint x: 451, startPoint y: 149, endPoint x: 363, endPoint y: 149, distance: 87.7
click at [363, 149] on p "This is not a place of production. It is a chamber of devotion-made-visible —wh…" at bounding box center [432, 155] width 537 height 30
click at [405, 126] on icon "Editor contextual toolbar" at bounding box center [402, 126] width 9 height 9
type input "4C3F36"
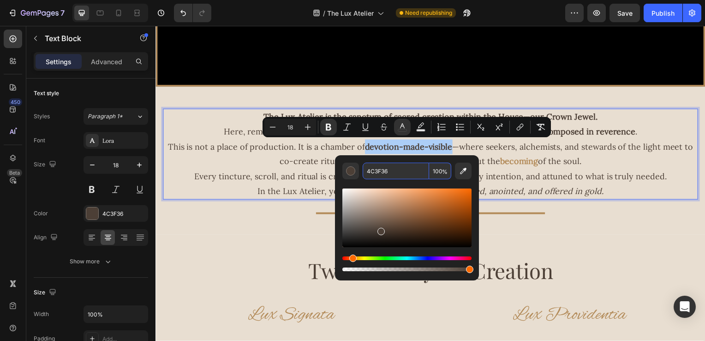
click at [407, 169] on input "4C3F36" at bounding box center [396, 170] width 66 height 17
paste input "B38B59"
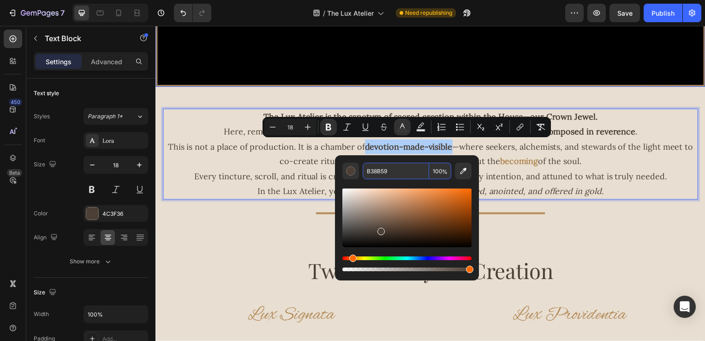
type input "B38B59"
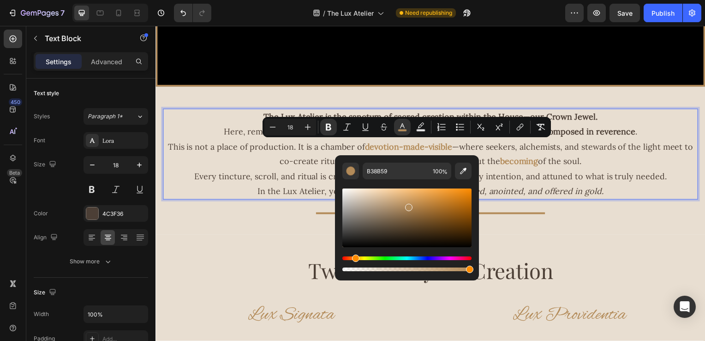
click at [590, 172] on p "Every tincture, scroll, and ritual is crafted with care and clarity—guided by i…" at bounding box center [432, 177] width 537 height 15
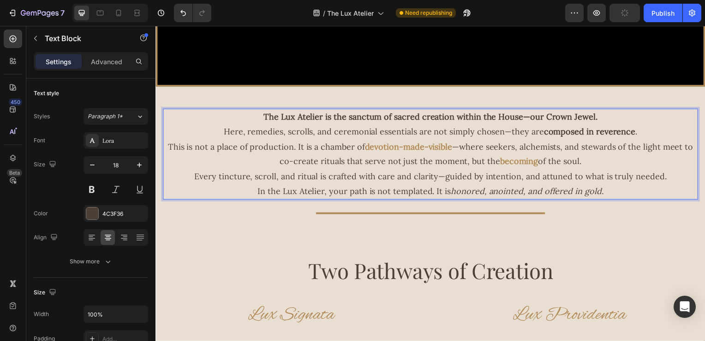
drag, startPoint x: 597, startPoint y: 136, endPoint x: 605, endPoint y: 136, distance: 7.8
click at [598, 136] on strong "composed in reverence" at bounding box center [593, 132] width 92 height 11
click at [623, 135] on strong "composed in reverence" at bounding box center [593, 132] width 92 height 11
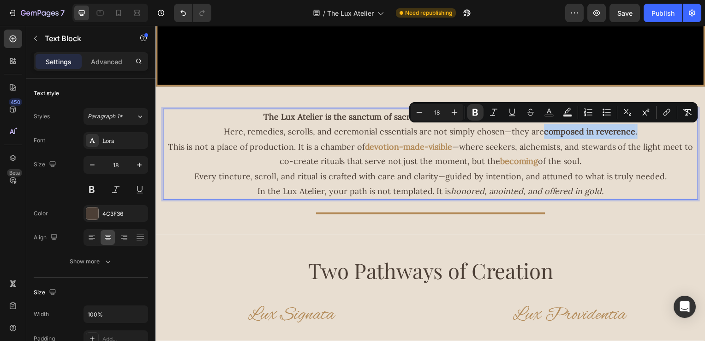
drag, startPoint x: 627, startPoint y: 136, endPoint x: 542, endPoint y: 138, distance: 85.0
click at [542, 138] on p "Here, remedies, scrolls, and ceremonial essentials are not simply chosen—they a…" at bounding box center [432, 132] width 537 height 15
click at [550, 117] on button "color" at bounding box center [549, 112] width 17 height 17
type input "4C3F36"
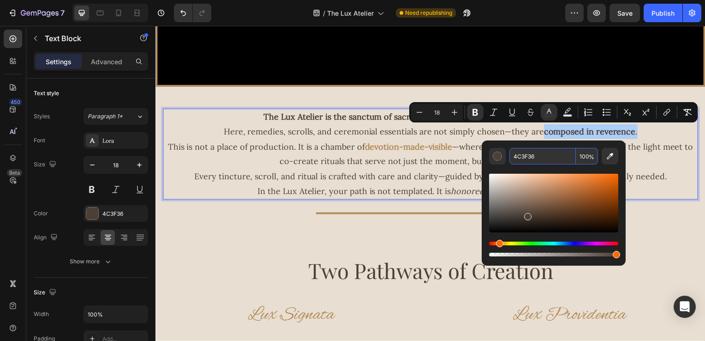
click at [552, 156] on input "4C3F36" at bounding box center [543, 156] width 66 height 17
paste input "B38B59"
type input "B38B59"
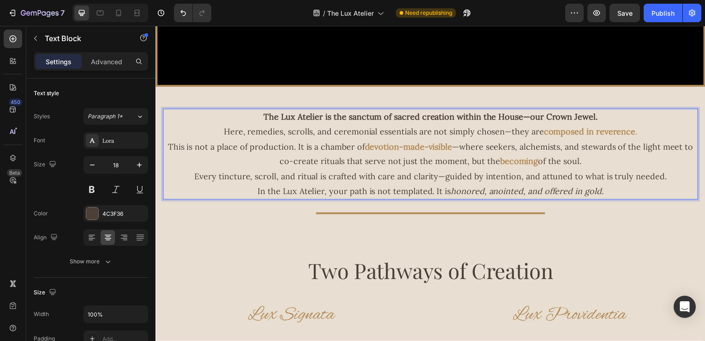
click at [439, 132] on p "Here, remedies, scrolls, and ceremonial essentials are not simply chosen—they a…" at bounding box center [432, 132] width 537 height 15
click at [583, 110] on p "The Lux Atelier is the sanctum of sacred creation within the House—our Crown Je…" at bounding box center [432, 117] width 537 height 15
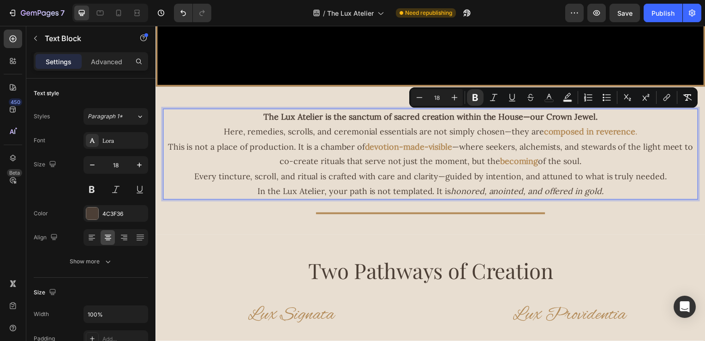
click at [602, 113] on p "The Lux Atelier is the sanctum of sacred creation within the House—our Crown Je…" at bounding box center [432, 117] width 537 height 15
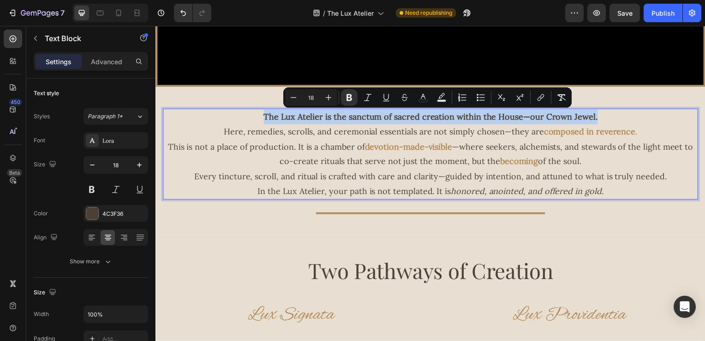
drag, startPoint x: 596, startPoint y: 117, endPoint x: 245, endPoint y: 120, distance: 350.8
click at [245, 120] on p "The Lux Atelier is the sanctum of sacred creation within the House—our Crown Je…" at bounding box center [432, 117] width 537 height 15
click at [423, 94] on icon "Editor contextual toolbar" at bounding box center [423, 96] width 5 height 5
type input "4C3F36"
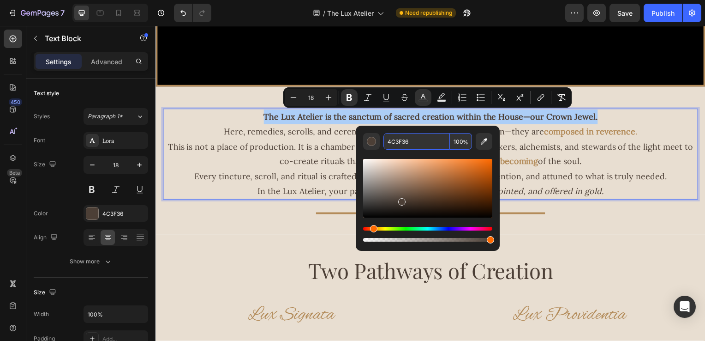
click at [421, 142] on input "4C3F36" at bounding box center [417, 141] width 66 height 17
paste input "B38B59"
type input "B38B59"
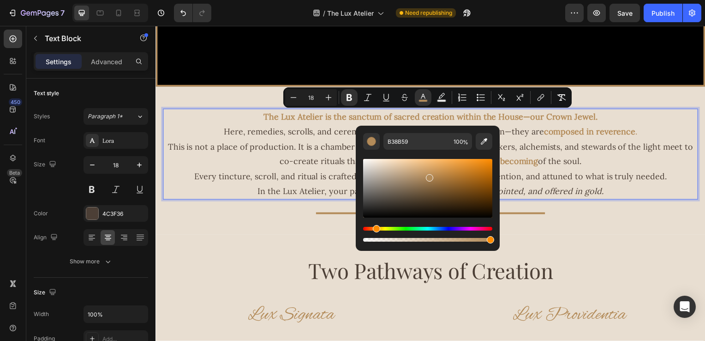
click at [314, 151] on p "This is not a place of production. It is a chamber of devotion-made-visible —wh…" at bounding box center [432, 155] width 537 height 30
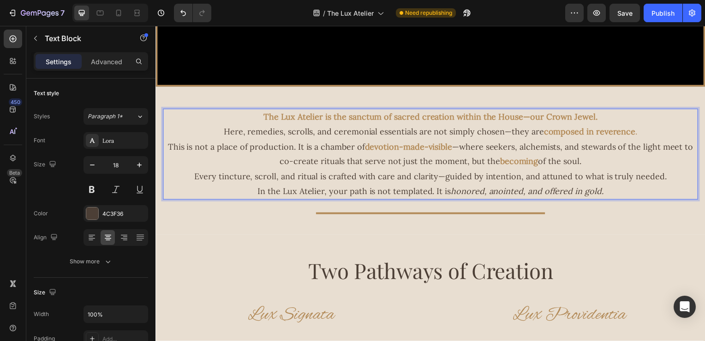
click at [420, 115] on strong "The Lux Atelier is the sanctum of sacred creation within the House—our Crown Je…" at bounding box center [432, 117] width 336 height 11
click at [668, 7] on button "Publish" at bounding box center [663, 13] width 39 height 18
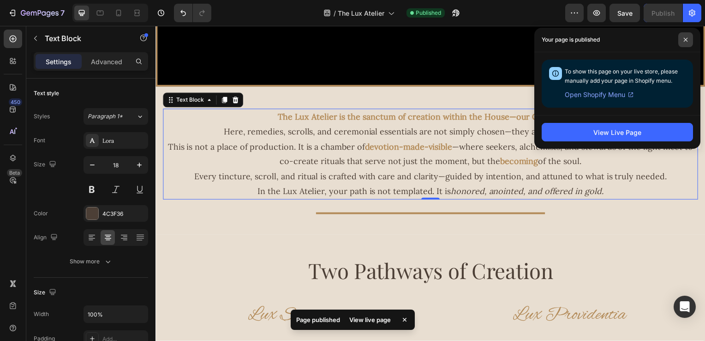
click at [683, 37] on span at bounding box center [686, 39] width 15 height 15
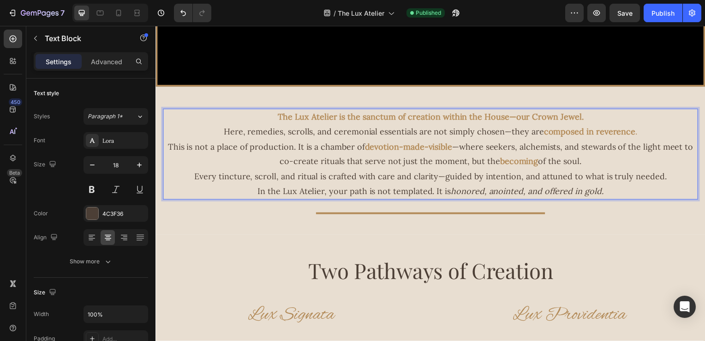
click at [659, 152] on p "This is not a place of production. It is a chamber of devotion-made-visible —wh…" at bounding box center [432, 155] width 537 height 30
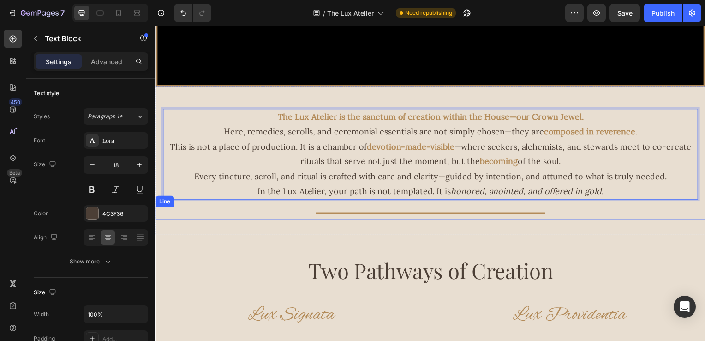
click at [646, 219] on div "Title Line" at bounding box center [433, 214] width 554 height 13
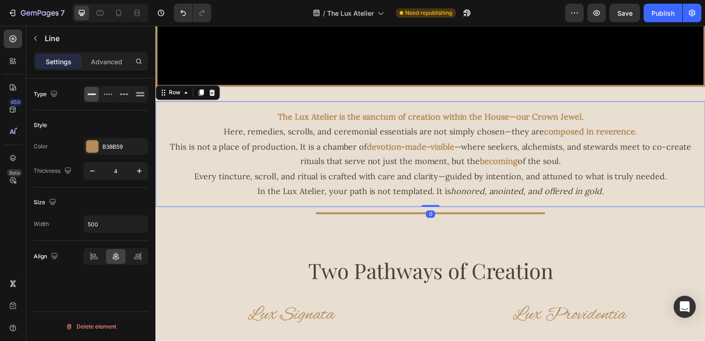
click at [654, 201] on div "The Lux Atelier is the sanctum of creation within the House—our Crown Jewel. He…" at bounding box center [433, 155] width 554 height 106
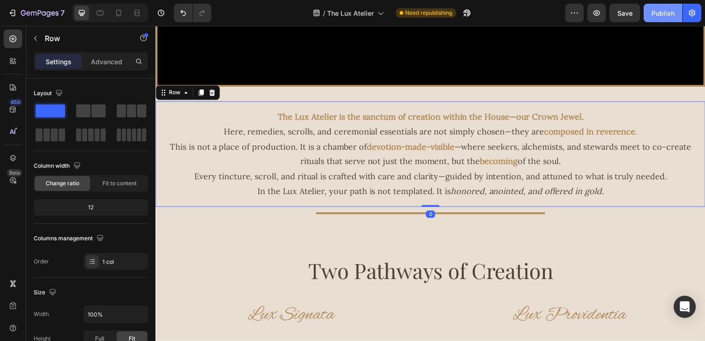
click at [664, 12] on div "Publish" at bounding box center [663, 13] width 23 height 10
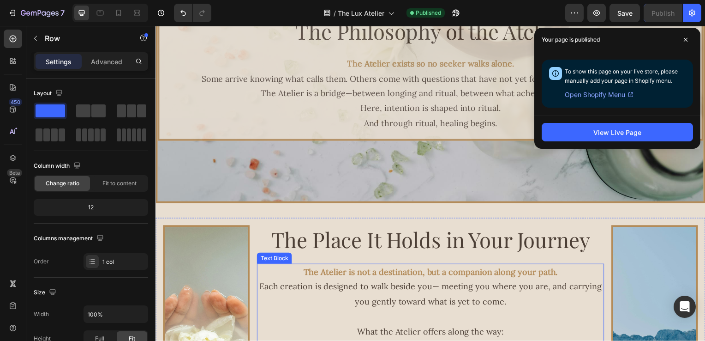
scroll to position [742, 0]
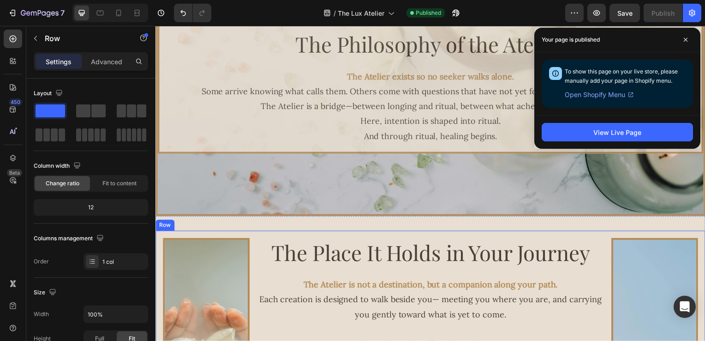
drag, startPoint x: 476, startPoint y: 237, endPoint x: 485, endPoint y: 230, distance: 11.2
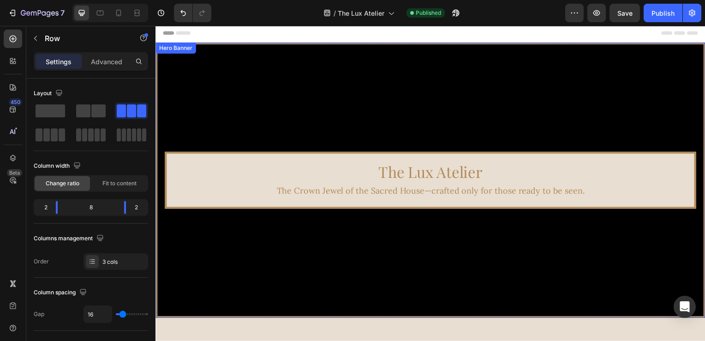
scroll to position [0, 0]
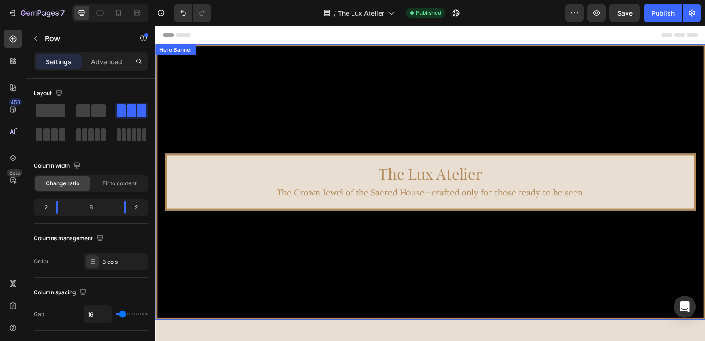
click at [623, 142] on video "Background Image" at bounding box center [432, 202] width 550 height 310
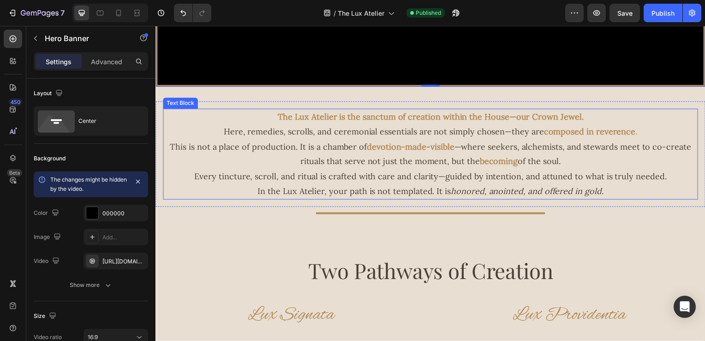
scroll to position [277, 0]
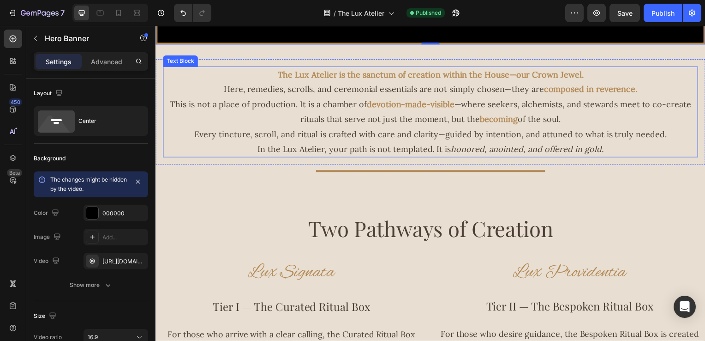
click at [247, 72] on p "The Lux Atelier is the sanctum of creation within the House—our Crown Jewel." at bounding box center [432, 75] width 537 height 15
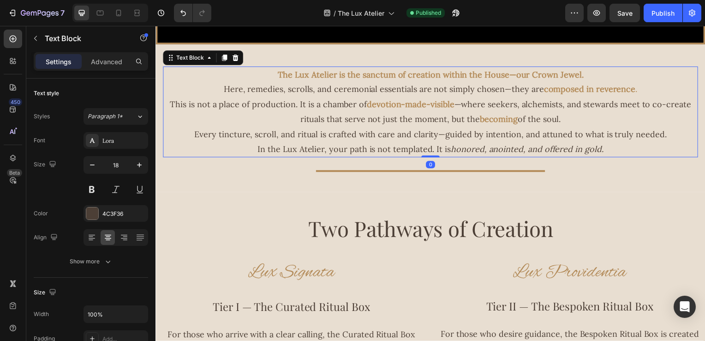
click at [264, 72] on p "The Lux Atelier is the sanctum of creation within the House—our Crown Jewel." at bounding box center [432, 75] width 537 height 15
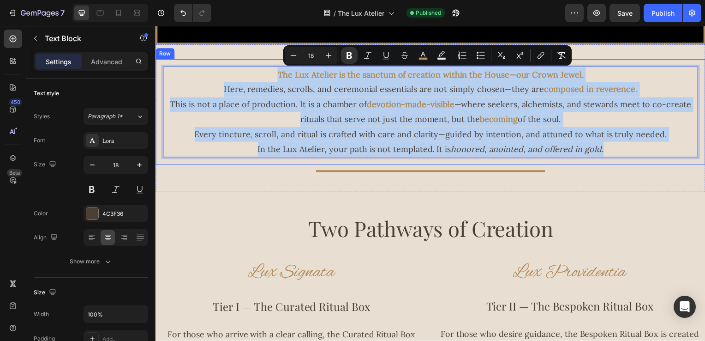
drag, startPoint x: 268, startPoint y: 74, endPoint x: 600, endPoint y: 142, distance: 338.3
click at [650, 159] on div "The Lux Atelier is the sanctum of creation within the House—our Crown Jewel. He…" at bounding box center [433, 113] width 554 height 106
copy div "The Lux Atelier is the sanctum of creation within the House—our Crown Jewel. He…"
click at [536, 143] on p "In the Lux Atelier, your path is not templated. It is honored, anointed, and of…" at bounding box center [432, 150] width 537 height 15
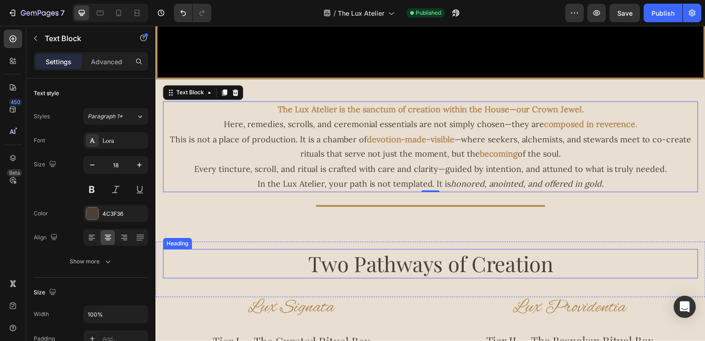
scroll to position [231, 0]
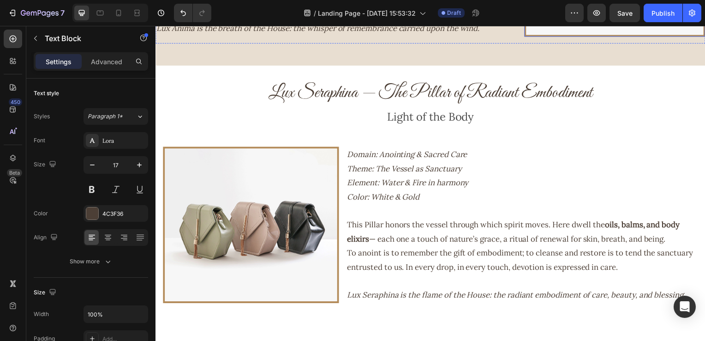
scroll to position [973, 0]
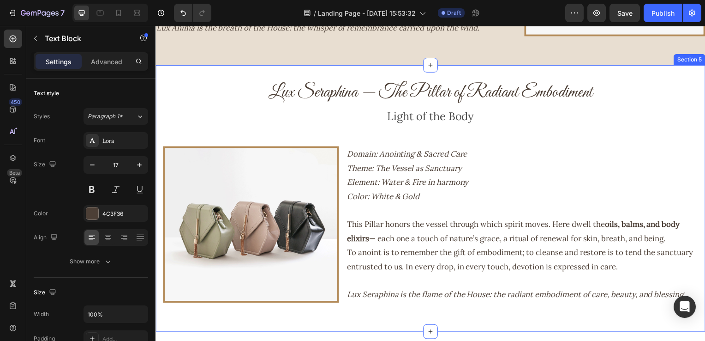
click at [343, 78] on div "Lux Seraphina — The Pillar of Radiant Embodiment Heading Light of the Body Text…" at bounding box center [433, 200] width 554 height 268
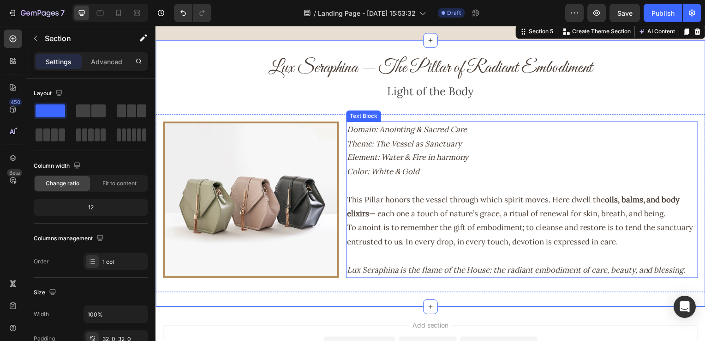
scroll to position [1019, 0]
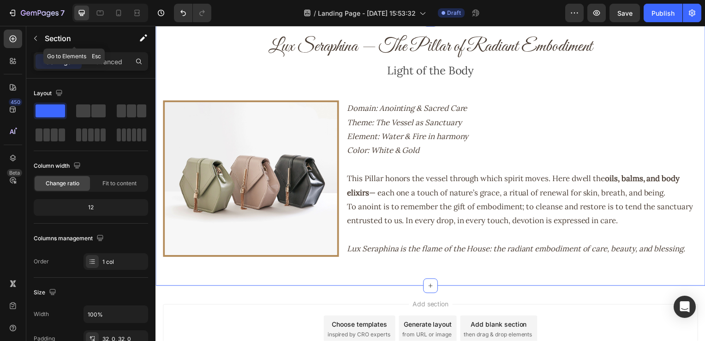
click at [35, 30] on div "Section" at bounding box center [74, 38] width 96 height 24
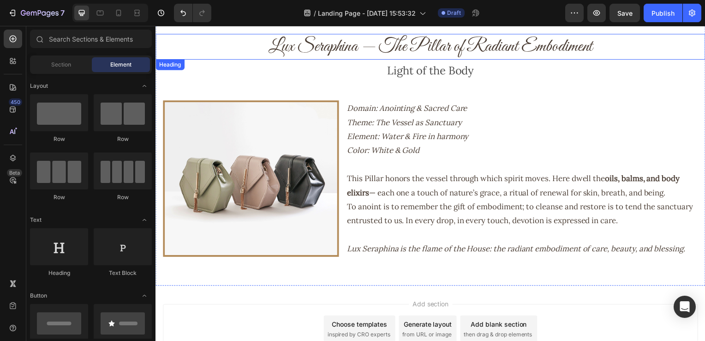
scroll to position [973, 0]
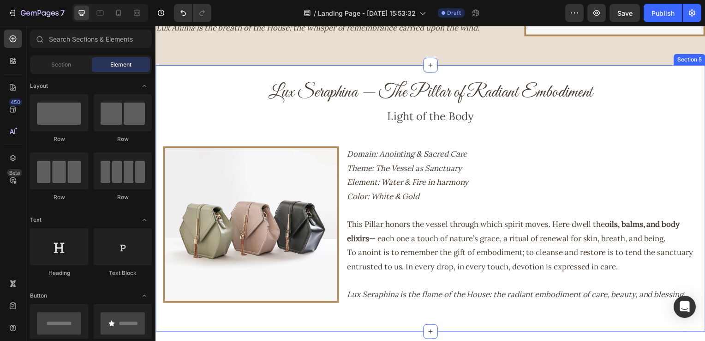
click at [228, 79] on div "Lux Seraphina — The Pillar of Radiant Embodiment Heading Light of the Body Text…" at bounding box center [433, 200] width 554 height 268
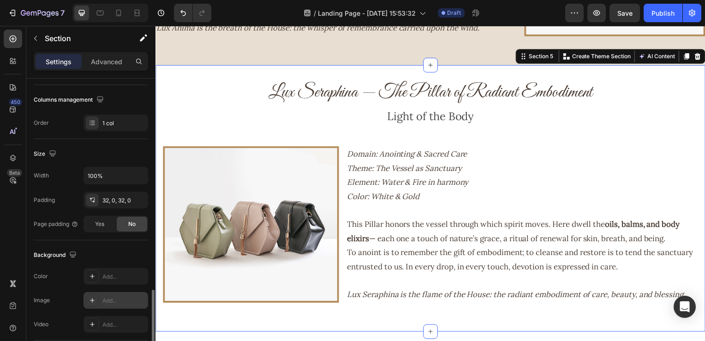
scroll to position [273, 0]
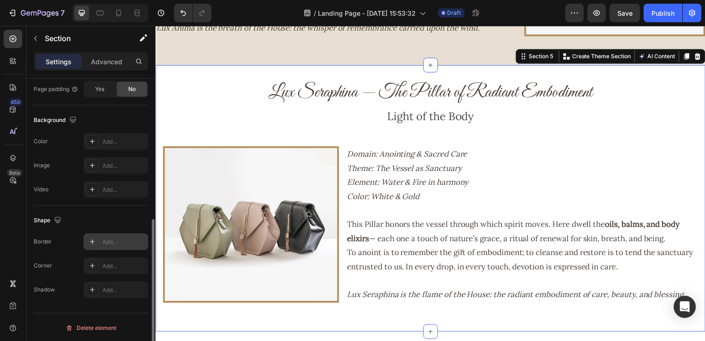
click at [90, 241] on icon at bounding box center [92, 241] width 7 height 7
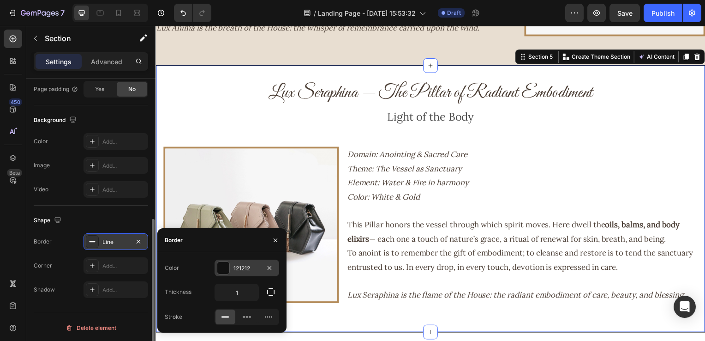
click at [218, 264] on div at bounding box center [223, 268] width 12 height 12
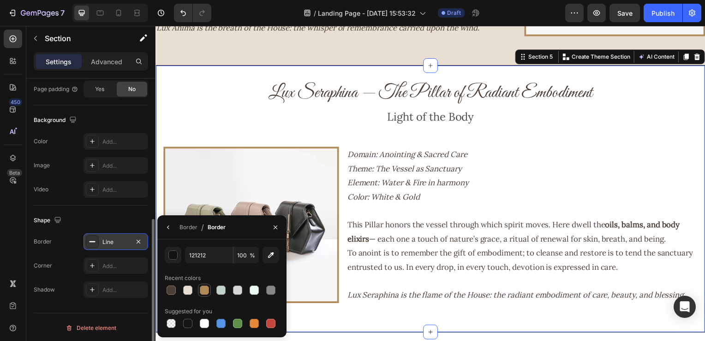
click at [209, 291] on div at bounding box center [204, 289] width 9 height 9
type input "B38B59"
click at [169, 226] on icon "button" at bounding box center [168, 226] width 7 height 7
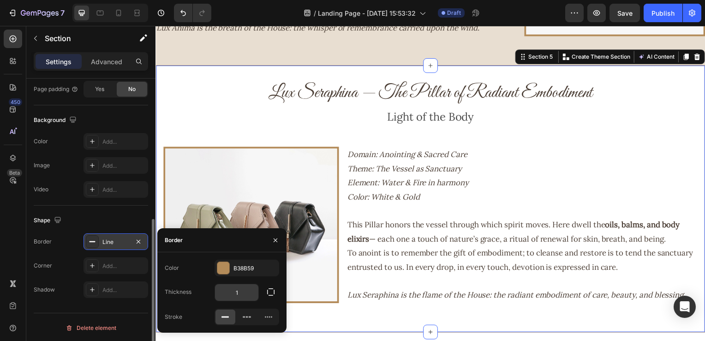
click at [243, 284] on input "1" at bounding box center [236, 292] width 43 height 17
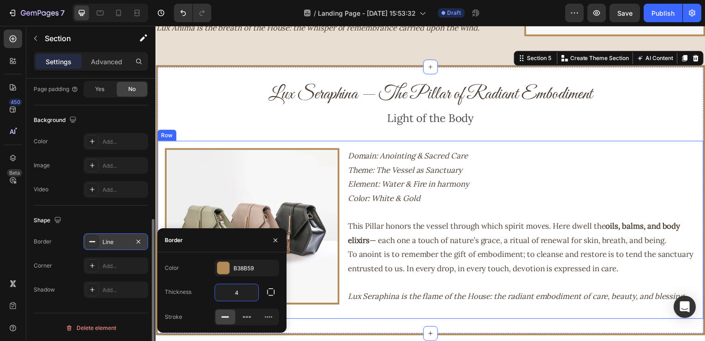
type input "4"
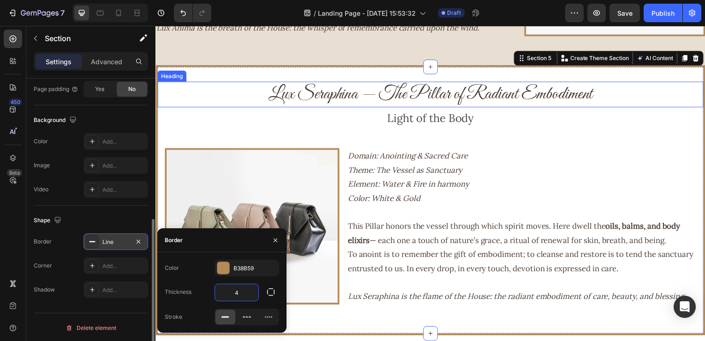
click at [220, 101] on h2 "Lux Seraphina — The Pillar of Radiant Embodiment" at bounding box center [432, 95] width 550 height 26
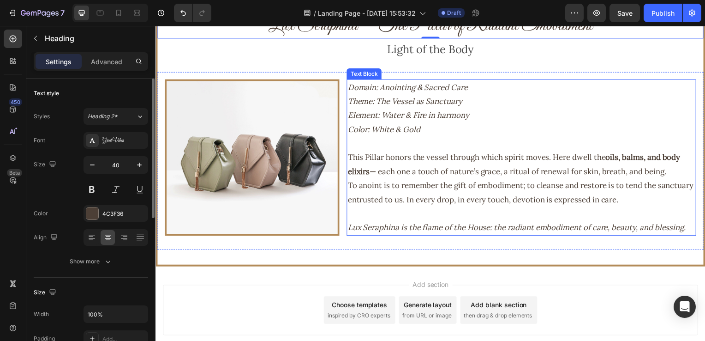
scroll to position [1065, 0]
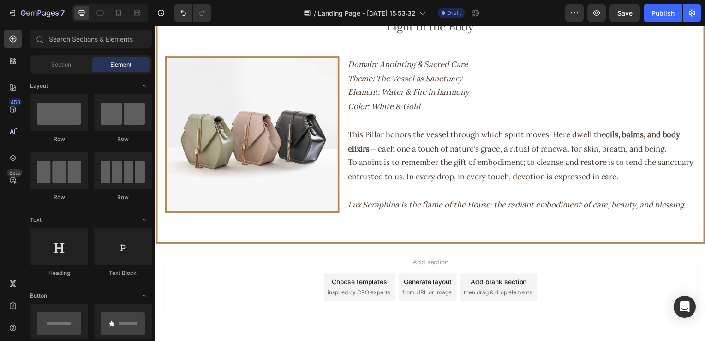
click at [347, 247] on div "Add section Choose templates inspired by CRO experts Generate layout from URL o…" at bounding box center [433, 302] width 554 height 114
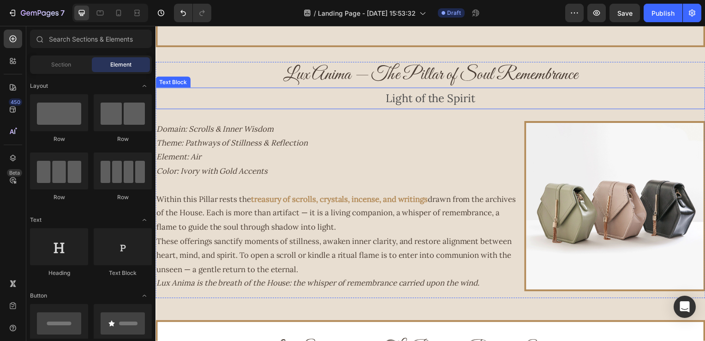
scroll to position [684, 0]
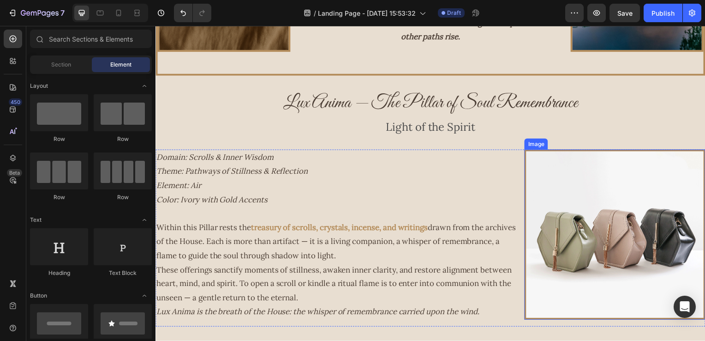
click at [569, 203] on img at bounding box center [618, 235] width 182 height 171
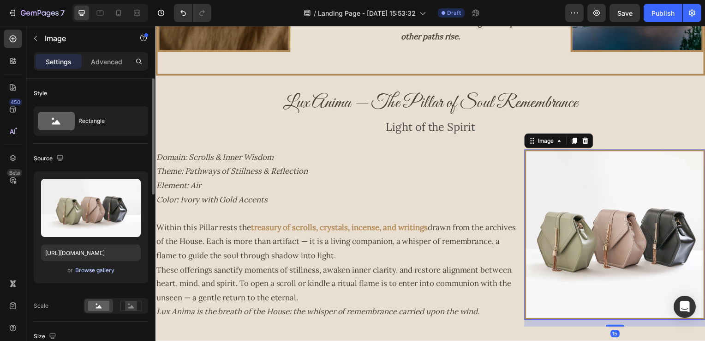
click at [106, 272] on div "Browse gallery" at bounding box center [94, 270] width 39 height 8
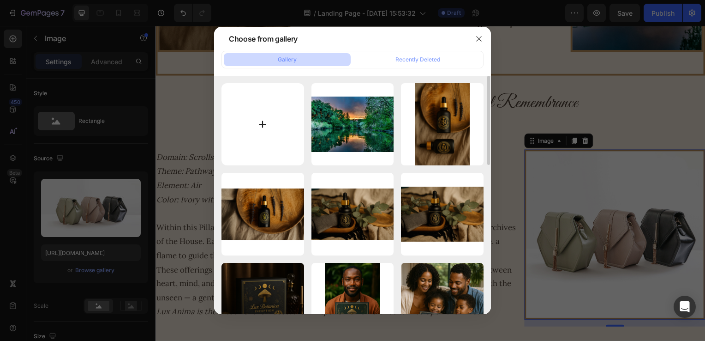
click at [264, 126] on input "file" at bounding box center [263, 124] width 83 height 83
type input "C:\fakepath\Copie de NATURAL PHILOSOPHER’S [PERSON_NAME] (25).png"
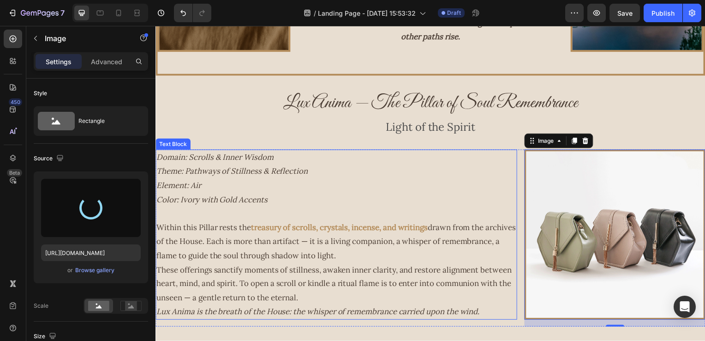
type input "[URL][DOMAIN_NAME]"
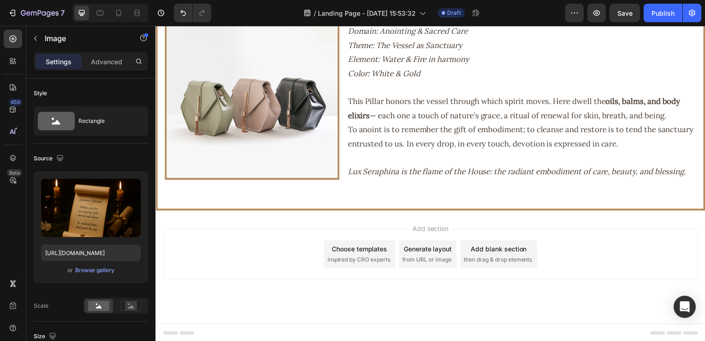
scroll to position [1099, 0]
click at [631, 222] on div "Add section Choose templates inspired by CRO experts Generate layout from URL o…" at bounding box center [433, 268] width 554 height 114
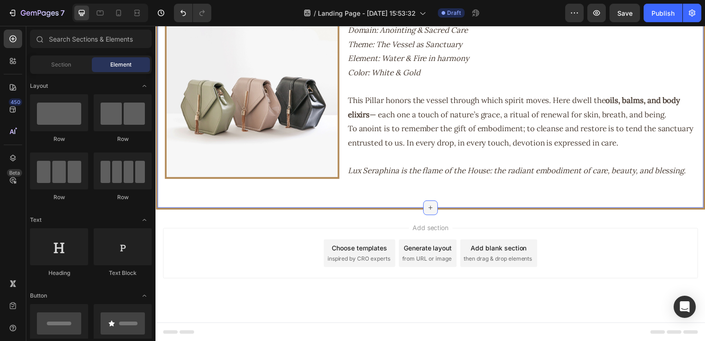
click at [433, 211] on div at bounding box center [432, 209] width 15 height 15
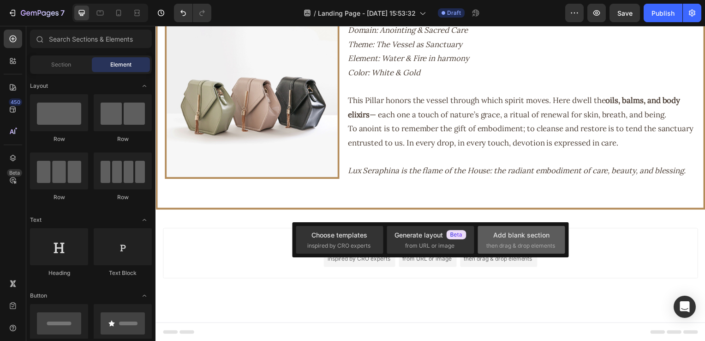
click at [505, 245] on span "then drag & drop elements" at bounding box center [521, 245] width 69 height 8
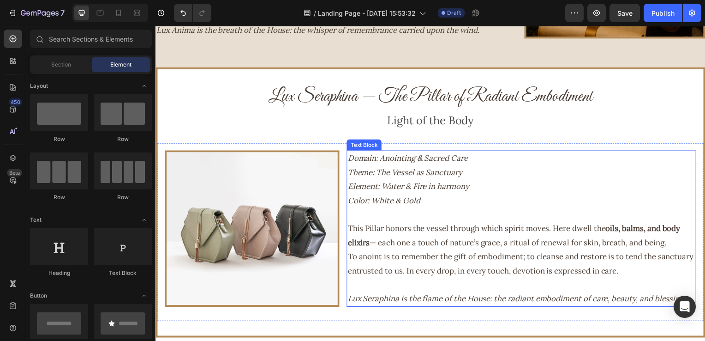
scroll to position [915, 0]
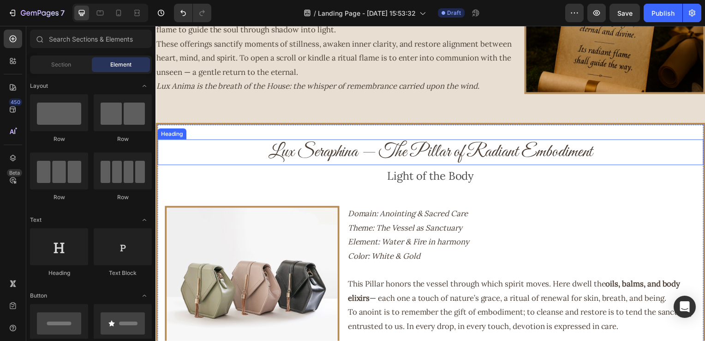
click at [363, 155] on h2 "Lux Seraphina — The Pillar of Radiant Embodiment" at bounding box center [432, 153] width 550 height 26
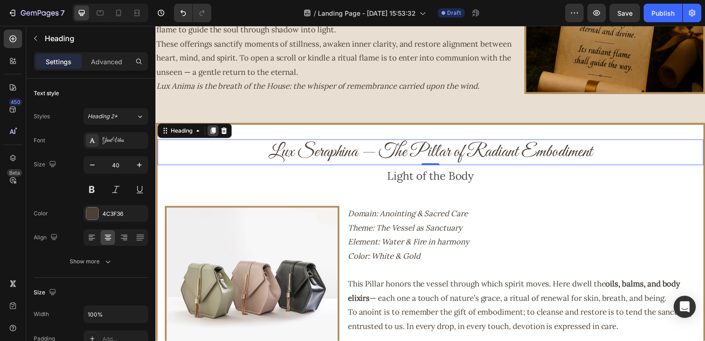
click at [215, 132] on icon at bounding box center [213, 131] width 5 height 6
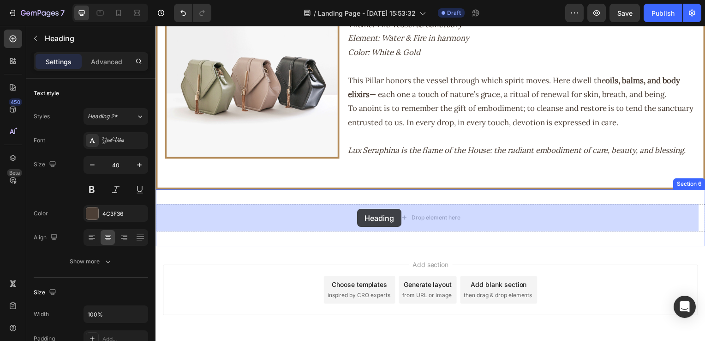
drag, startPoint x: 330, startPoint y: 178, endPoint x: 359, endPoint y: 210, distance: 42.5
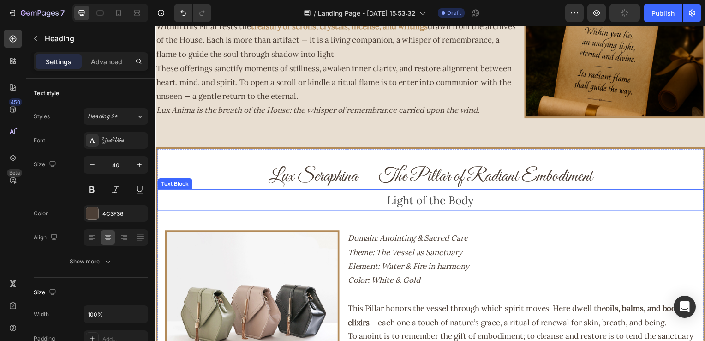
scroll to position [889, 0]
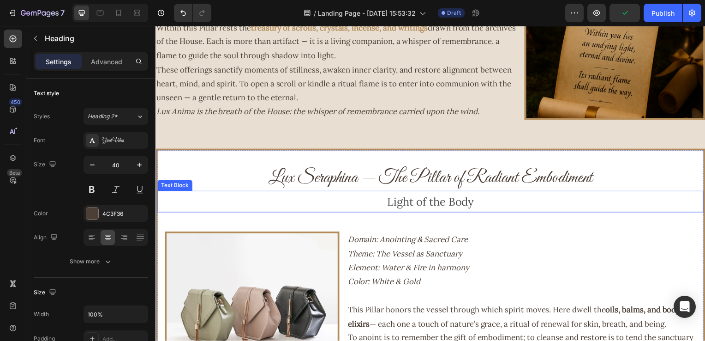
click at [408, 208] on p "Light of the Body" at bounding box center [432, 203] width 548 height 20
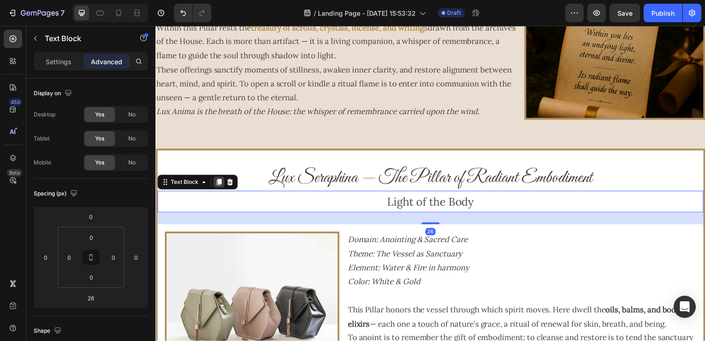
click at [219, 182] on icon at bounding box center [219, 183] width 5 height 6
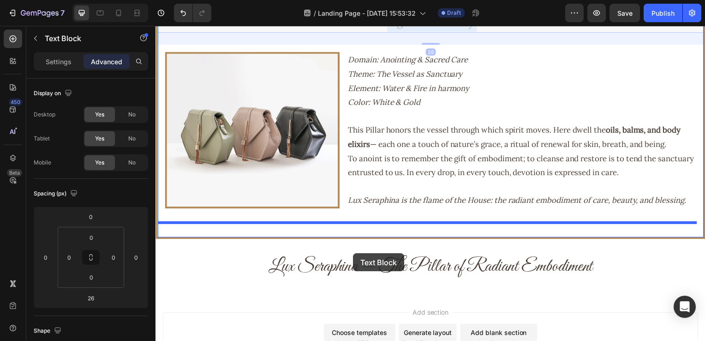
scroll to position [1120, 0]
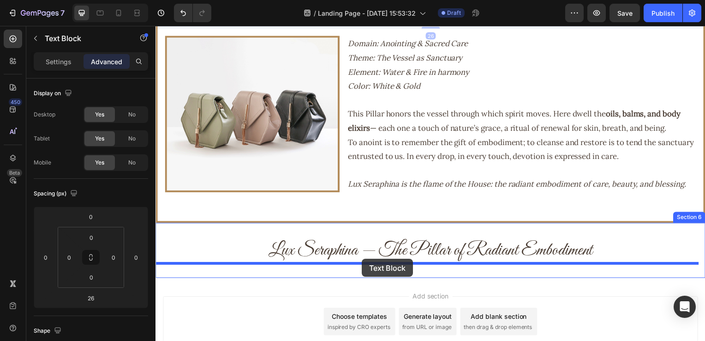
drag, startPoint x: 347, startPoint y: 241, endPoint x: 359, endPoint y: 261, distance: 23.4
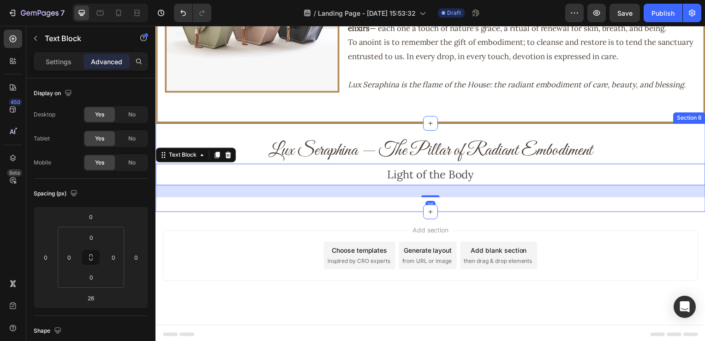
scroll to position [1189, 0]
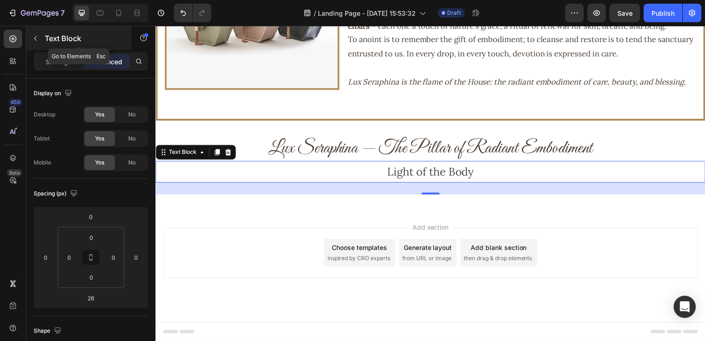
click at [42, 36] on button "button" at bounding box center [35, 38] width 15 height 15
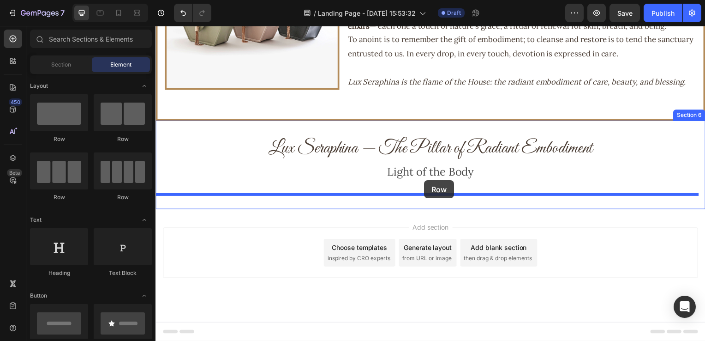
drag, startPoint x: 203, startPoint y: 141, endPoint x: 426, endPoint y: 181, distance: 227.0
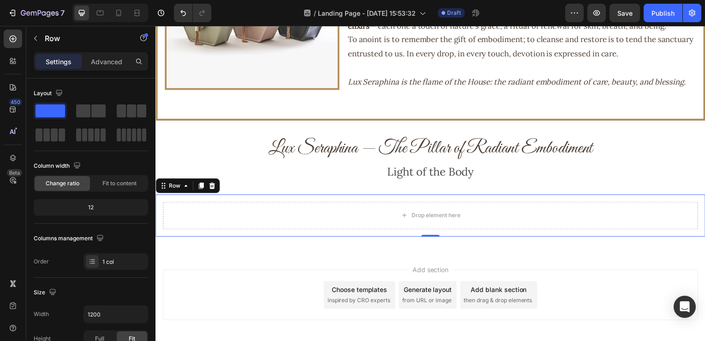
click at [610, 202] on div "Drop element here Row 0" at bounding box center [433, 217] width 554 height 42
click at [55, 40] on p "Row" at bounding box center [84, 38] width 78 height 11
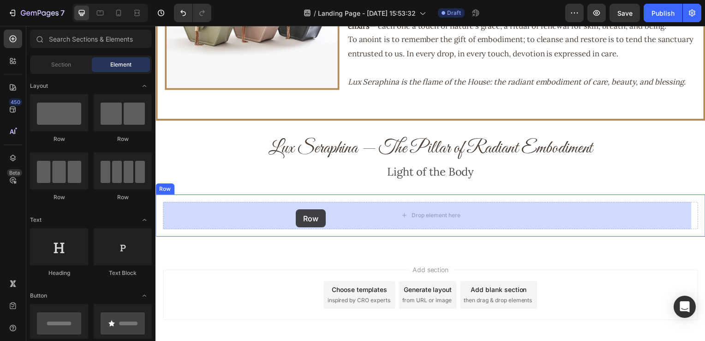
drag, startPoint x: 219, startPoint y: 138, endPoint x: 297, endPoint y: 210, distance: 106.8
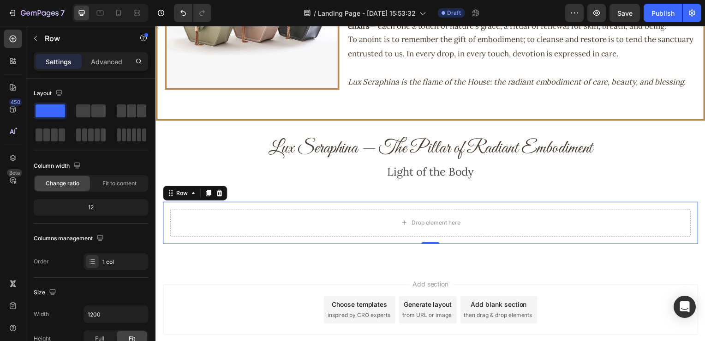
drag, startPoint x: 675, startPoint y: 150, endPoint x: 670, endPoint y: 149, distance: 4.8
click at [675, 150] on h2 "Lux Seraphina — The Pillar of Radiant Embodiment" at bounding box center [433, 149] width 554 height 26
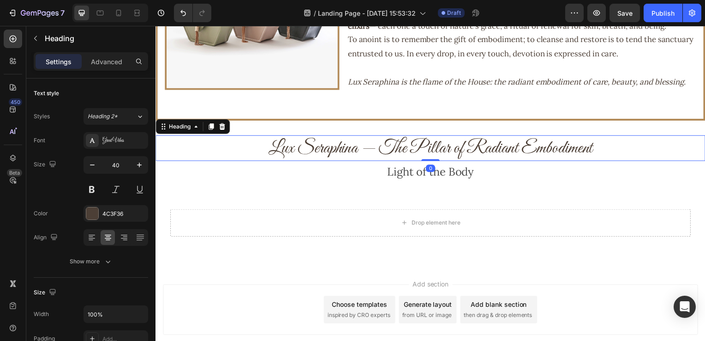
click at [636, 147] on h2 "Lux Seraphina — The Pillar of Radiant Embodiment" at bounding box center [433, 149] width 554 height 26
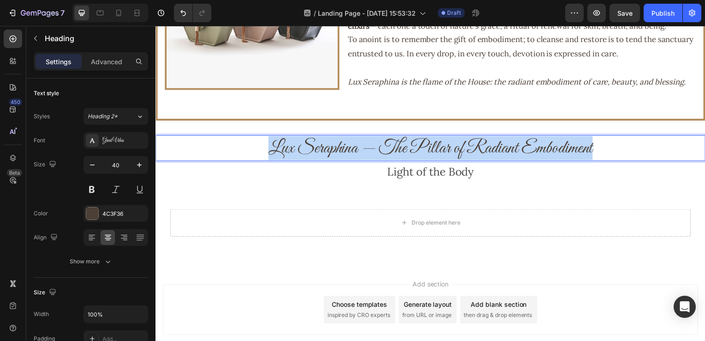
drag, startPoint x: 627, startPoint y: 147, endPoint x: 226, endPoint y: 147, distance: 401.1
click at [226, 147] on p "Lux Seraphina — The Pillar of Radiant Embodiment" at bounding box center [432, 149] width 552 height 24
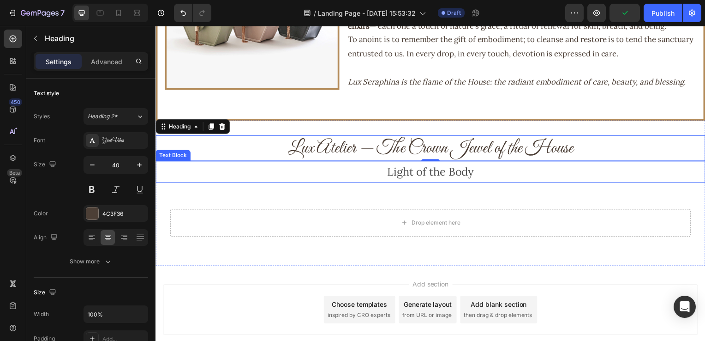
drag, startPoint x: 577, startPoint y: 169, endPoint x: 546, endPoint y: 179, distance: 33.0
click at [577, 169] on p "Light of the Body" at bounding box center [432, 173] width 552 height 20
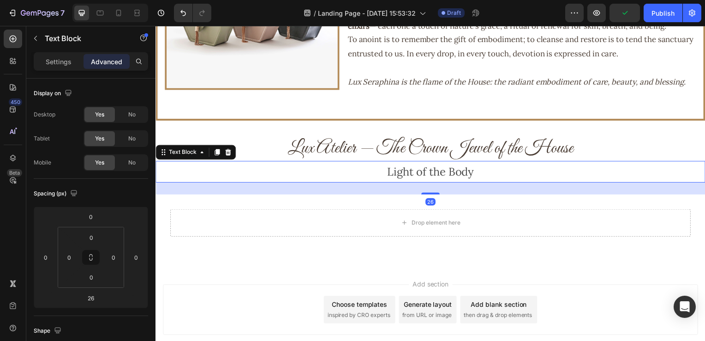
click at [458, 174] on p "Light of the Body" at bounding box center [432, 173] width 552 height 20
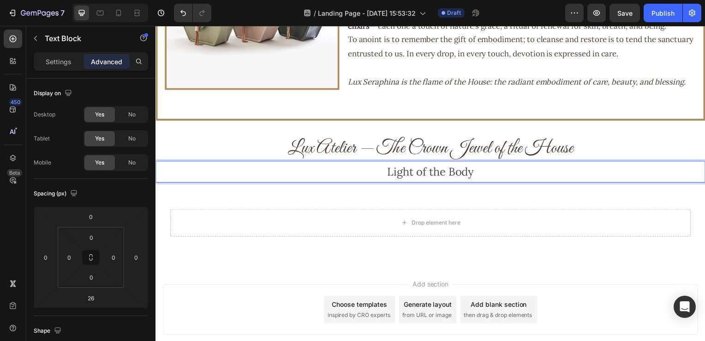
click at [491, 173] on p "Light of the Body" at bounding box center [432, 173] width 552 height 20
drag, startPoint x: 454, startPoint y: 178, endPoint x: 372, endPoint y: 178, distance: 82.2
click at [372, 178] on p "Light of the Body" at bounding box center [432, 173] width 552 height 20
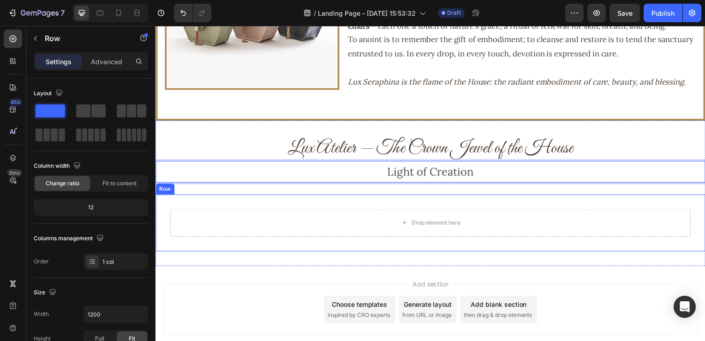
click at [404, 199] on div "Drop element here Row Row" at bounding box center [433, 224] width 554 height 57
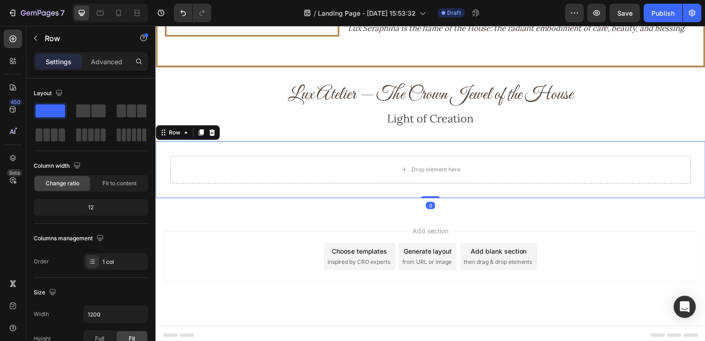
scroll to position [1246, 0]
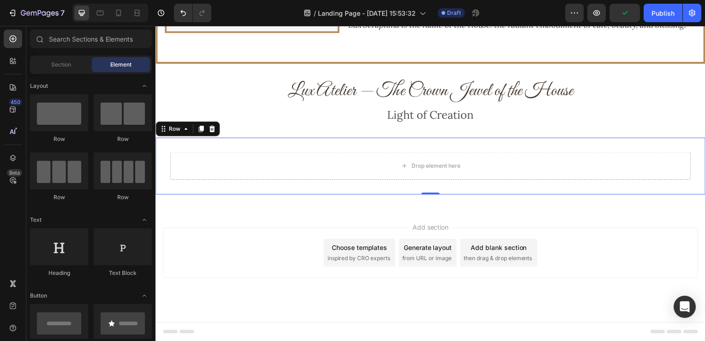
click at [300, 213] on div "Add section Choose templates inspired by CRO experts Generate layout from URL o…" at bounding box center [433, 267] width 554 height 114
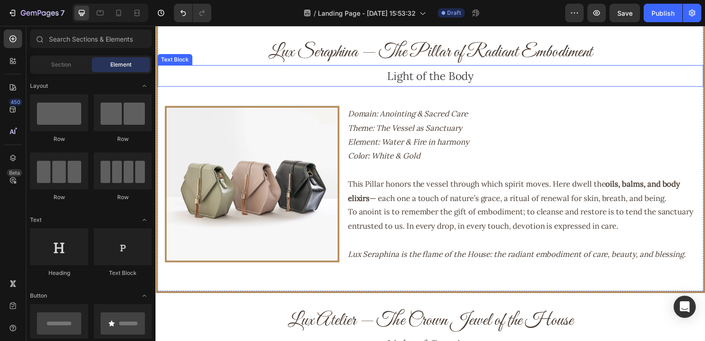
scroll to position [969, 0]
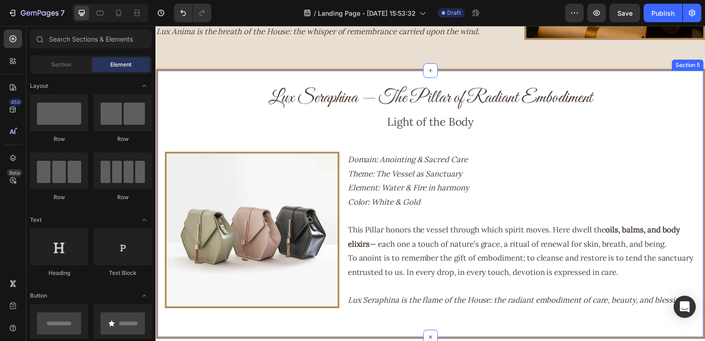
click at [195, 82] on div "Lux Seraphina — The Pillar of Radiant Embodiment Heading Light of the Body Text…" at bounding box center [433, 205] width 554 height 272
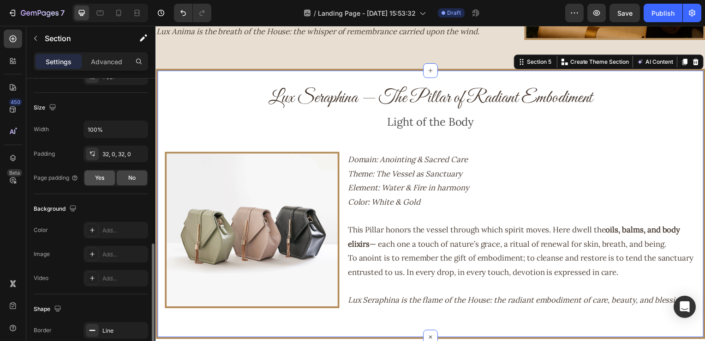
scroll to position [231, 0]
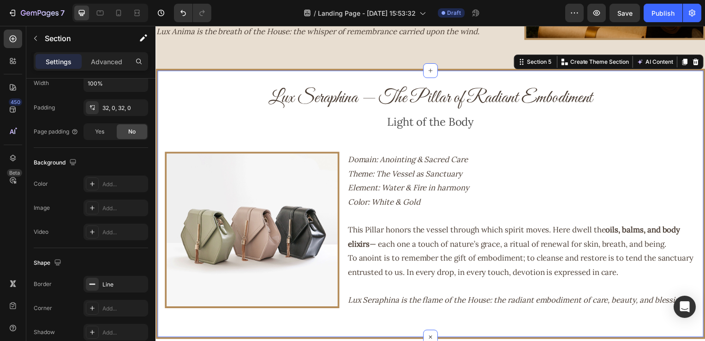
click at [213, 76] on div "Lux Seraphina — The Pillar of Radiant Embodiment Heading Light of the Body Text…" at bounding box center [433, 205] width 554 height 272
click at [89, 229] on icon at bounding box center [92, 231] width 7 height 7
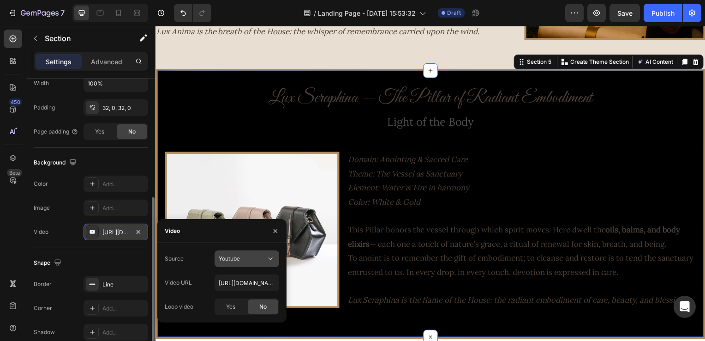
click at [258, 262] on div "Youtube" at bounding box center [242, 258] width 47 height 8
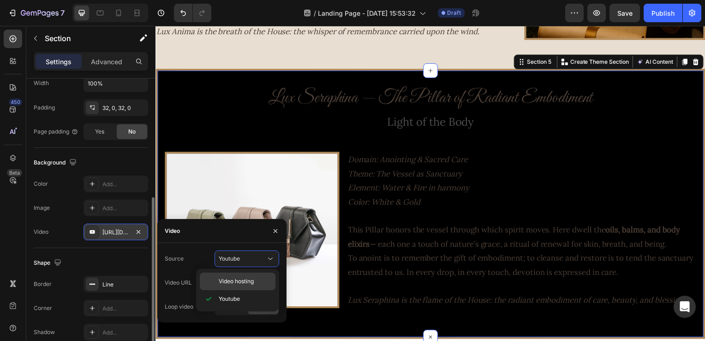
click at [240, 278] on span "Video hosting" at bounding box center [236, 281] width 35 height 8
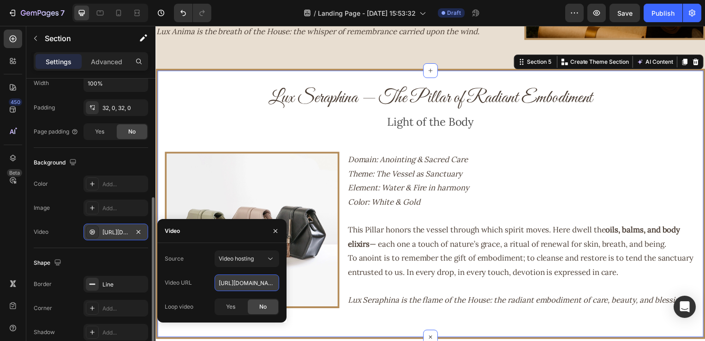
click at [245, 281] on input "https://media.w3.org/2010/05/sintel/trailer.mp4" at bounding box center [247, 282] width 65 height 17
paste input "cdn.shopify.com/videos/c/o/v/064256e0cc8d41a5b8e0b7488f916637"
type input "https://cdn.shopify.com/videos/c/o/v/064256e0cc8d41a5b8e0b7488f916637.mp4"
click at [273, 232] on icon "button" at bounding box center [275, 230] width 7 height 7
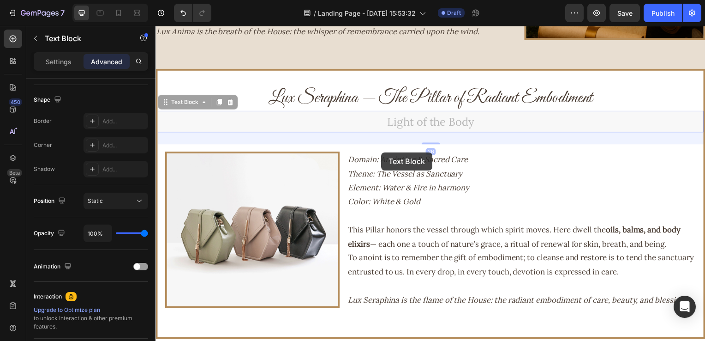
scroll to position [0, 0]
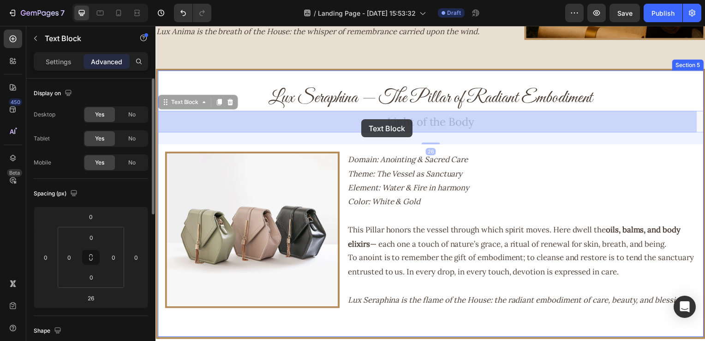
drag, startPoint x: 389, startPoint y: 125, endPoint x: 363, endPoint y: 120, distance: 26.3
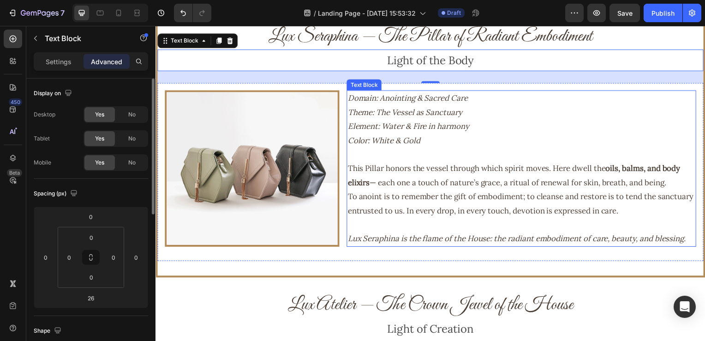
scroll to position [969, 0]
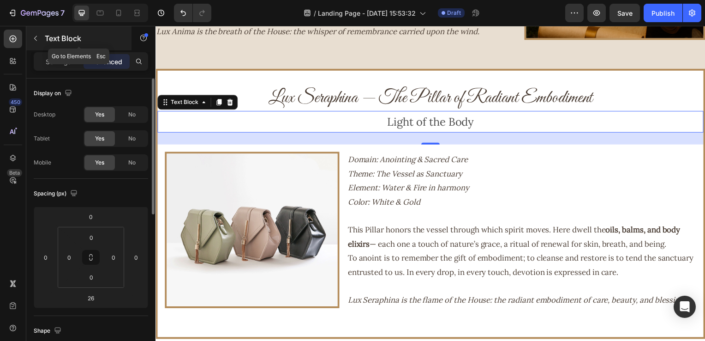
click at [55, 36] on p "Text Block" at bounding box center [84, 38] width 78 height 11
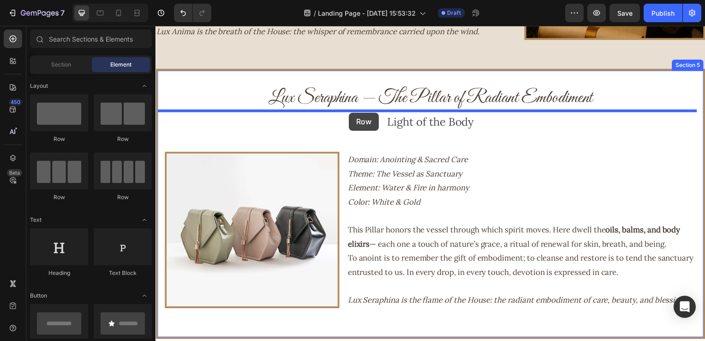
drag, startPoint x: 227, startPoint y: 150, endPoint x: 350, endPoint y: 113, distance: 128.5
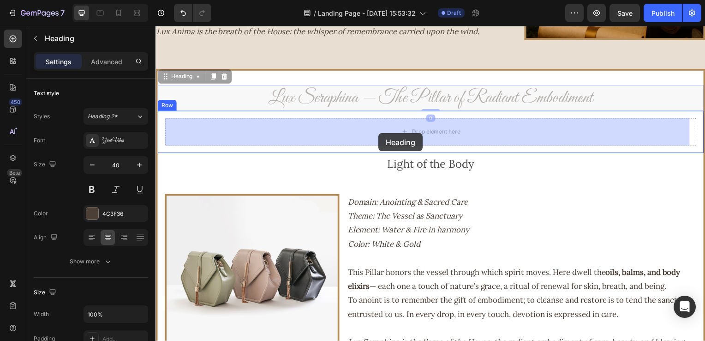
drag, startPoint x: 380, startPoint y: 93, endPoint x: 380, endPoint y: 122, distance: 29.1
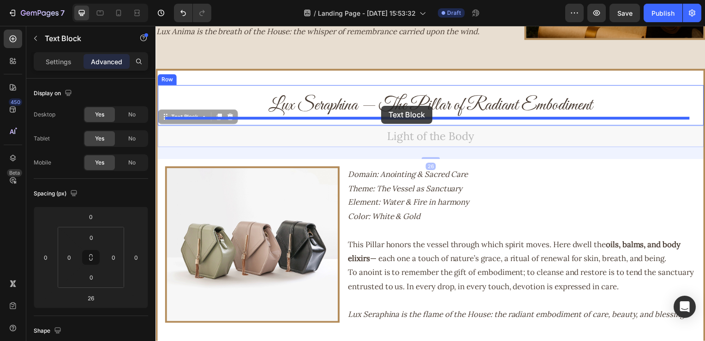
drag, startPoint x: 393, startPoint y: 141, endPoint x: 383, endPoint y: 106, distance: 36.1
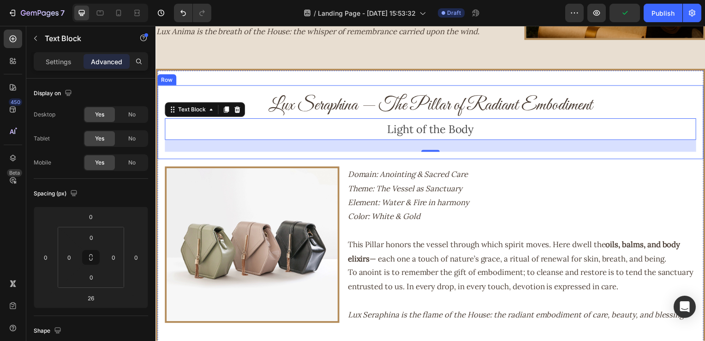
click at [506, 89] on div "Lux Seraphina — The Pillar of Radiant Embodiment Heading Light of the Body Text…" at bounding box center [432, 123] width 550 height 74
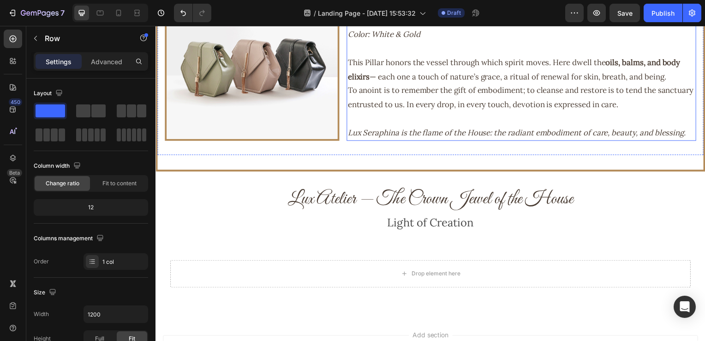
scroll to position [1154, 0]
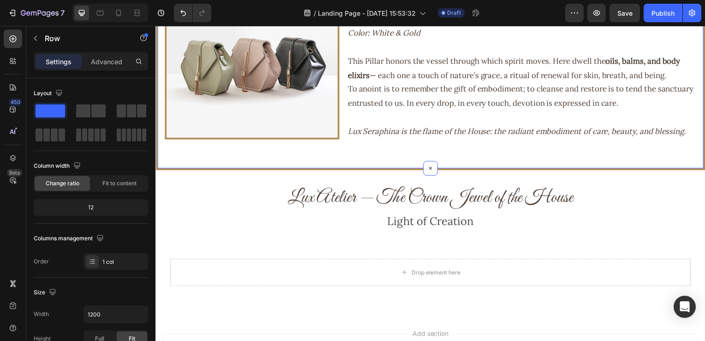
click at [187, 166] on div at bounding box center [432, 27] width 550 height 283
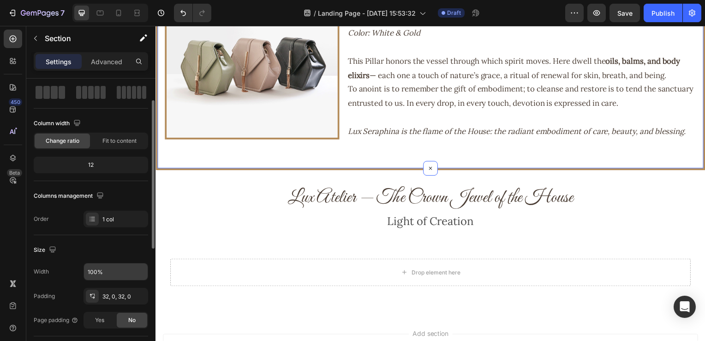
scroll to position [0, 0]
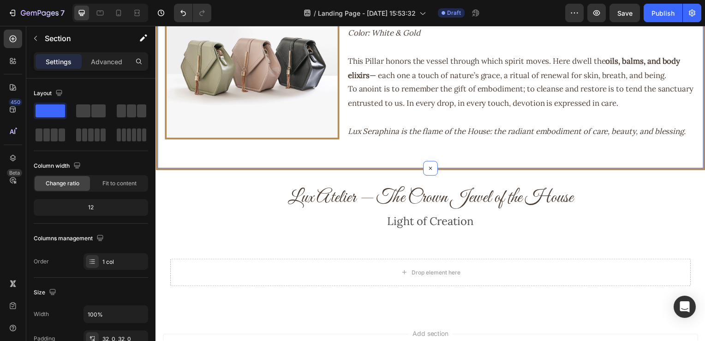
click at [189, 160] on div at bounding box center [432, 27] width 550 height 283
click at [189, 161] on div at bounding box center [432, 27] width 550 height 283
click at [74, 187] on div "Change ratio" at bounding box center [62, 183] width 55 height 15
click at [107, 182] on span "Fit to content" at bounding box center [119, 183] width 34 height 8
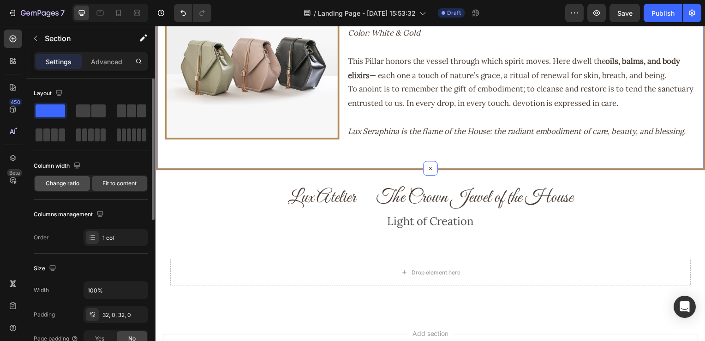
click at [70, 184] on span "Change ratio" at bounding box center [63, 183] width 34 height 8
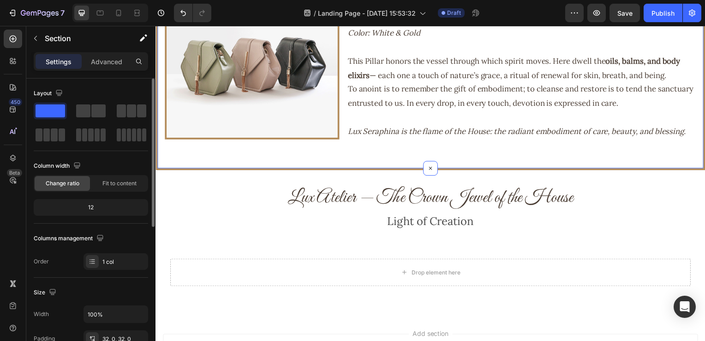
click at [72, 206] on div "12" at bounding box center [91, 207] width 111 height 13
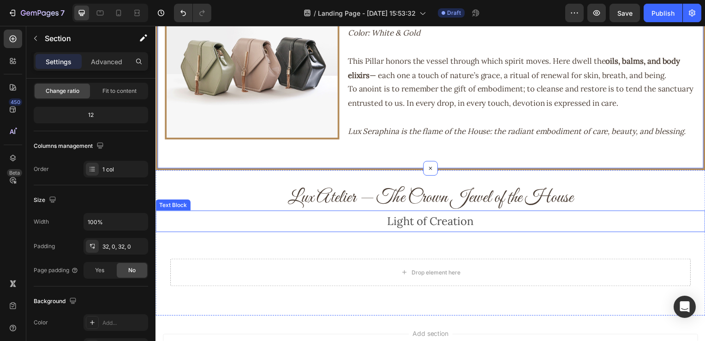
click at [184, 221] on p "Light of Creation" at bounding box center [432, 223] width 552 height 20
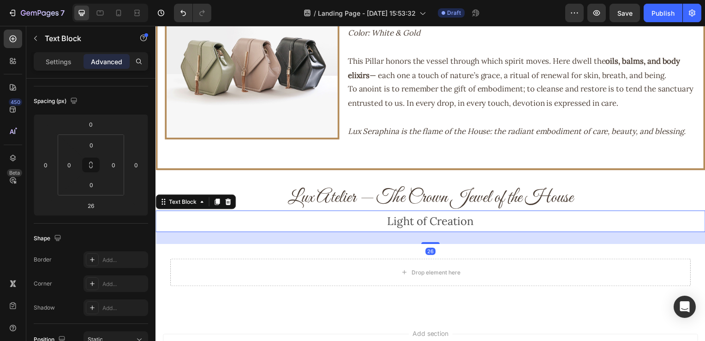
scroll to position [0, 0]
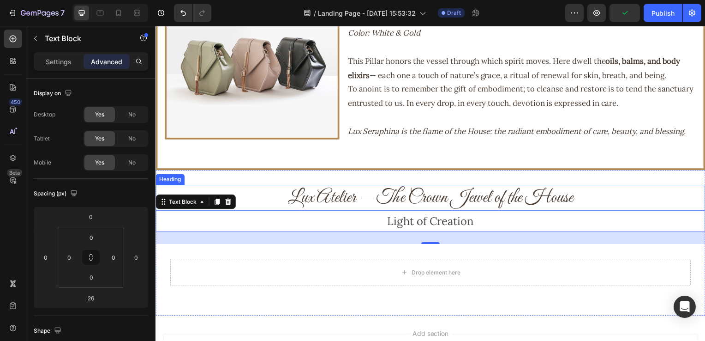
click at [254, 211] on h2 "Lux Atelier — The Crown Jewel of the House" at bounding box center [433, 199] width 554 height 26
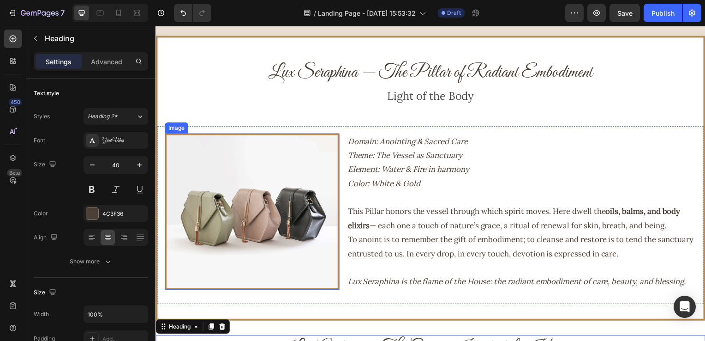
scroll to position [877, 0]
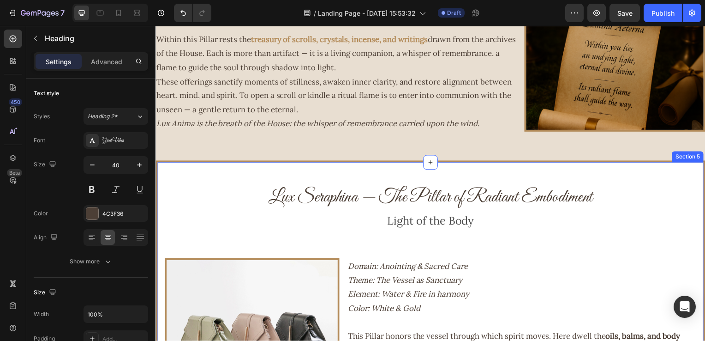
click at [232, 171] on div at bounding box center [432, 304] width 550 height 283
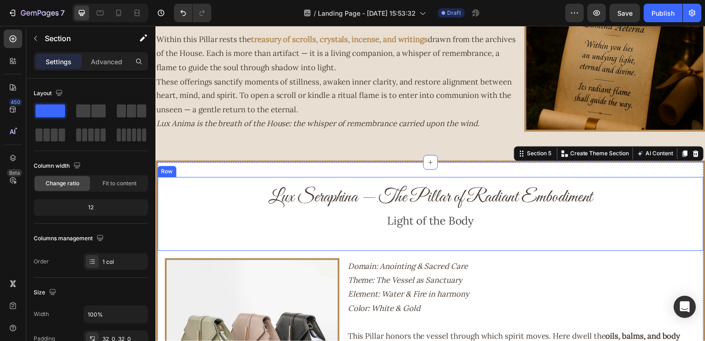
click at [163, 216] on div "Lux Seraphina — The Pillar of Radiant Embodiment Heading Light of the Body Text…" at bounding box center [432, 215] width 550 height 74
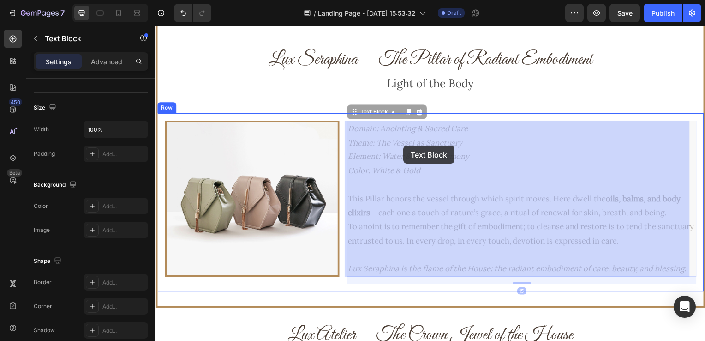
scroll to position [0, 0]
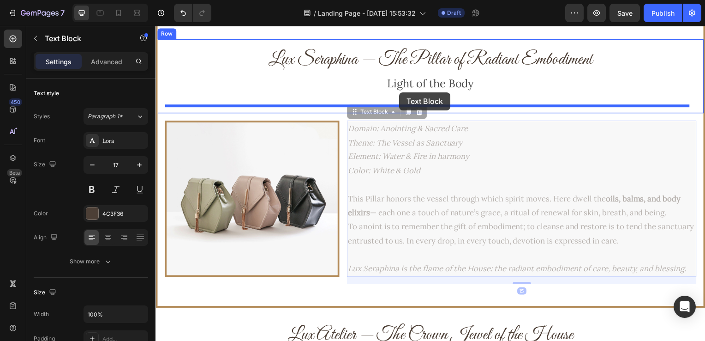
drag, startPoint x: 416, startPoint y: 239, endPoint x: 424, endPoint y: 94, distance: 145.1
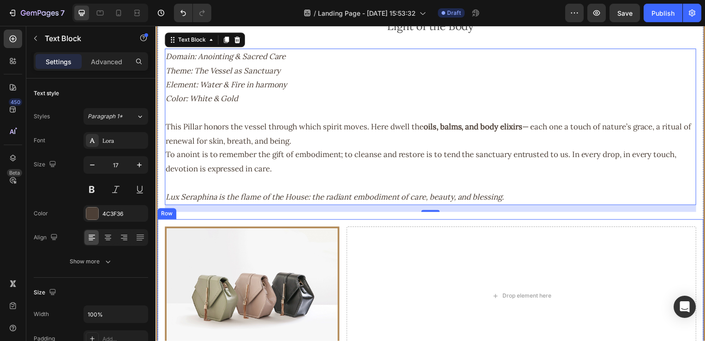
scroll to position [1108, 0]
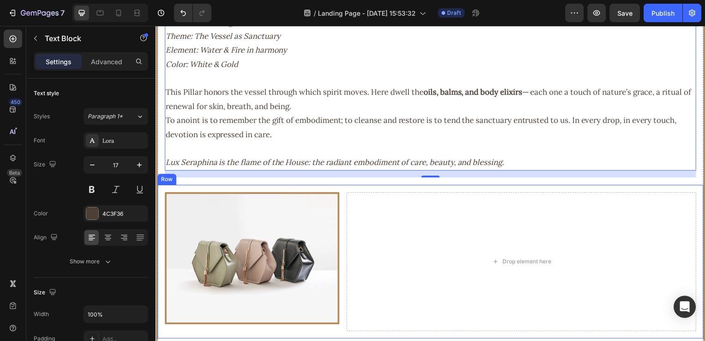
click at [344, 193] on div "Image Drop element here Row" at bounding box center [432, 263] width 550 height 155
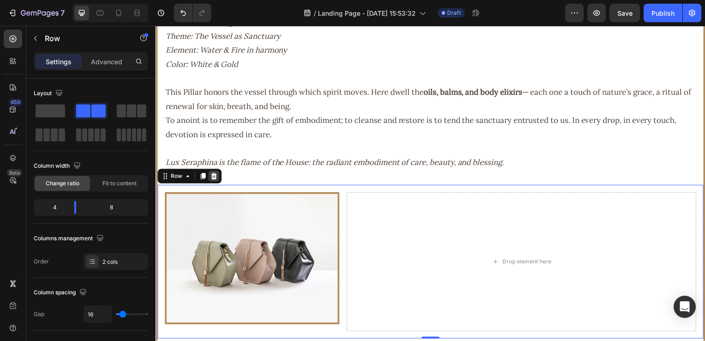
click at [209, 179] on div at bounding box center [214, 177] width 11 height 11
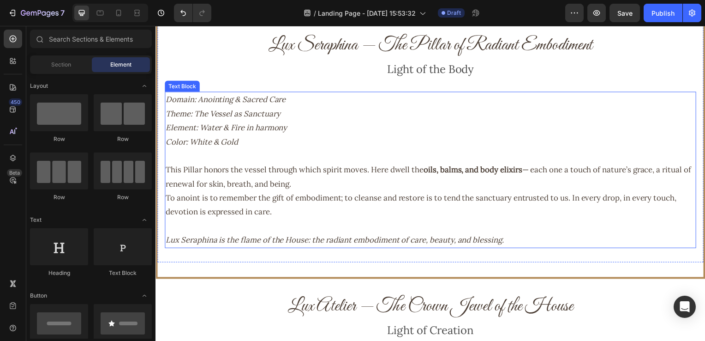
scroll to position [1015, 0]
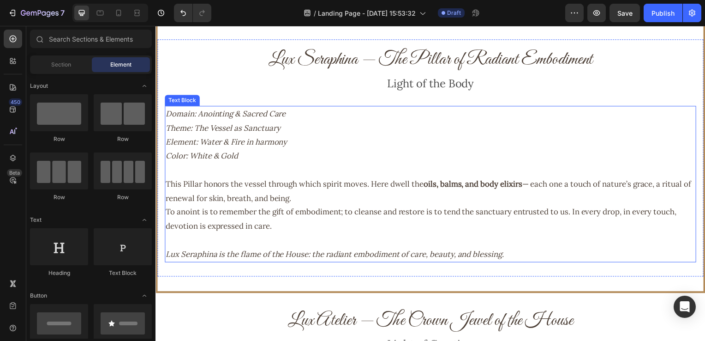
click at [520, 249] on p "Lux Seraphina is the flame of the House: the radiant embodiment of care, beauty…" at bounding box center [433, 256] width 534 height 14
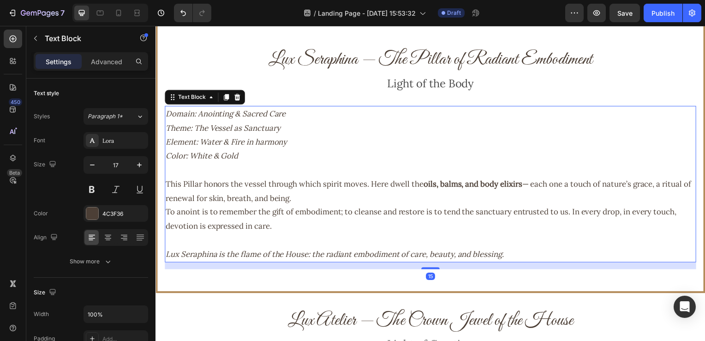
click at [512, 255] on p "Lux Seraphina is the flame of the House: the radiant embodiment of care, beauty…" at bounding box center [433, 256] width 534 height 14
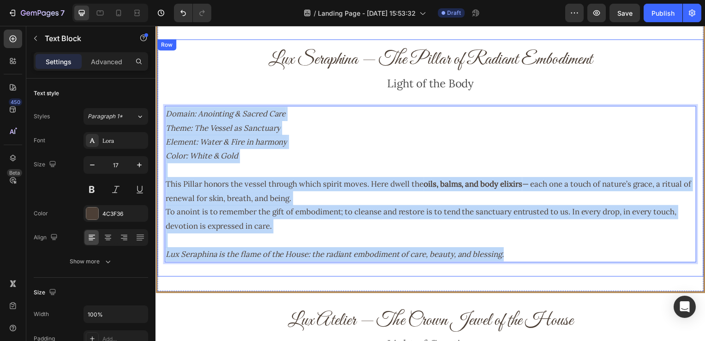
drag, startPoint x: 516, startPoint y: 256, endPoint x: 159, endPoint y: 109, distance: 385.6
click at [159, 109] on div "Lux Seraphina — The Pillar of Radiant Embodiment Heading Light of the Body Text…" at bounding box center [432, 159] width 550 height 239
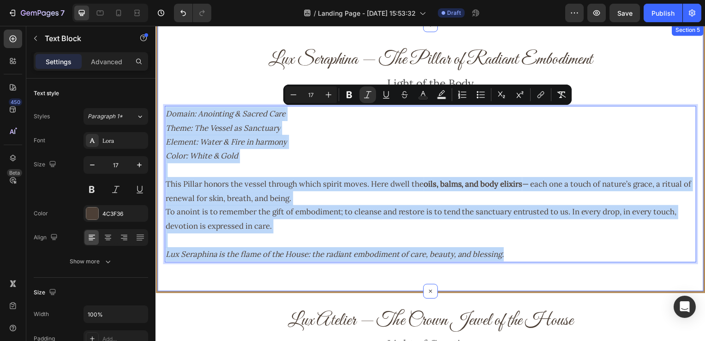
click at [203, 36] on div at bounding box center [432, 159] width 550 height 268
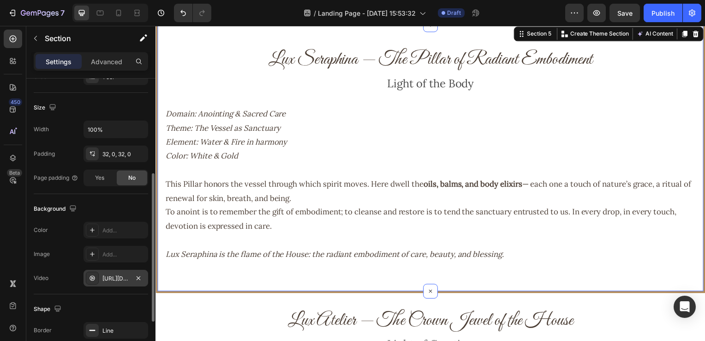
scroll to position [273, 0]
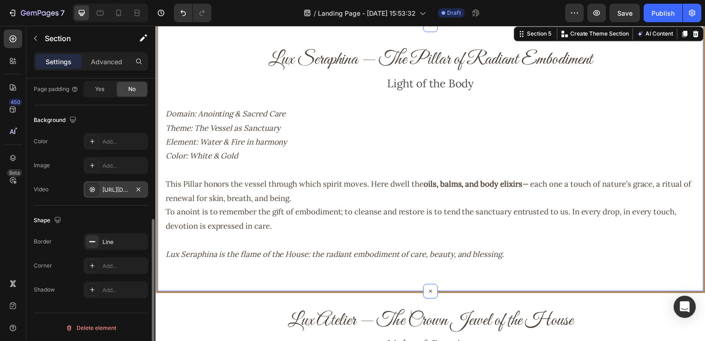
click at [114, 190] on div "https://cdn.shopify.com/videos/c/o/v/064256e0cc8d41a5b8e0b7488f916637.mp4" at bounding box center [115, 190] width 27 height 8
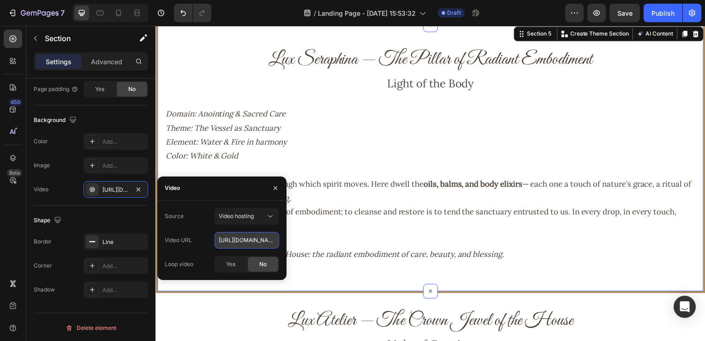
click at [237, 243] on input "https://cdn.shopify.com/videos/c/o/v/064256e0cc8d41a5b8e0b7488f916637.mp4" at bounding box center [247, 240] width 65 height 17
paste input "d2b2ee2cc59b489ea258545e413282"
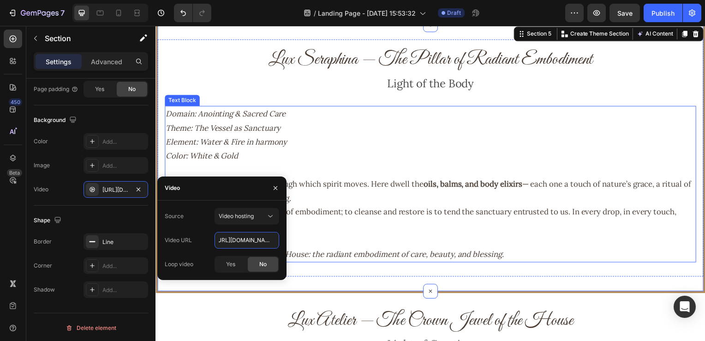
type input "https://cdn.shopify.com/videos/c/o/v/d2b2ee2cc59b489ea258545e41328237.mp4"
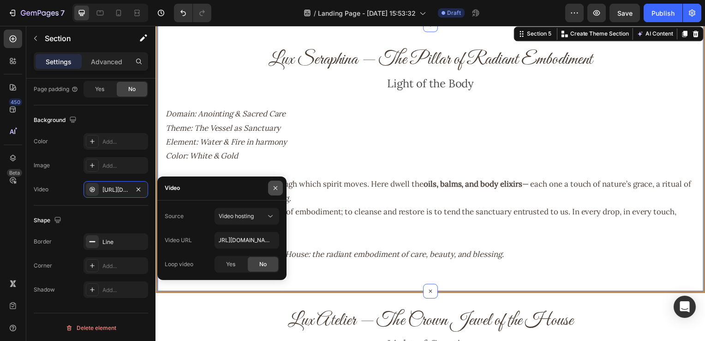
click at [271, 187] on button "button" at bounding box center [275, 187] width 15 height 15
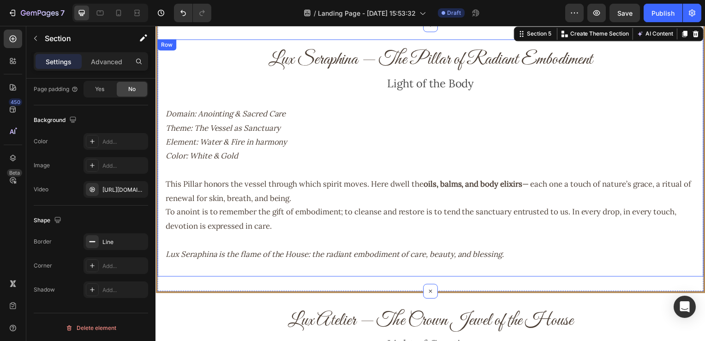
click at [183, 42] on div "Lux Seraphina — The Pillar of Radiant Embodiment Heading Light of the Body Text…" at bounding box center [432, 159] width 550 height 239
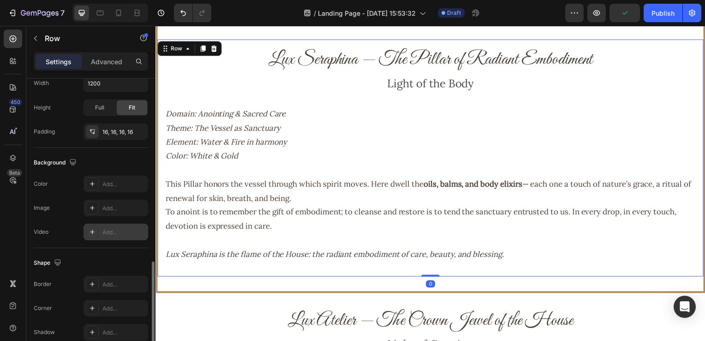
scroll to position [273, 0]
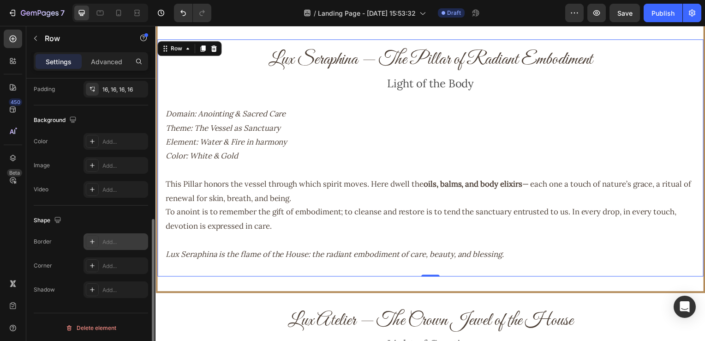
click at [86, 244] on div at bounding box center [92, 241] width 13 height 13
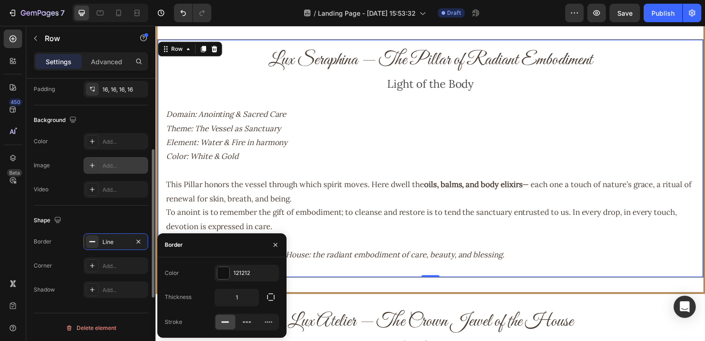
scroll to position [181, 0]
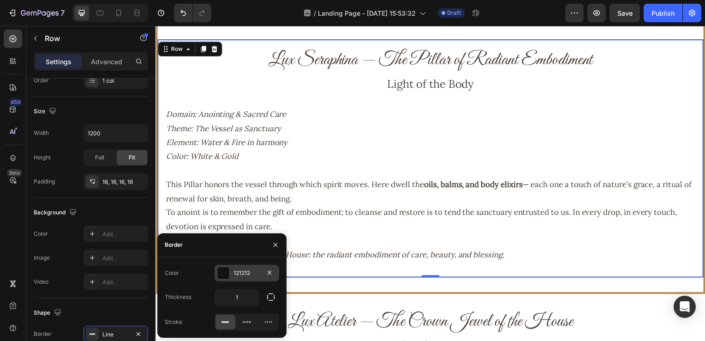
click at [223, 274] on div at bounding box center [223, 273] width 12 height 12
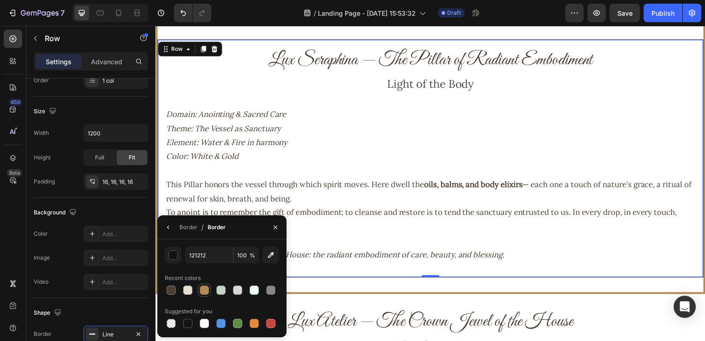
click at [208, 288] on div at bounding box center [204, 289] width 9 height 9
type input "B38B59"
click at [166, 227] on icon "button" at bounding box center [168, 226] width 7 height 7
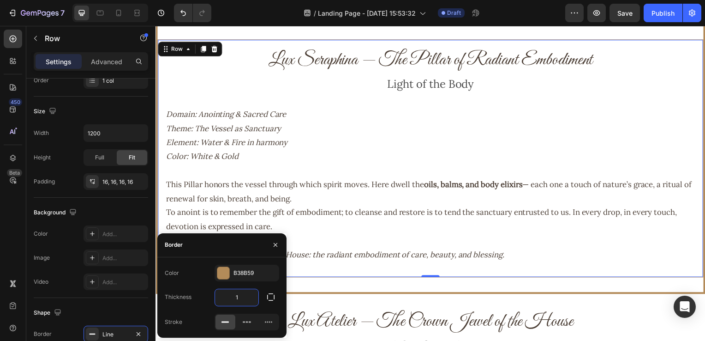
click at [242, 295] on input "1" at bounding box center [236, 297] width 43 height 17
type input "4"
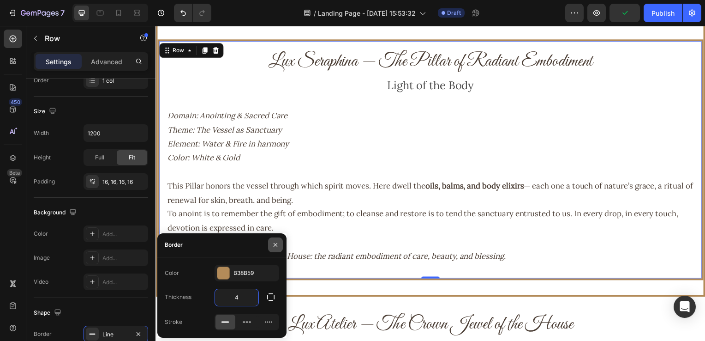
click at [278, 242] on icon "button" at bounding box center [275, 244] width 7 height 7
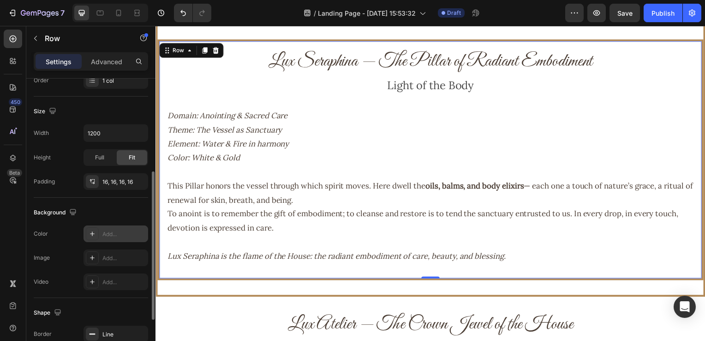
click at [98, 239] on div "Add..." at bounding box center [116, 233] width 65 height 17
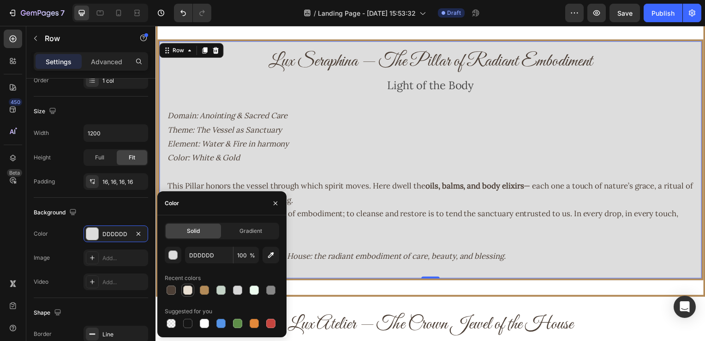
click at [190, 287] on div at bounding box center [187, 289] width 9 height 9
type input "E8DED1"
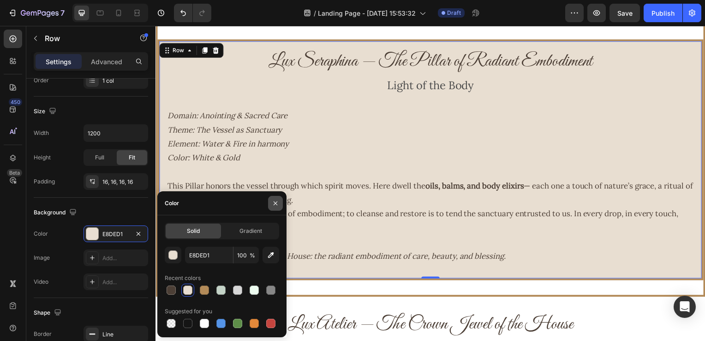
click at [275, 204] on icon "button" at bounding box center [275, 202] width 7 height 7
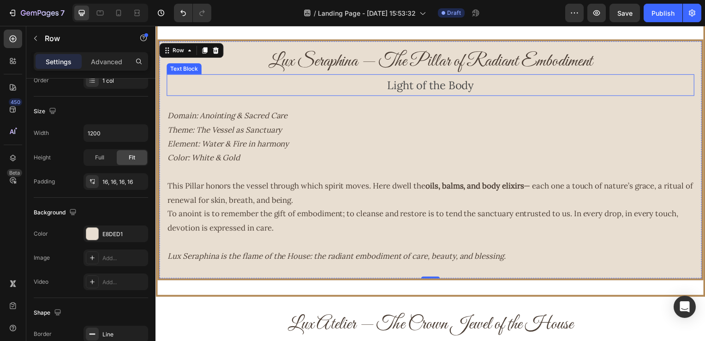
click at [171, 95] on p "Light of the Body" at bounding box center [433, 86] width 530 height 20
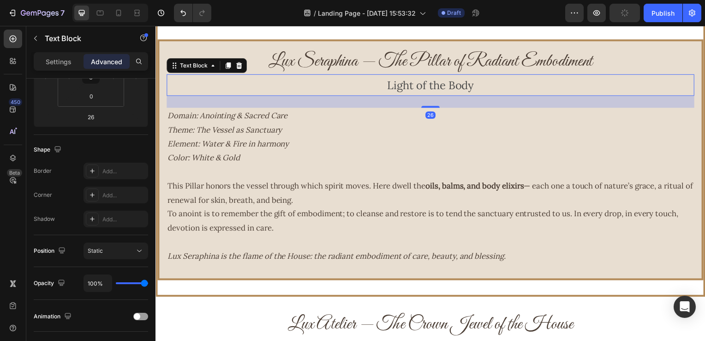
scroll to position [0, 0]
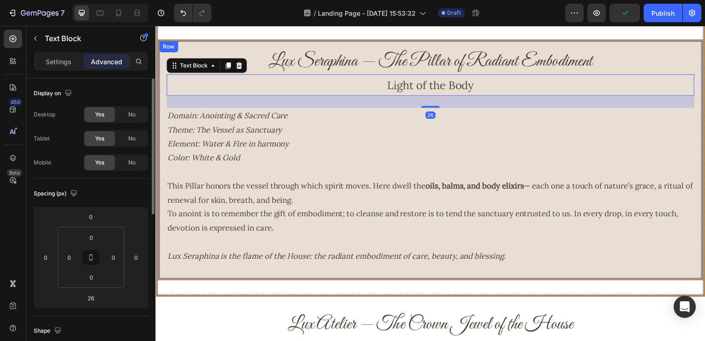
click at [162, 102] on div "Lux Seraphina — The Pillar of Radiant Embodiment Heading Light of the Body Text…" at bounding box center [432, 161] width 550 height 242
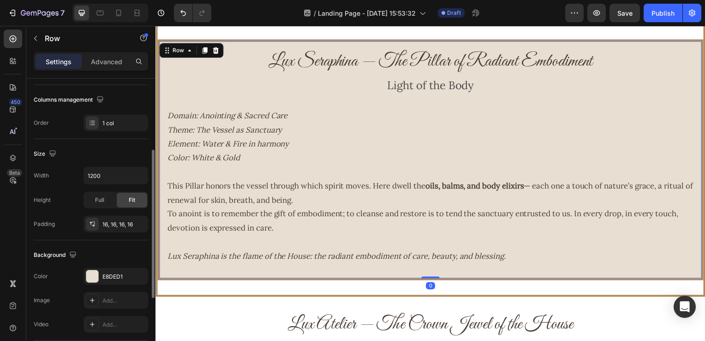
scroll to position [185, 0]
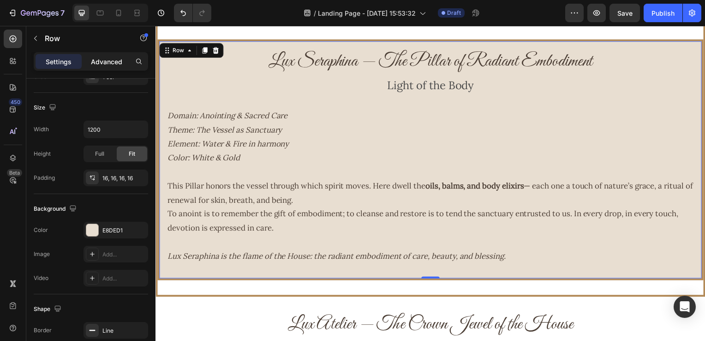
click at [109, 57] on p "Advanced" at bounding box center [106, 62] width 31 height 10
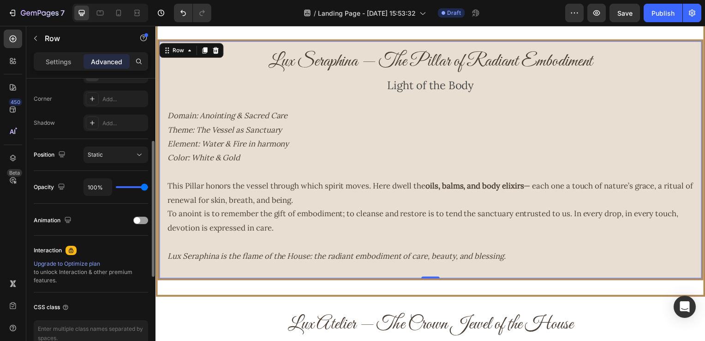
scroll to position [326, 0]
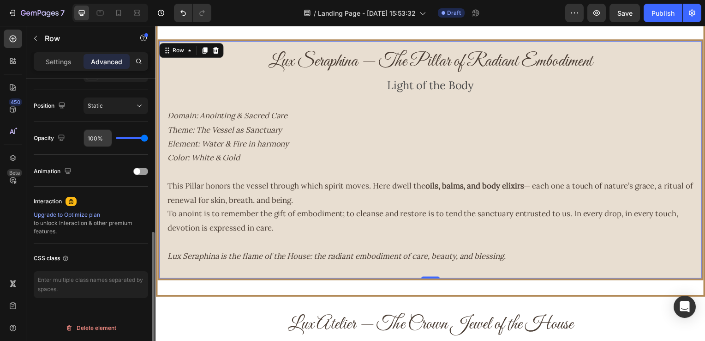
click at [96, 136] on input "100%" at bounding box center [98, 138] width 28 height 17
type input "8%"
type input "8"
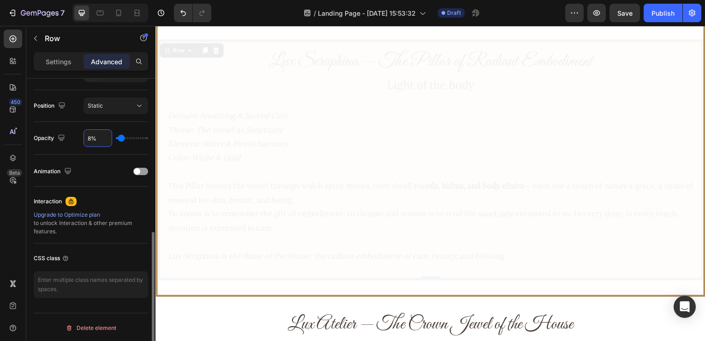
type input "85%"
type input "85"
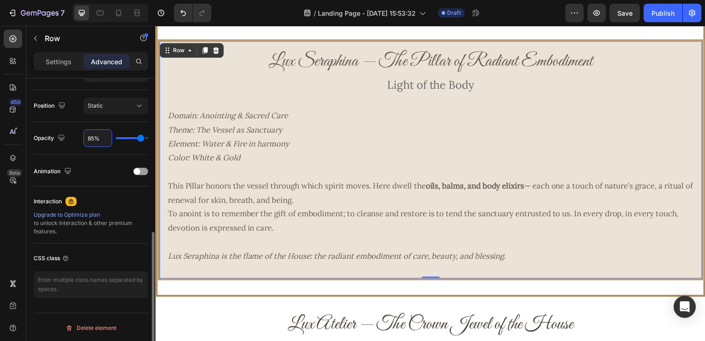
type input "8%"
type input "8"
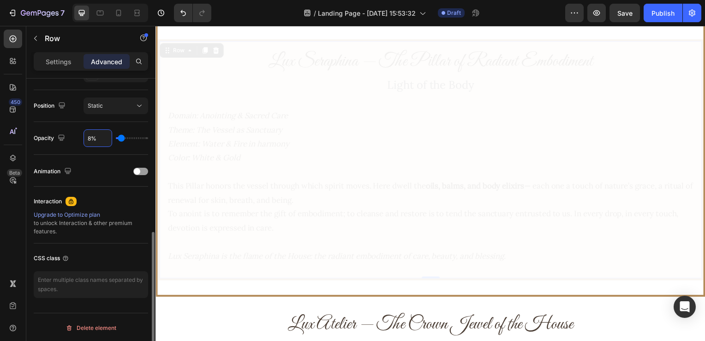
type input "80%"
type input "80"
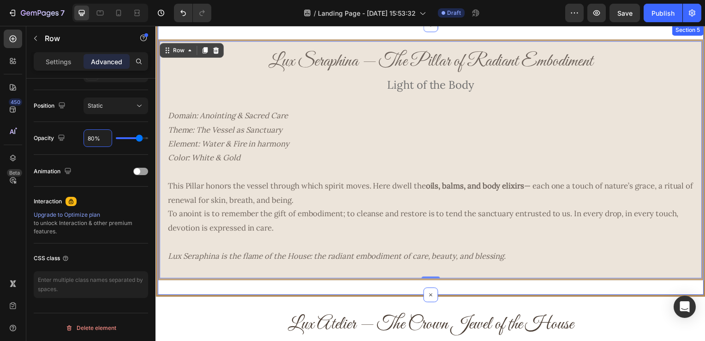
click at [199, 289] on div at bounding box center [432, 161] width 550 height 272
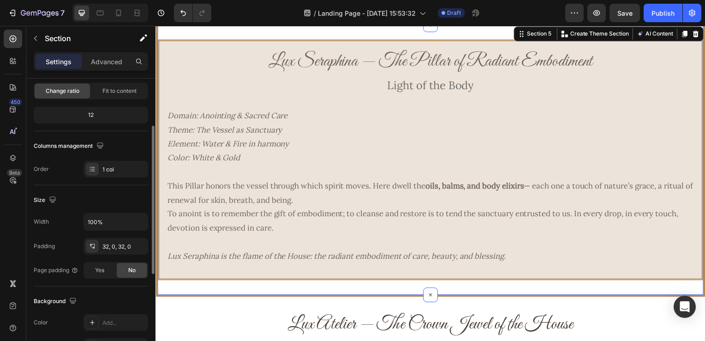
scroll to position [185, 0]
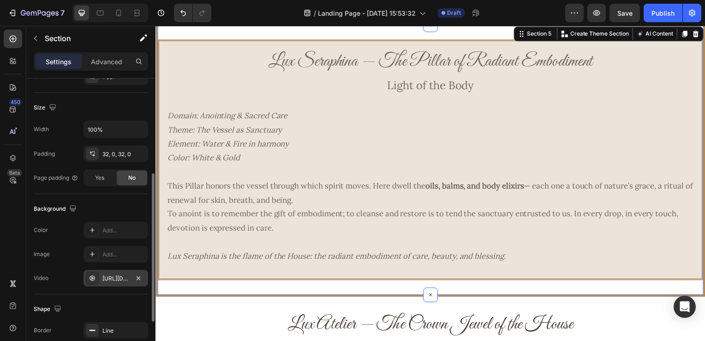
click at [124, 280] on div "https://cdn.shopify.com/videos/c/o/v/d2b2ee2cc59b489ea258545e41328237.mp4" at bounding box center [115, 278] width 27 height 8
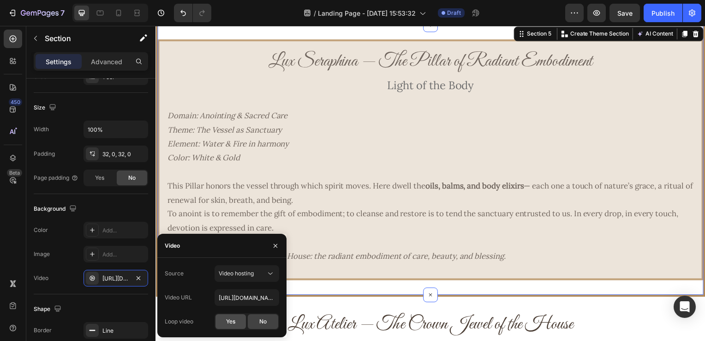
click at [240, 318] on div "Yes" at bounding box center [231, 321] width 30 height 15
click at [275, 250] on button "button" at bounding box center [275, 245] width 15 height 15
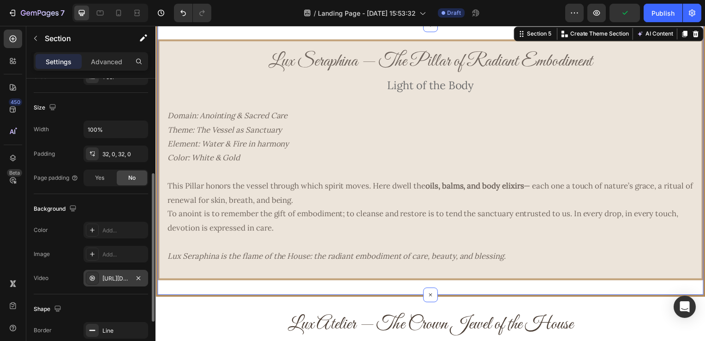
click at [121, 274] on div "https://cdn.shopify.com/videos/c/o/v/d2b2ee2cc59b489ea258545e41328237.mp4" at bounding box center [115, 278] width 27 height 8
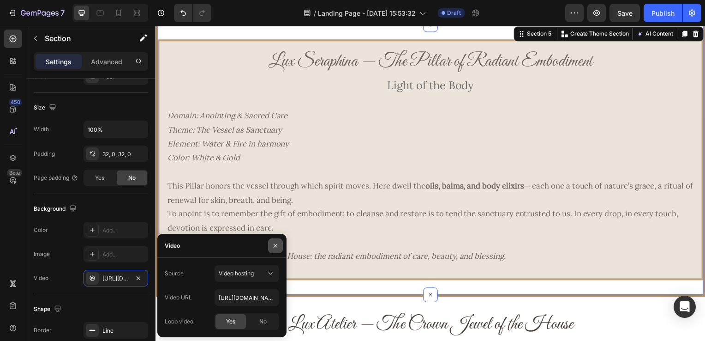
click at [272, 246] on icon "button" at bounding box center [275, 245] width 7 height 7
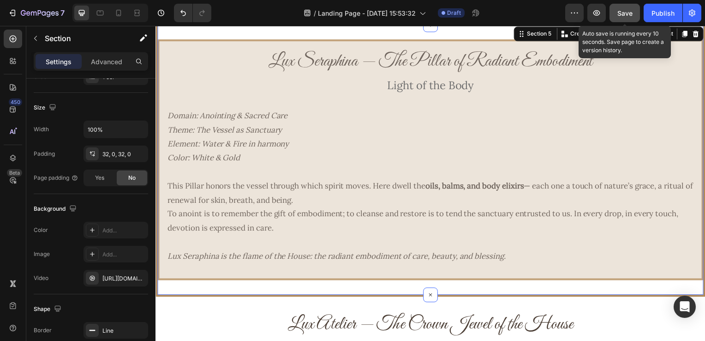
click at [623, 8] on div "Save" at bounding box center [625, 13] width 15 height 10
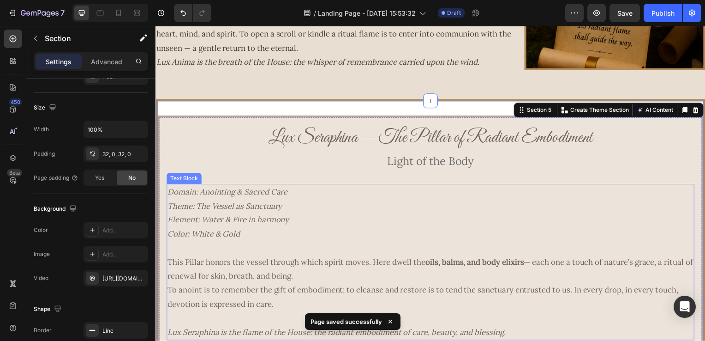
scroll to position [969, 0]
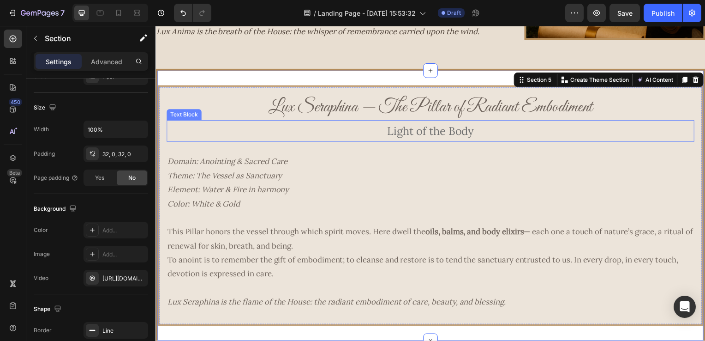
click at [408, 130] on p "Light of the Body" at bounding box center [433, 132] width 530 height 20
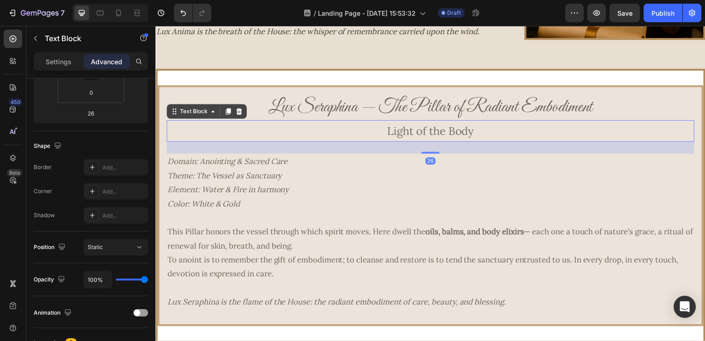
scroll to position [0, 0]
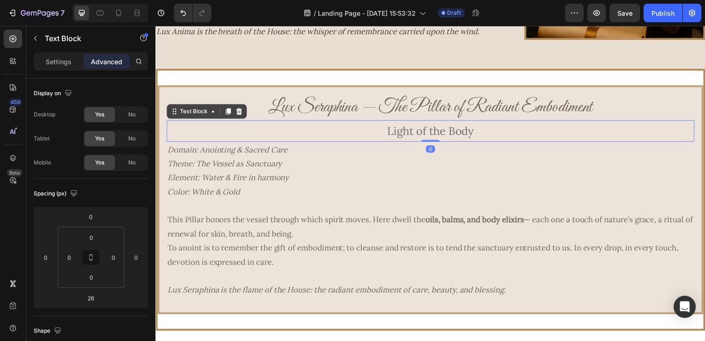
drag, startPoint x: 430, startPoint y: 153, endPoint x: 432, endPoint y: 138, distance: 15.0
click at [432, 138] on div "Light of the Body Text Block 0" at bounding box center [433, 132] width 532 height 22
type input "0"
click at [503, 197] on p "Domain: Anointing & Sacred Care Theme: The Vessel as Sanctuary Element: Water &…" at bounding box center [433, 172] width 530 height 56
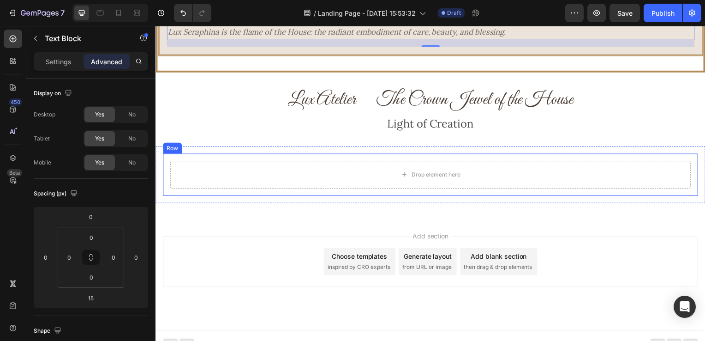
scroll to position [1237, 0]
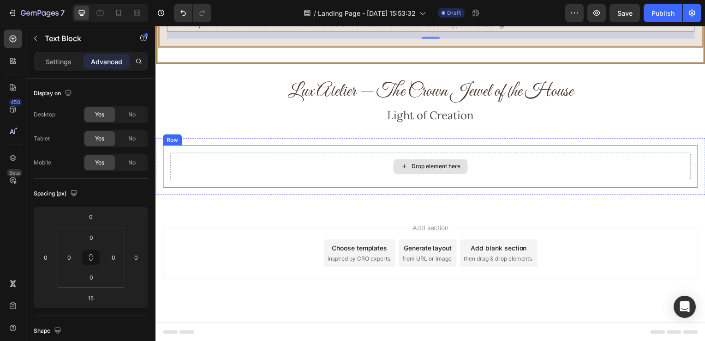
click at [172, 157] on div "Drop element here" at bounding box center [432, 168] width 524 height 28
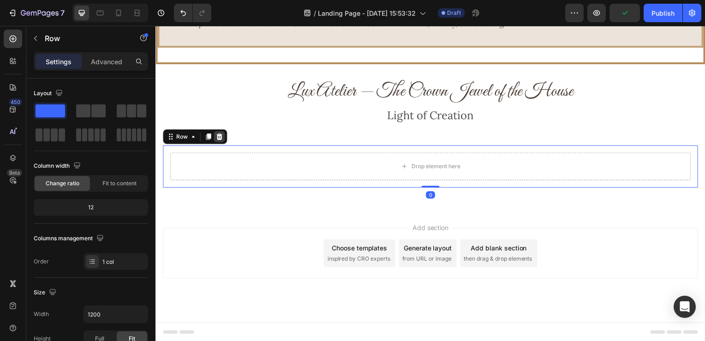
click at [218, 136] on icon at bounding box center [220, 137] width 6 height 6
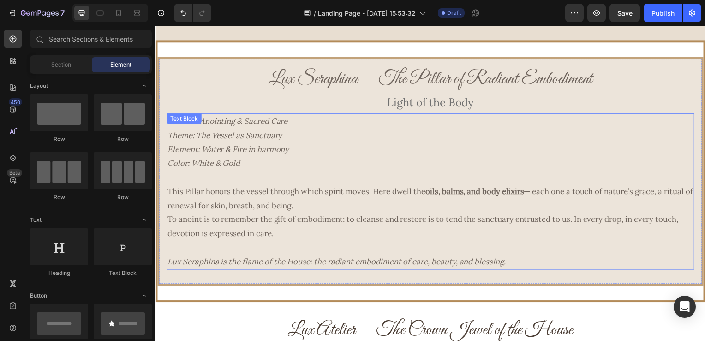
scroll to position [992, 0]
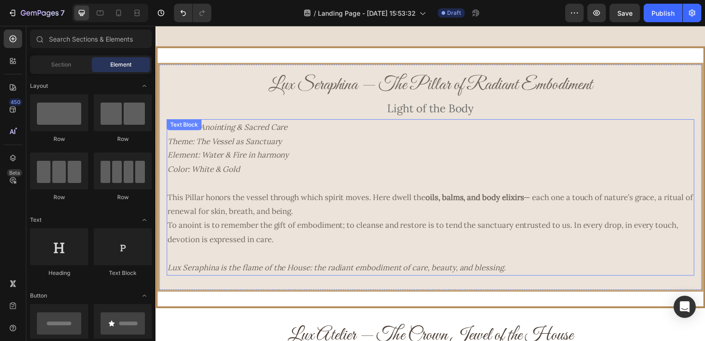
click at [342, 168] on p "Domain: Anointing & Sacred Care Theme: The Vessel as Sanctuary Element: Water &…" at bounding box center [433, 149] width 530 height 56
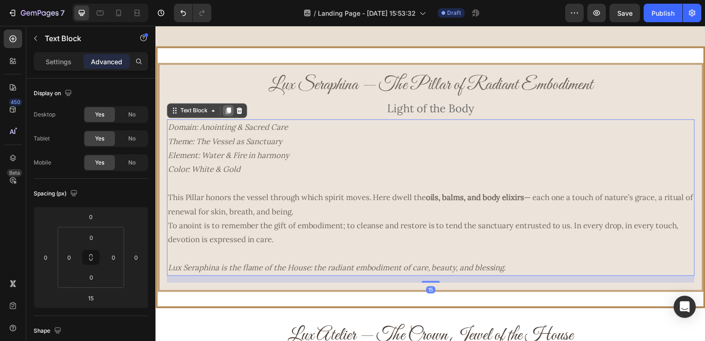
click at [232, 108] on icon at bounding box center [228, 111] width 7 height 7
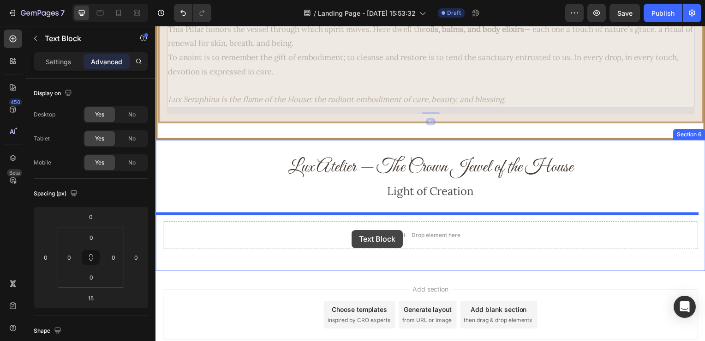
scroll to position [1356, 0]
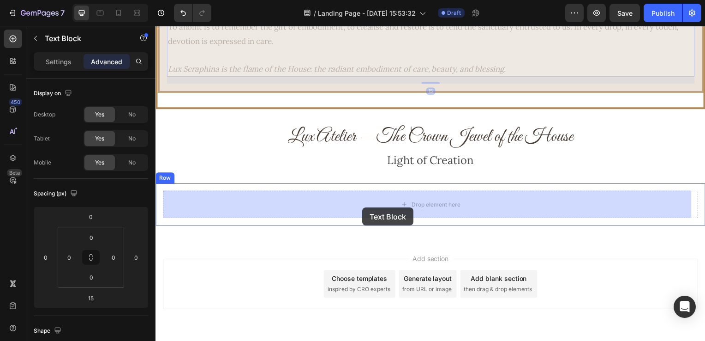
drag, startPoint x: 342, startPoint y: 106, endPoint x: 364, endPoint y: 209, distance: 104.7
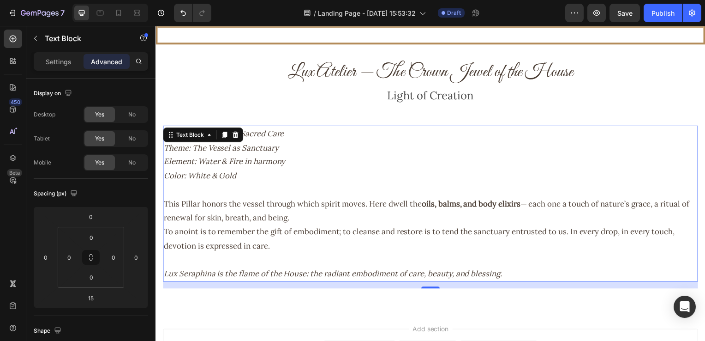
scroll to position [1267, 0]
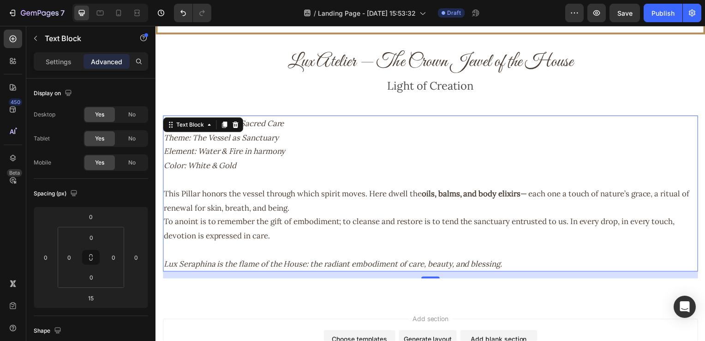
click at [595, 163] on p "Domain: Anointing & Sacred Care Theme: The Vessel as Sanctuary Element: Water &…" at bounding box center [432, 145] width 537 height 56
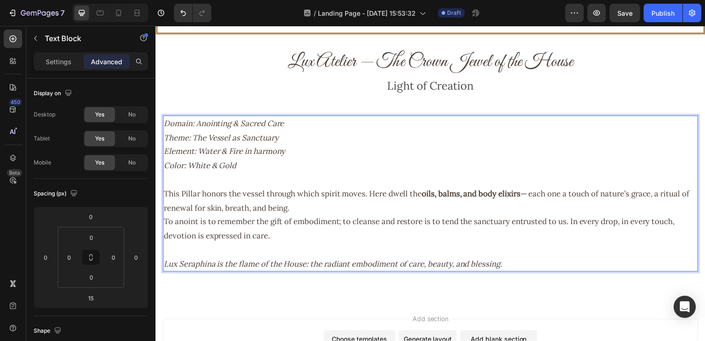
click at [541, 262] on p "Lux Seraphina is the flame of the House: the radiant embodiment of care, beauty…" at bounding box center [432, 265] width 537 height 14
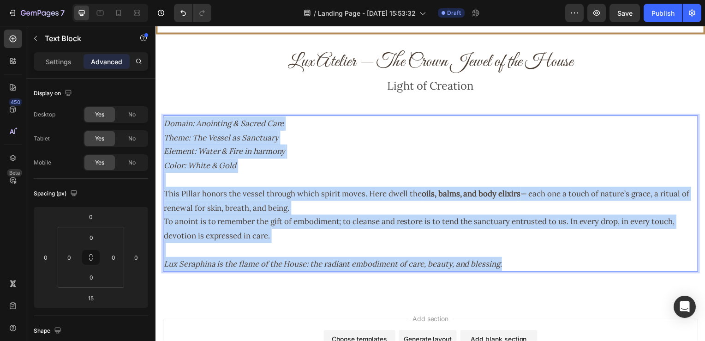
drag, startPoint x: 533, startPoint y: 266, endPoint x: 308, endPoint y: 126, distance: 265.6
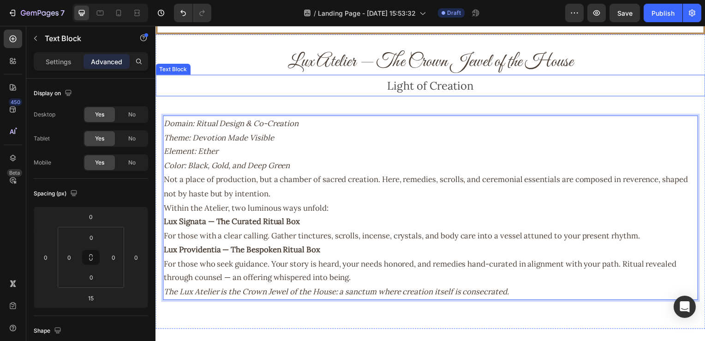
drag, startPoint x: 183, startPoint y: 91, endPoint x: 192, endPoint y: 91, distance: 8.8
click at [185, 91] on p "Light of Creation" at bounding box center [432, 86] width 552 height 20
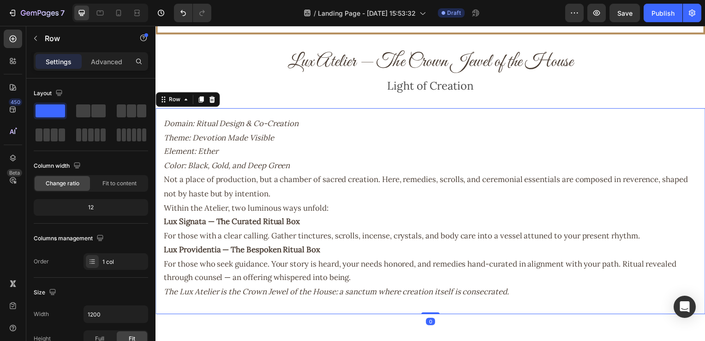
click at [324, 111] on div "Domain: Ritual Design & Co-Creation Theme: Devotion Made Visible Element: Ether…" at bounding box center [433, 212] width 554 height 207
click at [123, 114] on span at bounding box center [121, 110] width 9 height 13
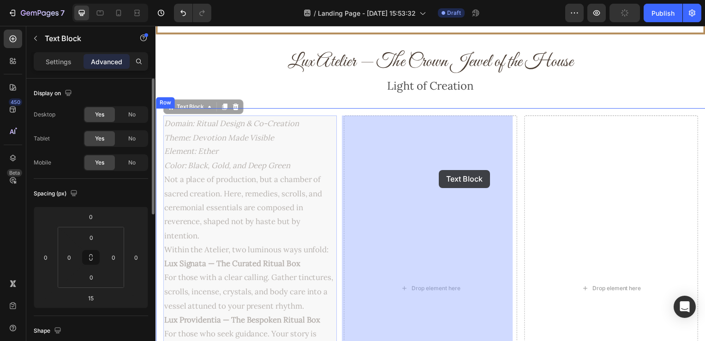
drag, startPoint x: 208, startPoint y: 150, endPoint x: 441, endPoint y: 171, distance: 233.6
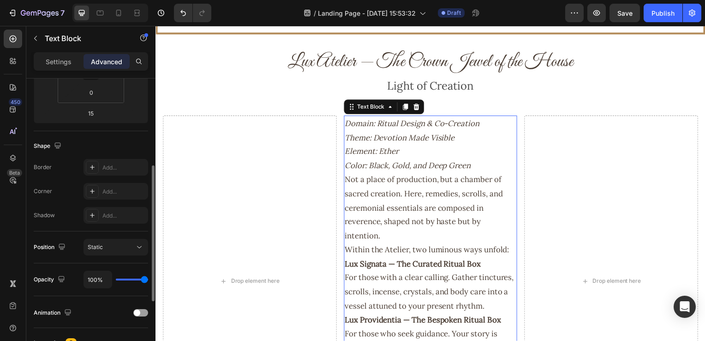
scroll to position [231, 0]
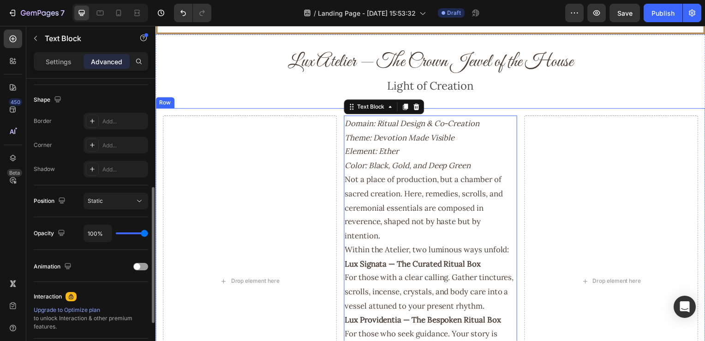
click at [340, 197] on div "Drop element here Domain: Ritual Design & Co-Creation Theme: Devotion Made Visi…" at bounding box center [433, 283] width 554 height 348
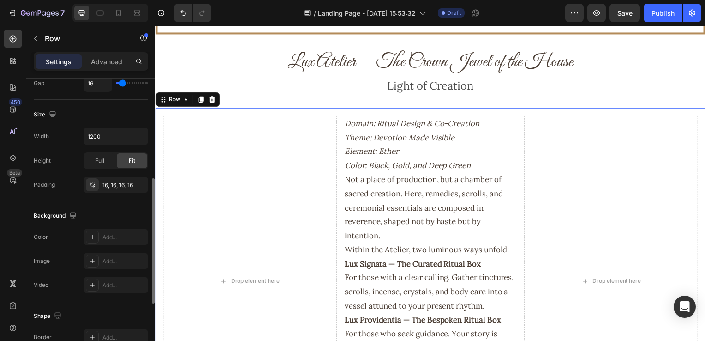
scroll to position [0, 0]
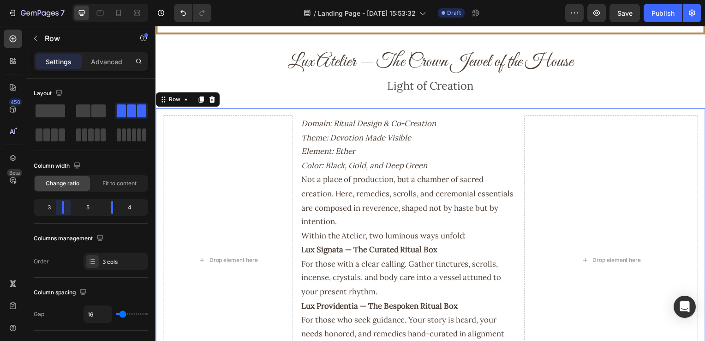
drag, startPoint x: 69, startPoint y: 211, endPoint x: 65, endPoint y: 211, distance: 4.6
click at [65, 0] on body "7 Version history / Landing Page - Aug 8, 15:53:32 Draft Preview Save Publish 4…" at bounding box center [352, 0] width 705 height 0
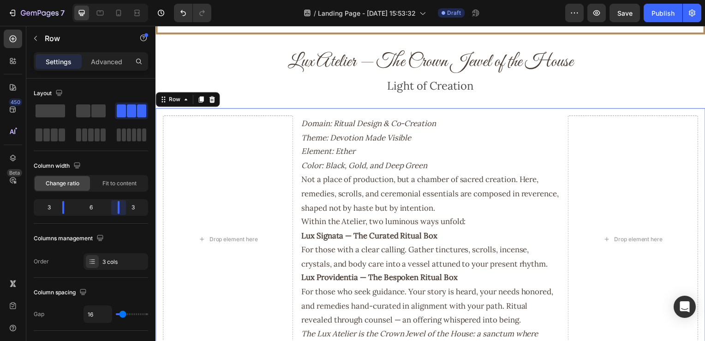
click at [118, 0] on body "7 Version history / Landing Page - Aug 8, 15:53:32 Draft Preview Save Publish 4…" at bounding box center [352, 0] width 705 height 0
click at [525, 132] on p "Domain: Ritual Design & Co-Creation Theme: Devotion Made Visible Element: Ether…" at bounding box center [432, 145] width 260 height 56
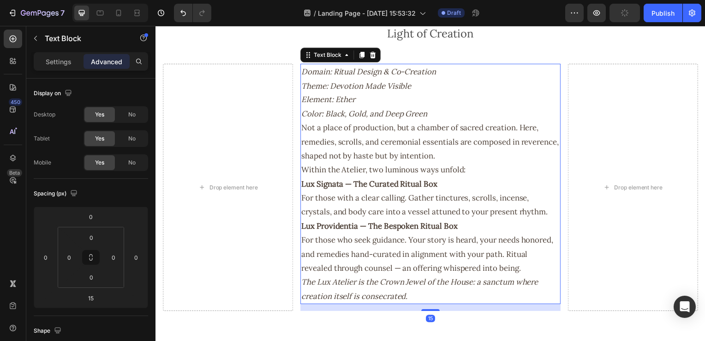
scroll to position [1317, 0]
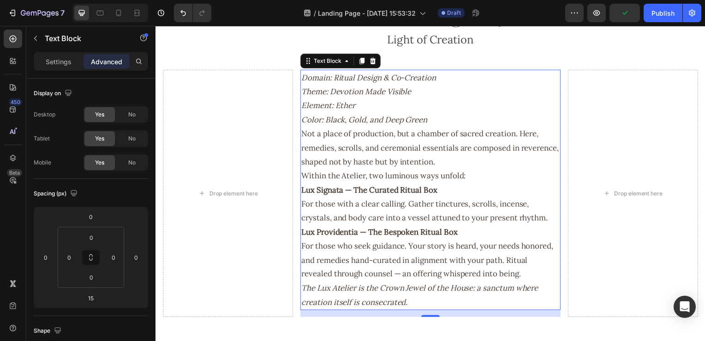
click at [467, 127] on p "Not a place of production, but a chamber of sacred creation. Here, remedies, sc…" at bounding box center [432, 148] width 260 height 42
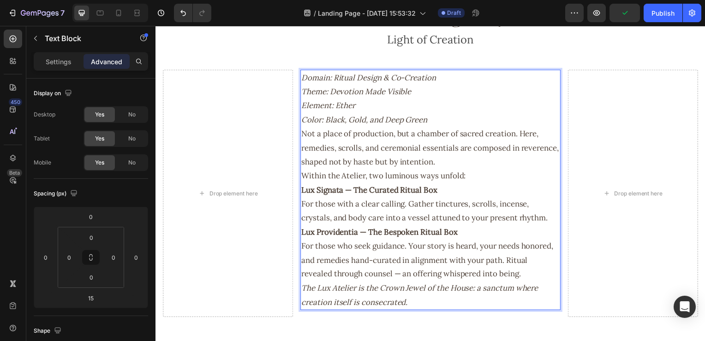
click at [465, 123] on p "Domain: Ritual Design & Co-Creation Theme: Devotion Made Visible Element: Ether…" at bounding box center [432, 99] width 260 height 56
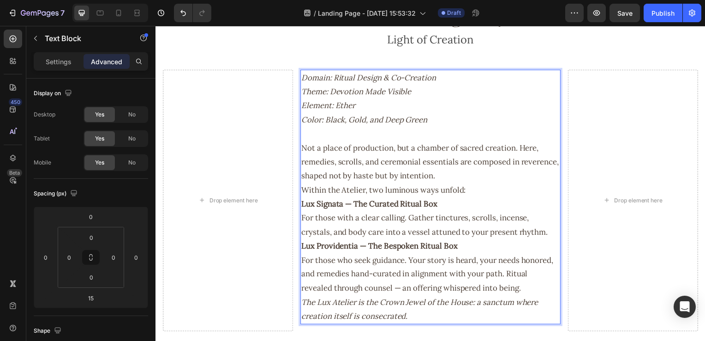
click at [483, 172] on p "Not a place of production, but a chamber of sacred creation. Here, remedies, sc…" at bounding box center [432, 163] width 260 height 42
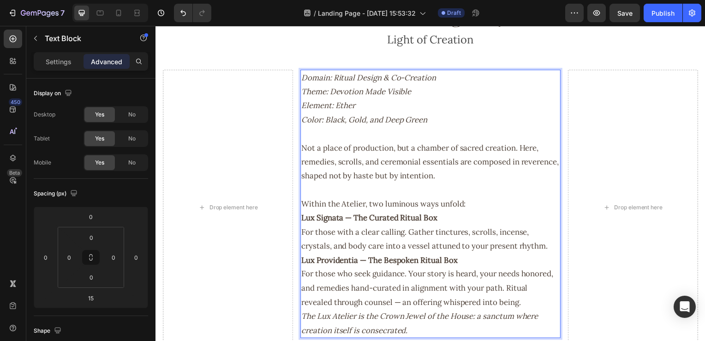
click at [491, 203] on p "Within the Atelier, two luminous ways unfold:" at bounding box center [432, 205] width 260 height 14
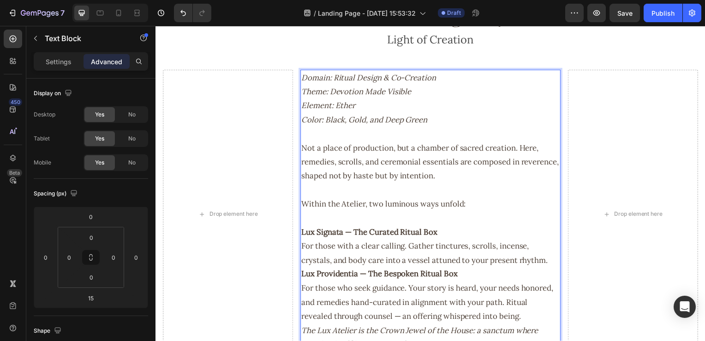
click at [552, 263] on p "Lux Signata — The Curated Ritual Box For those with a clear calling. Gather tin…" at bounding box center [432, 248] width 260 height 42
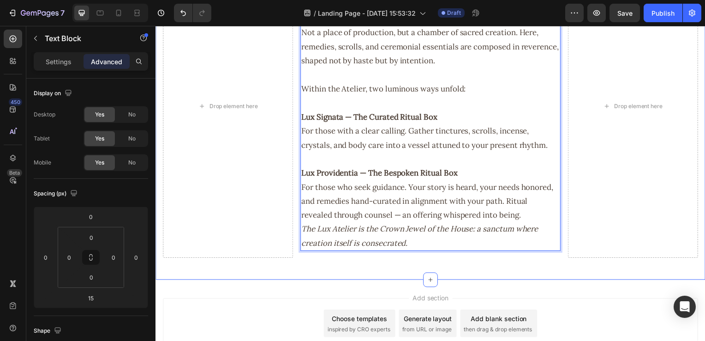
scroll to position [1456, 0]
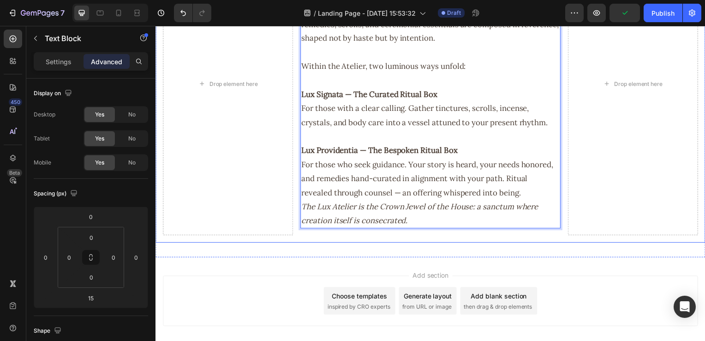
click at [438, 240] on div "Drop element here Domain: Ritual Design & Co-Creation Theme: Devotion Made Visi…" at bounding box center [433, 84] width 554 height 320
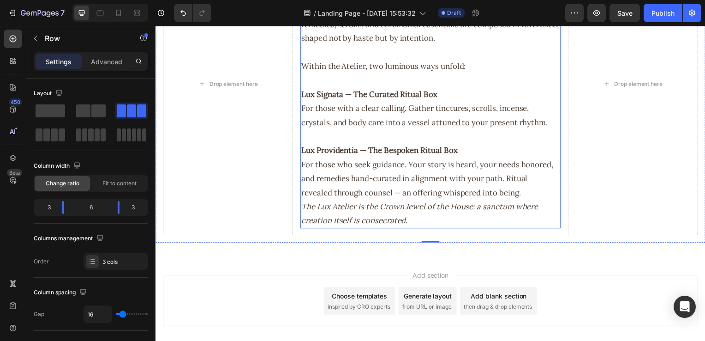
click at [302, 211] on icon "The Lux Atelier is the Crown Jewel of the House: a sanctum where creation itsel…" at bounding box center [421, 215] width 239 height 24
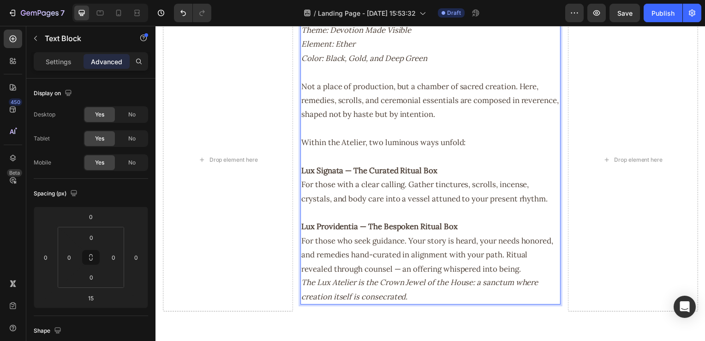
scroll to position [1445, 0]
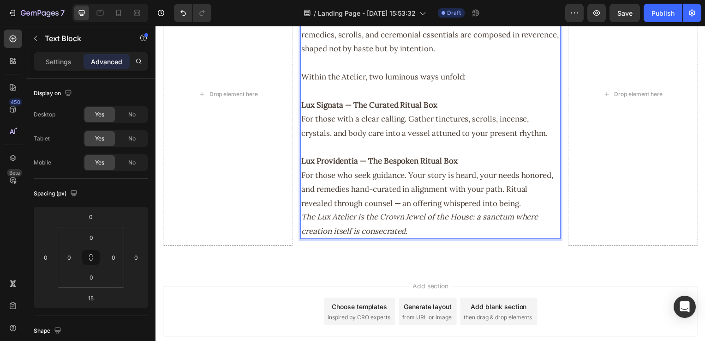
click at [550, 205] on p "Lux Providentia — The Bespoken Ritual Box For those who seek guidance. Your sto…" at bounding box center [432, 183] width 260 height 56
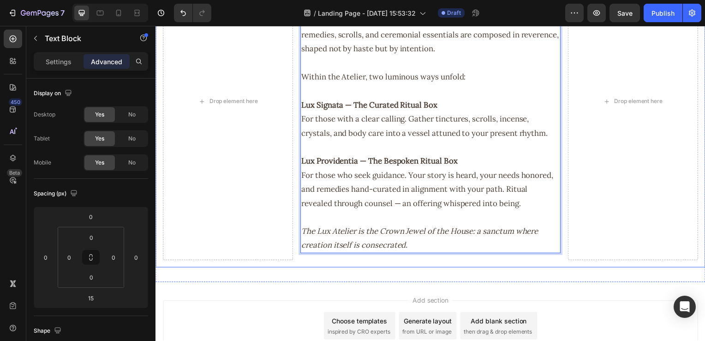
click at [374, 271] on div "Lux Atelier — The Crown Jewel of the House Heading Light of Creation Text Block…" at bounding box center [433, 72] width 554 height 423
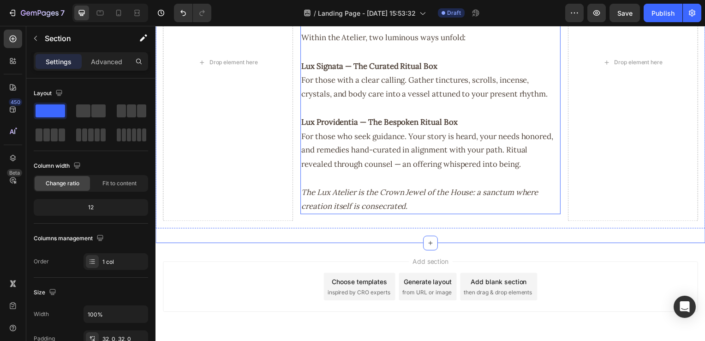
scroll to position [1519, 0]
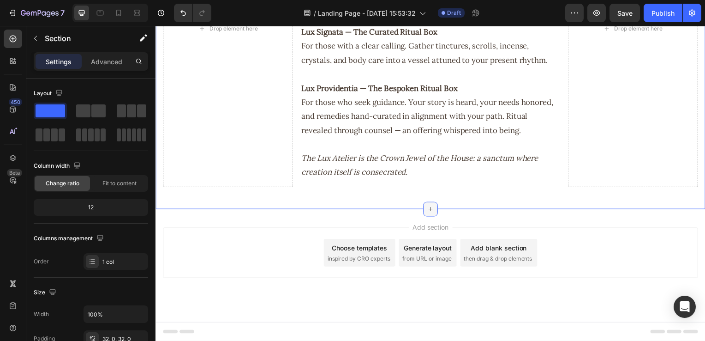
click at [429, 212] on icon at bounding box center [432, 210] width 7 height 7
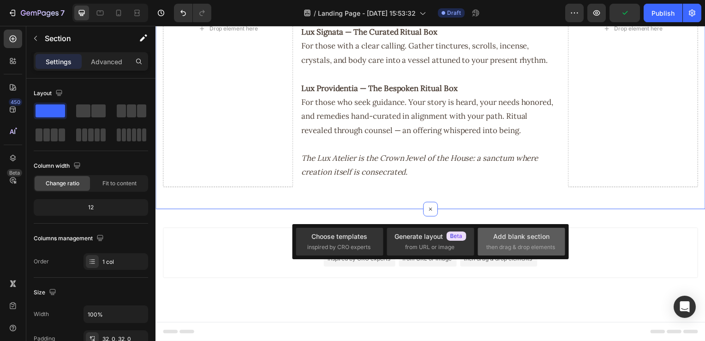
click at [507, 235] on div "Add blank section" at bounding box center [521, 236] width 56 height 10
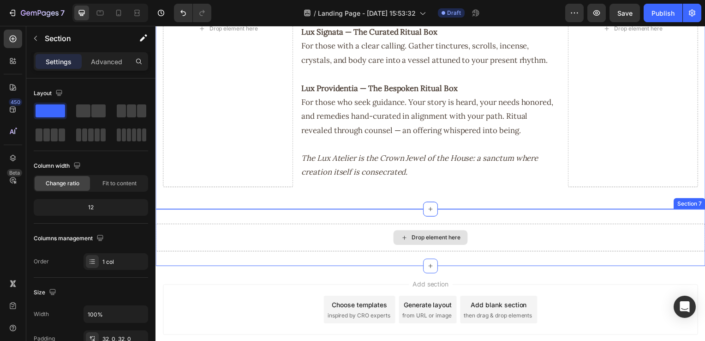
drag, startPoint x: 577, startPoint y: 229, endPoint x: 571, endPoint y: 230, distance: 6.0
click at [577, 230] on div "Drop element here" at bounding box center [433, 239] width 554 height 28
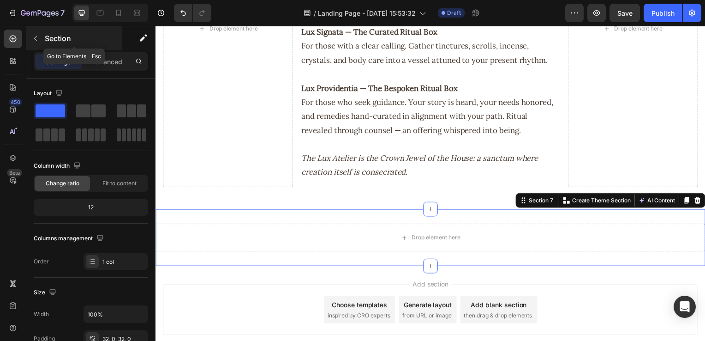
click at [37, 40] on icon "button" at bounding box center [35, 38] width 7 height 7
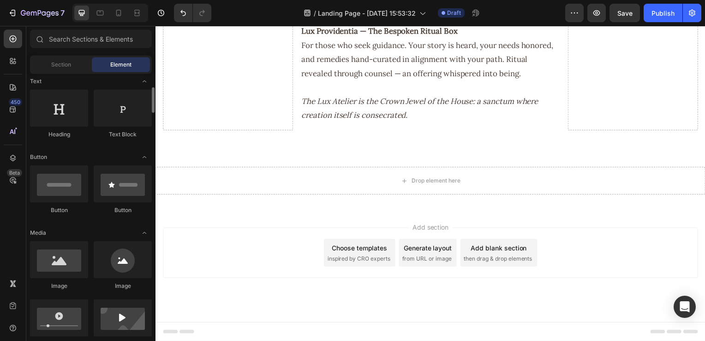
scroll to position [0, 0]
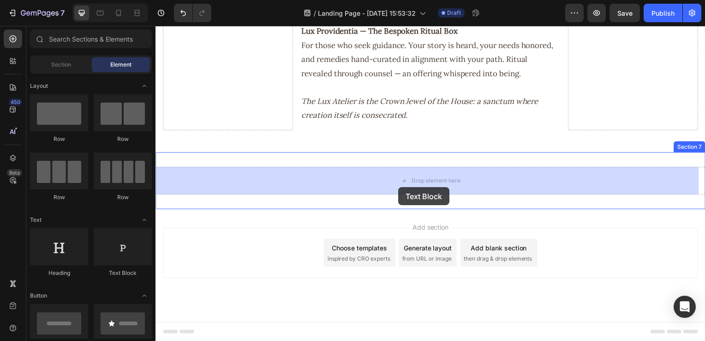
drag, startPoint x: 278, startPoint y: 277, endPoint x: 400, endPoint y: 188, distance: 150.7
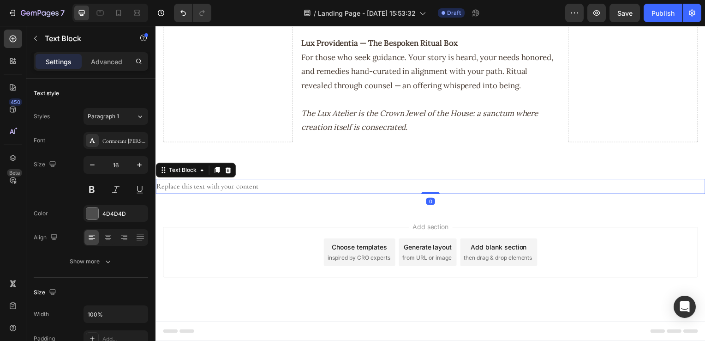
scroll to position [1563, 0]
click at [312, 186] on div "Replace this text with your content" at bounding box center [433, 187] width 554 height 15
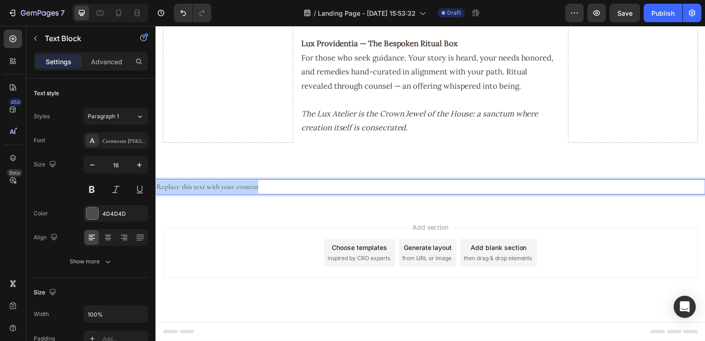
drag, startPoint x: 304, startPoint y: 186, endPoint x: 252, endPoint y: 192, distance: 52.1
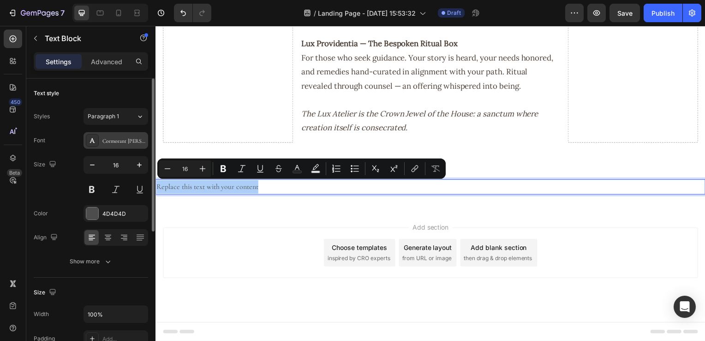
click at [120, 144] on div "Cormorant Garamond" at bounding box center [123, 141] width 43 height 8
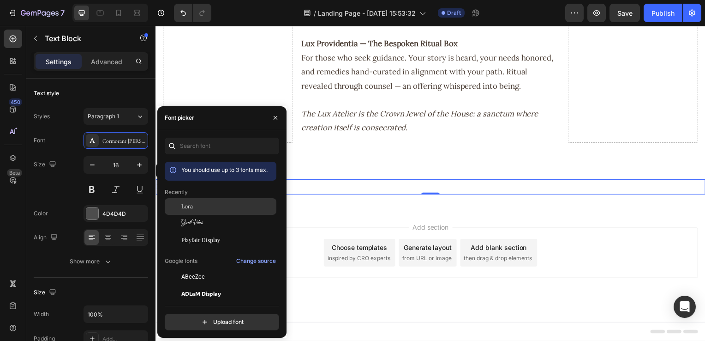
click at [219, 208] on div "Lora" at bounding box center [227, 206] width 93 height 8
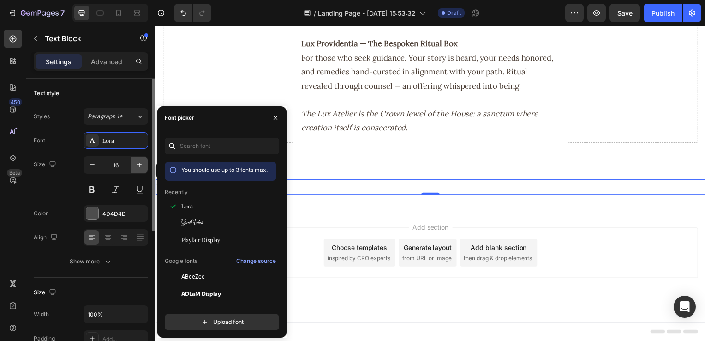
click at [135, 171] on button "button" at bounding box center [139, 164] width 17 height 17
type input "17"
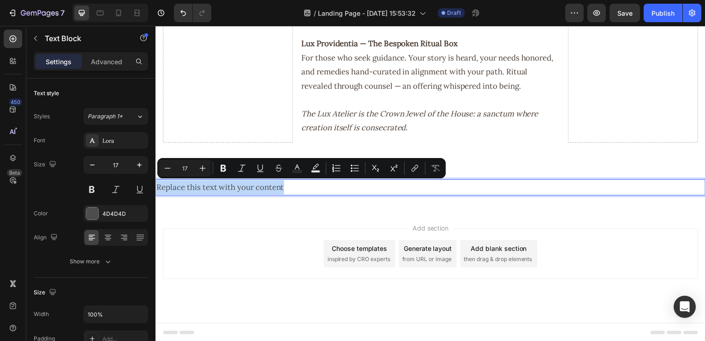
drag, startPoint x: 304, startPoint y: 191, endPoint x: 317, endPoint y: 202, distance: 17.3
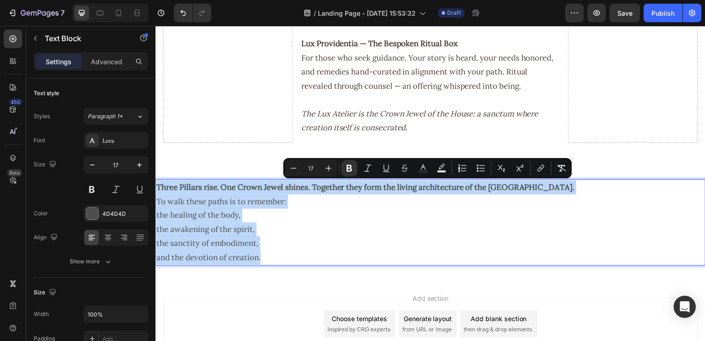
drag, startPoint x: 285, startPoint y: 261, endPoint x: 136, endPoint y: 180, distance: 170.0
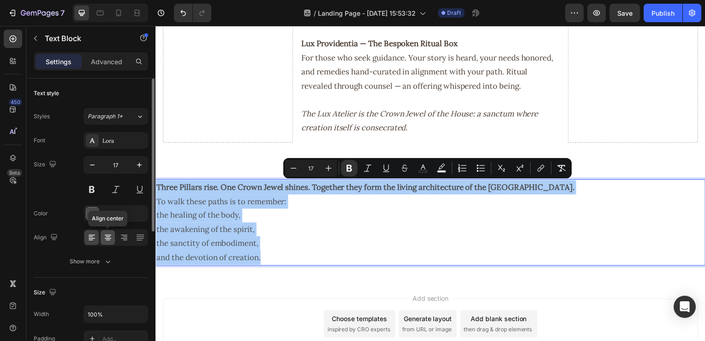
click at [108, 236] on icon at bounding box center [108, 236] width 5 height 1
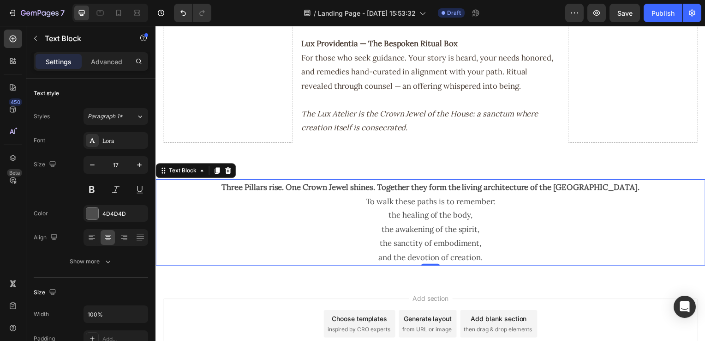
click at [320, 235] on p "the awakening of the spirit," at bounding box center [432, 231] width 552 height 14
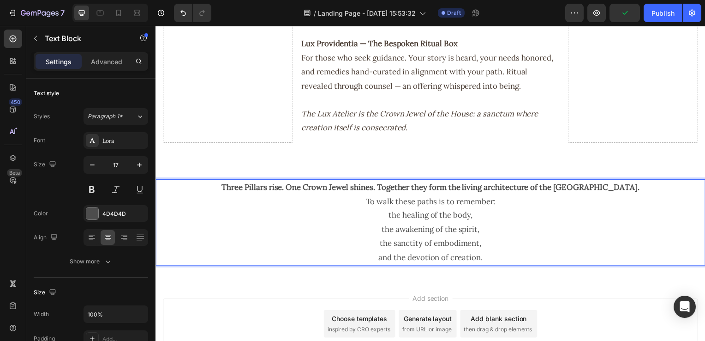
click at [389, 217] on p "the healing of the body," at bounding box center [432, 217] width 552 height 14
click at [387, 218] on p "the healing of the body," at bounding box center [432, 217] width 552 height 14
click at [380, 216] on p "the healing of the body," at bounding box center [432, 217] width 552 height 14
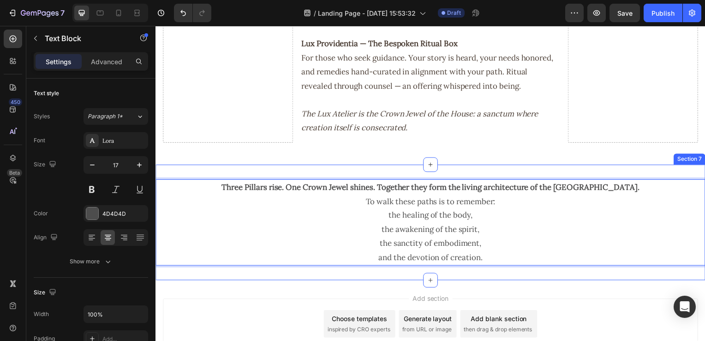
click at [337, 282] on div "Add section Choose templates inspired by CRO experts Generate layout from URL o…" at bounding box center [433, 339] width 554 height 114
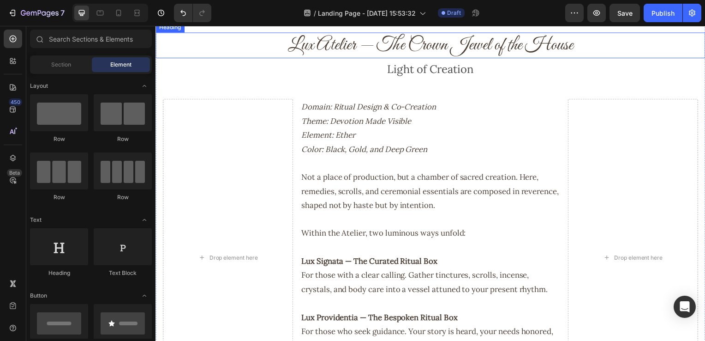
scroll to position [1240, 0]
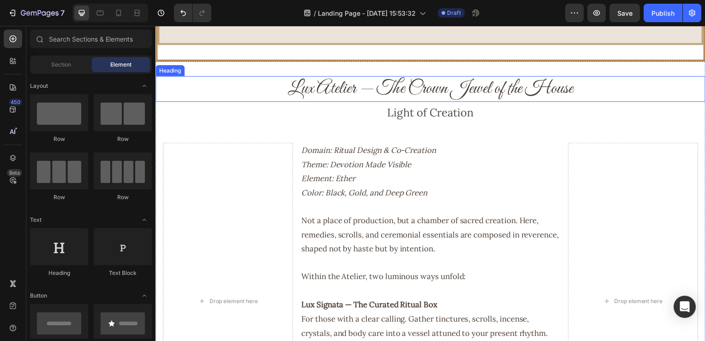
click at [388, 91] on h2 "Lux Atelier — The Crown Jewel of the House" at bounding box center [433, 90] width 554 height 26
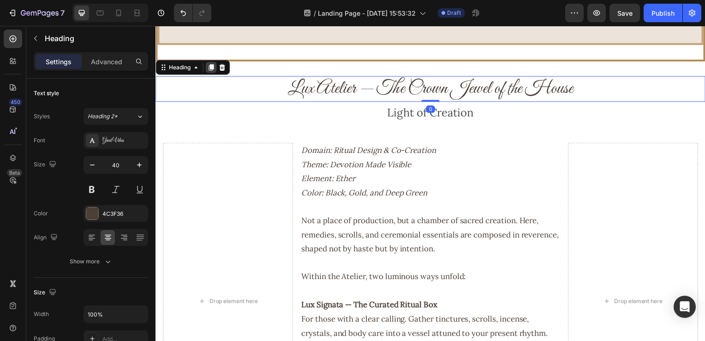
click at [214, 69] on icon at bounding box center [211, 68] width 5 height 6
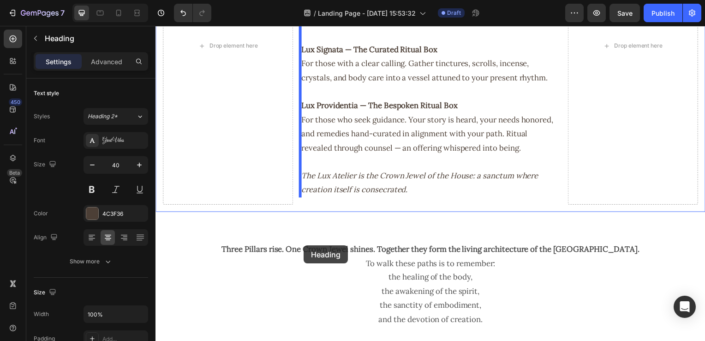
scroll to position [1567, 0]
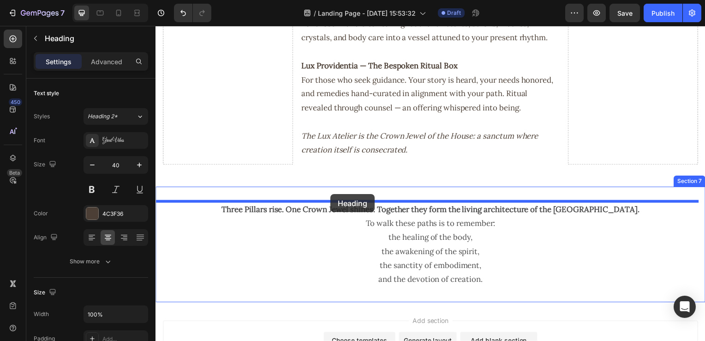
drag, startPoint x: 309, startPoint y: 115, endPoint x: 332, endPoint y: 195, distance: 83.6
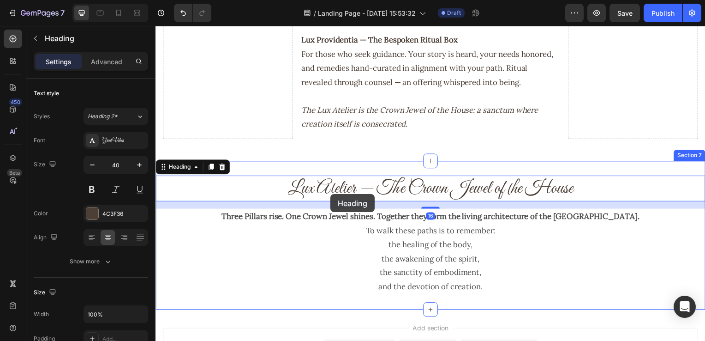
scroll to position [1541, 0]
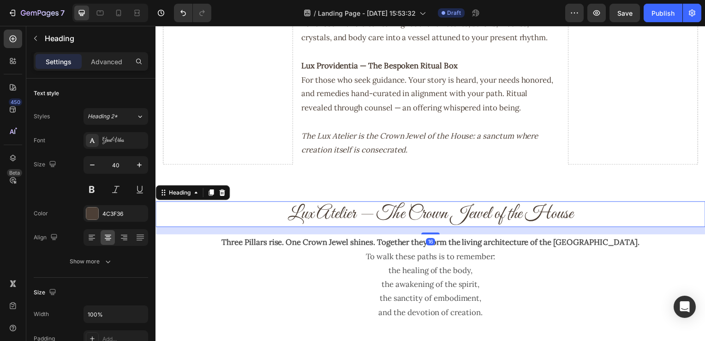
click at [602, 222] on h2 "Lux Atelier — The Crown Jewel of the House" at bounding box center [433, 216] width 554 height 26
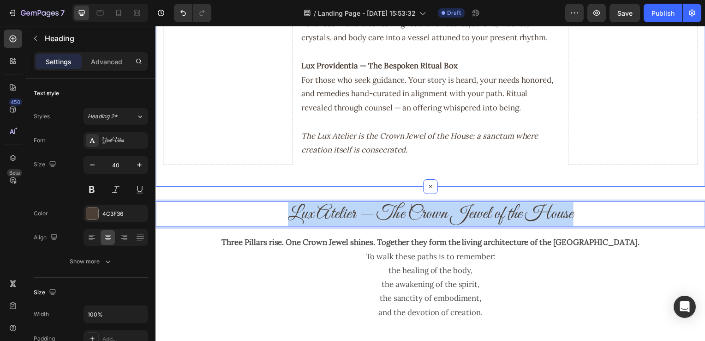
drag, startPoint x: 602, startPoint y: 216, endPoint x: 275, endPoint y: 185, distance: 328.8
drag, startPoint x: 619, startPoint y: 222, endPoint x: 242, endPoint y: 199, distance: 377.3
click at [241, 199] on div "Lux Atelier — The Crown Jewel of the House Heading 16 Three Pillars rise. One C…" at bounding box center [433, 263] width 554 height 150
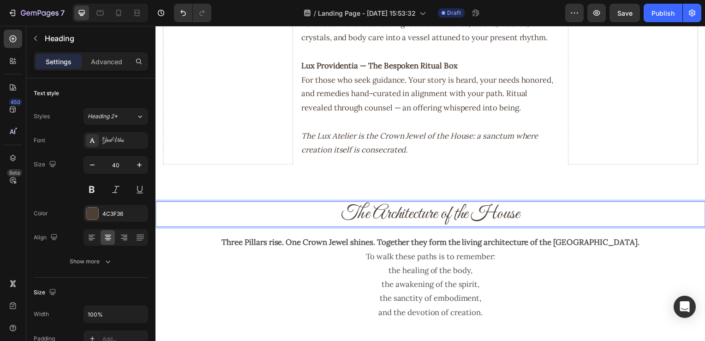
click at [548, 215] on p "The Architecture of the House" at bounding box center [432, 216] width 552 height 24
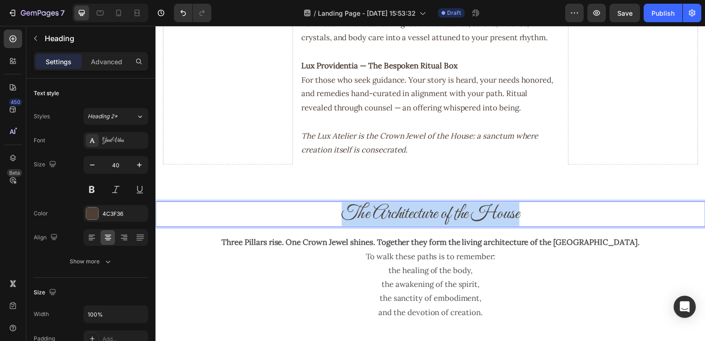
drag, startPoint x: 442, startPoint y: 214, endPoint x: 189, endPoint y: 204, distance: 253.1
click at [189, 204] on p "The Architecture of the House" at bounding box center [432, 216] width 552 height 24
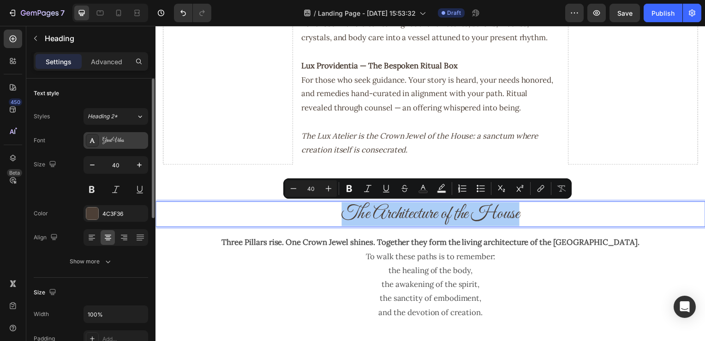
click at [129, 141] on div "Great Vibes" at bounding box center [123, 141] width 43 height 8
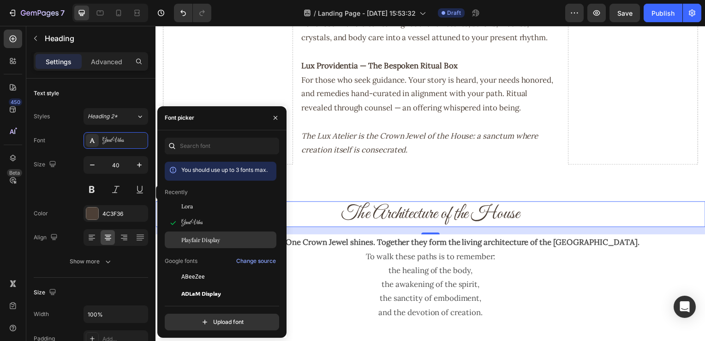
click at [204, 236] on span "Playfair Display" at bounding box center [200, 239] width 39 height 8
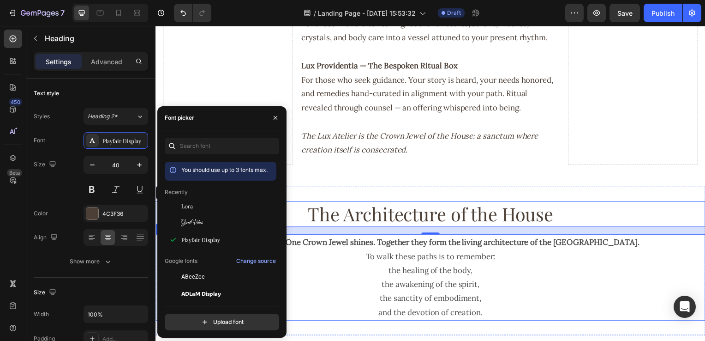
click at [493, 294] on p "the sanctity of embodiment," at bounding box center [432, 300] width 552 height 14
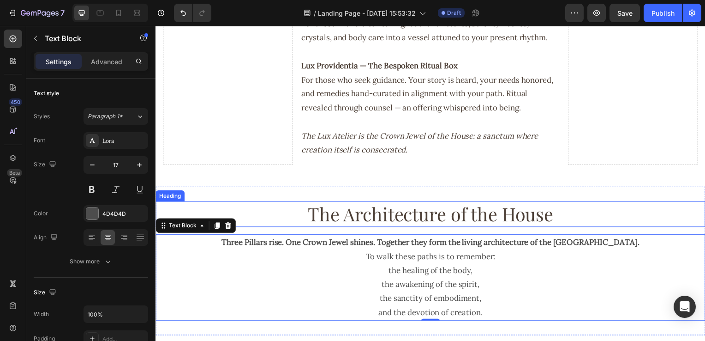
click at [360, 222] on p "The Architecture of the House" at bounding box center [432, 216] width 552 height 24
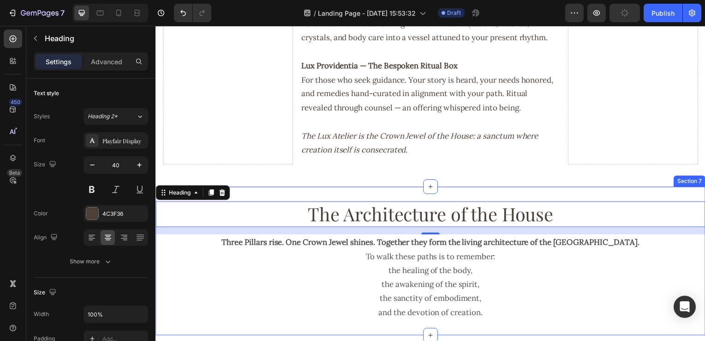
click at [487, 196] on div "The Architecture of the House Heading 16 Three Pillars rise. One Crown Jewel sh…" at bounding box center [433, 263] width 554 height 150
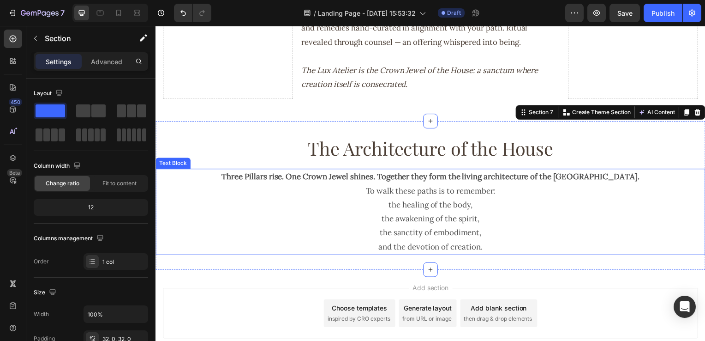
scroll to position [1668, 0]
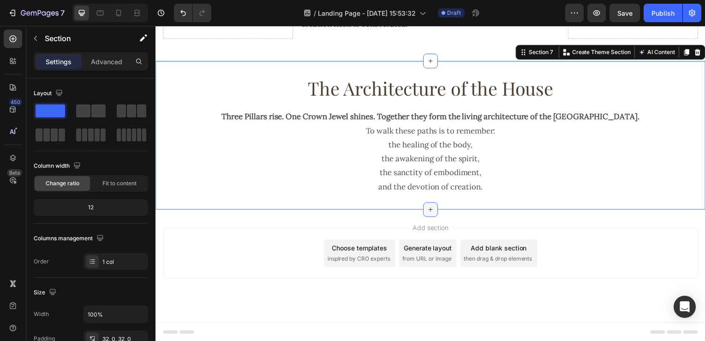
click at [434, 213] on div at bounding box center [432, 211] width 15 height 15
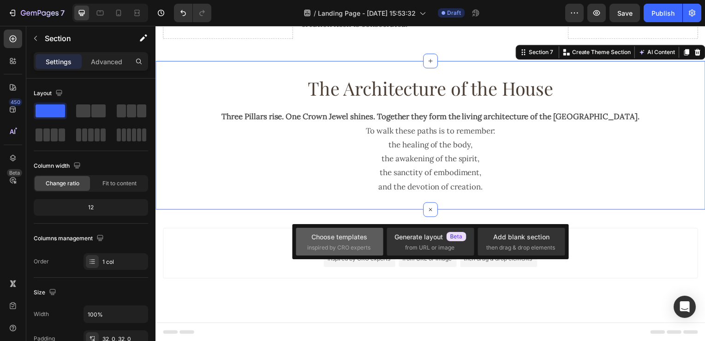
click at [355, 250] on span "inspired by CRO experts" at bounding box center [338, 247] width 63 height 8
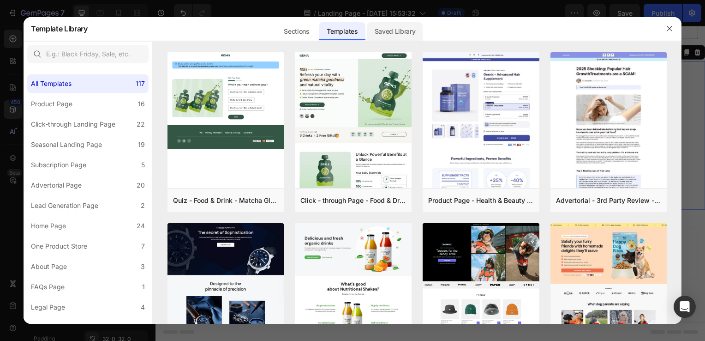
click at [0, 0] on div "Saved Library" at bounding box center [0, 0] width 0 height 0
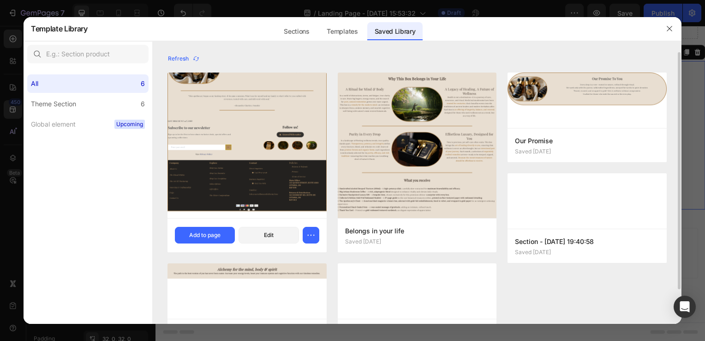
click at [243, 122] on img at bounding box center [247, 129] width 159 height 177
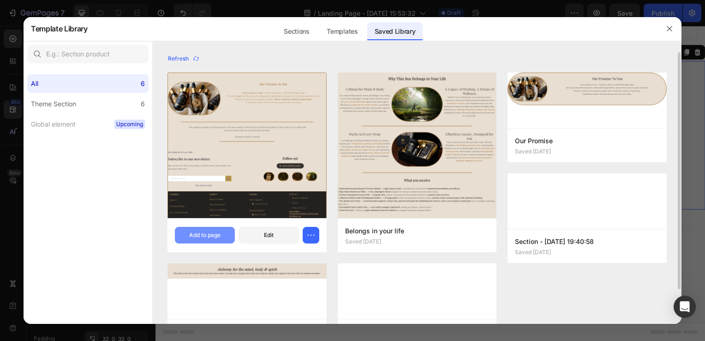
drag, startPoint x: 219, startPoint y: 242, endPoint x: 225, endPoint y: 241, distance: 6.1
click at [220, 242] on button "Add to page" at bounding box center [205, 235] width 60 height 17
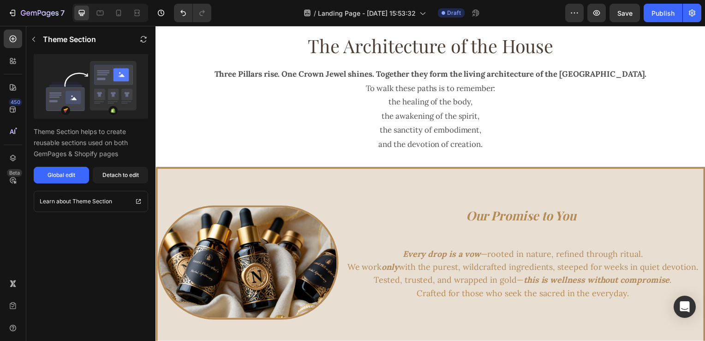
scroll to position [1675, 0]
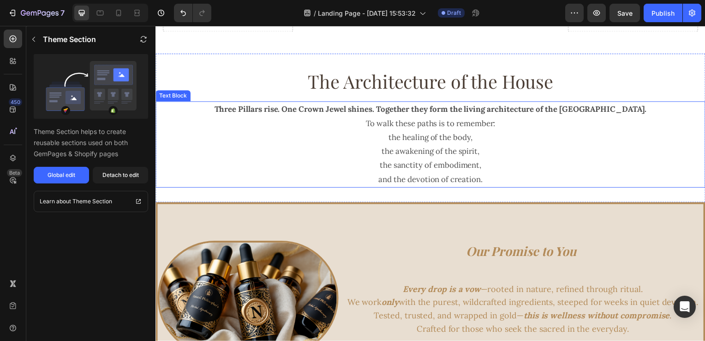
click at [596, 135] on p "the healing of the body," at bounding box center [432, 138] width 552 height 14
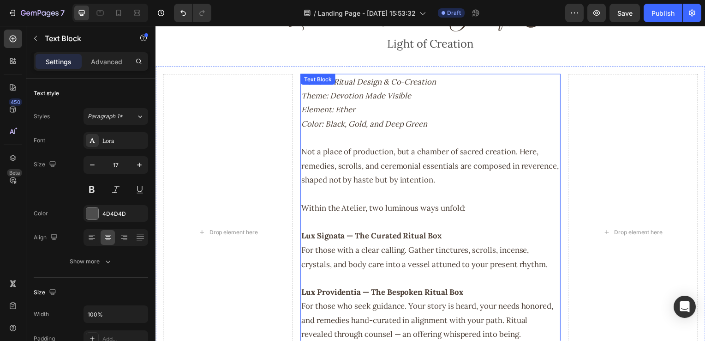
scroll to position [1171, 0]
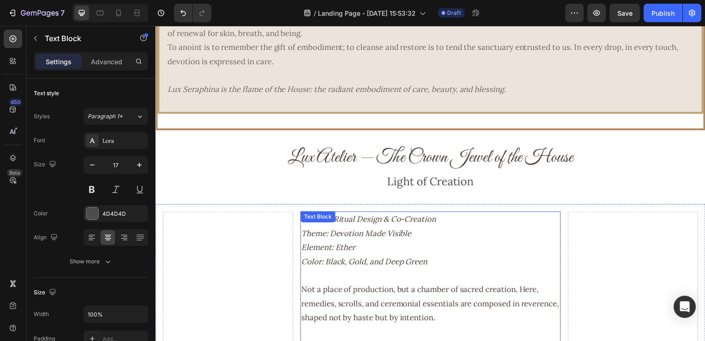
click at [452, 246] on p "Domain: Ritual Design & Co-Creation Theme: Devotion Made Visible Element: Ether…" at bounding box center [432, 242] width 260 height 56
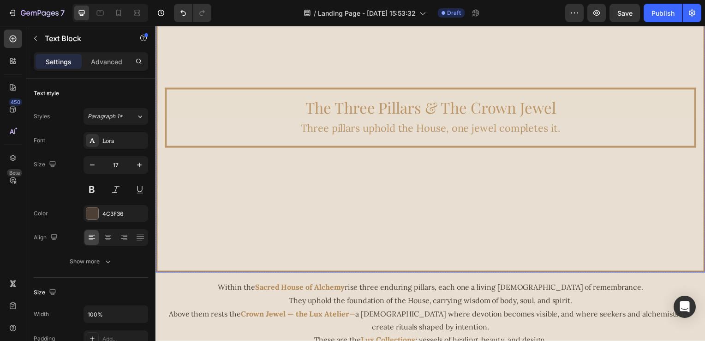
scroll to position [92, 0]
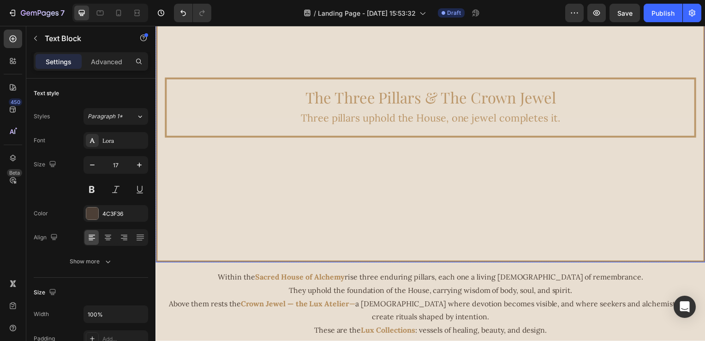
click at [211, 226] on video "Background Image" at bounding box center [432, 109] width 550 height 310
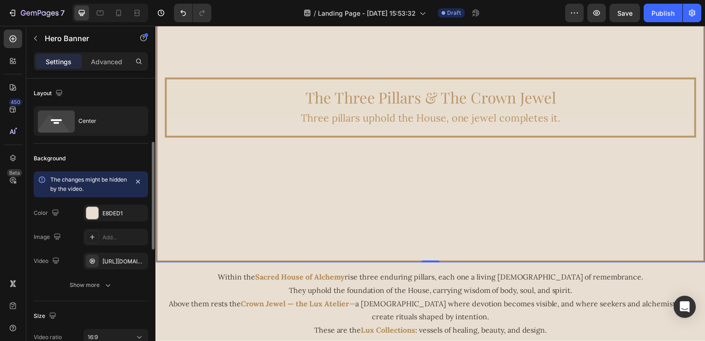
scroll to position [138, 0]
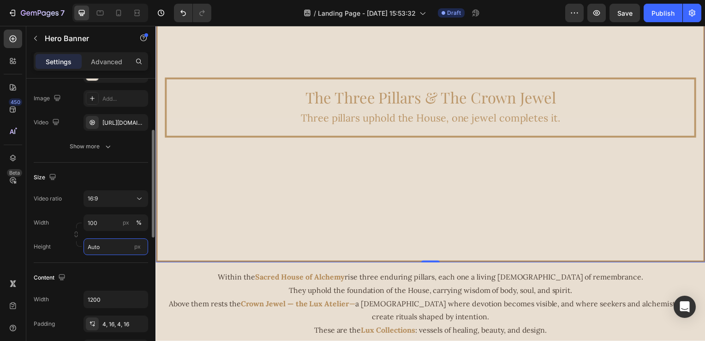
click at [109, 245] on input "Auto" at bounding box center [116, 246] width 65 height 17
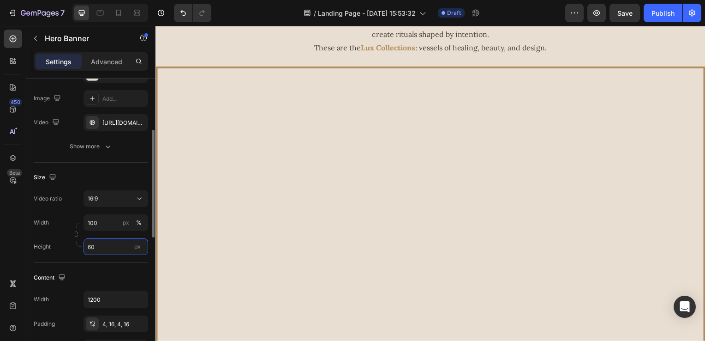
type input "600"
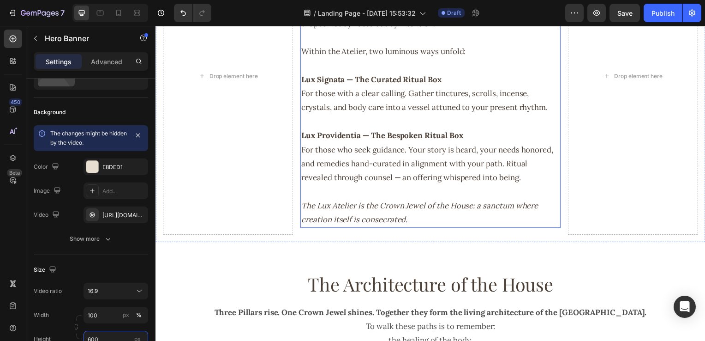
scroll to position [1438, 0]
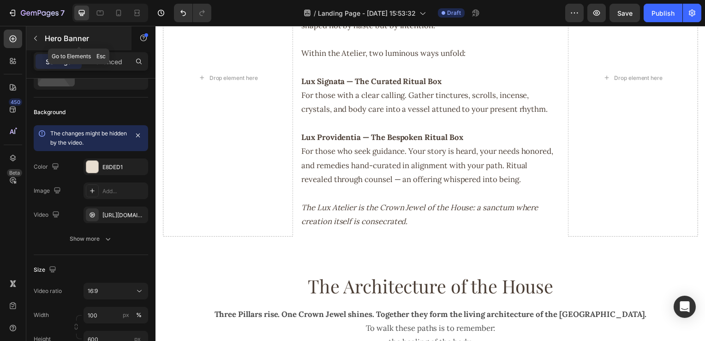
click at [39, 41] on icon "button" at bounding box center [35, 38] width 7 height 7
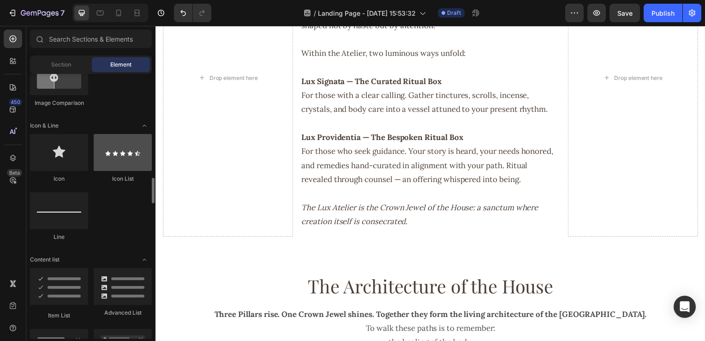
scroll to position [600, 0]
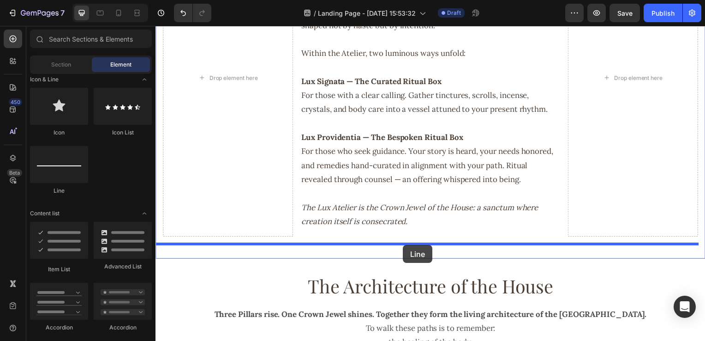
drag, startPoint x: 222, startPoint y: 195, endPoint x: 405, endPoint y: 247, distance: 189.5
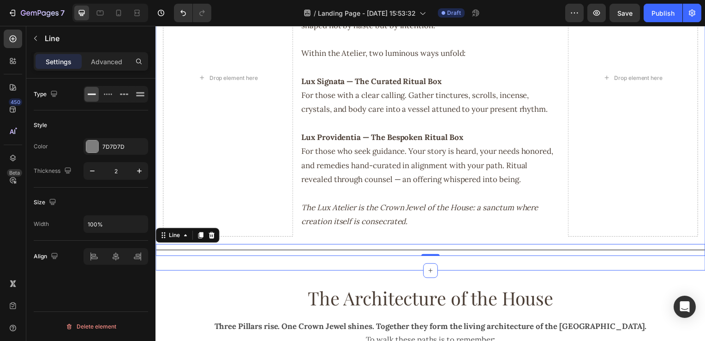
click at [413, 270] on div "Lux Atelier — The Crown Jewel of the House Heading Light of Creation Text Block…" at bounding box center [433, 54] width 554 height 435
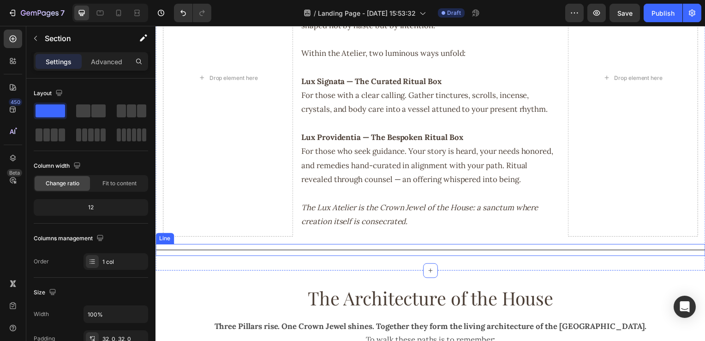
click at [416, 246] on div "Title Line" at bounding box center [433, 252] width 554 height 12
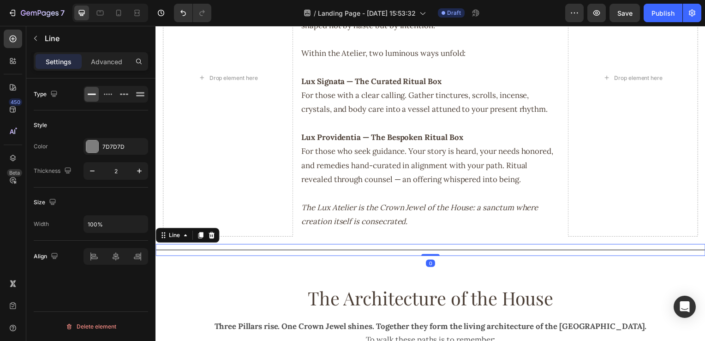
click at [416, 251] on div at bounding box center [433, 251] width 554 height 1
click at [98, 152] on div "7D7D7D" at bounding box center [116, 146] width 65 height 17
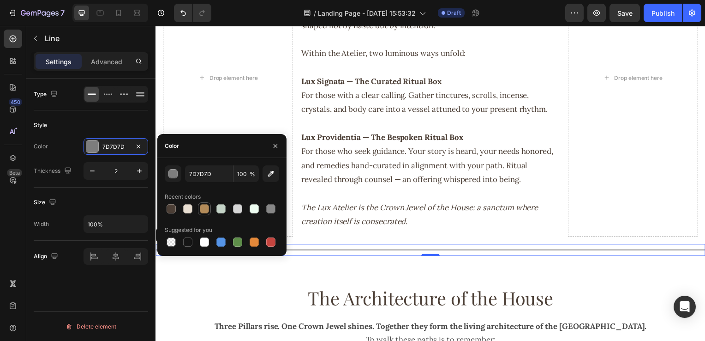
click at [205, 208] on div at bounding box center [204, 208] width 9 height 9
type input "B38B59"
click at [135, 173] on icon "button" at bounding box center [139, 170] width 9 height 9
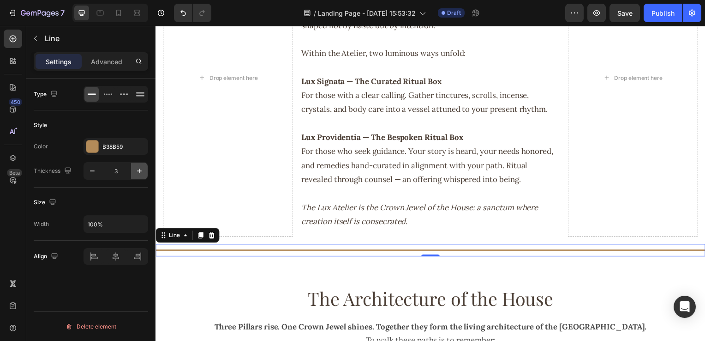
type input "4"
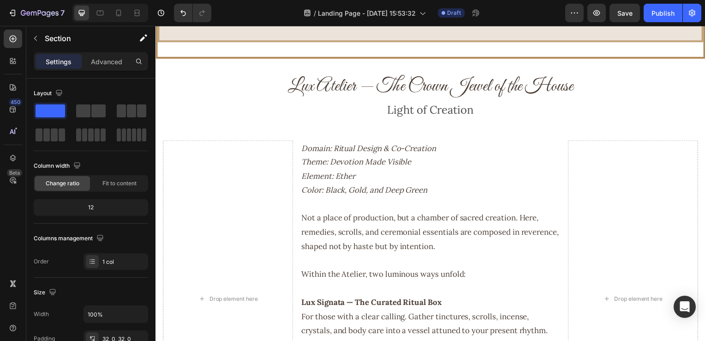
scroll to position [1169, 0]
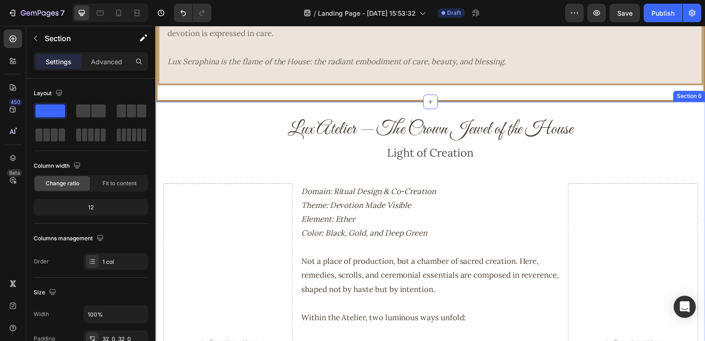
click at [224, 111] on div "Lux Atelier — The Crown Jewel of the House Heading Light of Creation Text Block…" at bounding box center [433, 320] width 554 height 436
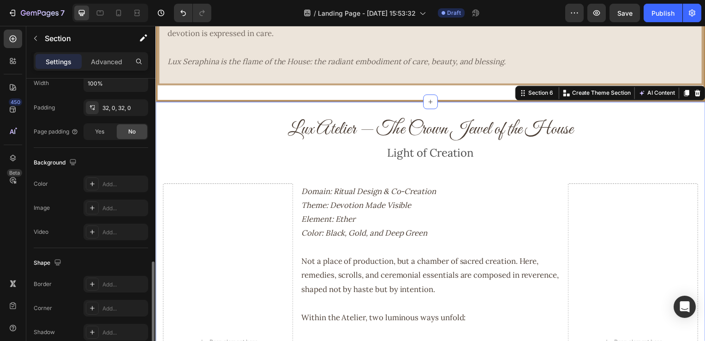
scroll to position [273, 0]
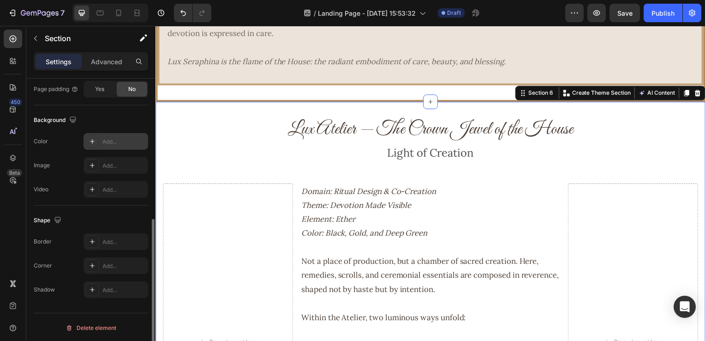
click at [91, 144] on div at bounding box center [92, 141] width 13 height 13
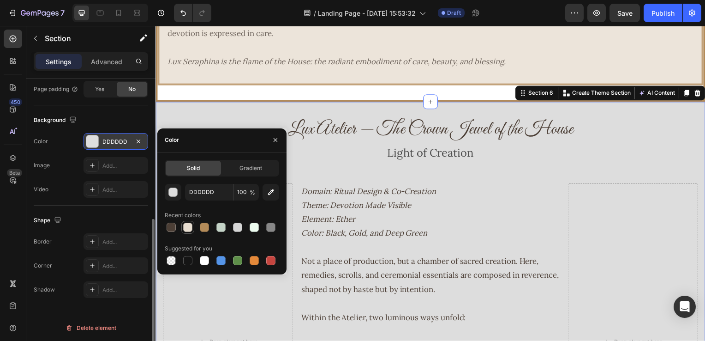
click at [186, 226] on div at bounding box center [187, 226] width 9 height 9
type input "E8DED1"
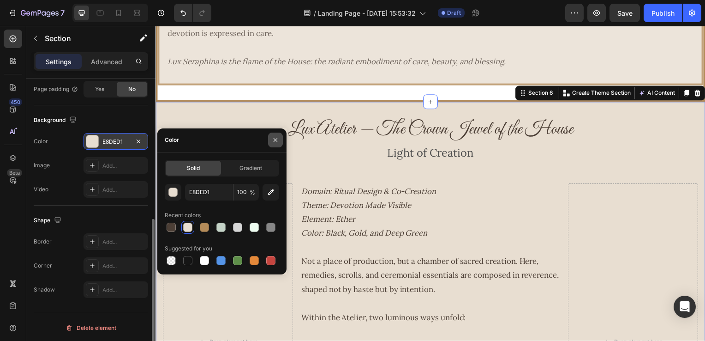
click at [277, 143] on icon "button" at bounding box center [275, 139] width 7 height 7
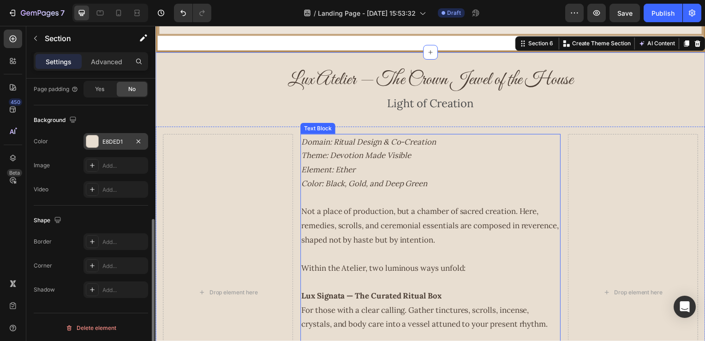
scroll to position [1219, 0]
click at [255, 176] on div "Drop element here" at bounding box center [228, 294] width 131 height 319
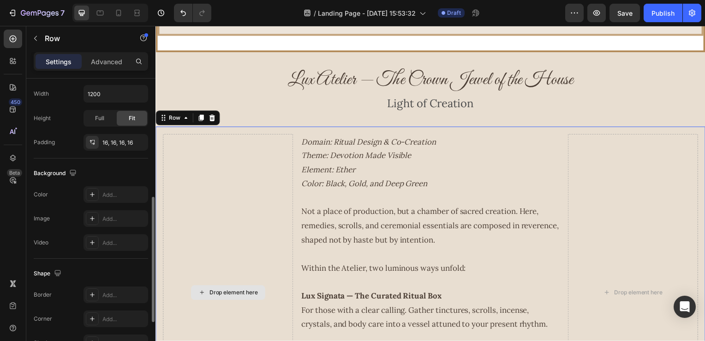
scroll to position [0, 0]
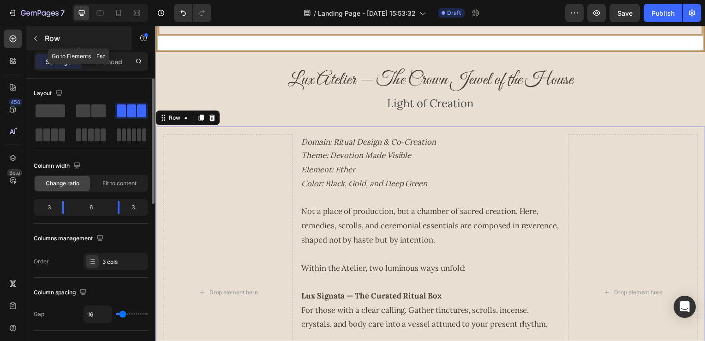
click at [52, 36] on p "Row" at bounding box center [84, 38] width 78 height 11
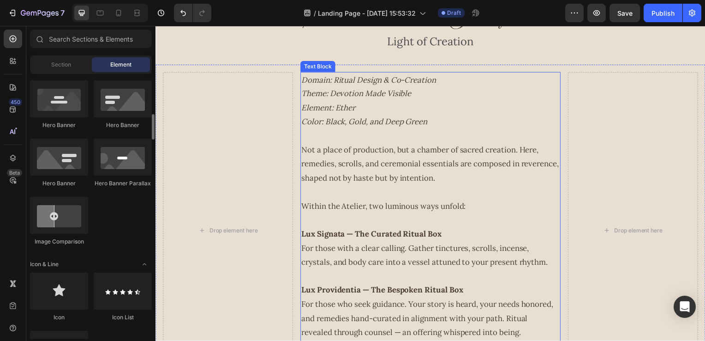
scroll to position [1315, 0]
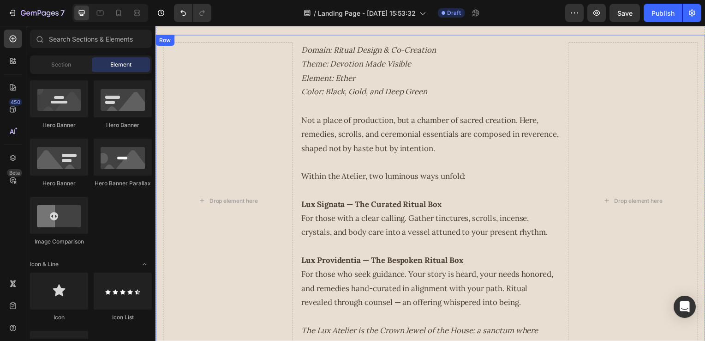
click at [297, 146] on div "Drop element here Domain: Ritual Design & Co-Creation Theme: Devotion Made Visi…" at bounding box center [433, 202] width 554 height 334
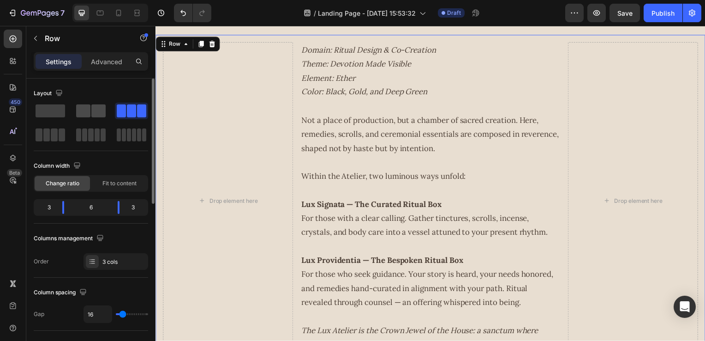
click at [115, 117] on div at bounding box center [131, 110] width 33 height 17
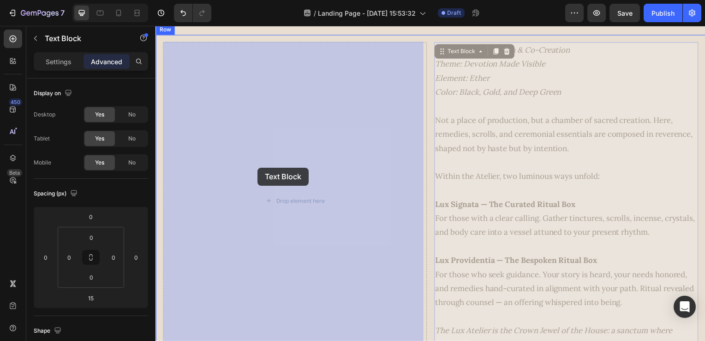
drag, startPoint x: 365, startPoint y: 175, endPoint x: 258, endPoint y: 168, distance: 106.8
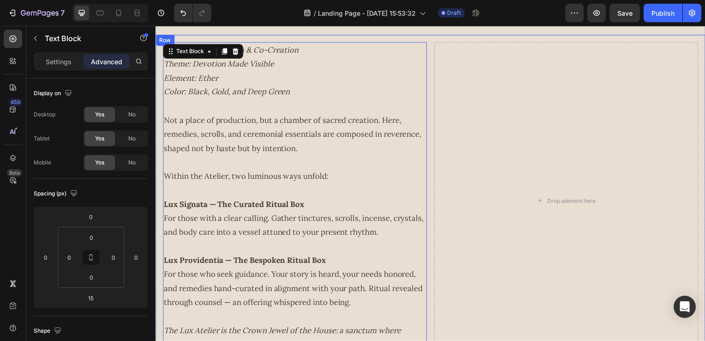
click at [430, 180] on div "Domain: Ritual Design & Co-Creation Theme: Devotion Made Visible Element: Ether…" at bounding box center [433, 202] width 554 height 334
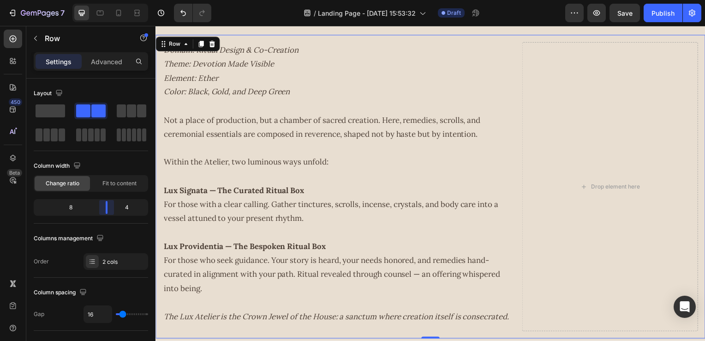
drag, startPoint x: 91, startPoint y: 210, endPoint x: 112, endPoint y: 208, distance: 20.9
click at [112, 0] on body "7 Version history / Landing Page - Aug 8, 15:53:32 Draft Preview Save Publish 4…" at bounding box center [352, 0] width 705 height 0
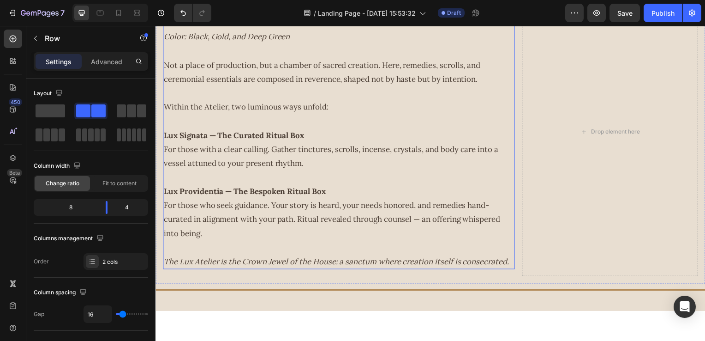
scroll to position [1322, 0]
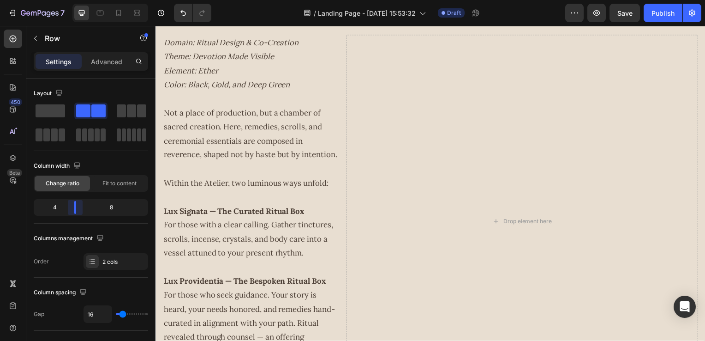
drag, startPoint x: 103, startPoint y: 210, endPoint x: 53, endPoint y: 160, distance: 70.8
click at [73, 0] on body "7 Version history / Landing Page - Aug 8, 15:53:32 Draft Preview Save Publish 4…" at bounding box center [352, 0] width 705 height 0
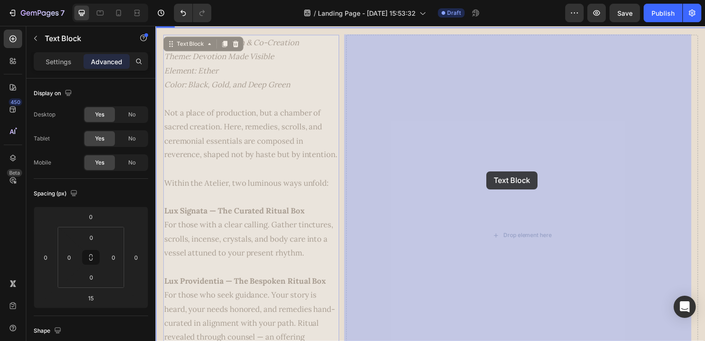
drag, startPoint x: 238, startPoint y: 173, endPoint x: 489, endPoint y: 172, distance: 251.1
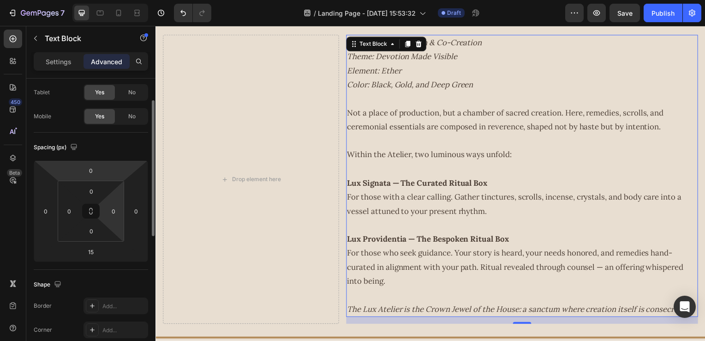
scroll to position [92, 0]
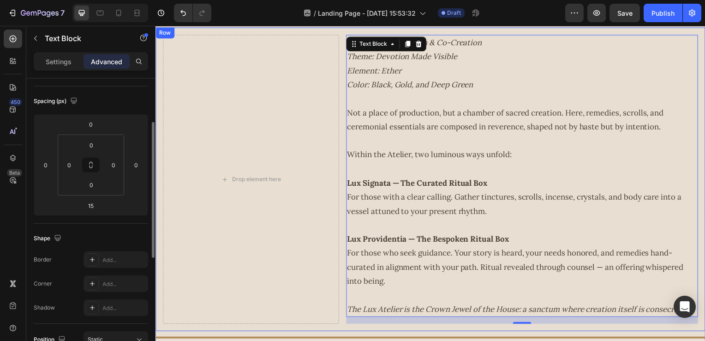
click at [341, 192] on div "Drop element here Domain: Ritual Design & Co-Creation Theme: Devotion Made Visi…" at bounding box center [433, 181] width 554 height 306
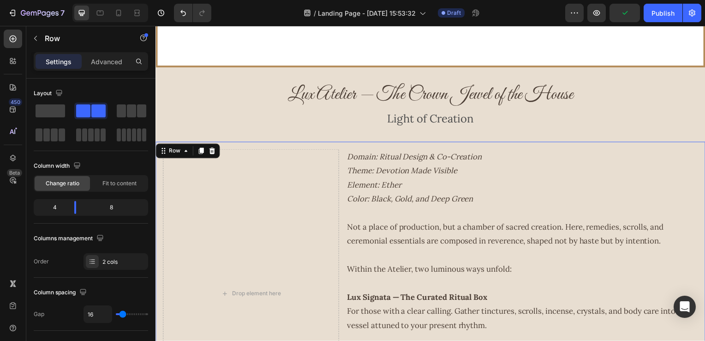
scroll to position [1279, 0]
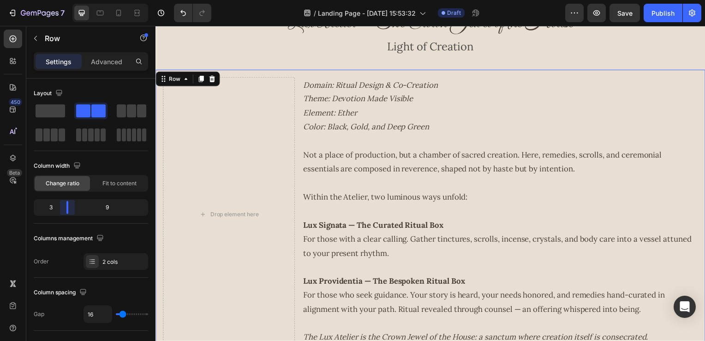
drag, startPoint x: 72, startPoint y: 205, endPoint x: 66, endPoint y: 207, distance: 5.8
click at [66, 0] on body "7 Version history / Landing Page - Aug 8, 15:53:32 Draft Preview Save Publish 4…" at bounding box center [352, 0] width 705 height 0
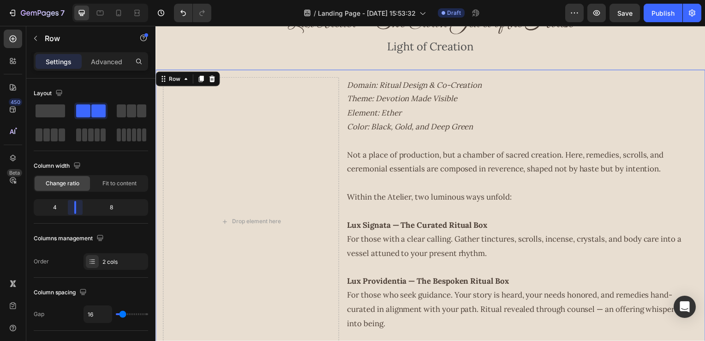
click at [70, 0] on body "7 Version history / Landing Page - Aug 8, 15:53:32 Draft Preview Save Publish 4…" at bounding box center [352, 0] width 705 height 0
click at [219, 196] on div "Drop element here" at bounding box center [251, 223] width 177 height 291
click at [46, 33] on p "Row" at bounding box center [84, 38] width 78 height 11
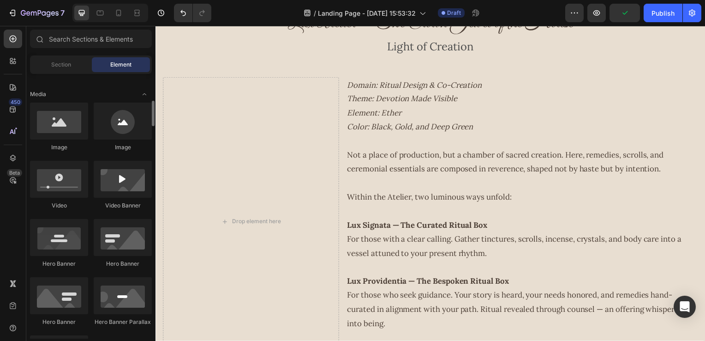
scroll to position [185, 0]
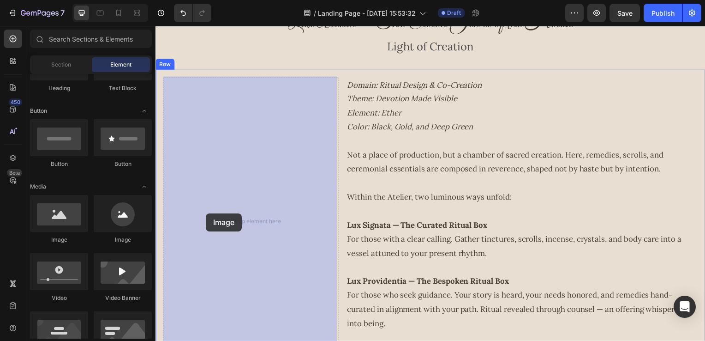
drag, startPoint x: 229, startPoint y: 250, endPoint x: 206, endPoint y: 215, distance: 41.7
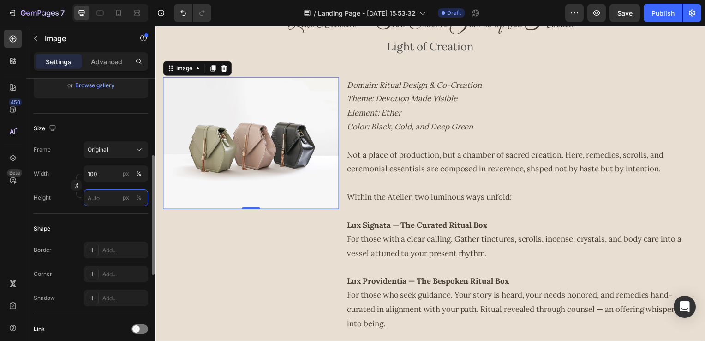
click at [94, 195] on input "px %" at bounding box center [116, 197] width 65 height 17
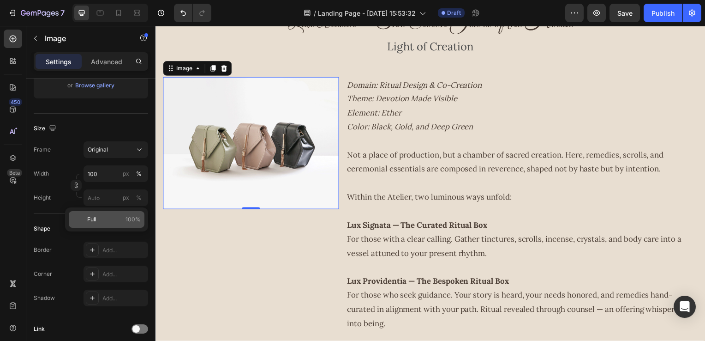
click at [104, 222] on p "Full 100%" at bounding box center [114, 219] width 54 height 8
type input "100"
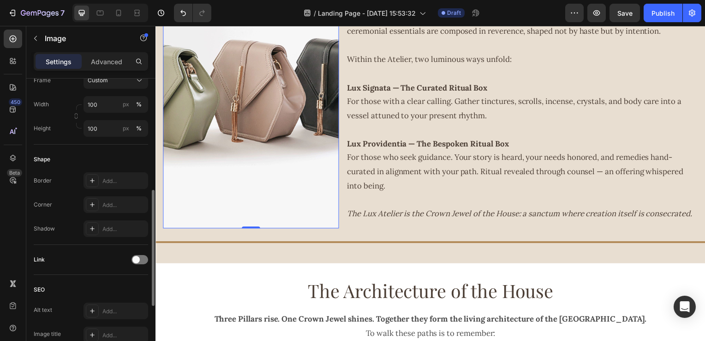
scroll to position [323, 0]
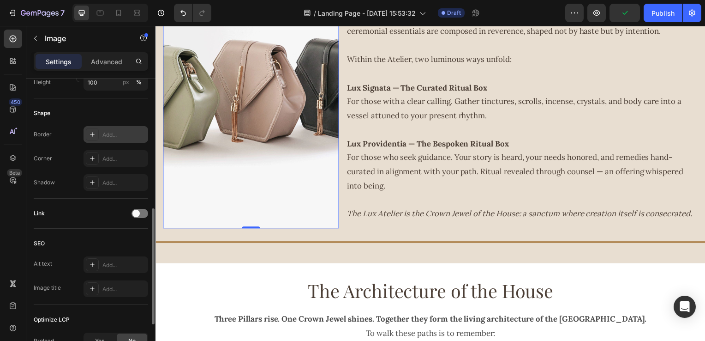
click at [86, 137] on div at bounding box center [92, 134] width 13 height 13
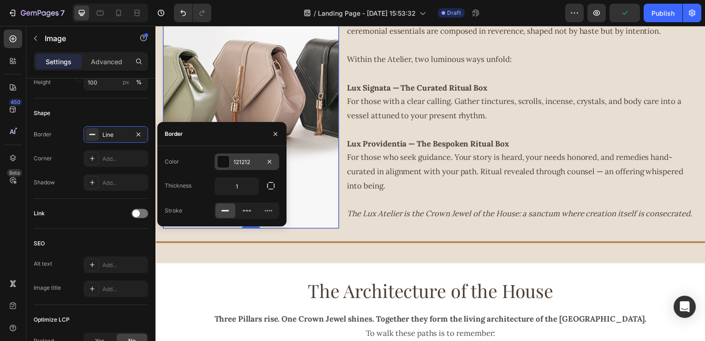
click at [229, 169] on div "121212" at bounding box center [247, 161] width 65 height 17
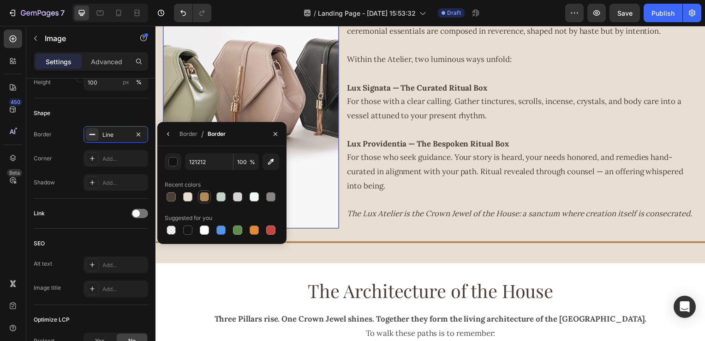
click at [207, 199] on div at bounding box center [204, 196] width 9 height 9
type input "B38B59"
click at [173, 141] on button "button" at bounding box center [168, 133] width 15 height 15
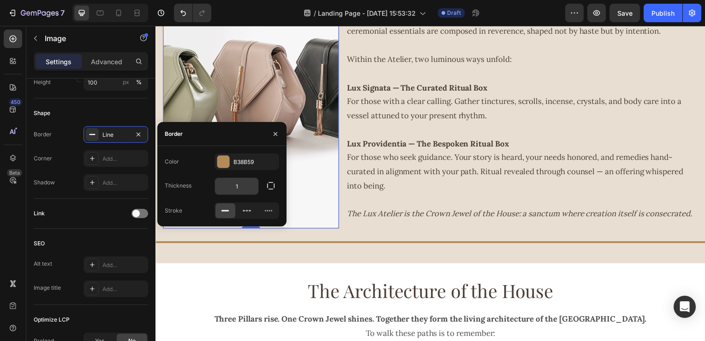
click at [239, 185] on input "1" at bounding box center [236, 186] width 43 height 17
type input "4"
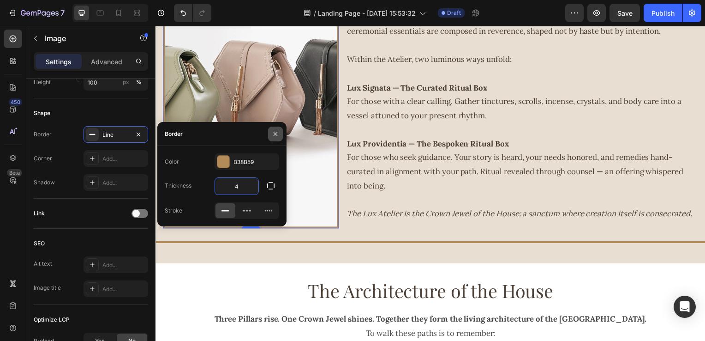
click at [276, 136] on icon "button" at bounding box center [275, 133] width 7 height 7
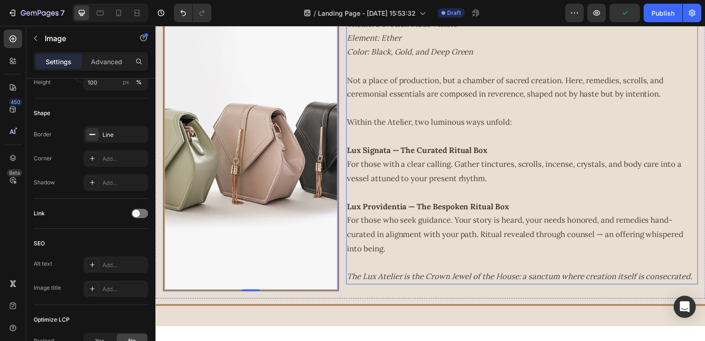
scroll to position [1376, 0]
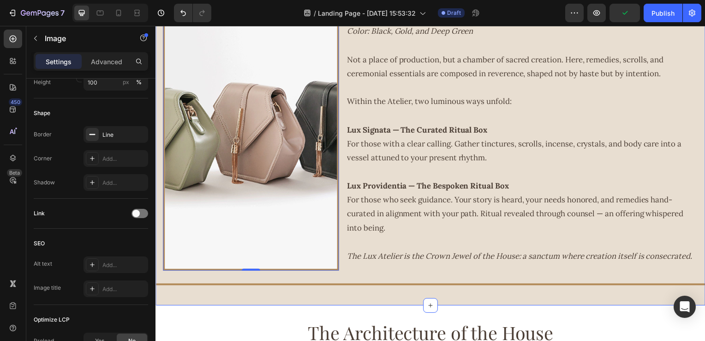
click at [417, 307] on div "Lux Atelier — The Crown Jewel of the House Heading Light of Creation Text Block…" at bounding box center [433, 103] width 554 height 408
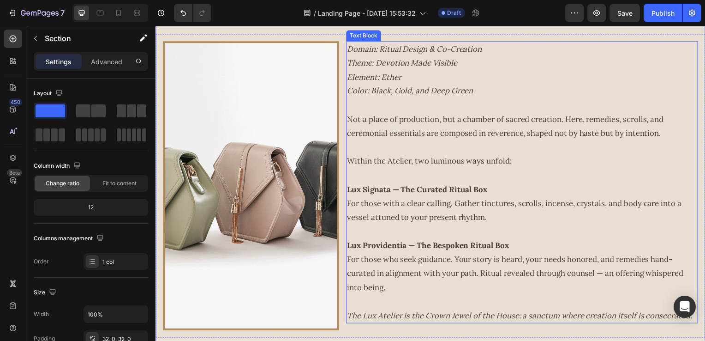
scroll to position [1379, 0]
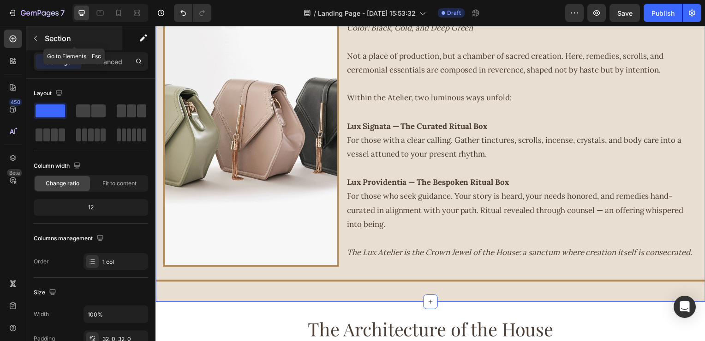
click at [47, 35] on p "Section" at bounding box center [83, 38] width 76 height 11
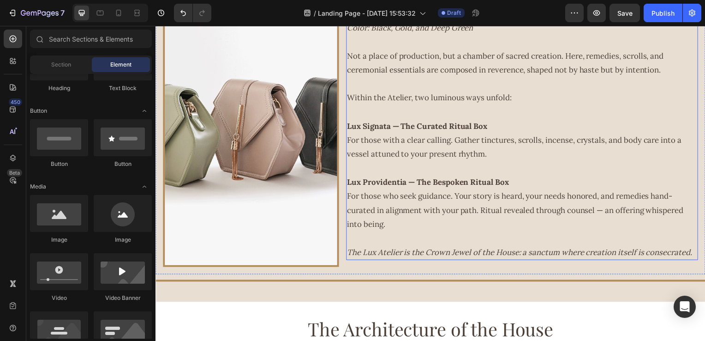
click at [433, 156] on p "Lux Signata — The Curated Ritual Box For those with a clear calling. Gather tin…" at bounding box center [524, 141] width 353 height 42
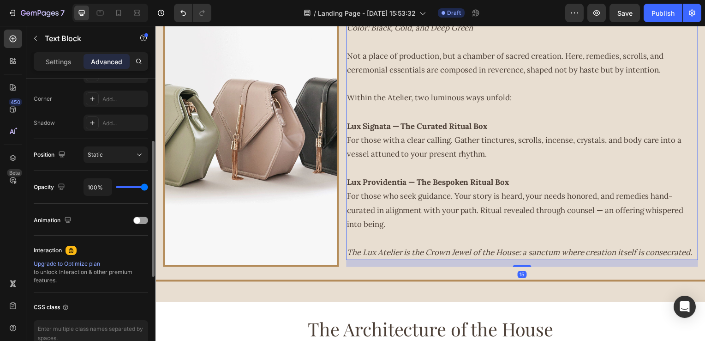
scroll to position [185, 0]
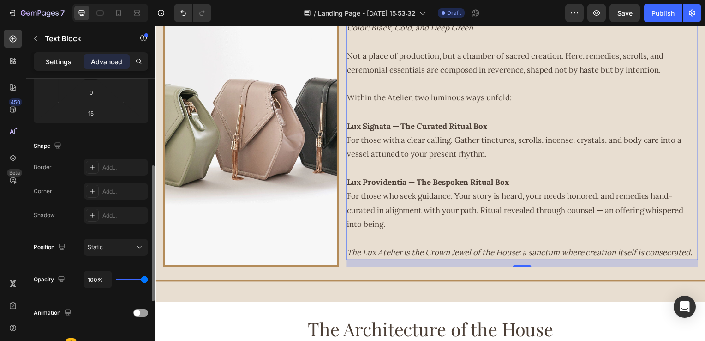
click at [52, 58] on p "Settings" at bounding box center [59, 62] width 26 height 10
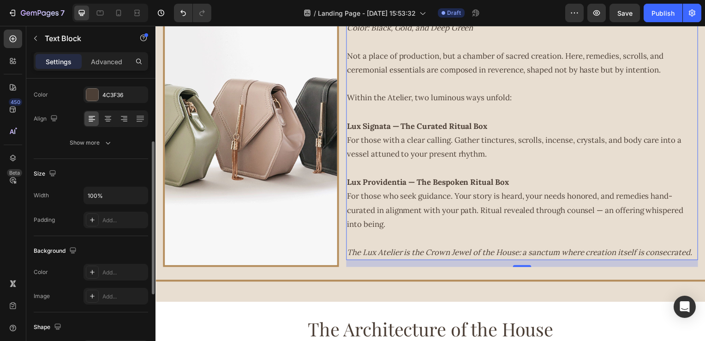
scroll to position [26, 0]
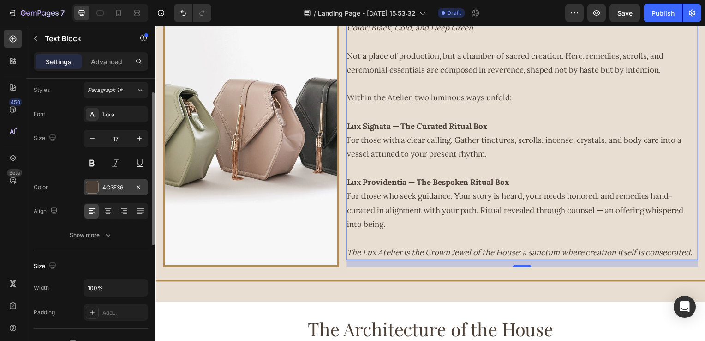
click at [113, 191] on div "4C3F36" at bounding box center [116, 187] width 65 height 17
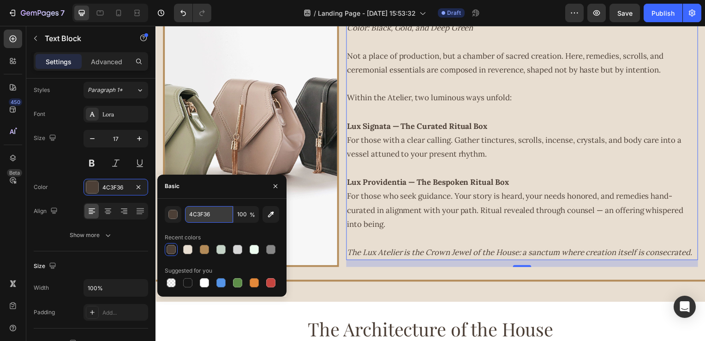
click at [204, 219] on input "4C3F36" at bounding box center [209, 214] width 48 height 17
click at [204, 245] on div at bounding box center [204, 249] width 9 height 9
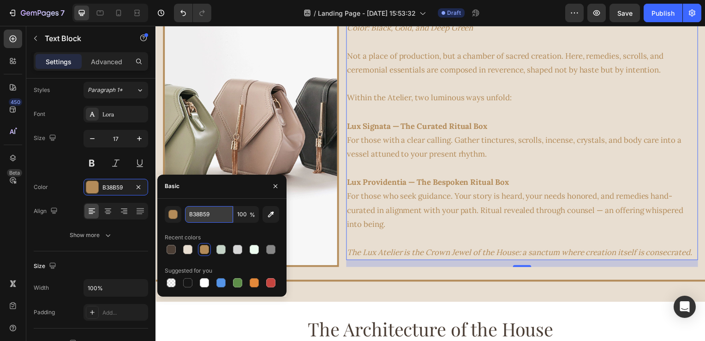
click at [216, 210] on input "B38B59" at bounding box center [209, 214] width 48 height 17
click at [170, 248] on div at bounding box center [171, 249] width 9 height 9
type input "4C3F36"
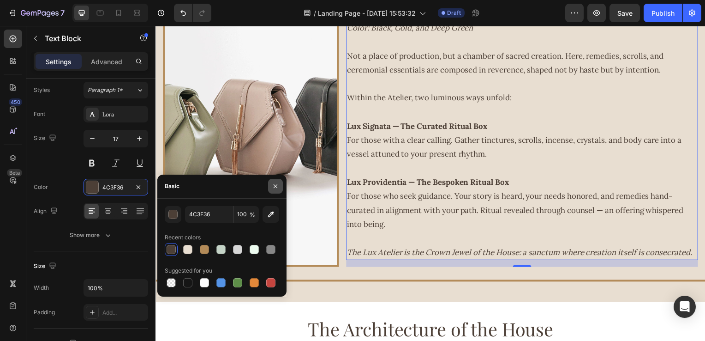
click at [272, 189] on icon "button" at bounding box center [275, 185] width 7 height 7
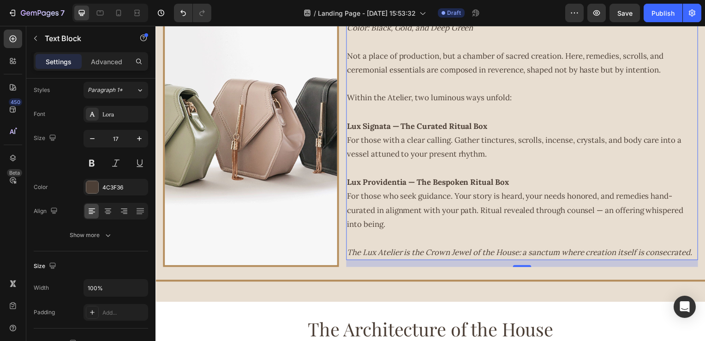
click at [502, 177] on p "Lux Providentia — The Bespoken Ritual Box For those who seek guidance. Your sto…" at bounding box center [524, 204] width 353 height 56
click at [518, 182] on p "Lux Providentia — The Bespoken Ritual Box For those who seek guidance. Your sto…" at bounding box center [524, 204] width 353 height 56
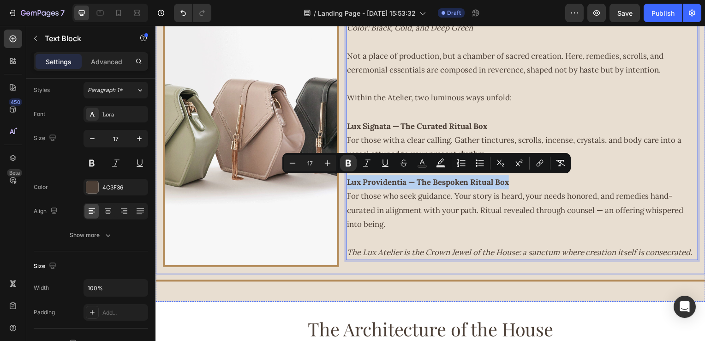
drag, startPoint x: 480, startPoint y: 184, endPoint x: 342, endPoint y: 184, distance: 138.5
click at [342, 184] on div "Image Domain: Ritual Design & Co-Creation Theme: Devotion Made Visible Element:…" at bounding box center [433, 123] width 554 height 306
click at [427, 166] on button "Text Color" at bounding box center [422, 163] width 17 height 17
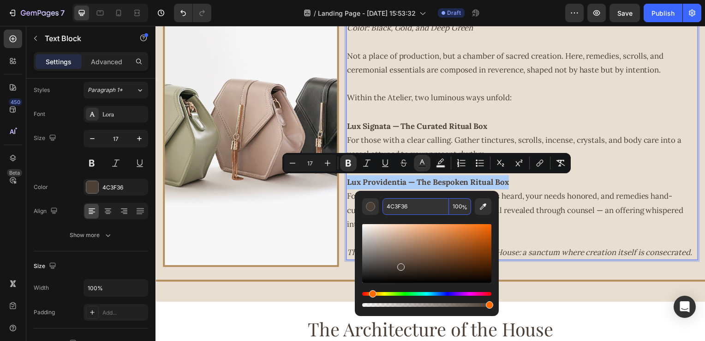
click at [426, 205] on input "4C3F36" at bounding box center [416, 206] width 66 height 17
paste input "B38B59"
type input "B38B59"
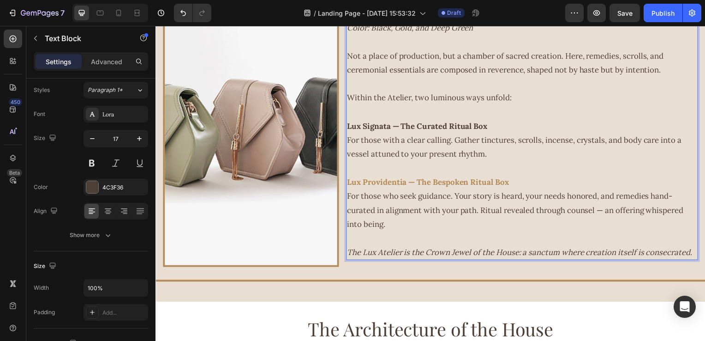
click at [471, 227] on p "Lux Providentia — The Bespoken Ritual Box For those who seek guidance. Your sto…" at bounding box center [524, 204] width 353 height 56
drag, startPoint x: 477, startPoint y: 129, endPoint x: 484, endPoint y: 126, distance: 7.8
click at [478, 129] on strong "Lux Signata — The Curated Ritual Box" at bounding box center [418, 127] width 141 height 10
click at [487, 124] on strong "Lux Signata — The Curated Ritual Box" at bounding box center [418, 127] width 141 height 10
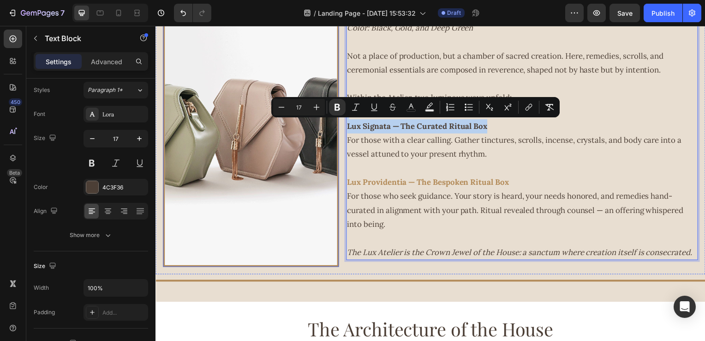
drag, startPoint x: 490, startPoint y: 124, endPoint x: 334, endPoint y: 119, distance: 156.1
click at [334, 119] on div "Image Domain: Ritual Design & Co-Creation Theme: Devotion Made Visible Element:…" at bounding box center [433, 123] width 554 height 306
click at [421, 113] on div "Minus 17 Plus Bold Italic Underline Strikethrough color Text Background Color N…" at bounding box center [415, 107] width 285 height 17
click at [409, 113] on button "color" at bounding box center [411, 107] width 17 height 17
type input "4C3F36"
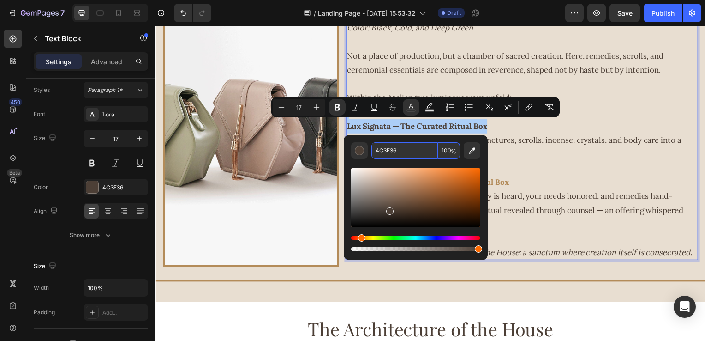
paste input "B38B59"
type input "B38B59"
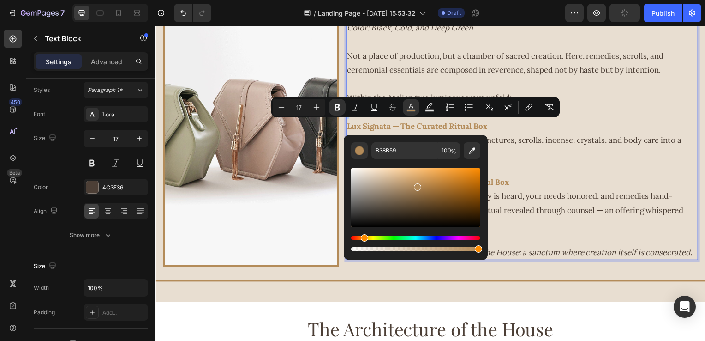
click at [589, 178] on p "Lux Providentia — The Bespoken Ritual Box For those who seek guidance. Your sto…" at bounding box center [524, 204] width 353 height 56
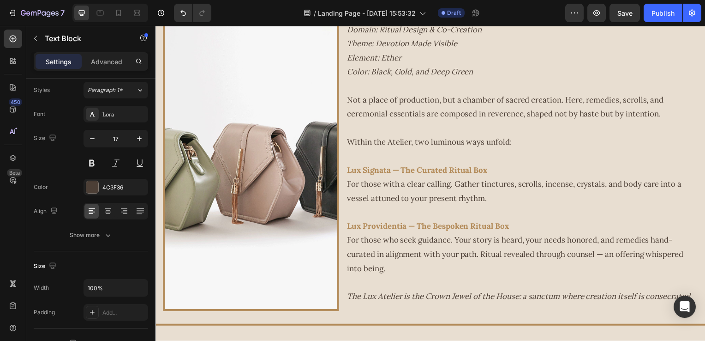
scroll to position [1346, 0]
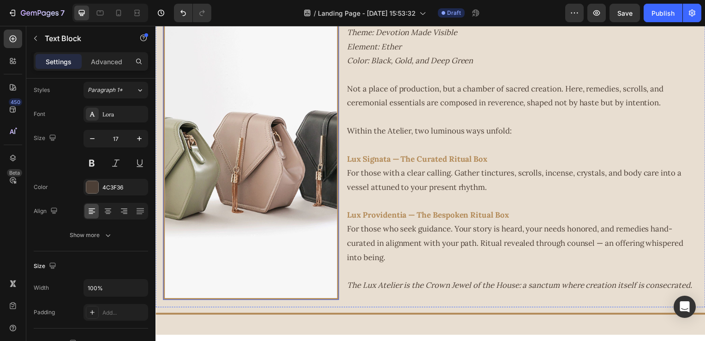
click at [262, 117] on img at bounding box center [251, 156] width 177 height 291
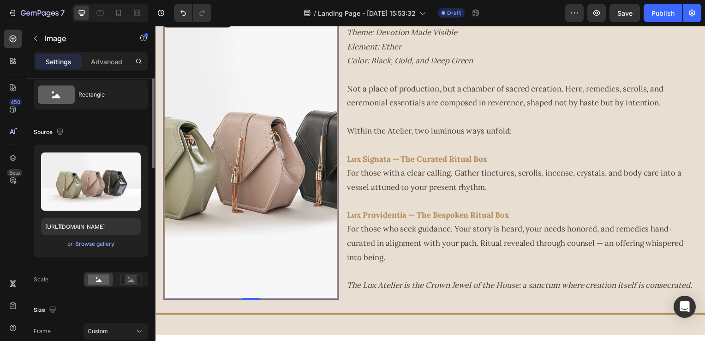
scroll to position [0, 0]
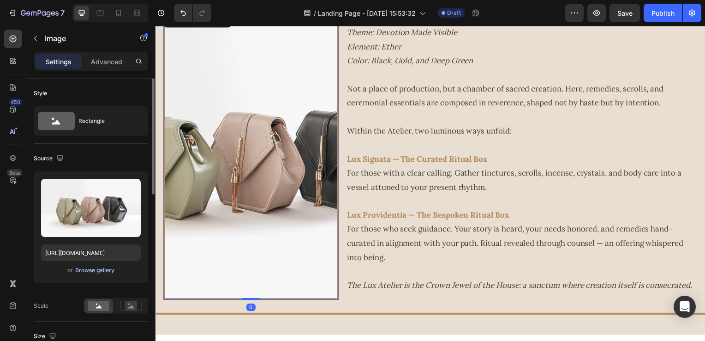
click at [94, 269] on div "Browse gallery" at bounding box center [94, 270] width 39 height 8
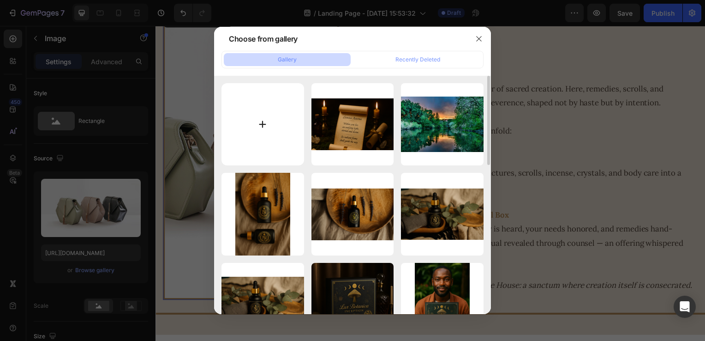
click at [260, 130] on input "file" at bounding box center [263, 124] width 83 height 83
click at [264, 126] on input "file" at bounding box center [263, 124] width 83 height 83
type input "C:\fakepath\pexels-mart-production-8450521.jpg"
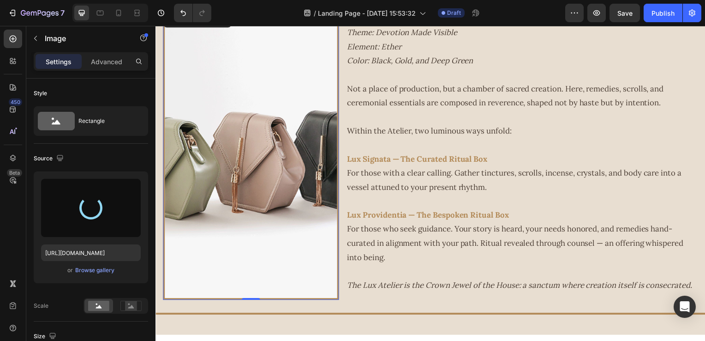
type input "https://cdn.shopify.com/s/files/1/0616/8500/6435/files/gempages_555187648306611…"
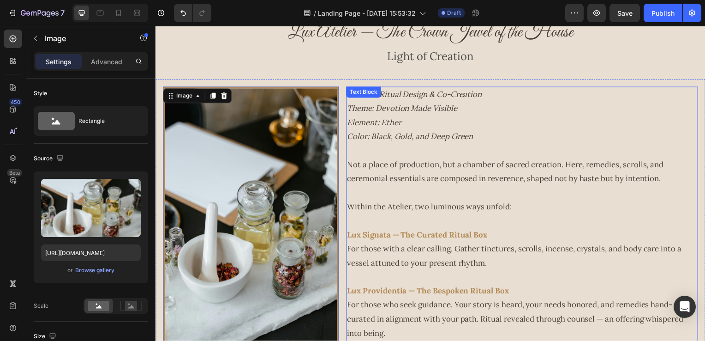
scroll to position [1254, 0]
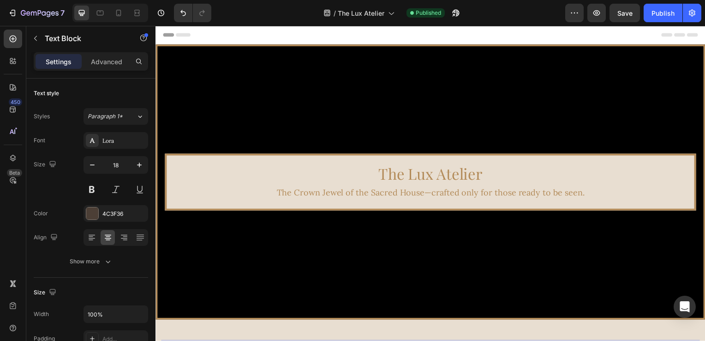
scroll to position [231, 0]
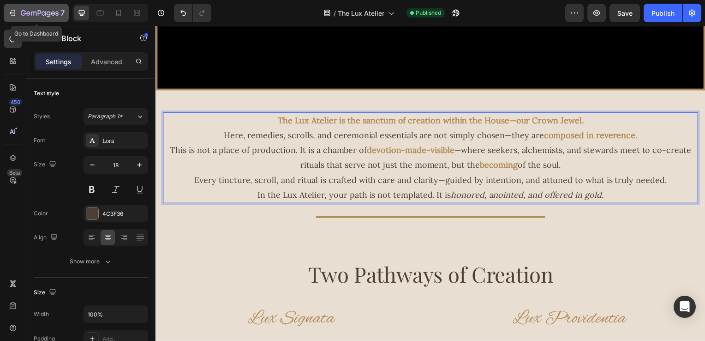
click at [14, 13] on icon "button" at bounding box center [12, 12] width 9 height 9
